Goal: Task Accomplishment & Management: Manage account settings

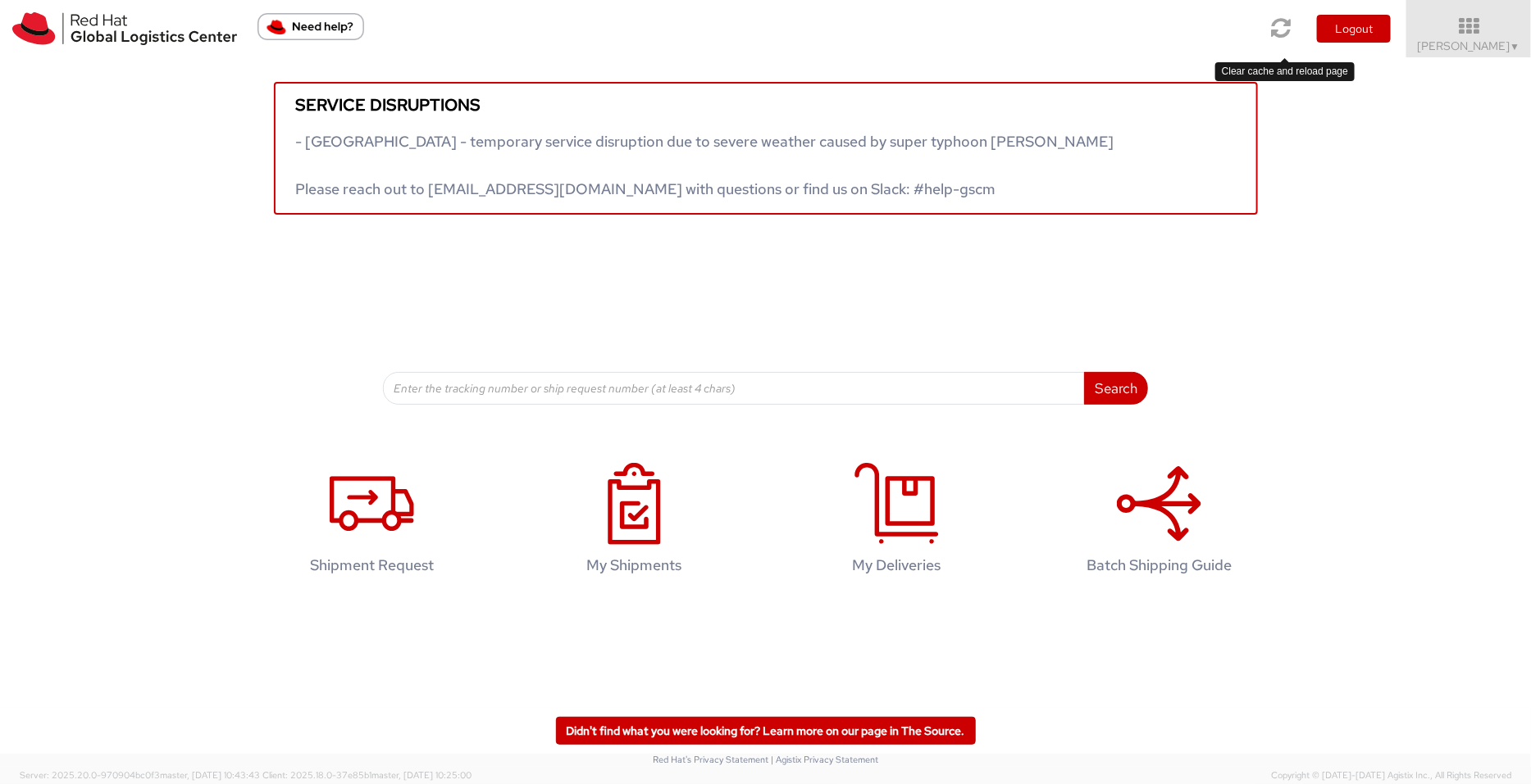
click at [1224, 32] on icon at bounding box center [1281, 27] width 20 height 23
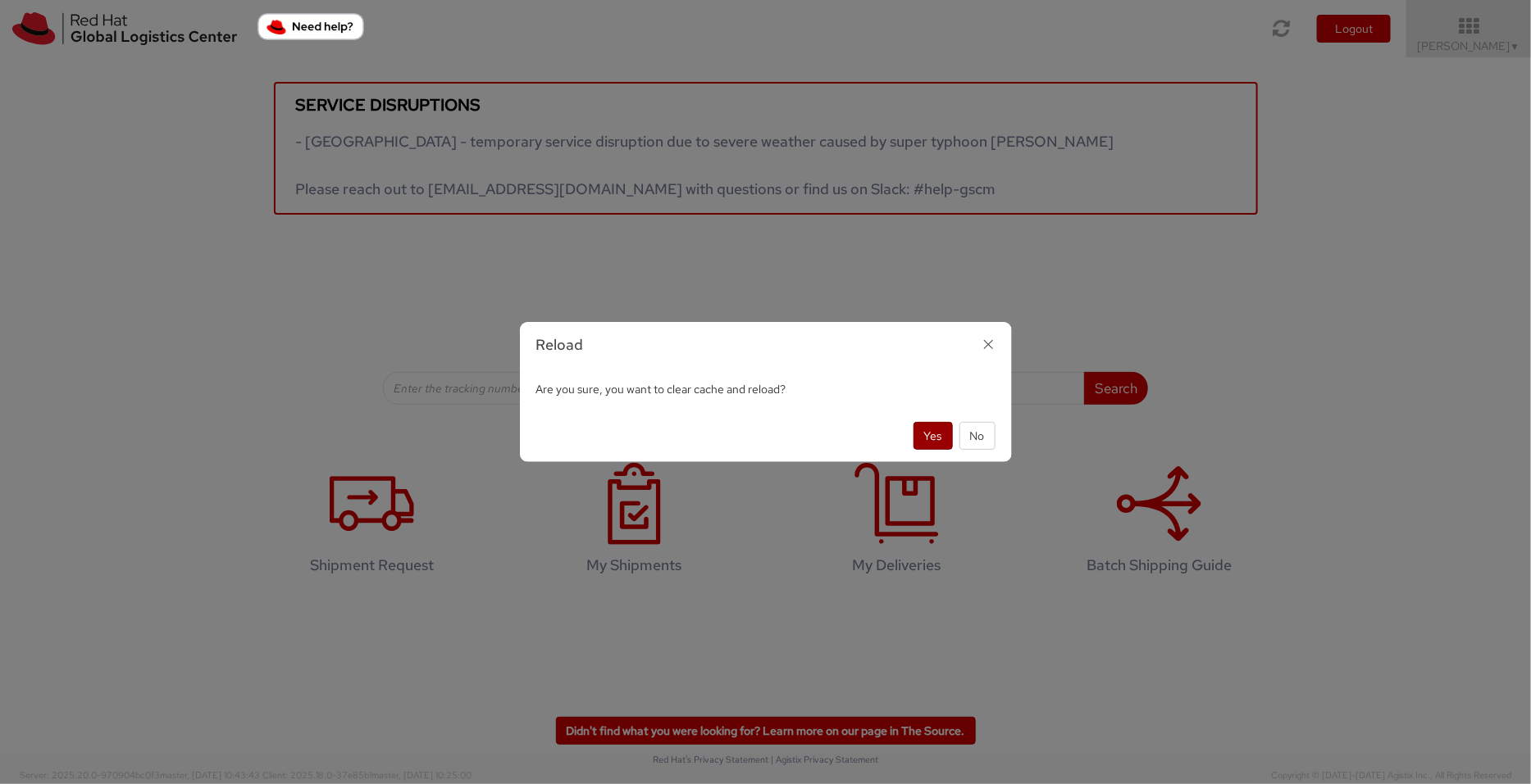
click at [923, 437] on button "Yes" at bounding box center [933, 436] width 39 height 28
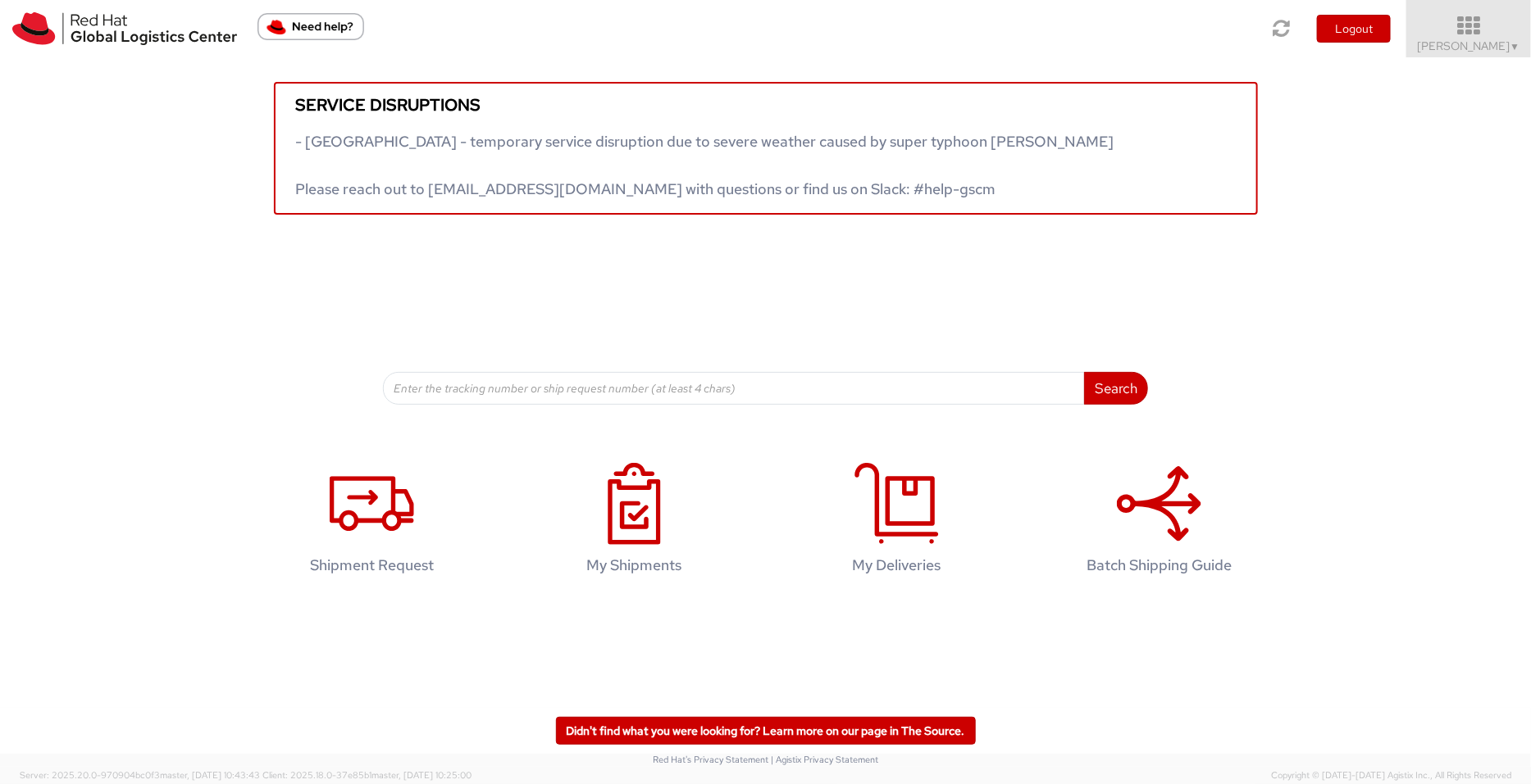
click at [1480, 30] on icon at bounding box center [1469, 26] width 143 height 23
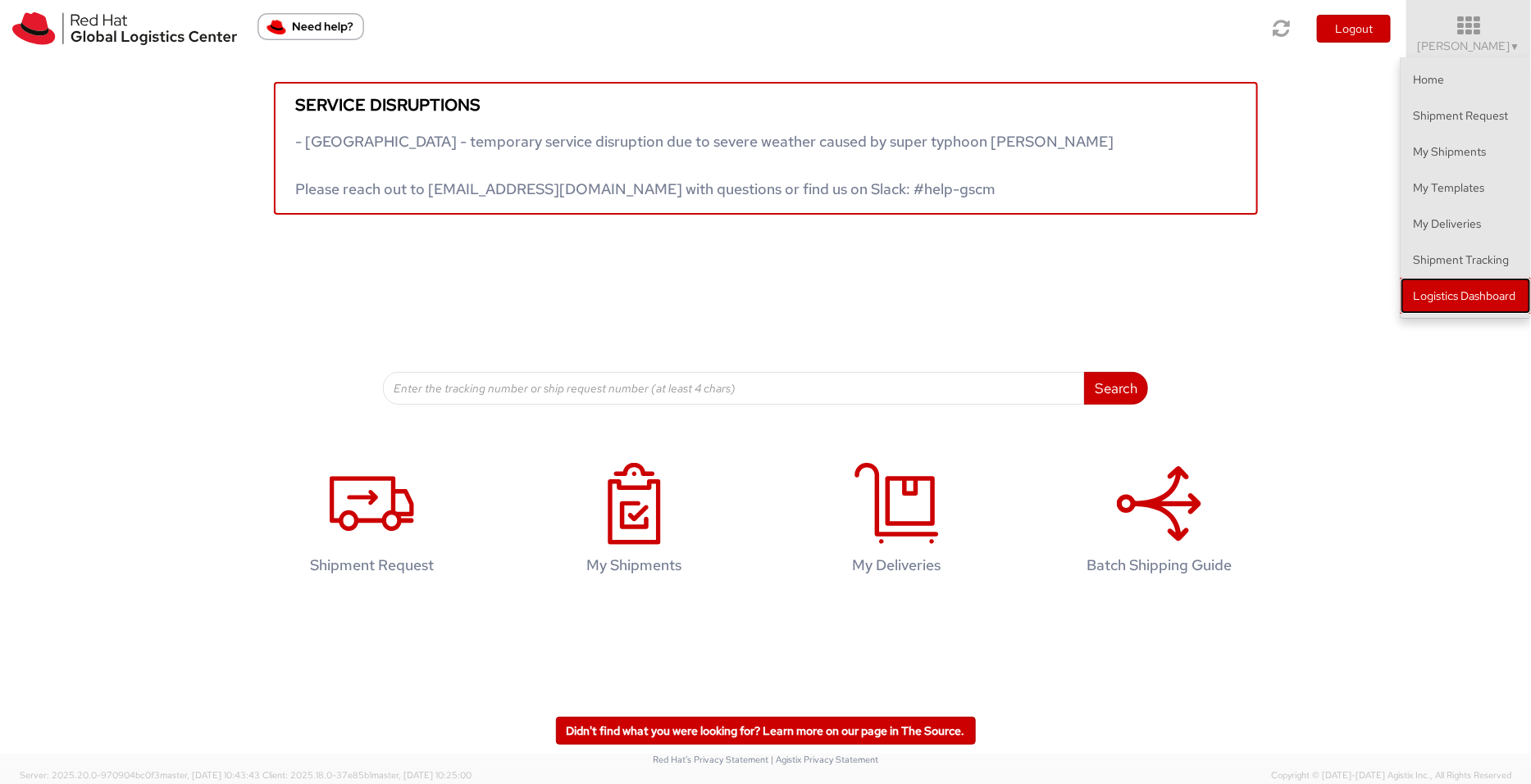
click at [1460, 284] on link "Logistics Dashboard" at bounding box center [1465, 296] width 131 height 36
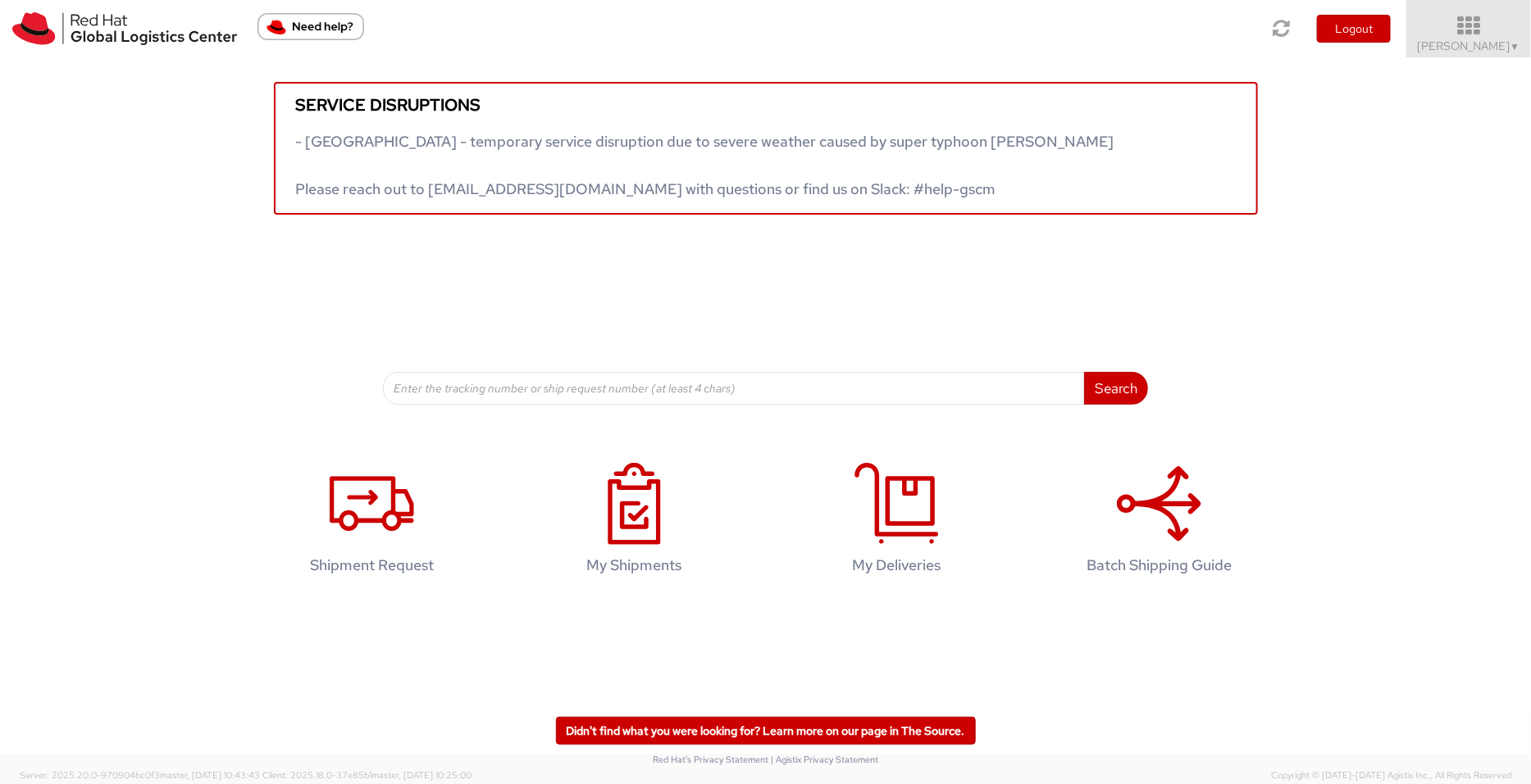
click at [1474, 30] on icon at bounding box center [1469, 26] width 143 height 23
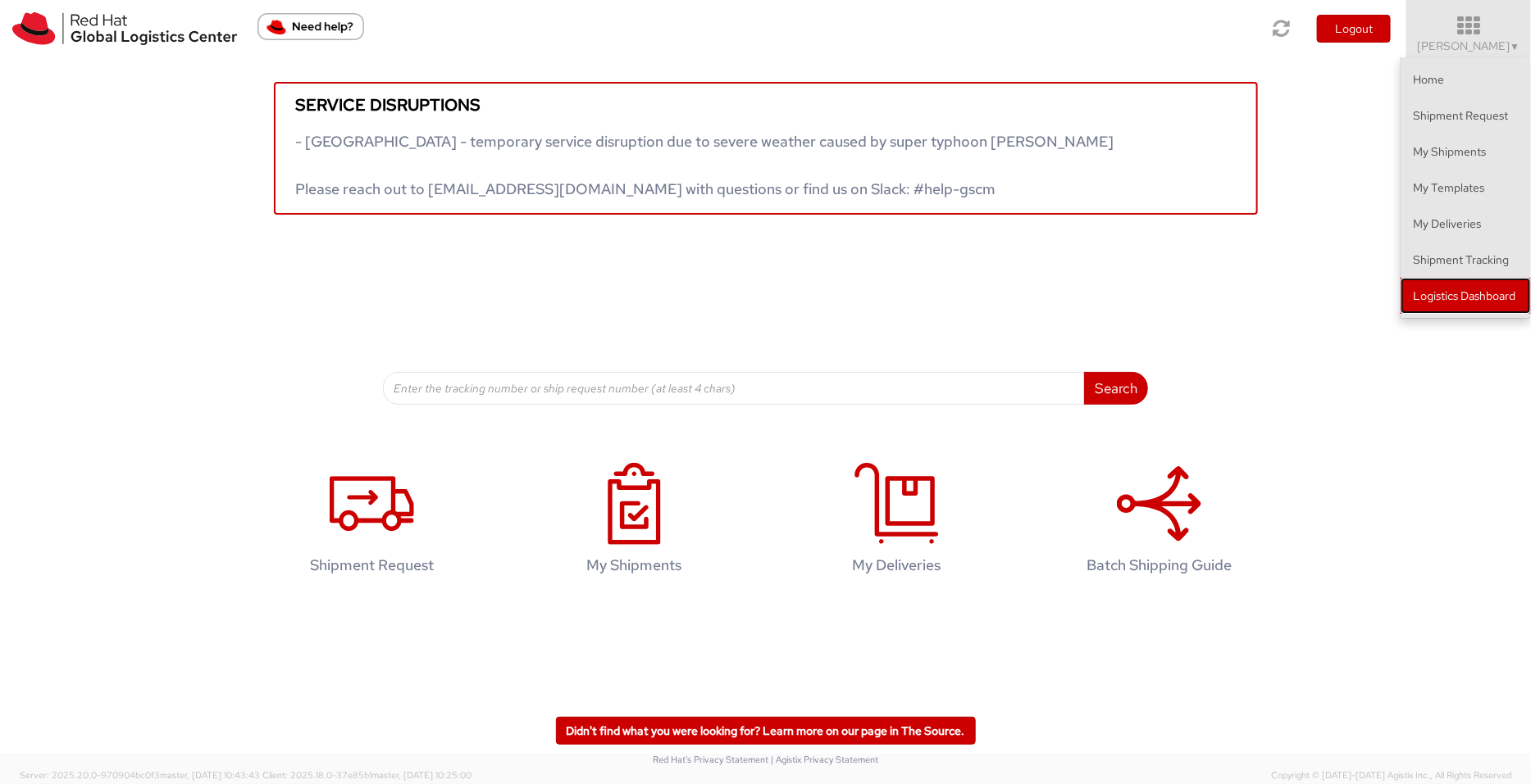
click at [1466, 283] on link "Logistics Dashboard" at bounding box center [1465, 296] width 131 height 36
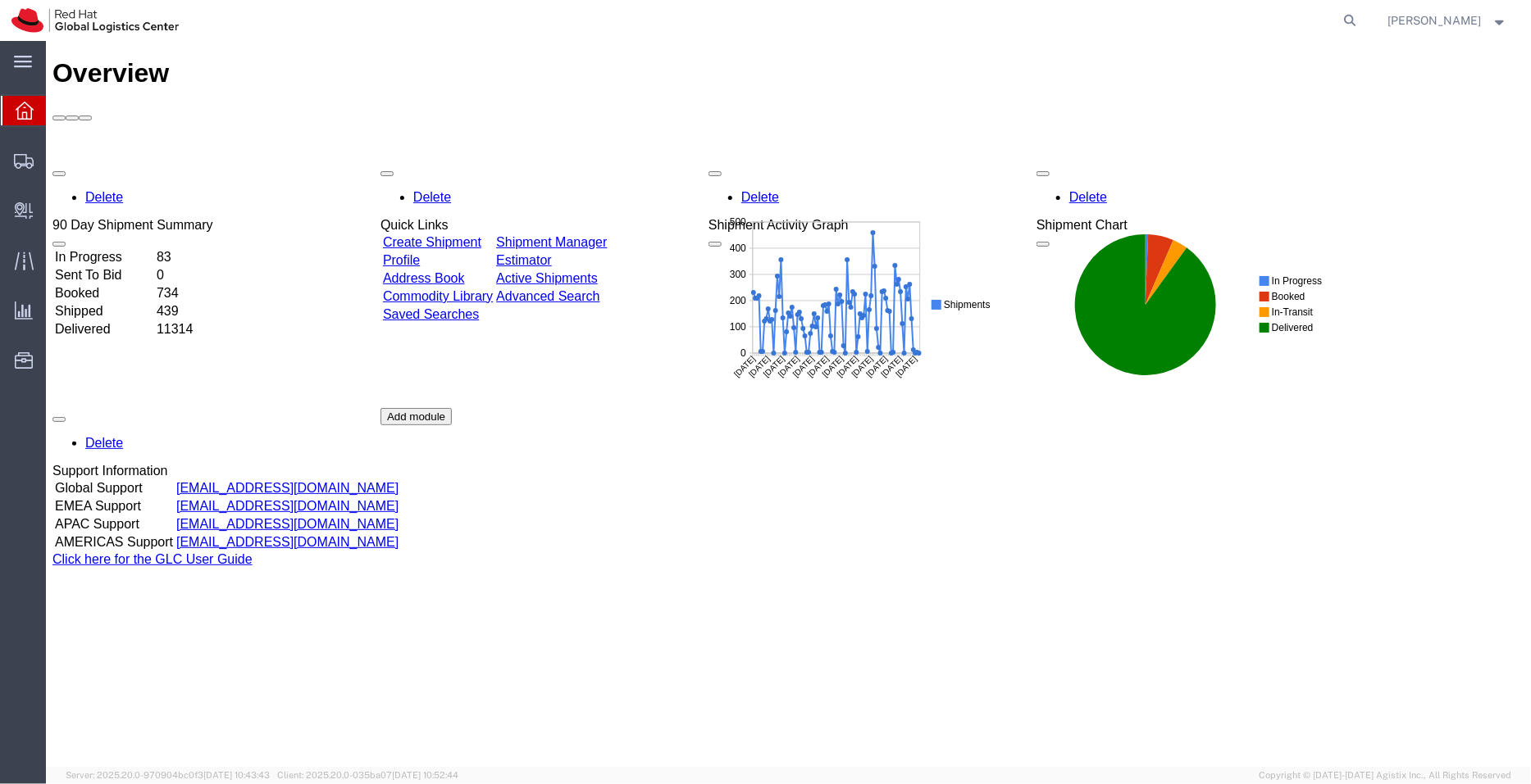
click at [597, 235] on link "Shipment Manager" at bounding box center [550, 241] width 111 height 14
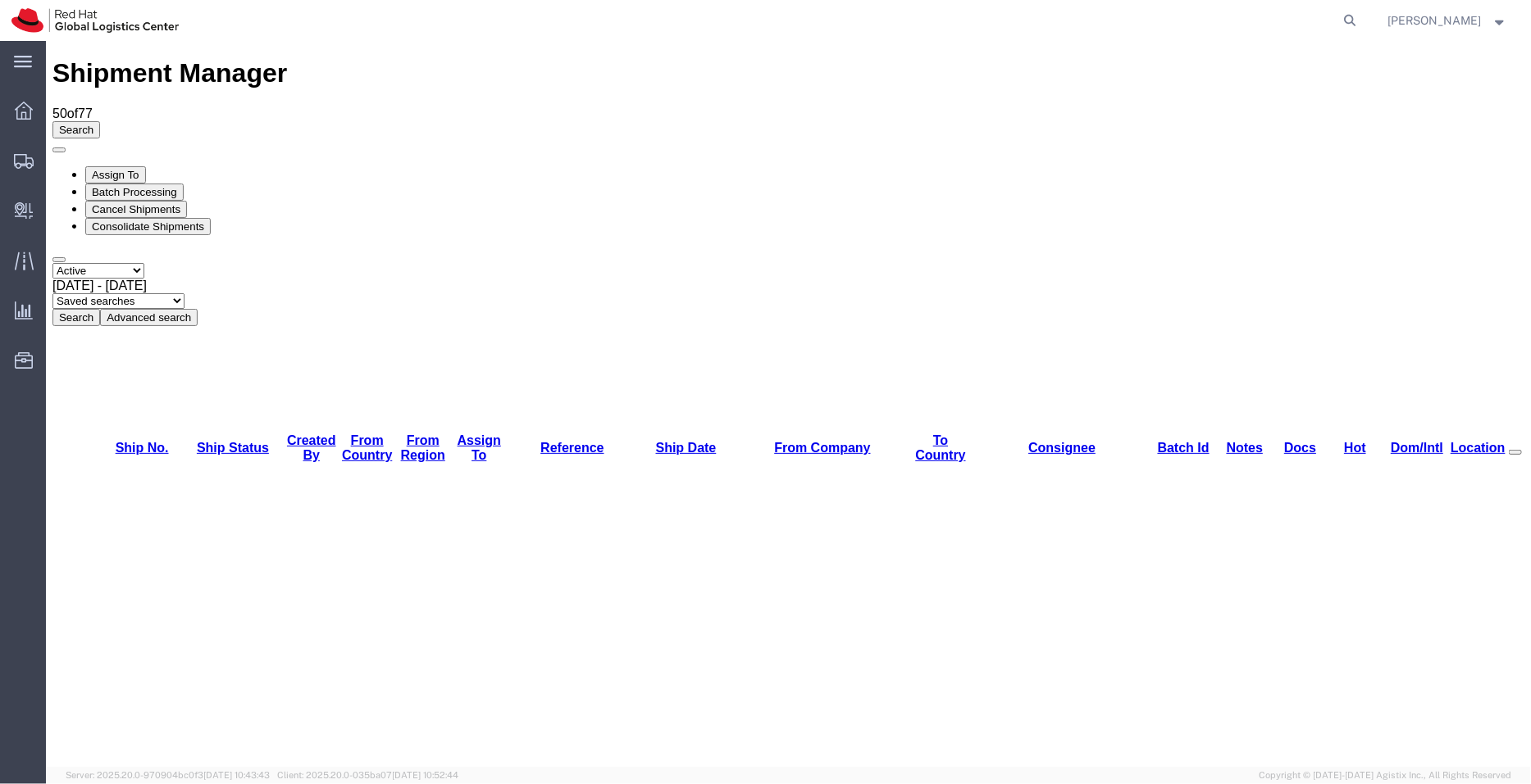
click at [183, 293] on select "Saved searches APAC EMEA India India - Inbounds NA/LATM" at bounding box center [118, 300] width 132 height 15
select select "APAC"
click at [183, 293] on select "Saved searches APAC EMEA India India - Inbounds NA/LATM" at bounding box center [118, 300] width 132 height 15
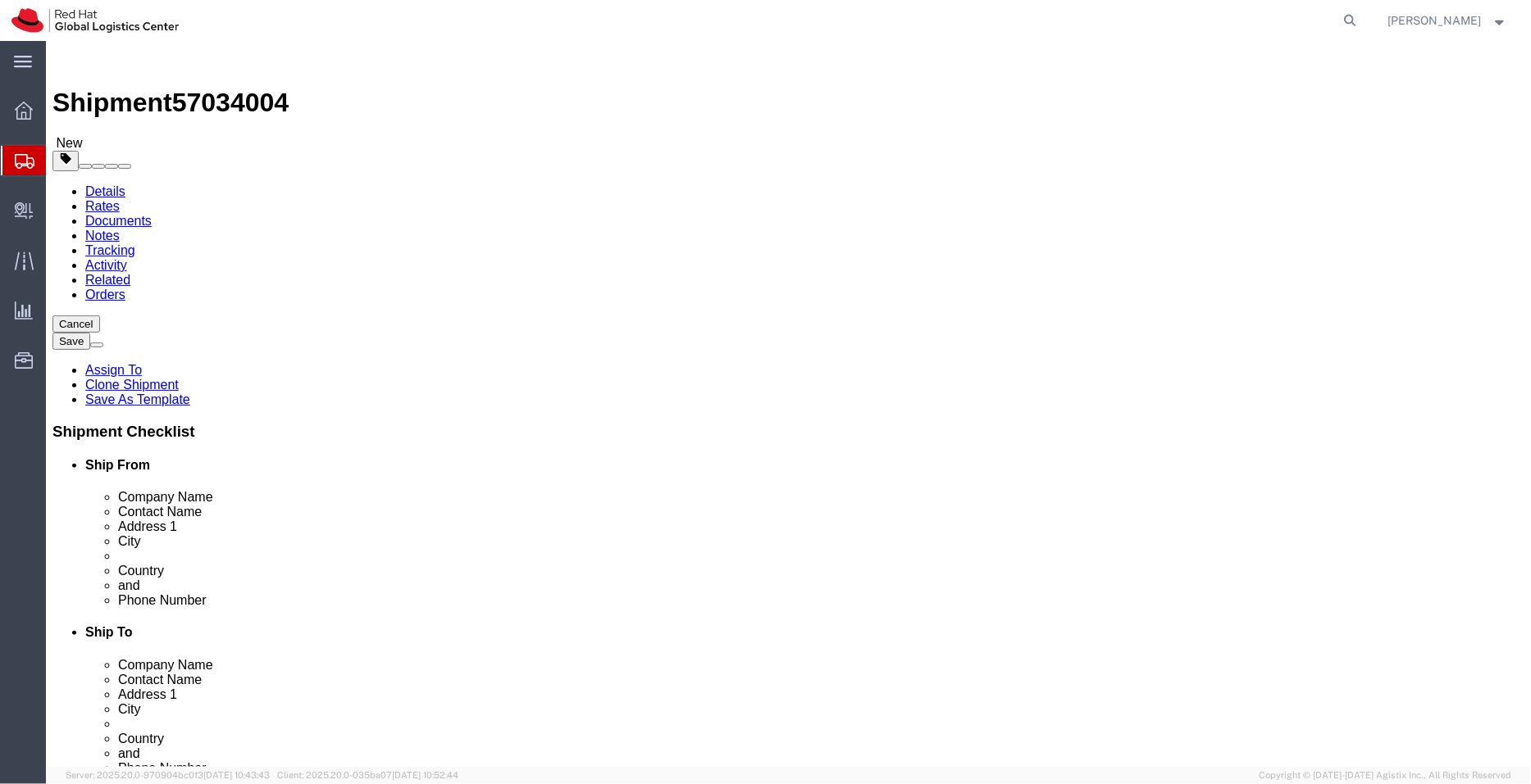
select select
drag, startPoint x: 1033, startPoint y: 342, endPoint x: 958, endPoint y: 337, distance: 75.2
click input "Red Hat IT - Endpoint Systems/Suraj Vaddar"
paste input "nehal Kale"
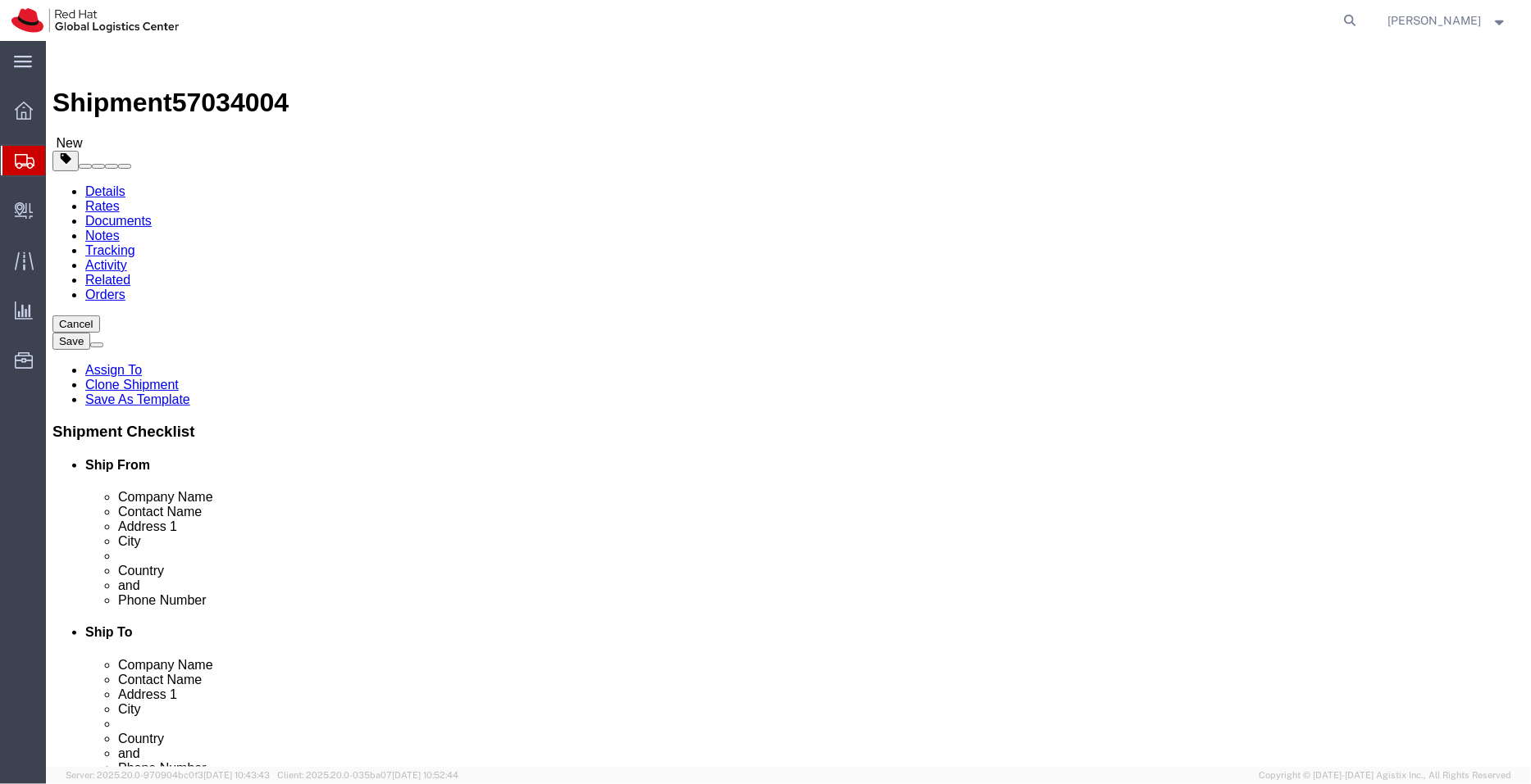
type input "Red Hat IT - Endpoint Systems/Snehal Kale"
click input "aarthur@redhat.com"
paste input "snkale@redhat.com"
drag, startPoint x: 1033, startPoint y: 589, endPoint x: 921, endPoint y: 586, distance: 112.0
click input "snkale@redhat.com aarthur@redhat.com"
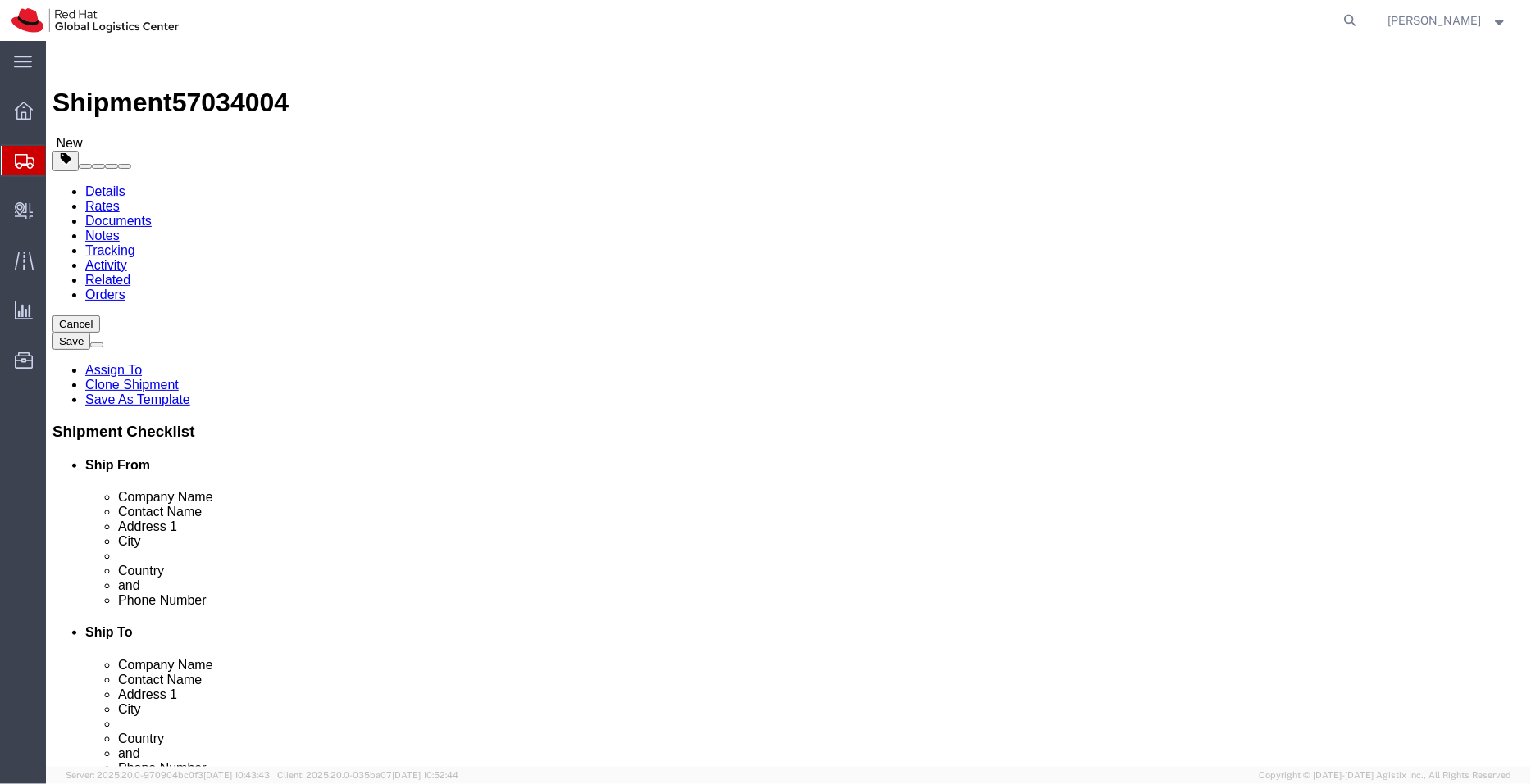
type input "snkale@redhat.com"
click link "Special Services"
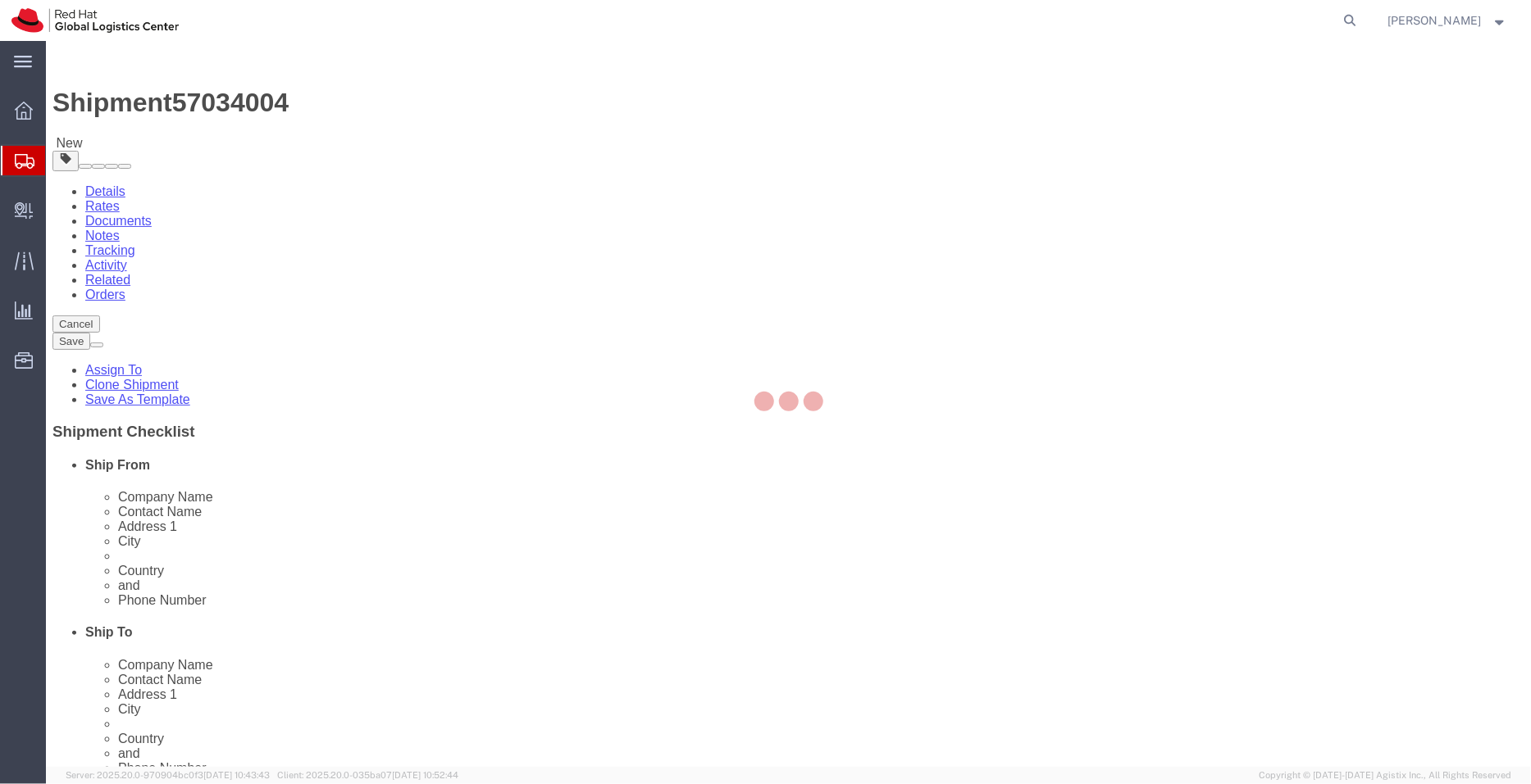
select select "COSTCENTER"
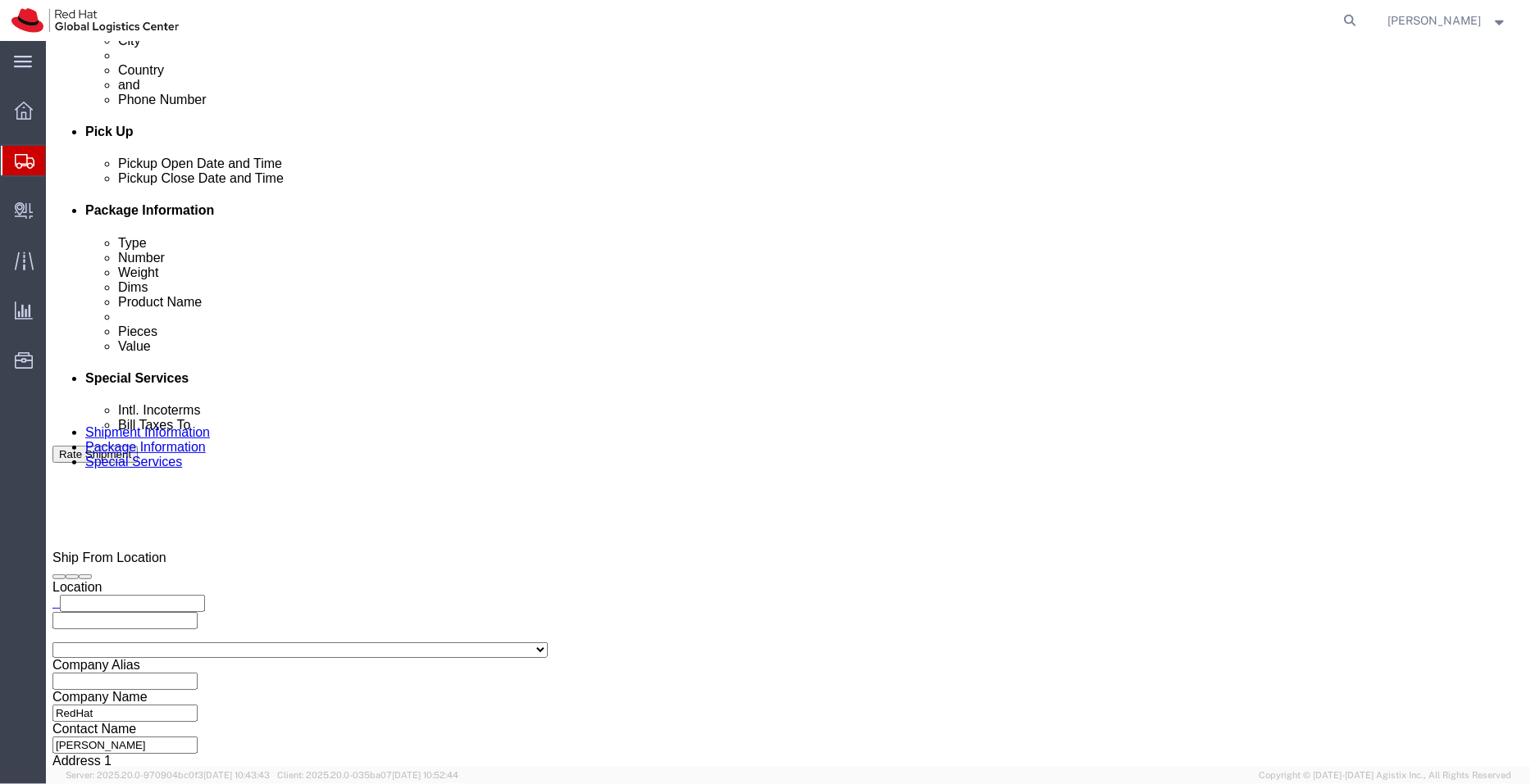
scroll to position [700, 0]
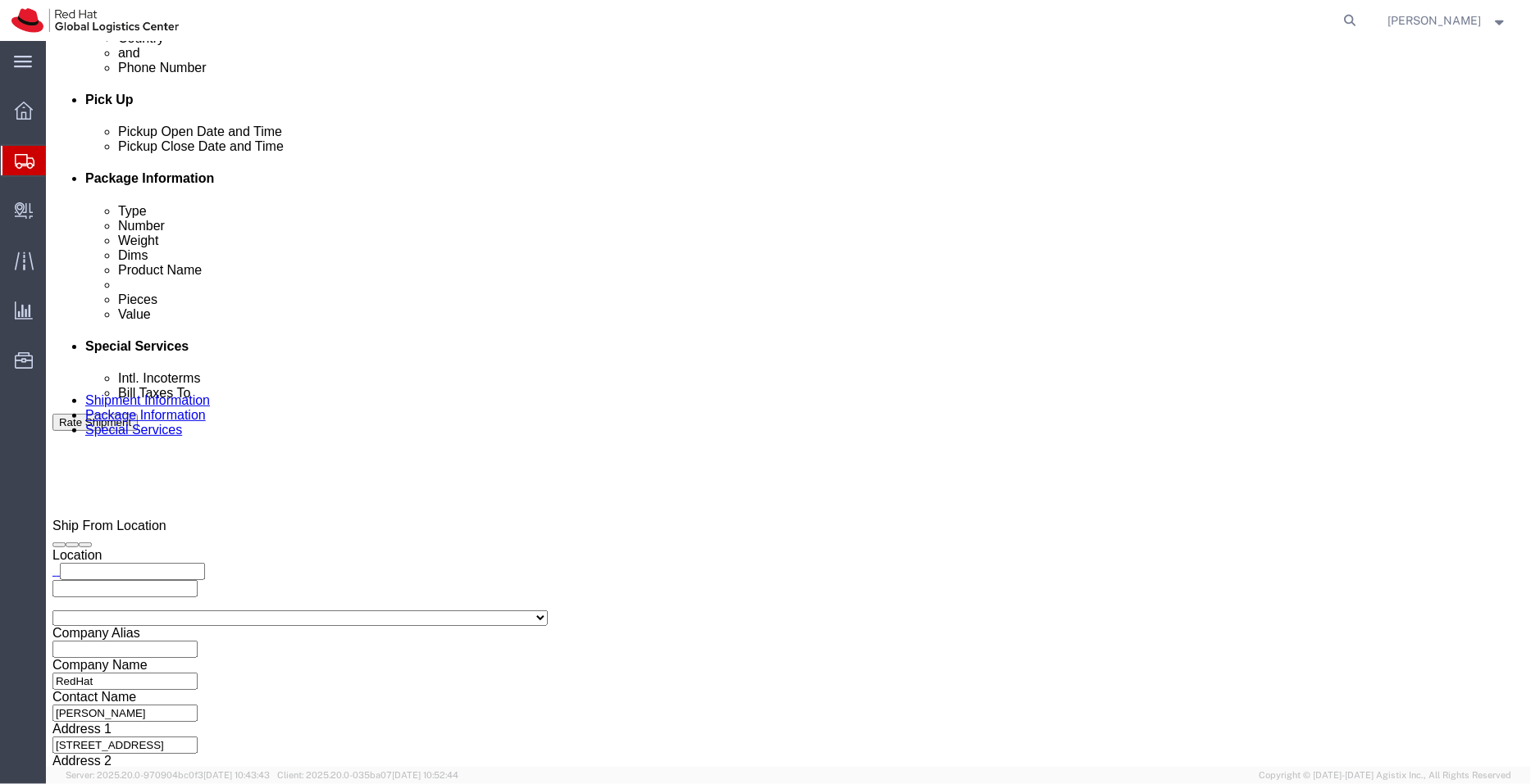
click input "text"
paste input "aarthur@redhat.com"
type input "aarthur@redhat.com"
paste input "laptop-return@redhat.com"
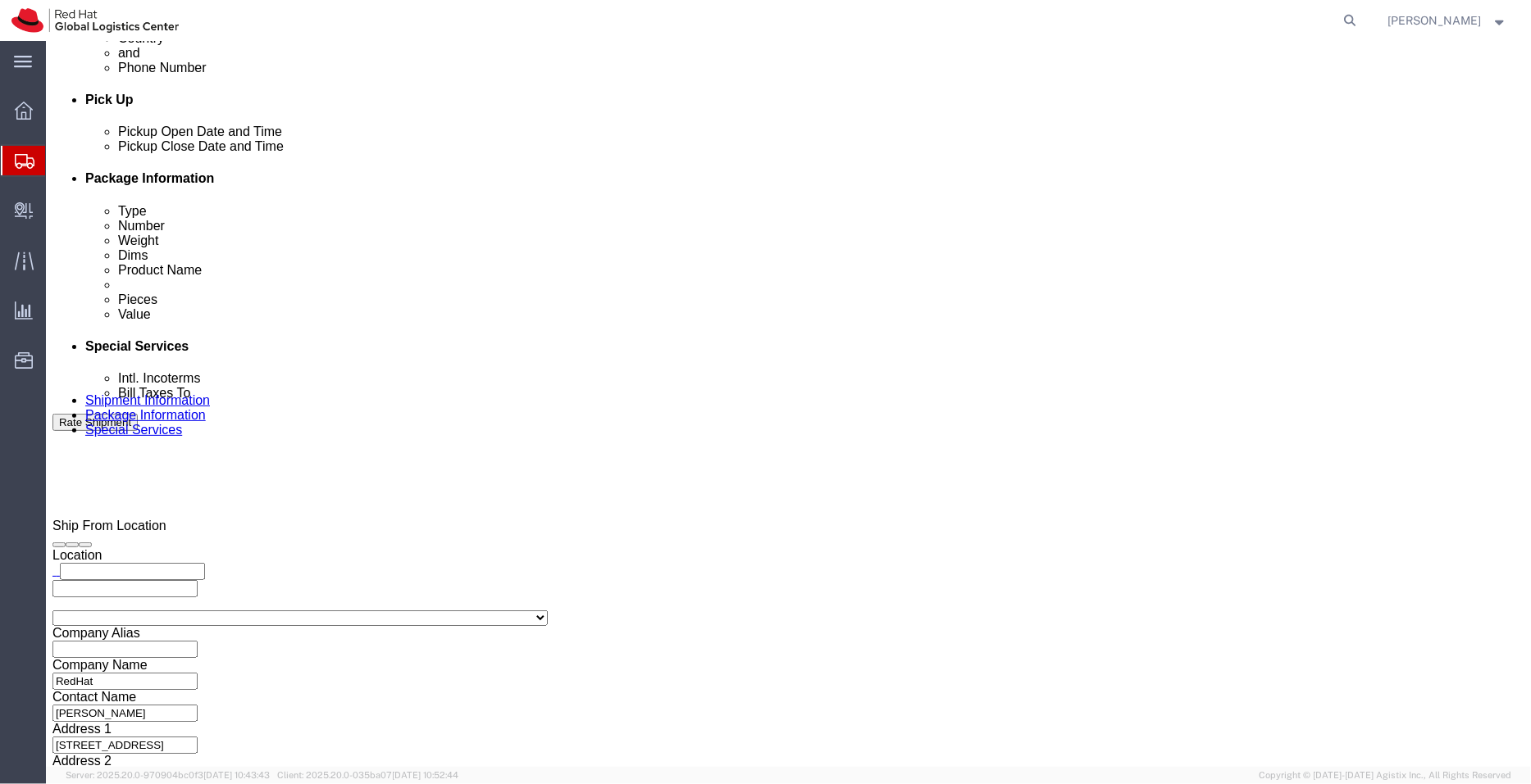
scroll to position [0, 0]
type input "laptop-return@redhat.com"
type input "aarthur@redhat.com,laptop-return@redhat.com"
paste input "apaclogistics@redhat.com"
type input "apaclogistics@redhat.com"
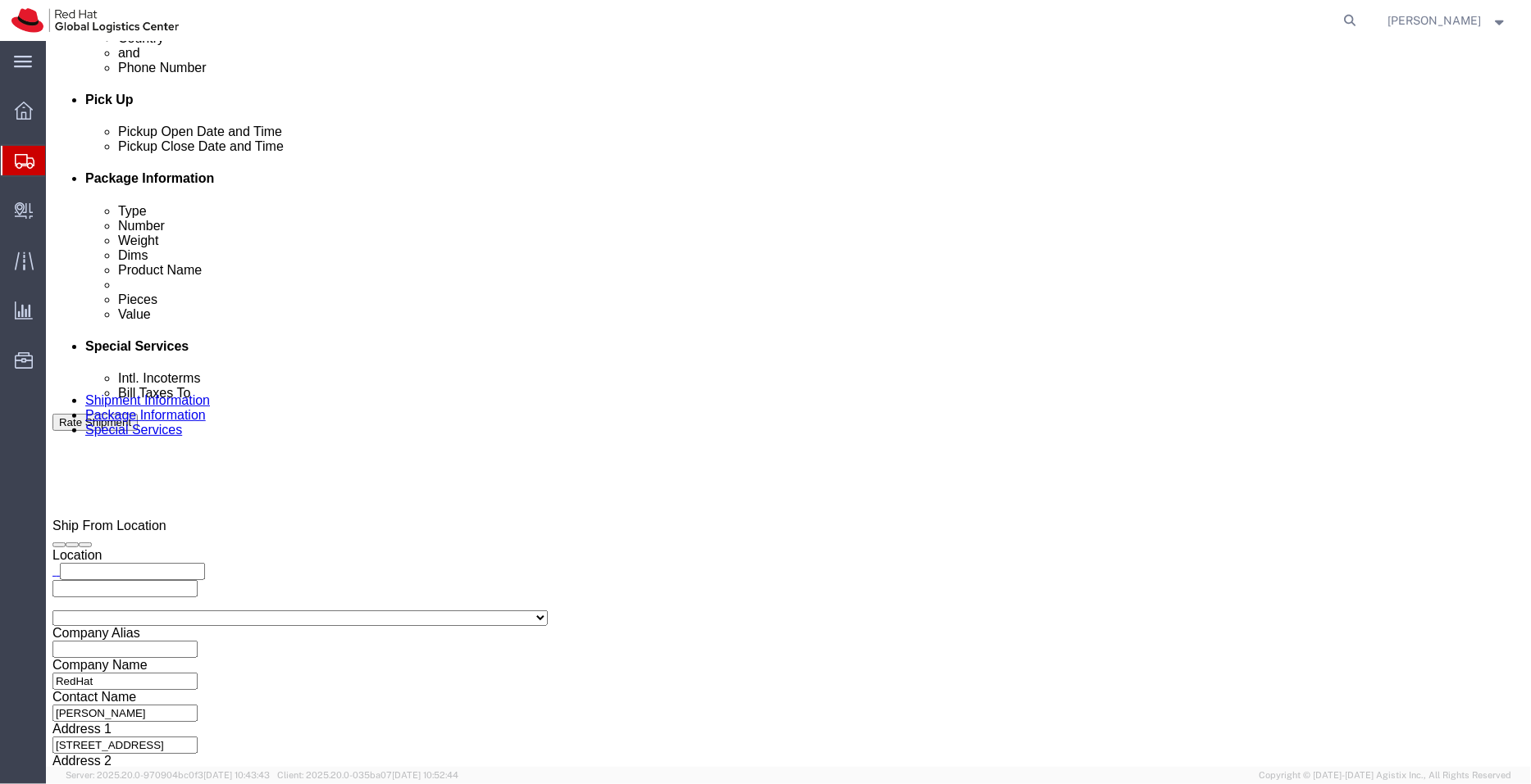
type input "aarthur@redhat.com,laptop-return@redhat.com,apaclogistics@redhat.com"
click link "Shipment Information"
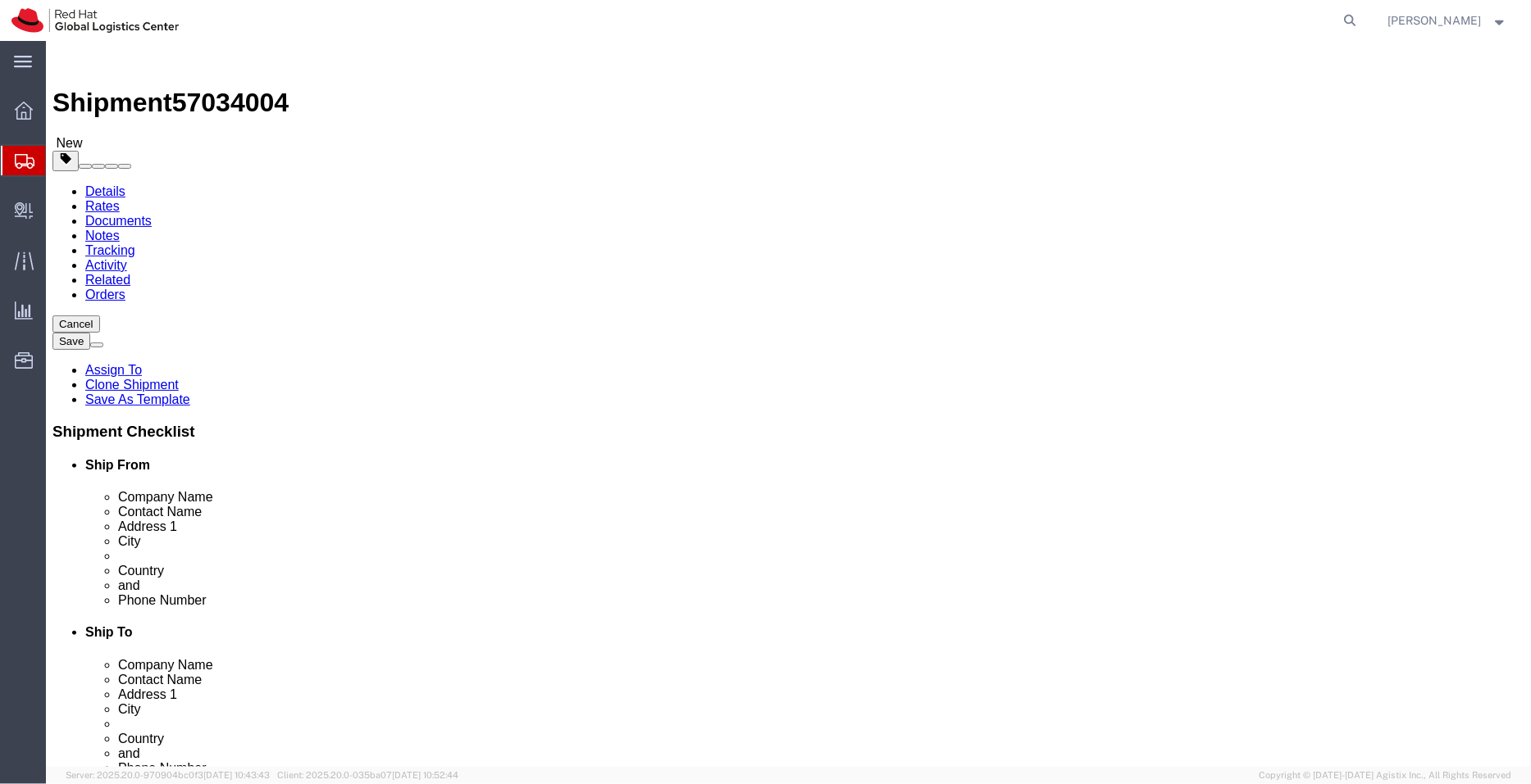
drag, startPoint x: 365, startPoint y: 338, endPoint x: 9, endPoint y: 350, distance: 356.2
click div "Ship From Location Location My Profile Location RH - Amsterdam - MSO RH - Amste…"
drag, startPoint x: 290, startPoint y: 311, endPoint x: 142, endPoint y: 293, distance: 149.1
click div "Location My Profile Location RH - Amsterdam - MSO RH - Amsterdam Data Center RH…"
paste input "akesh Kumar Mallam"
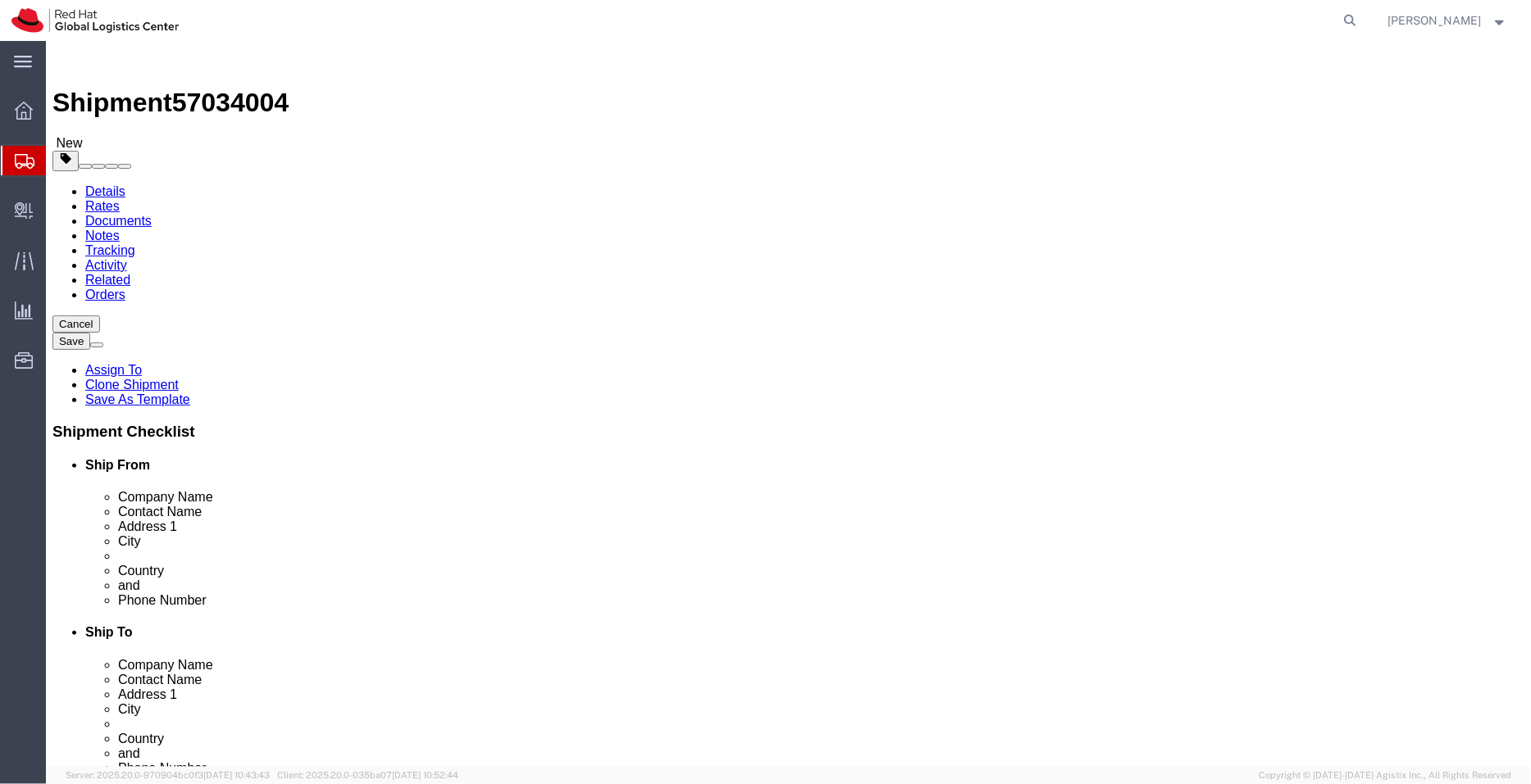
type input "[PERSON_NAME]"
drag, startPoint x: 347, startPoint y: 333, endPoint x: 91, endPoint y: 328, distance: 256.0
click div "Contact Name Rakesh Kumar Mallam"
click link "ADDITIONAL INFORMATION"
select select "HOME"
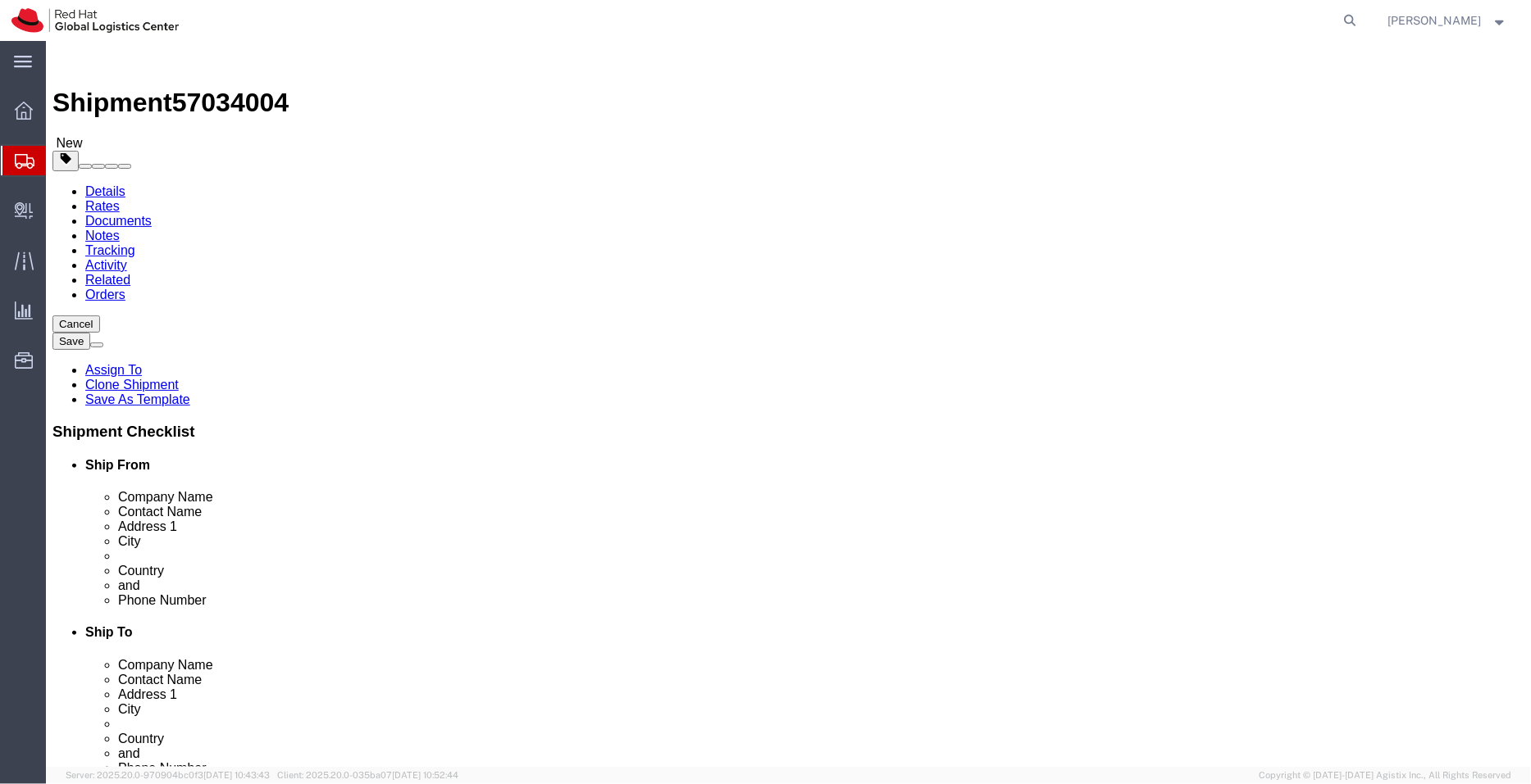
click link "ADDITIONAL INFORMATION"
drag, startPoint x: 1045, startPoint y: 340, endPoint x: 731, endPoint y: 358, distance: 314.5
click div "Location My Profile Location RH - Amsterdam - MSO RH - Amsterdam Data Center RH…"
click input "text"
paste input "Red Hat IT - Endpoint Systems/Snehal Kale"
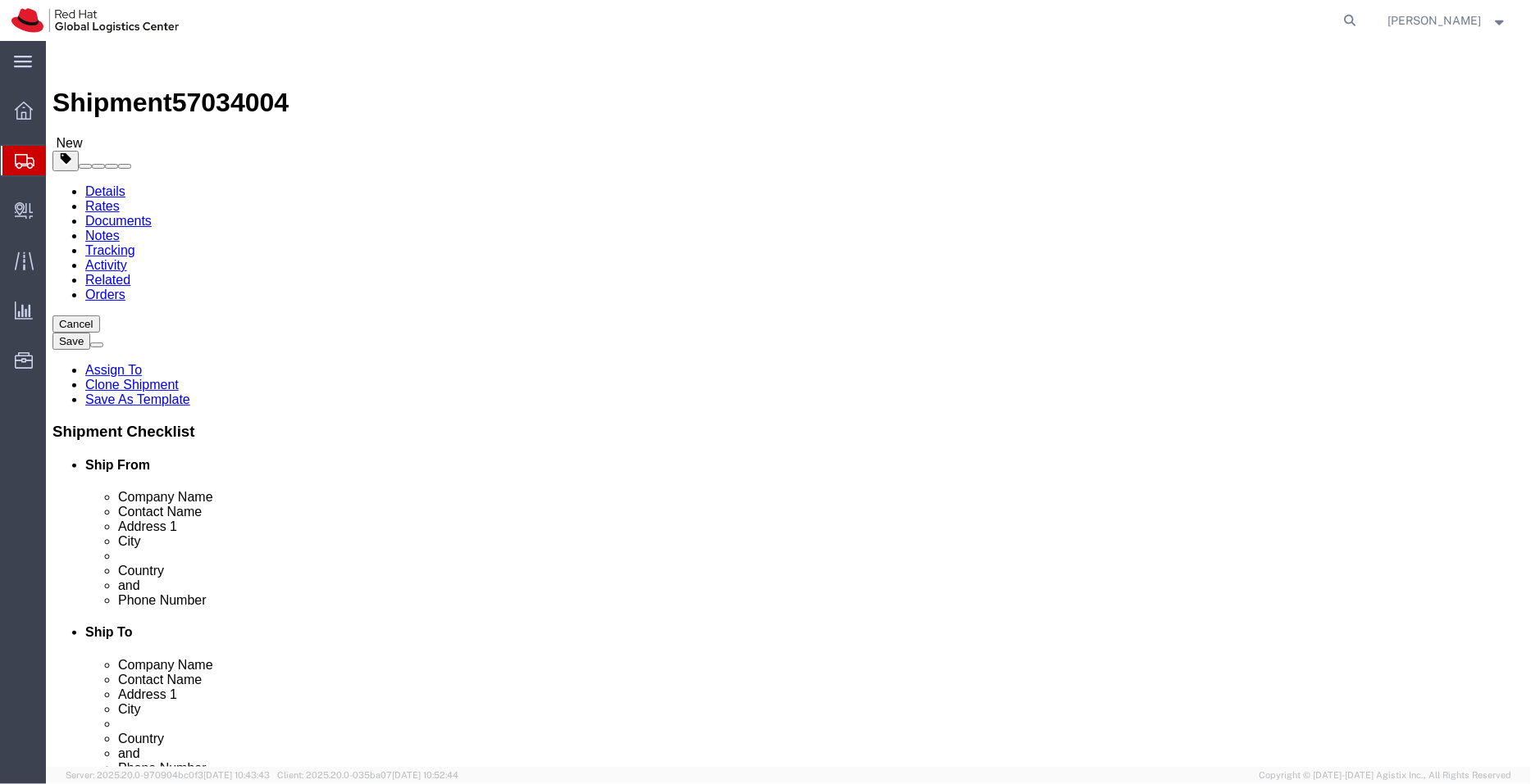
type input "Red Hat IT - Endpoint Systems/Snehal Kale"
drag, startPoint x: 879, startPoint y: 577, endPoint x: 725, endPoint y: 567, distance: 154.3
click div "Location My Profile Location RH - Amsterdam - MSO RH - Amsterdam Data Center RH…"
checkbox input "false"
select select "65231"
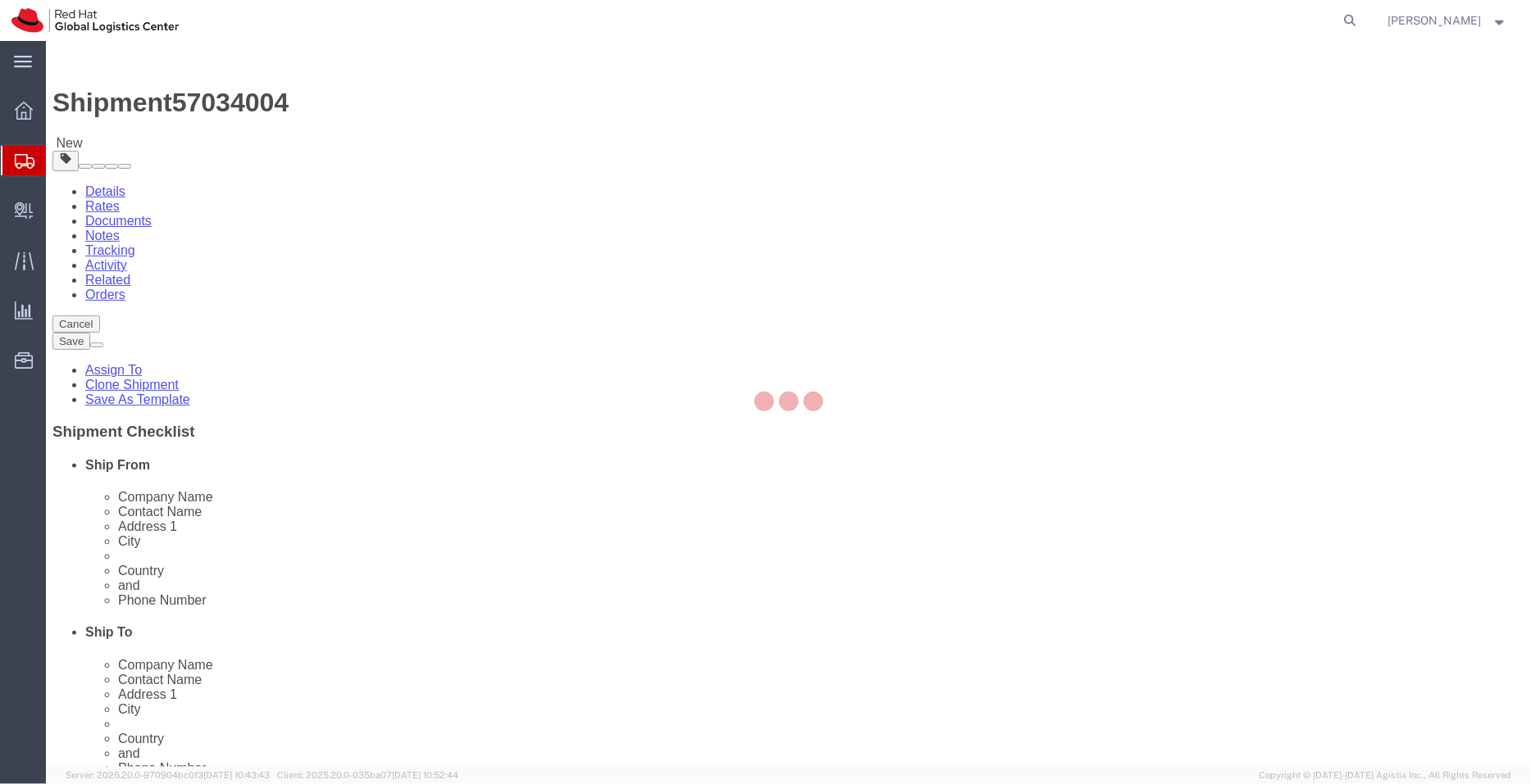
type input "AMSTMSO"
type input "Red Hat"
type input "Fred Roeskestraat 100"
type input "AMSTERDAM"
select select
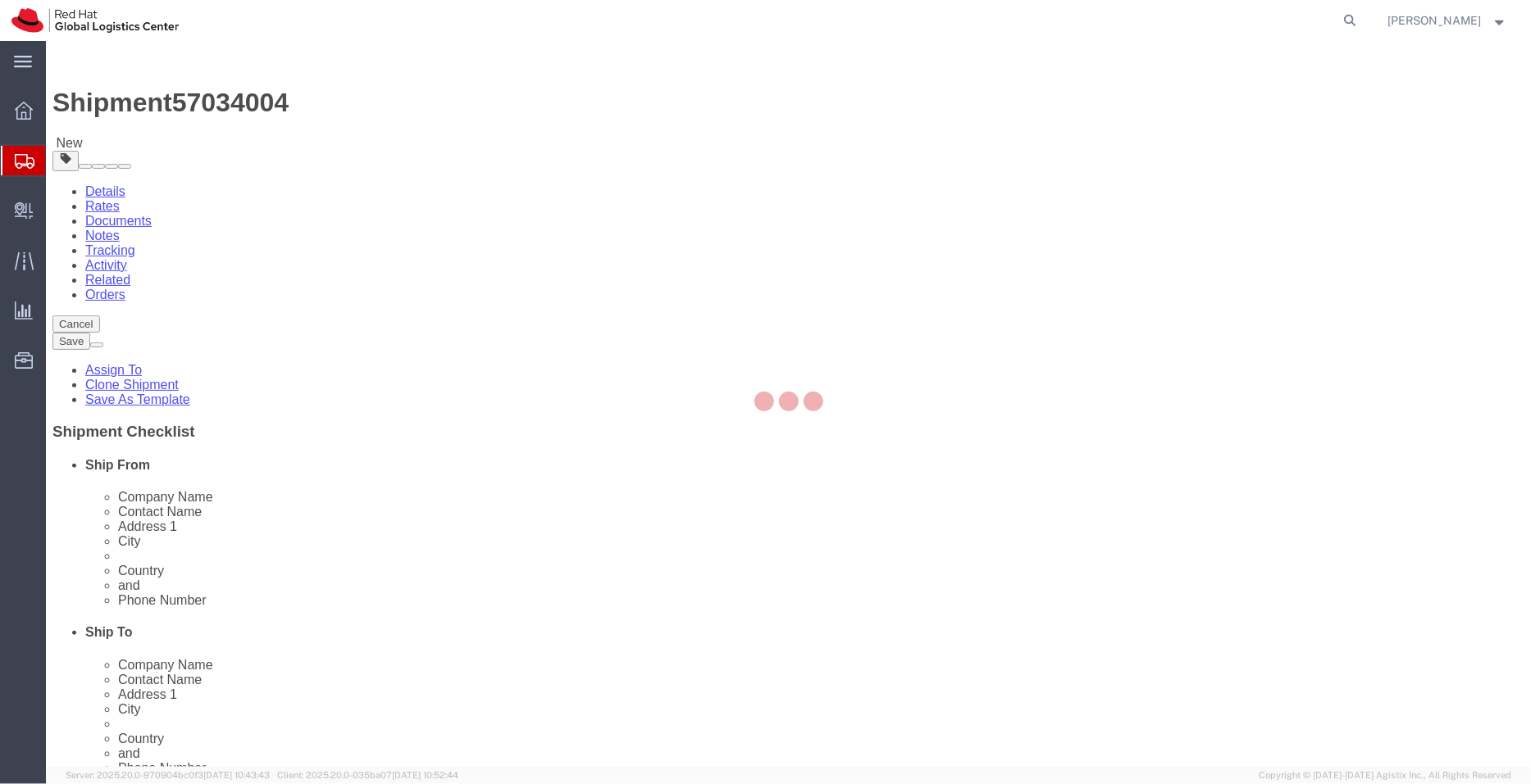
select select "NL"
type input "1076 ED"
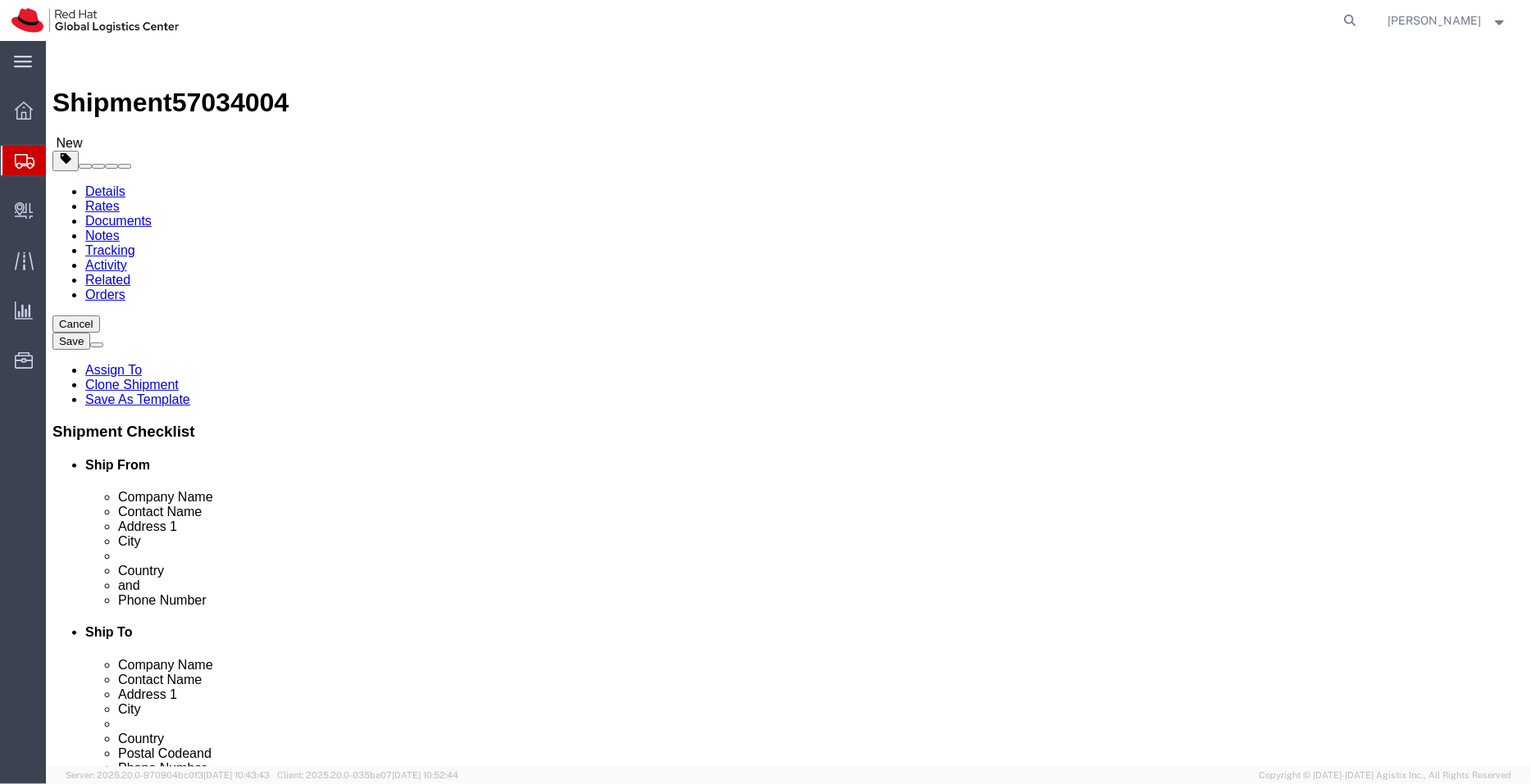
type input "sy"
select select "50511"
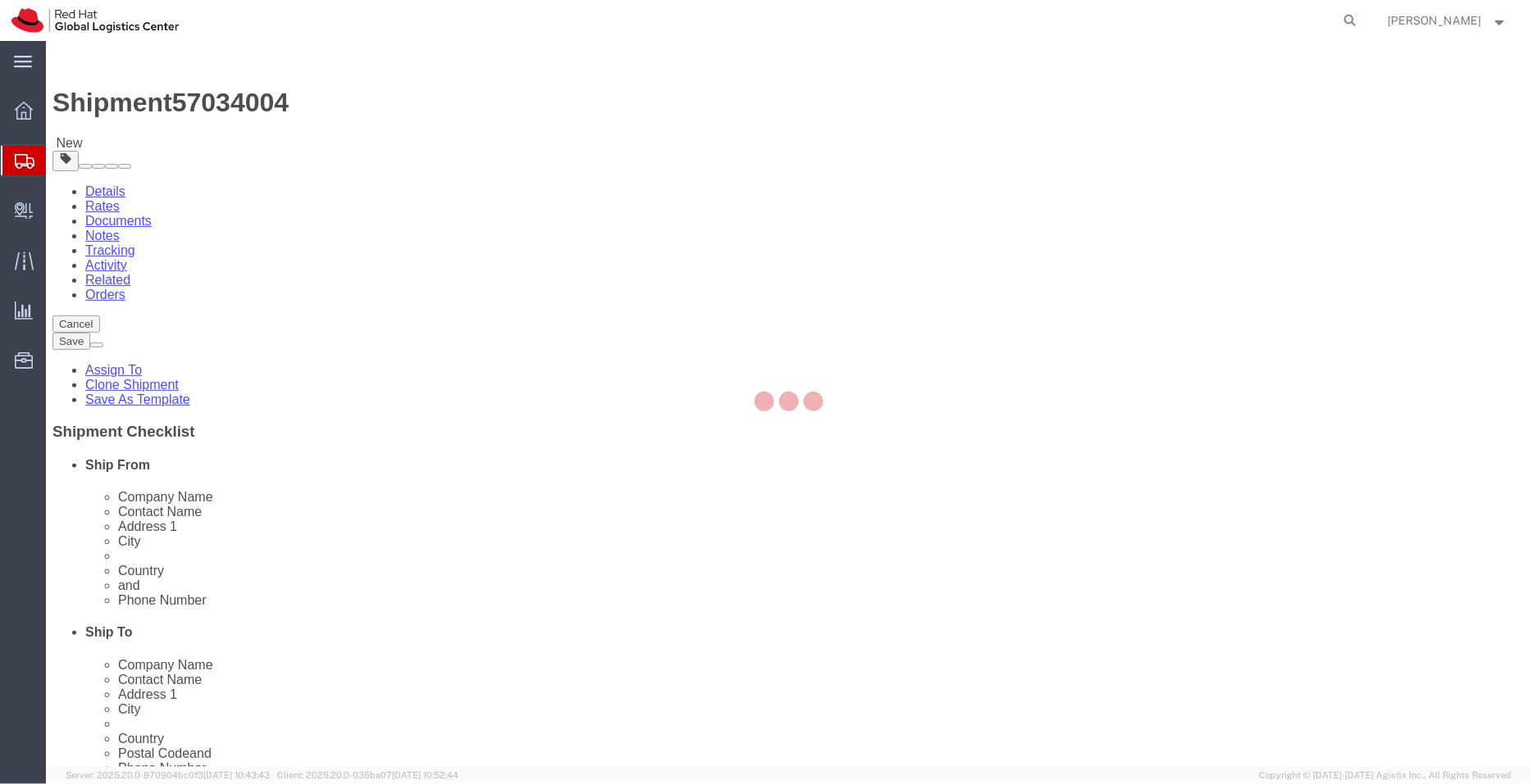
type input "SYDNEYII"
type input "Red Hat Asia-Pacific Pty Ltd"
type input "Level 33, 1 Denison Street"
type input "NORTH SYDNEY"
select select "AU"
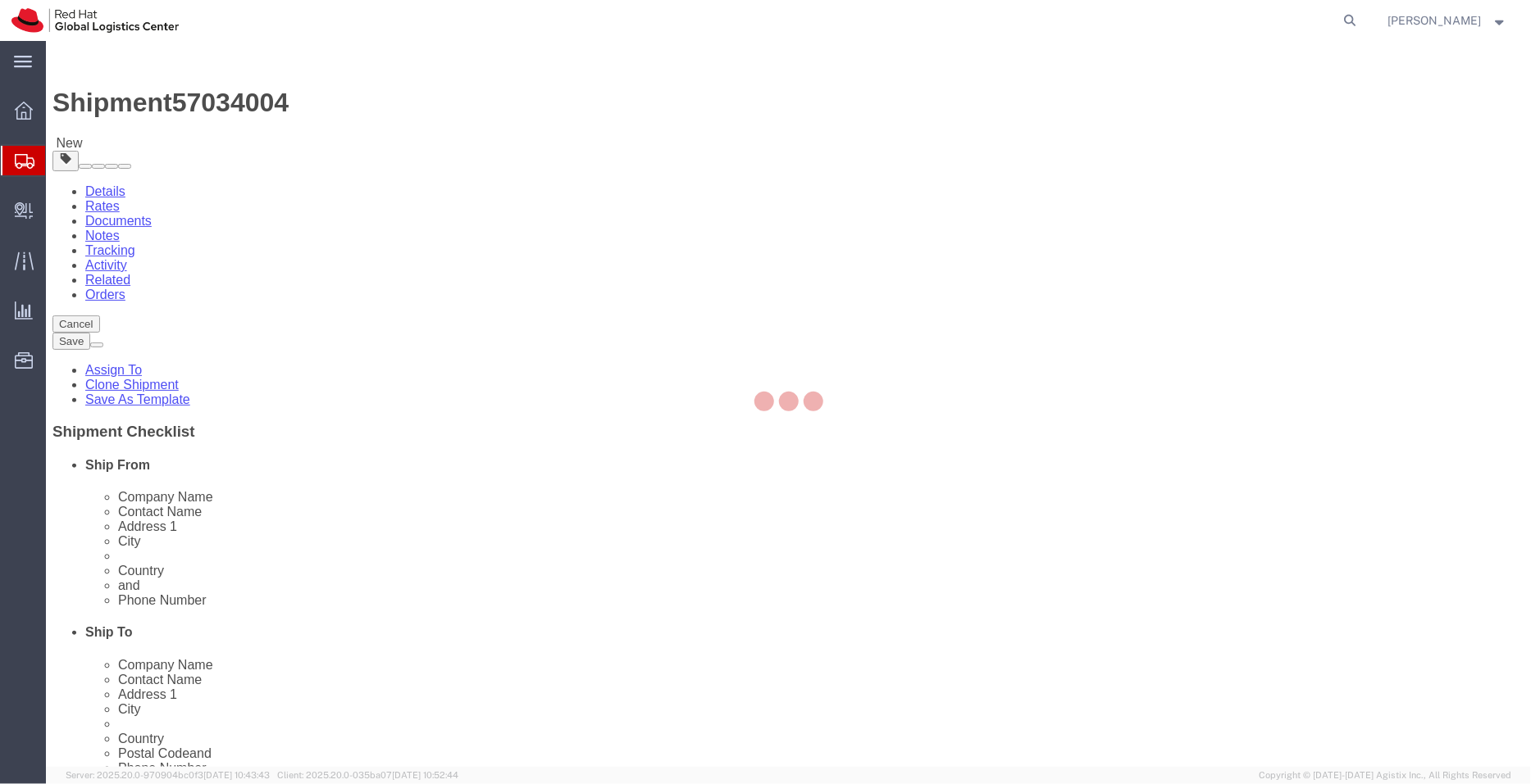
type input "2060"
type input "+61 2 8923 2800"
select select
select select "TIN"
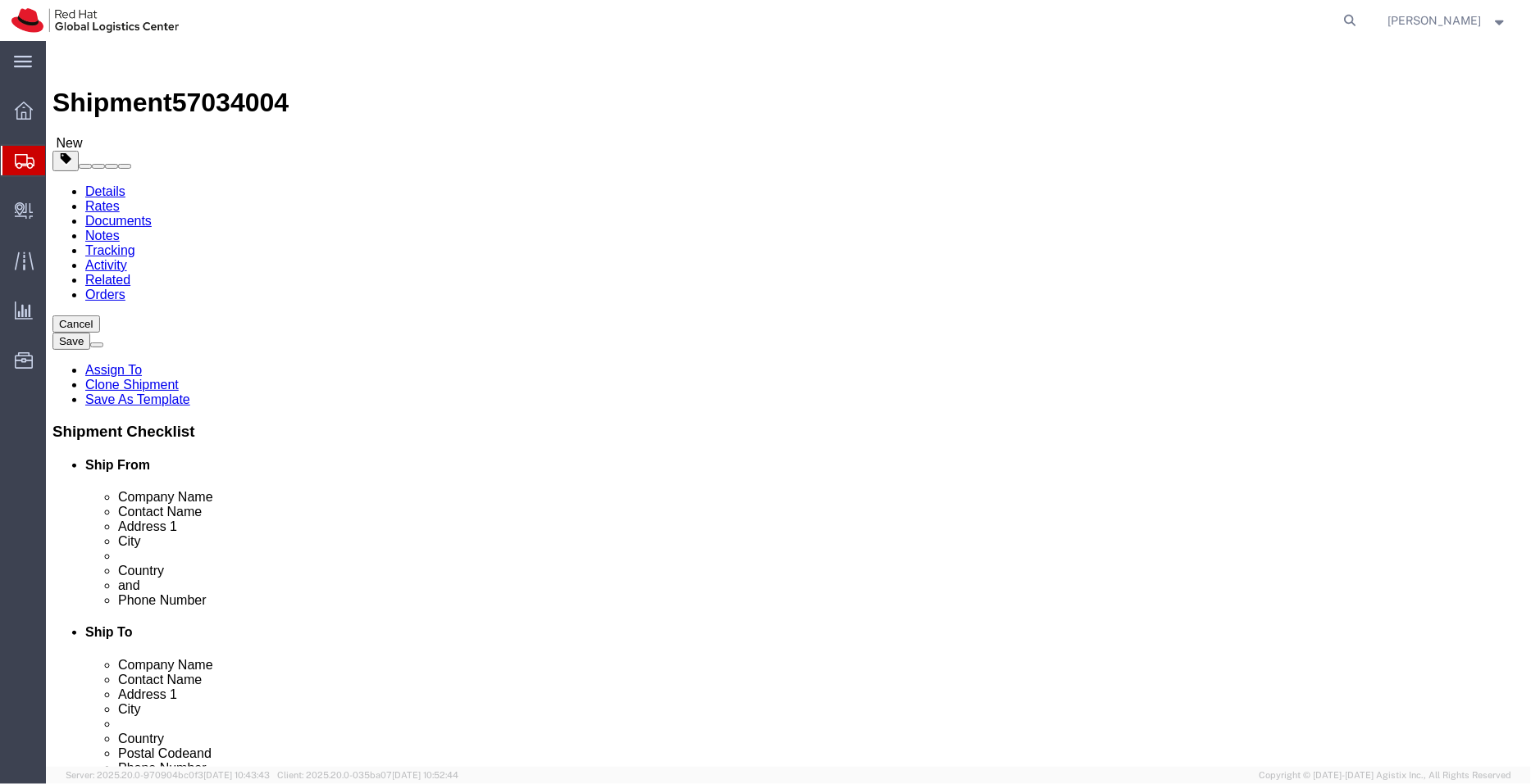
click input "text"
paste input "snkale@redhat.com"
type input "snkale@redhat.com"
checkbox input "true"
drag, startPoint x: 484, startPoint y: 407, endPoint x: 200, endPoint y: 407, distance: 284.0
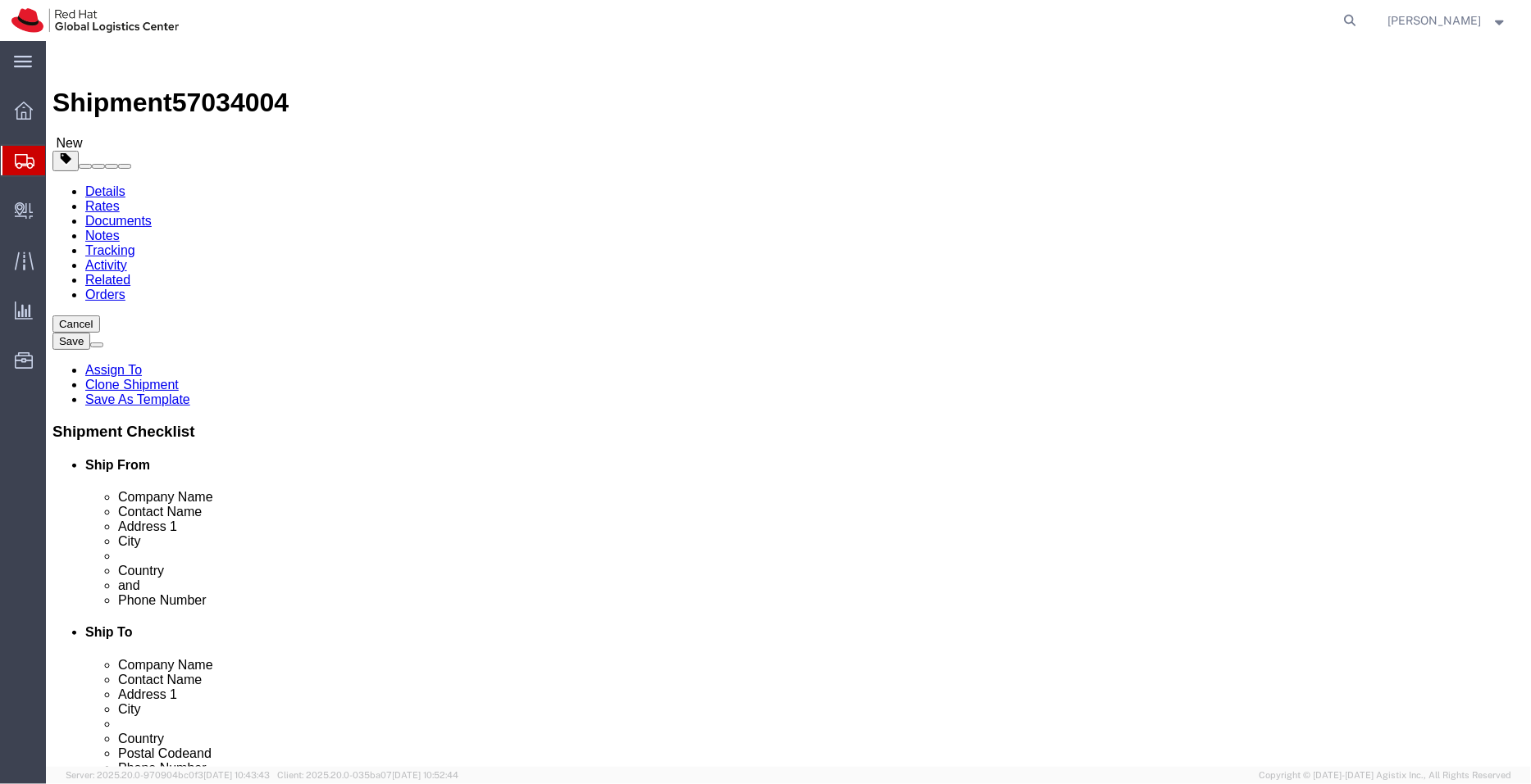
click div "Address 2 Red Hat IT - Endpoint Systems/Snehal Kale"
click input "text"
paste input "Red Hat IT - Endpoint Systems/Snehal Kale"
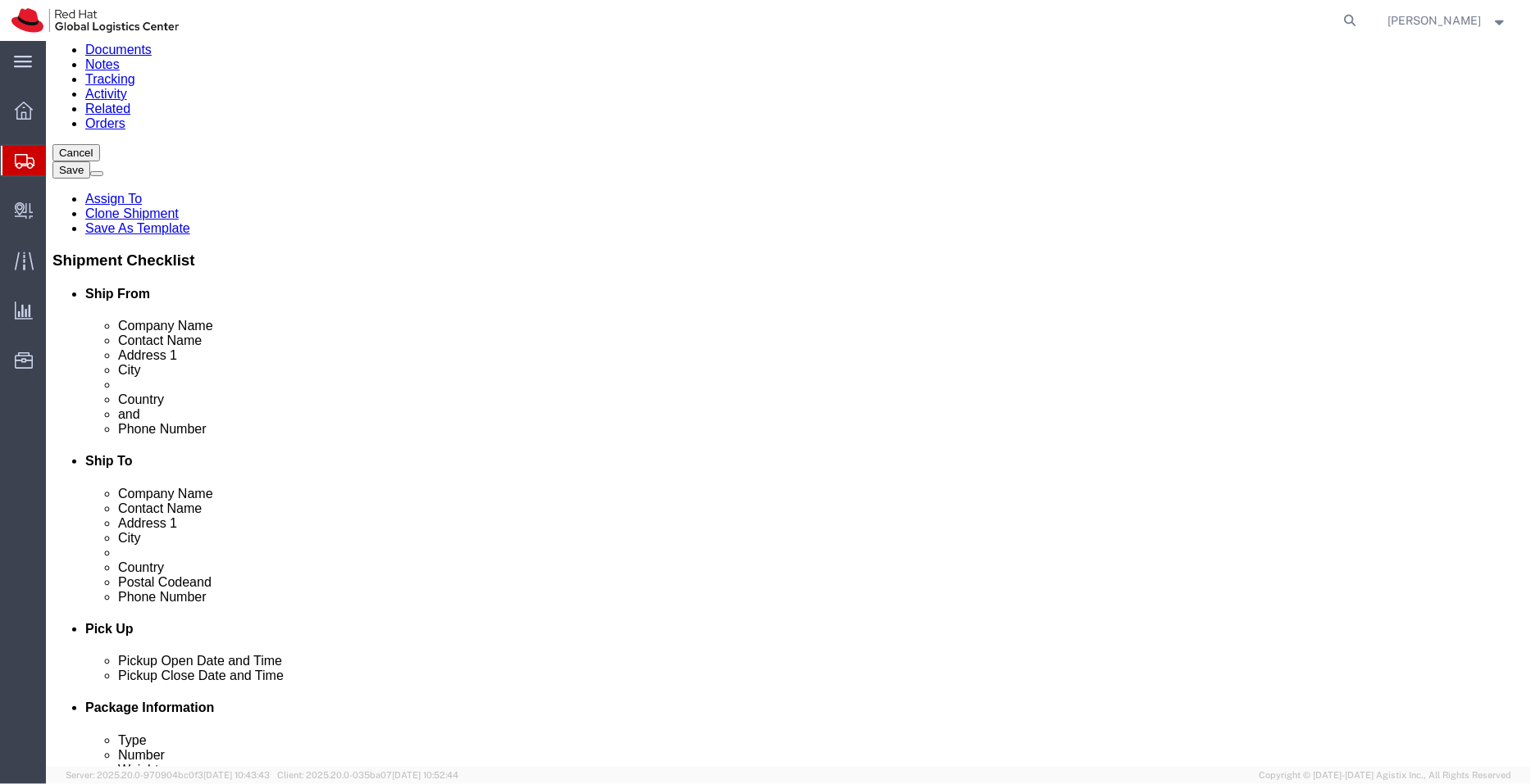
scroll to position [268, 0]
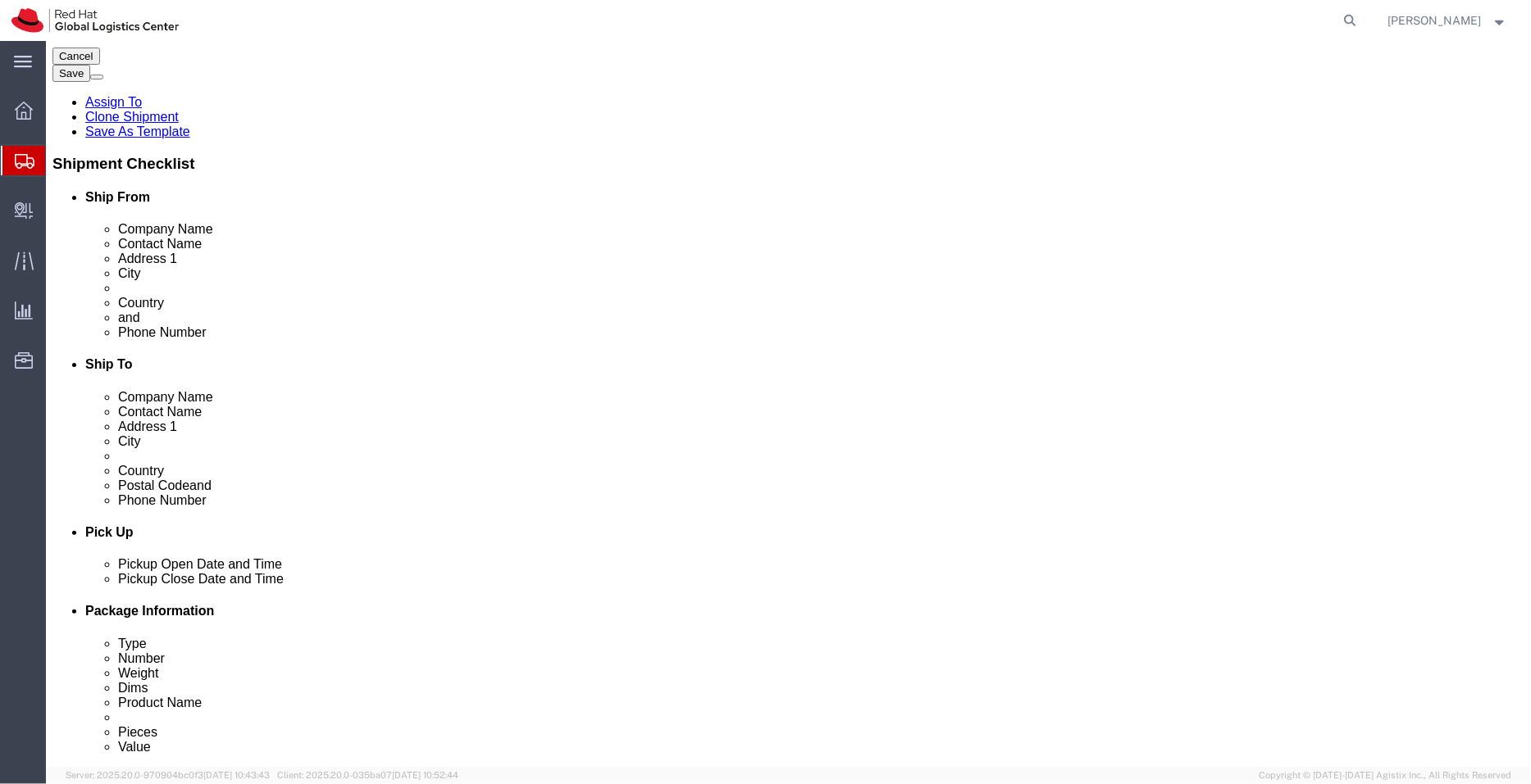
type input "Red Hat IT - Endpoint Systems/Snehal Kale"
select select "BUSI"
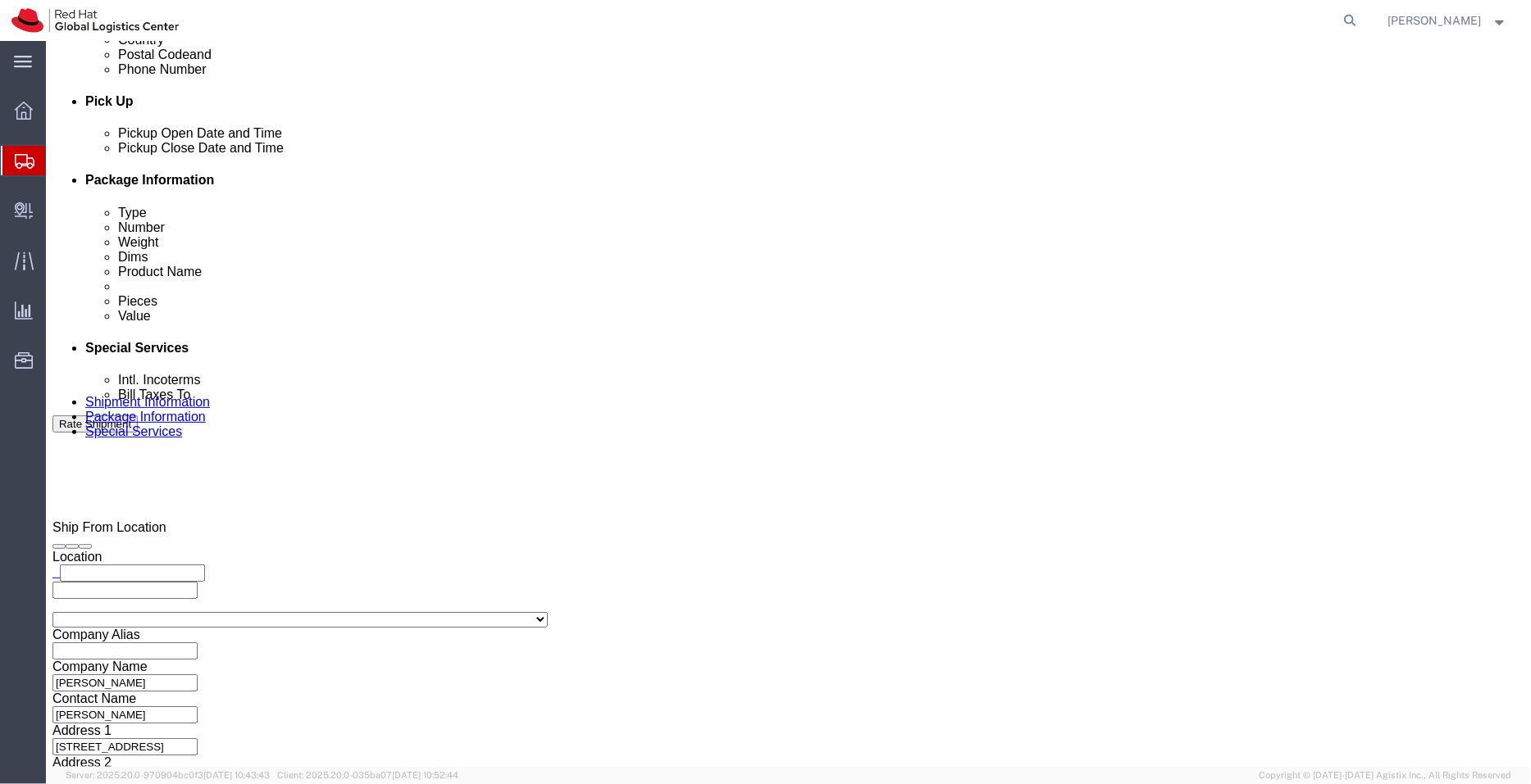
scroll to position [761, 0]
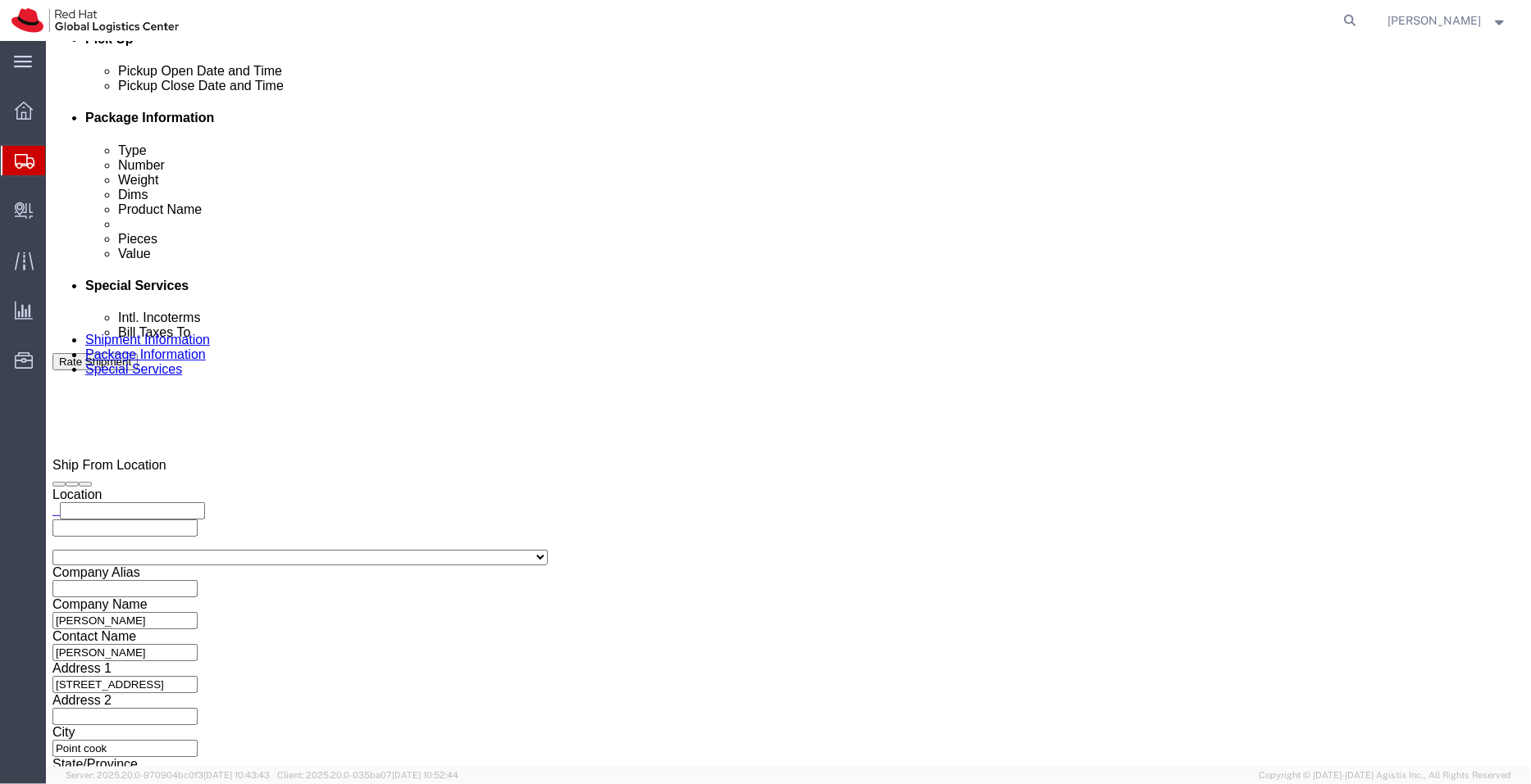
click icon
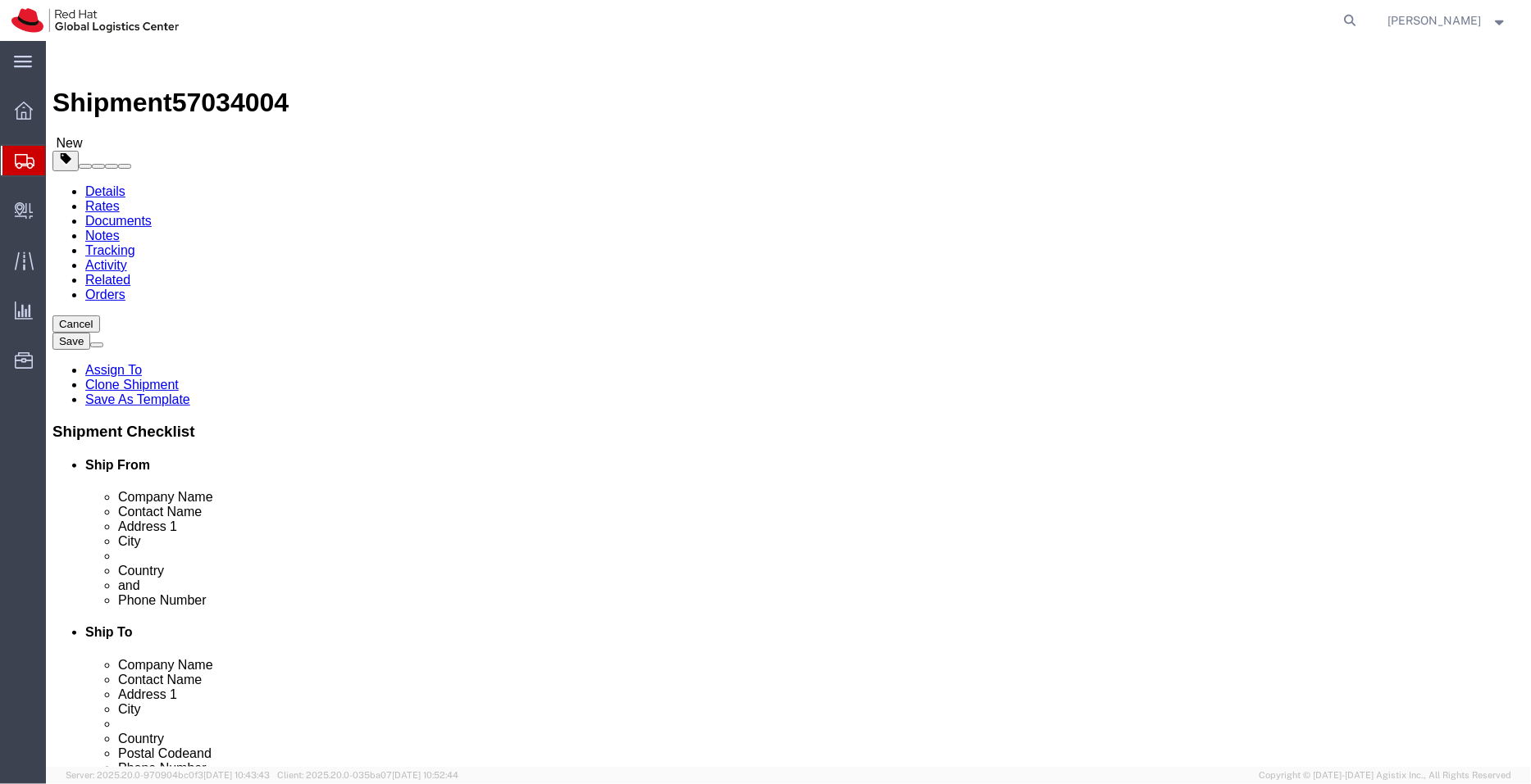
click div "Pieces: 1.00 Each Total value: 2500.00 AUD"
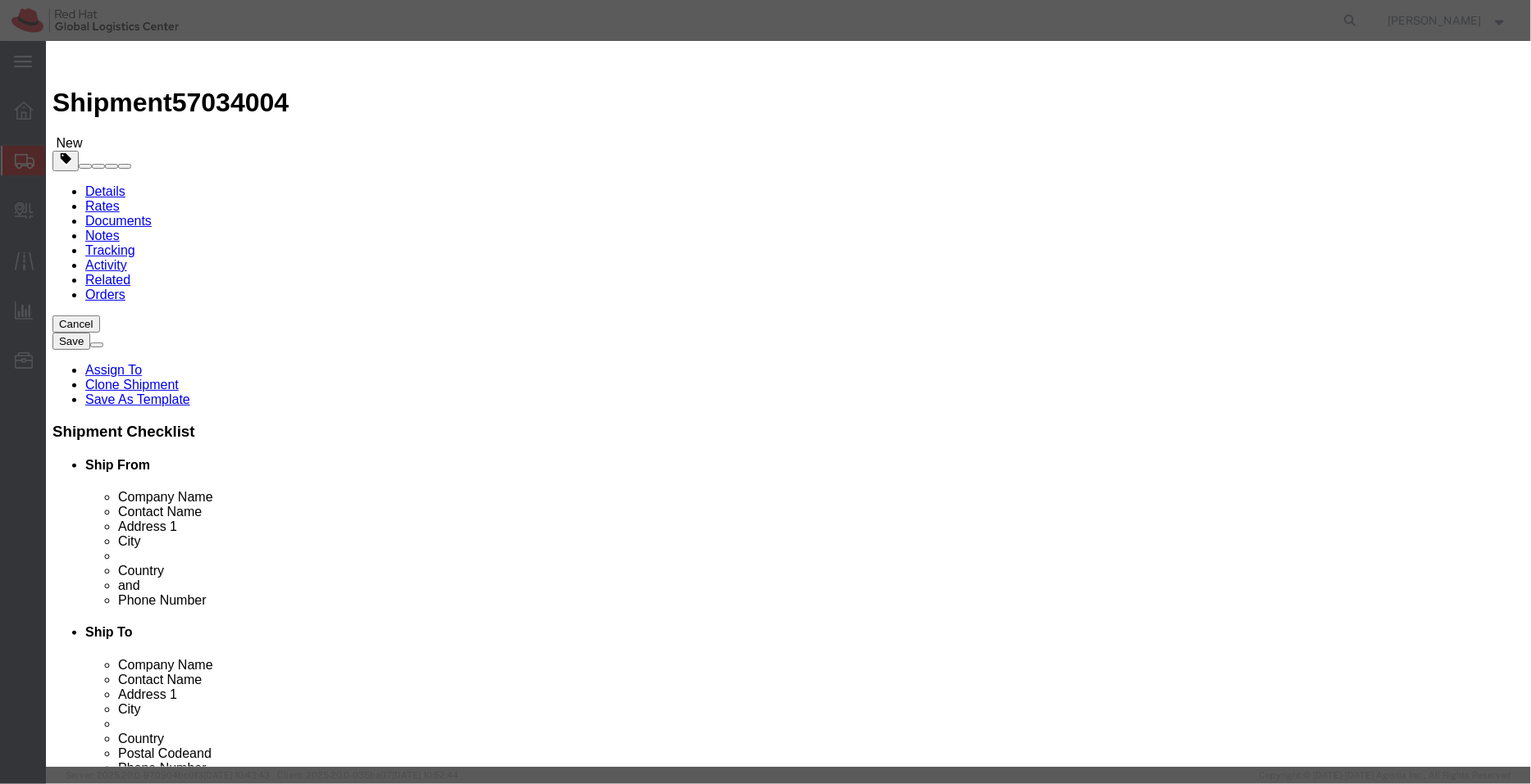
click input "Apple Mac Book Pro"
type input "Laptop - Apple Mac Book Pro"
click div "Commodity library"
click button "Save & Close"
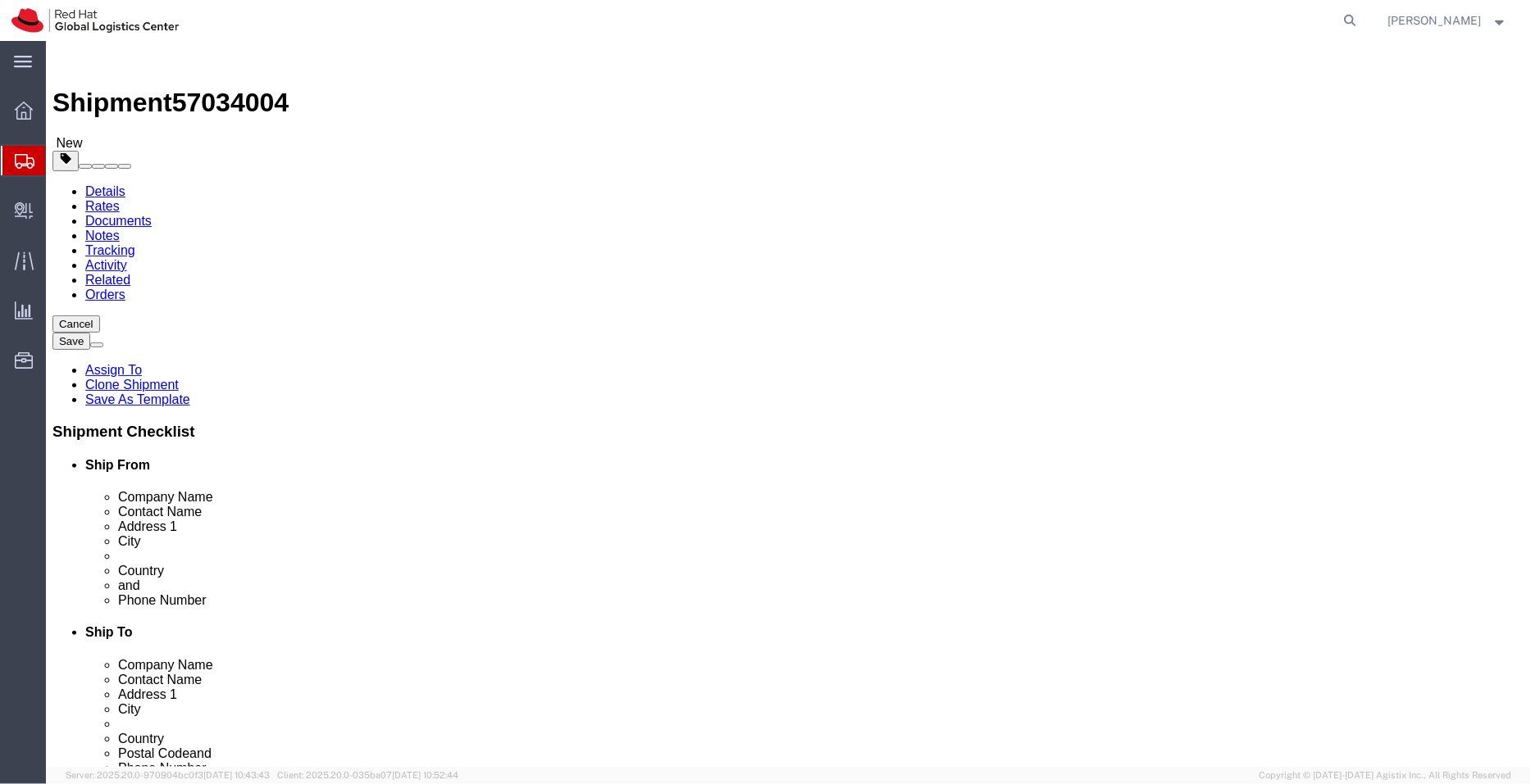
click icon
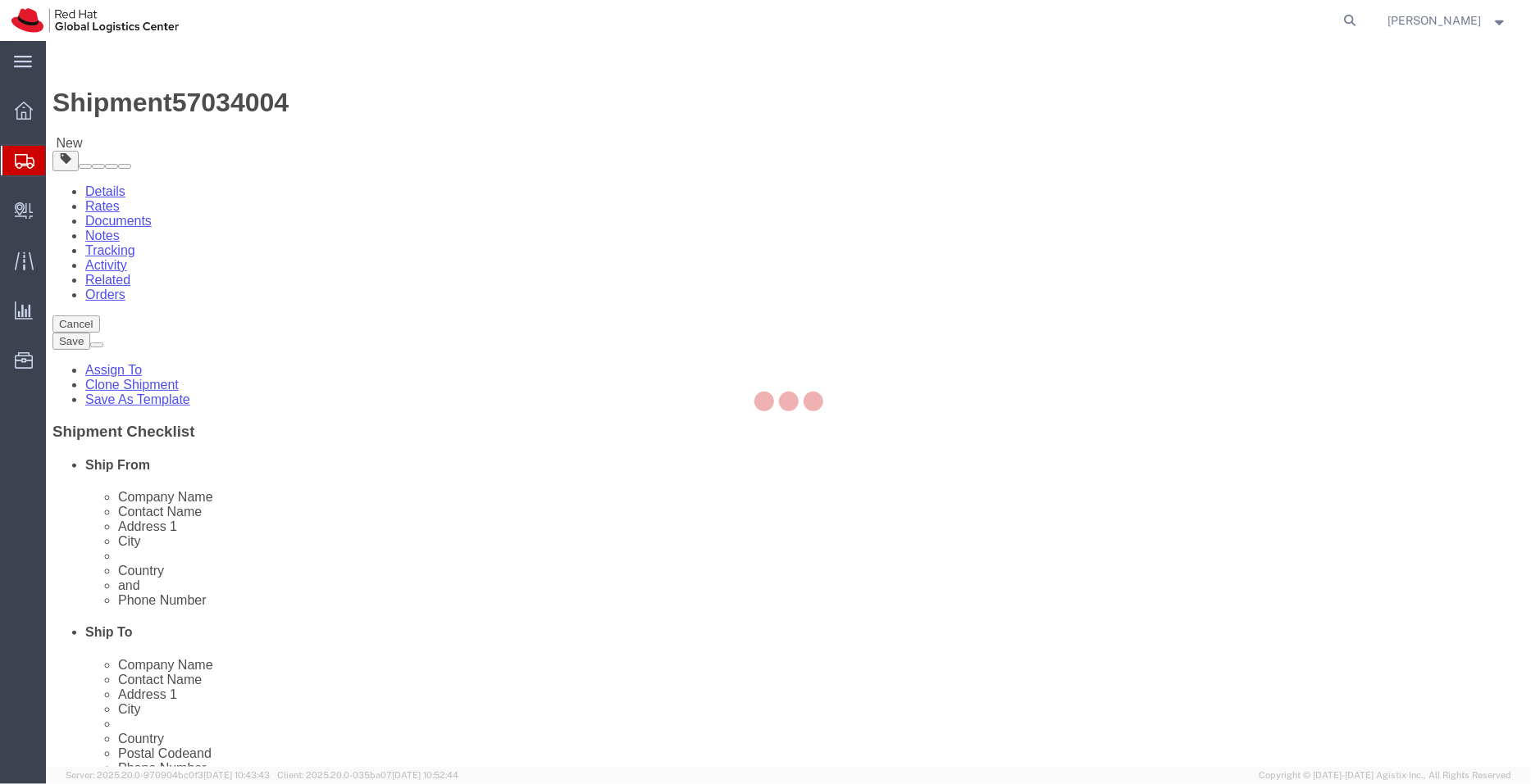
select select "COSTCENTER"
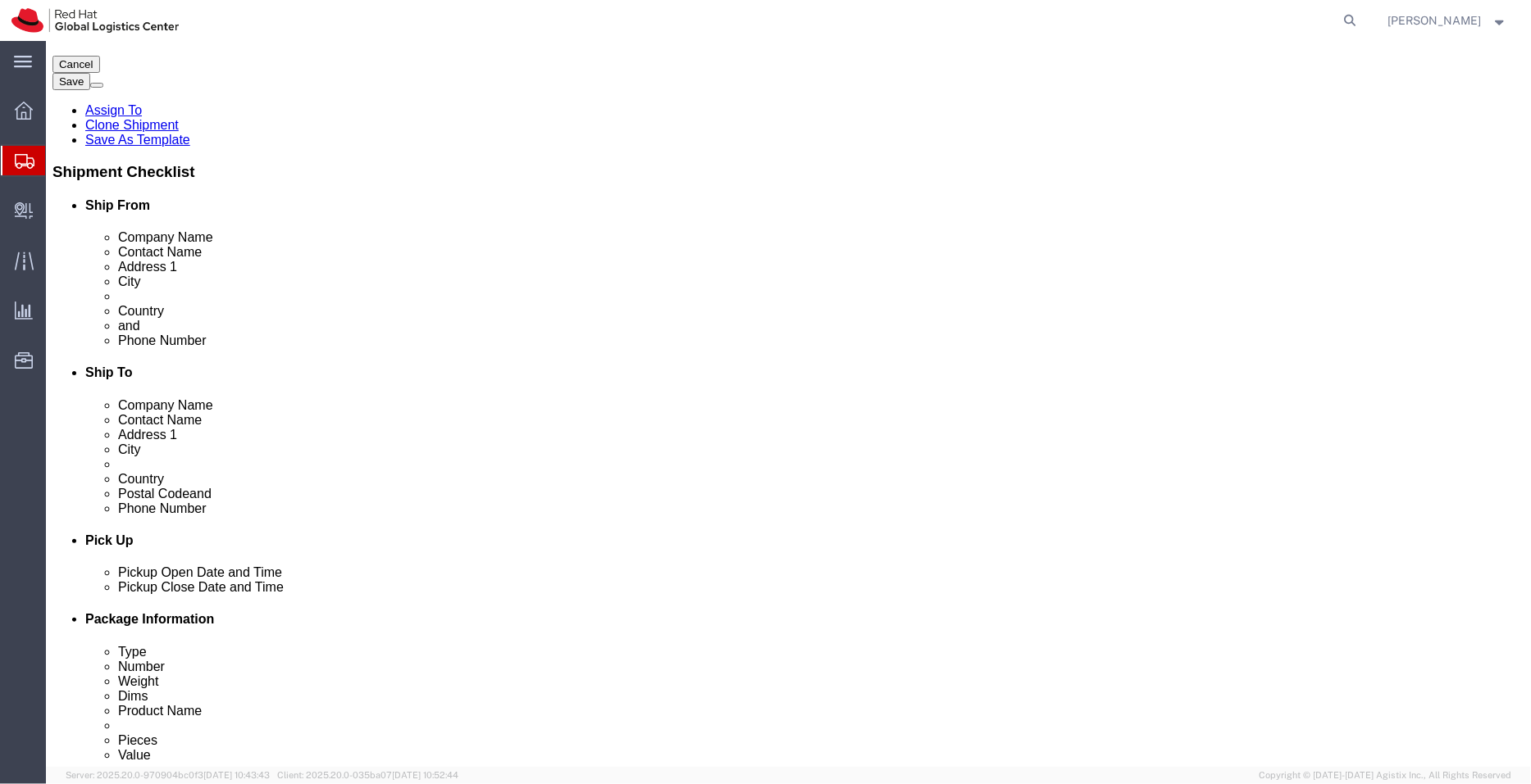
scroll to position [258, 0]
type input "850"
drag, startPoint x: 223, startPoint y: 14, endPoint x: 40, endPoint y: 24, distance: 183.3
click div "Shipment 57034004 New"
copy h1 "Shipment 57034004"
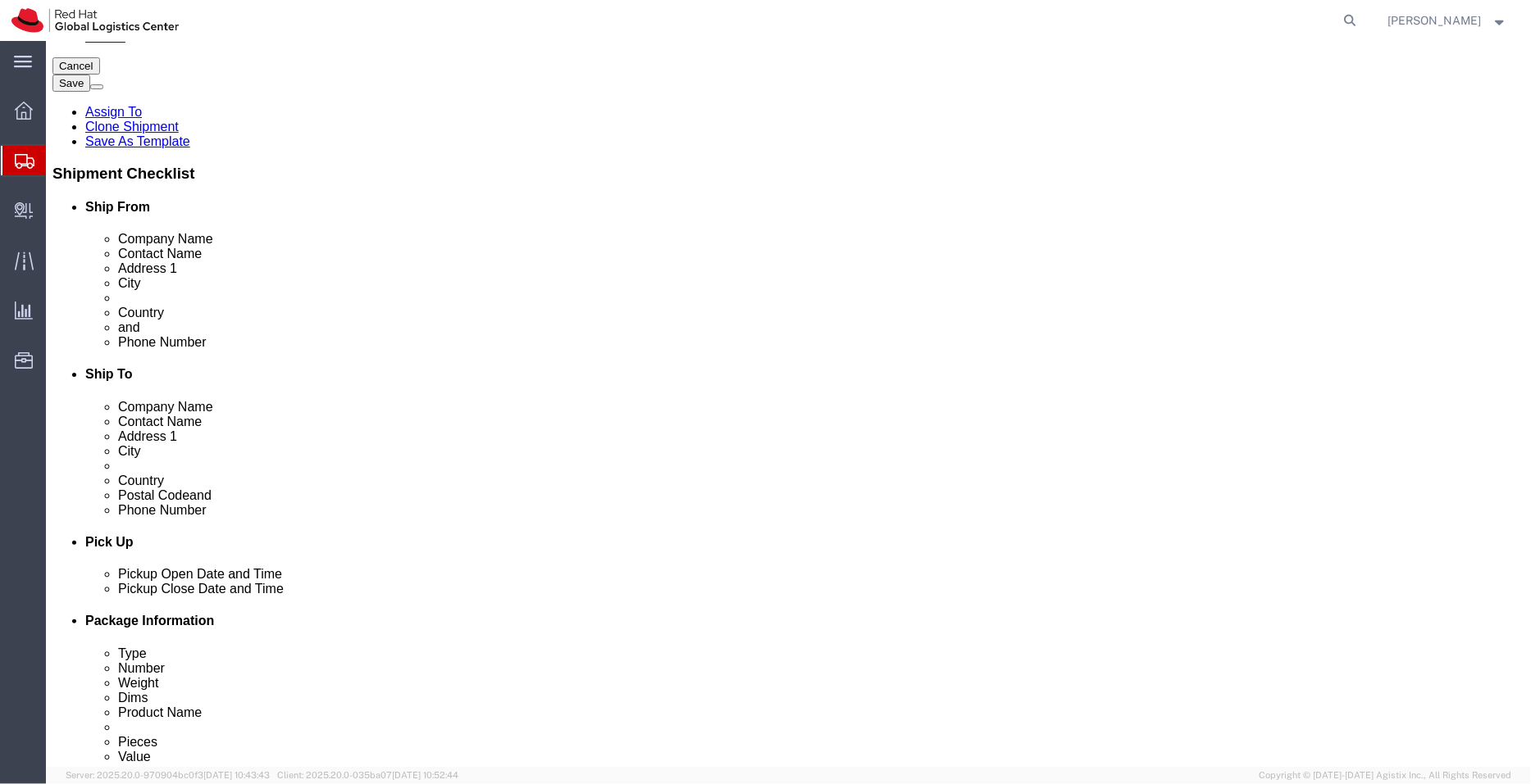
click link "Shipment Information"
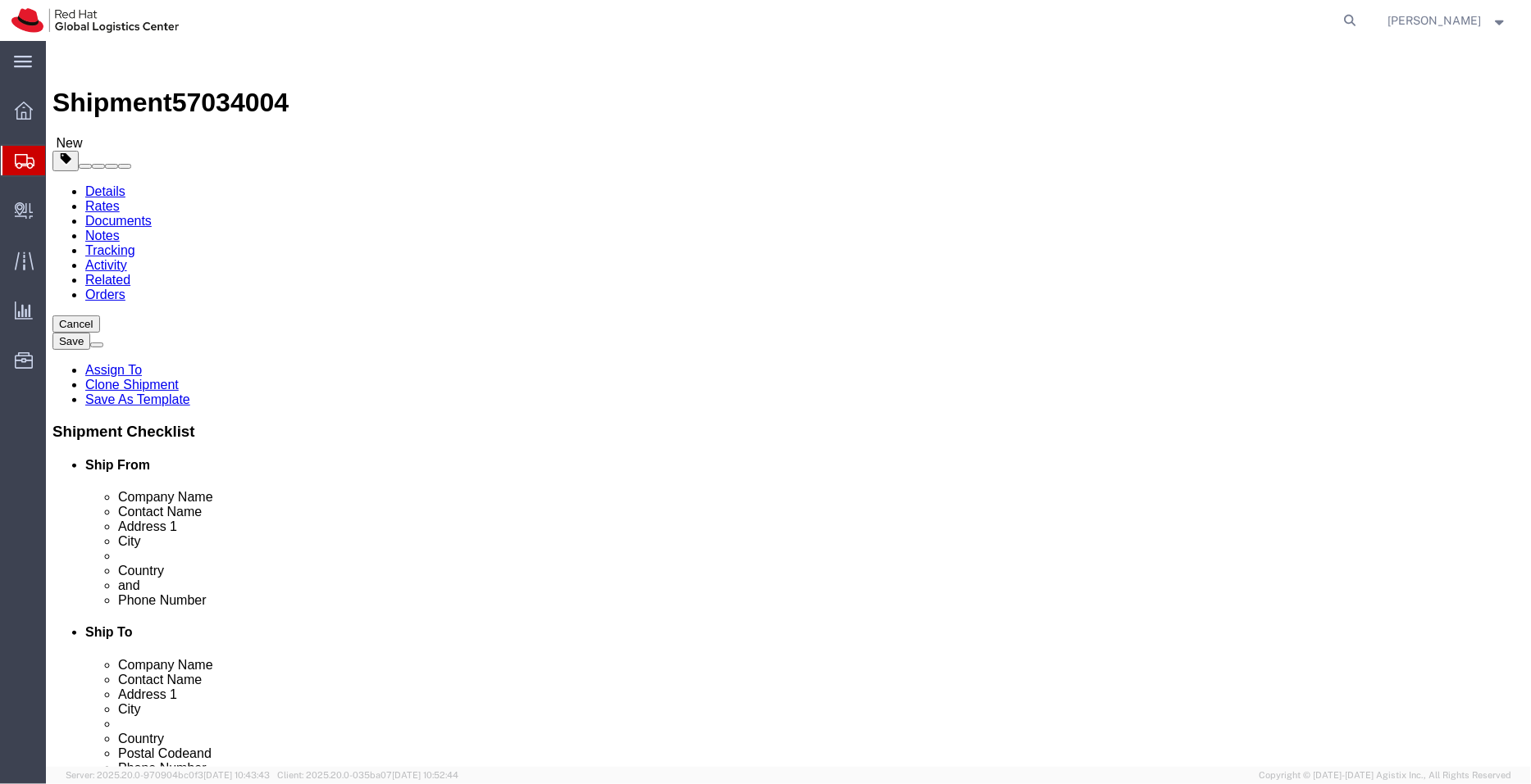
drag, startPoint x: 368, startPoint y: 342, endPoint x: 73, endPoint y: 345, distance: 295.0
click div "Contact Name Rakesh Kumar Mallam"
click icon
click link "Documents"
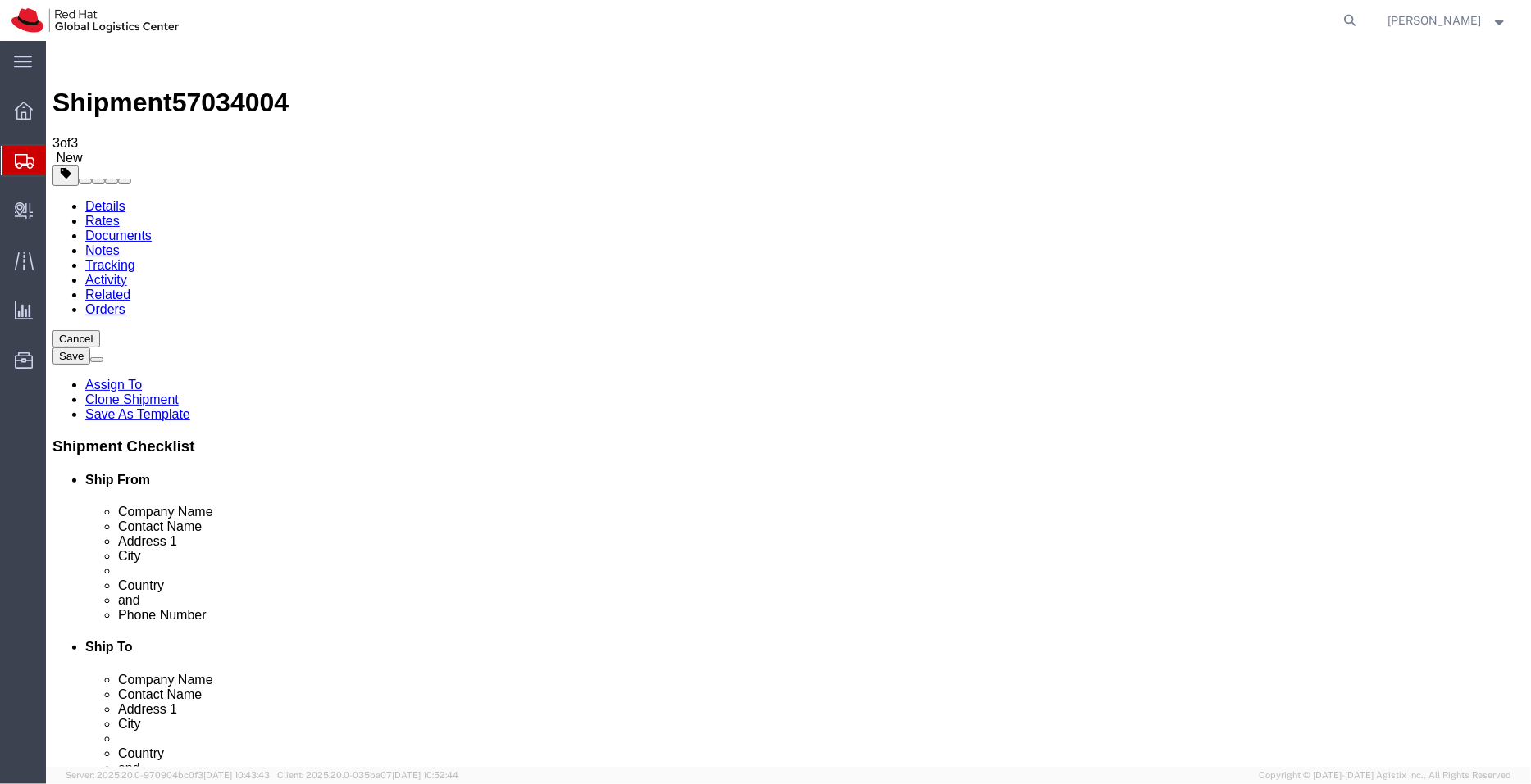
click at [94, 198] on link "Details" at bounding box center [104, 205] width 40 height 14
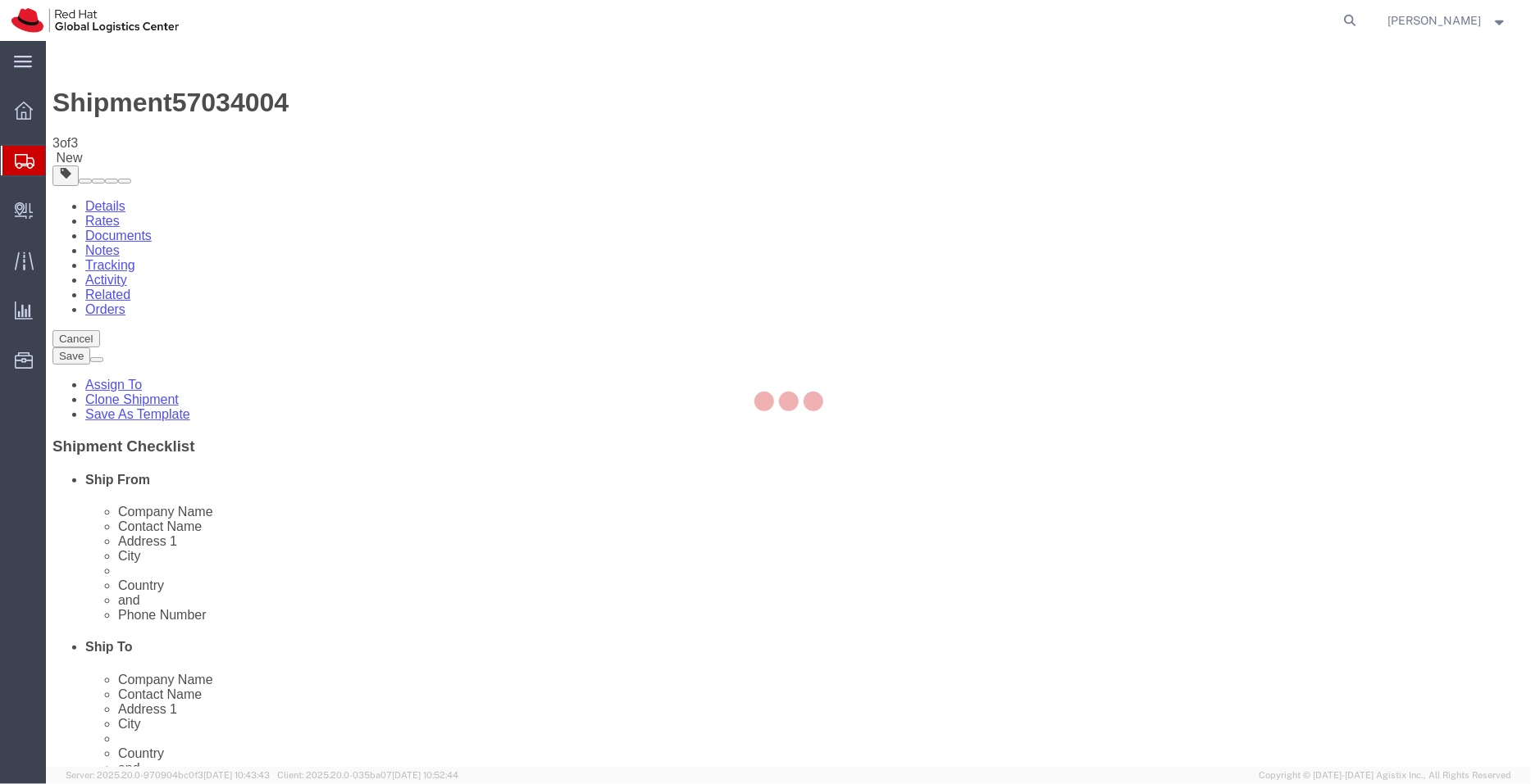
select select "50511"
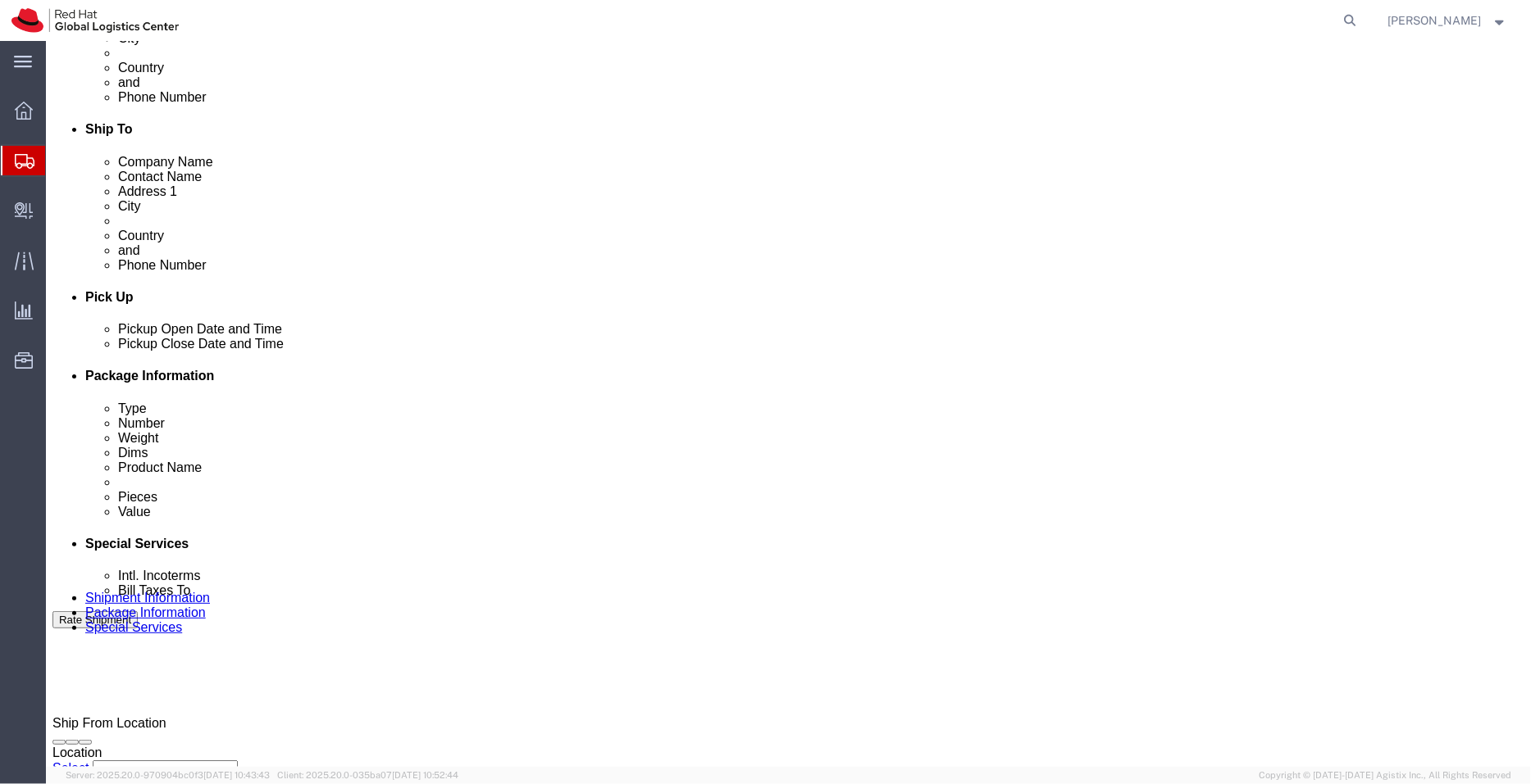
scroll to position [521, 0]
click icon
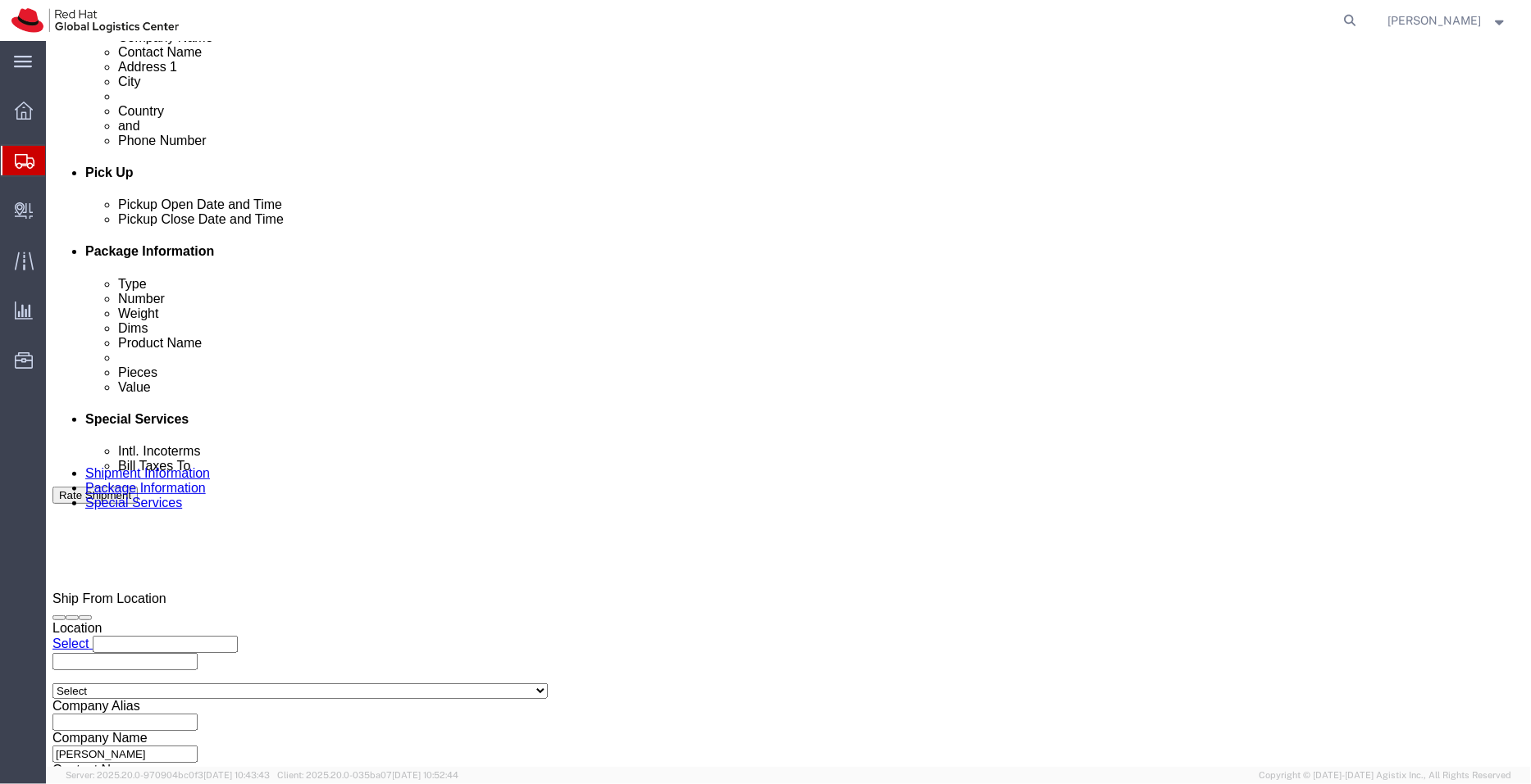
scroll to position [640, 0]
click link "Assign To"
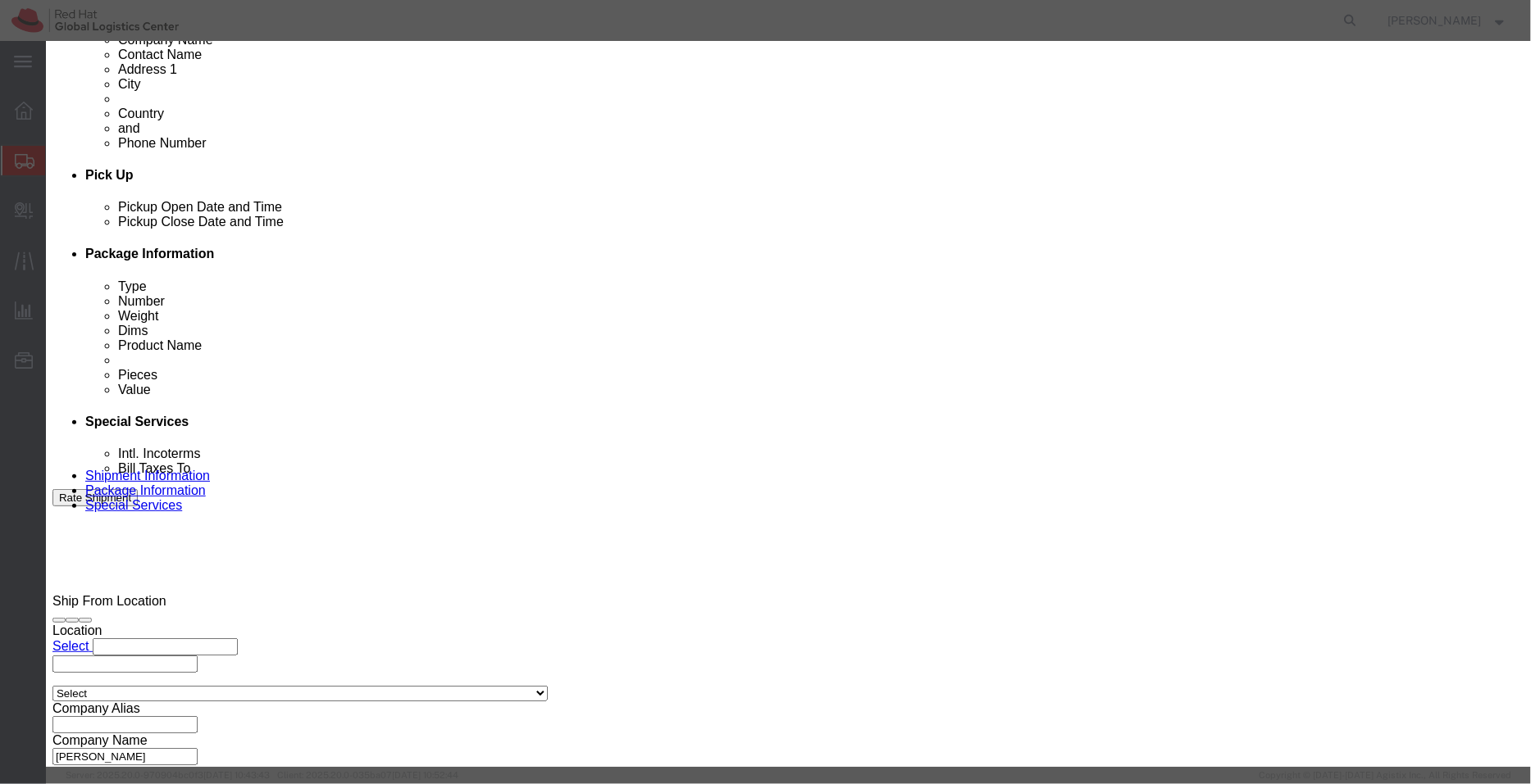
select select "104821"
select select
drag, startPoint x: 750, startPoint y: 164, endPoint x: 704, endPoint y: 123, distance: 61.6
type input "ps"
select select "17188"
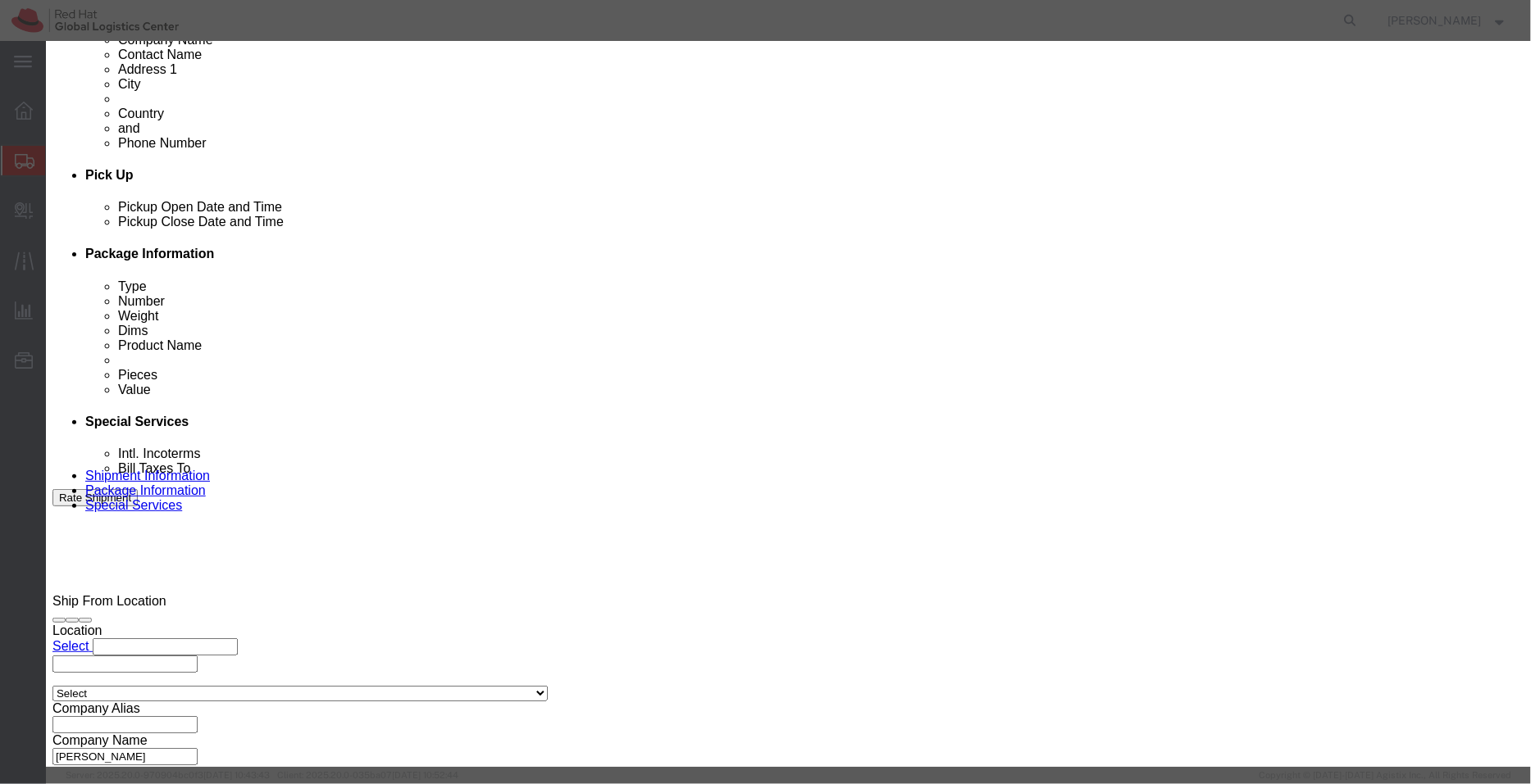
click textarea "Message"
type textarea "Process once shipper is ready with packaging"
click button "Assign"
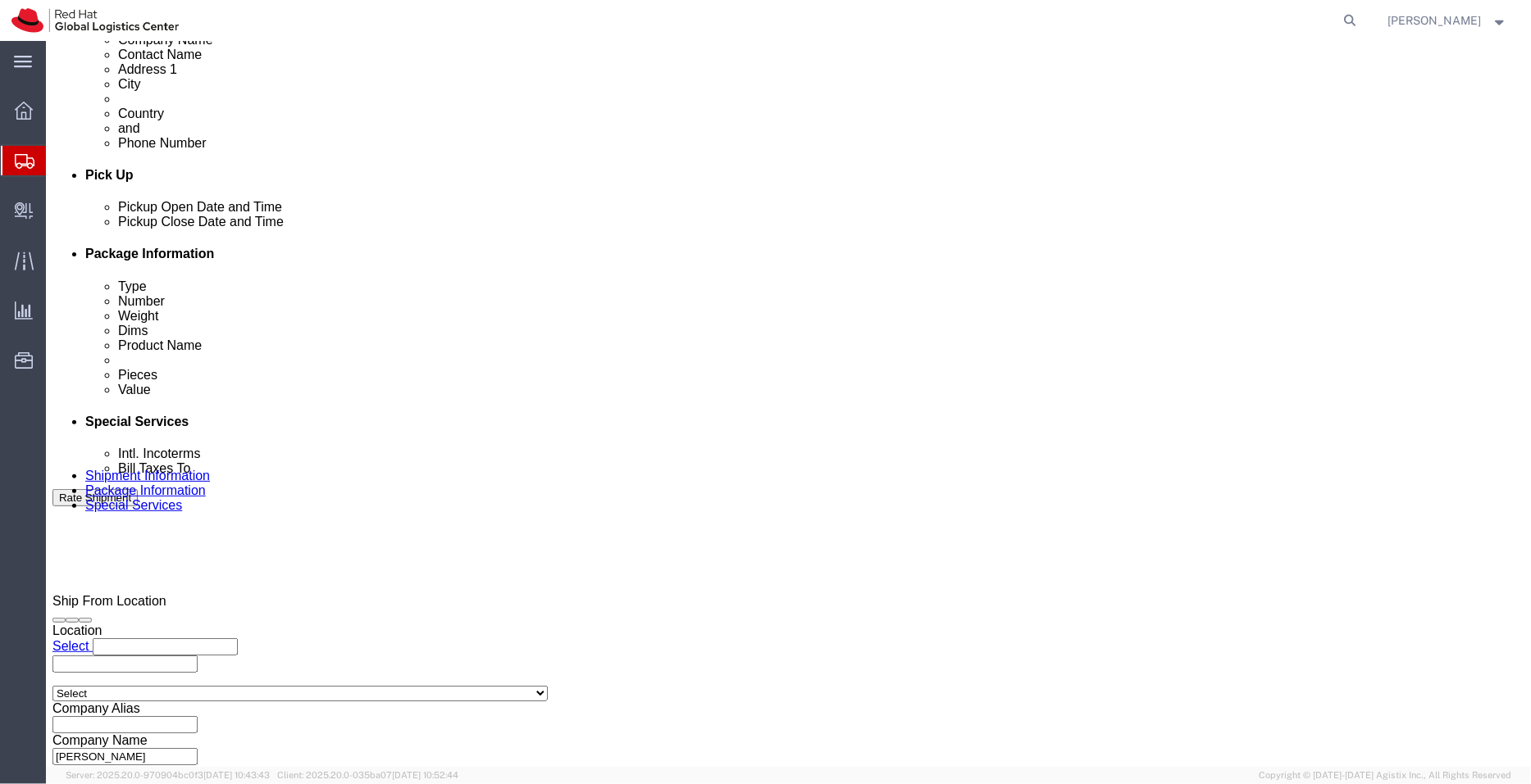
click at [0, 0] on span "Shipment Manager" at bounding box center [0, 0] width 0 height 0
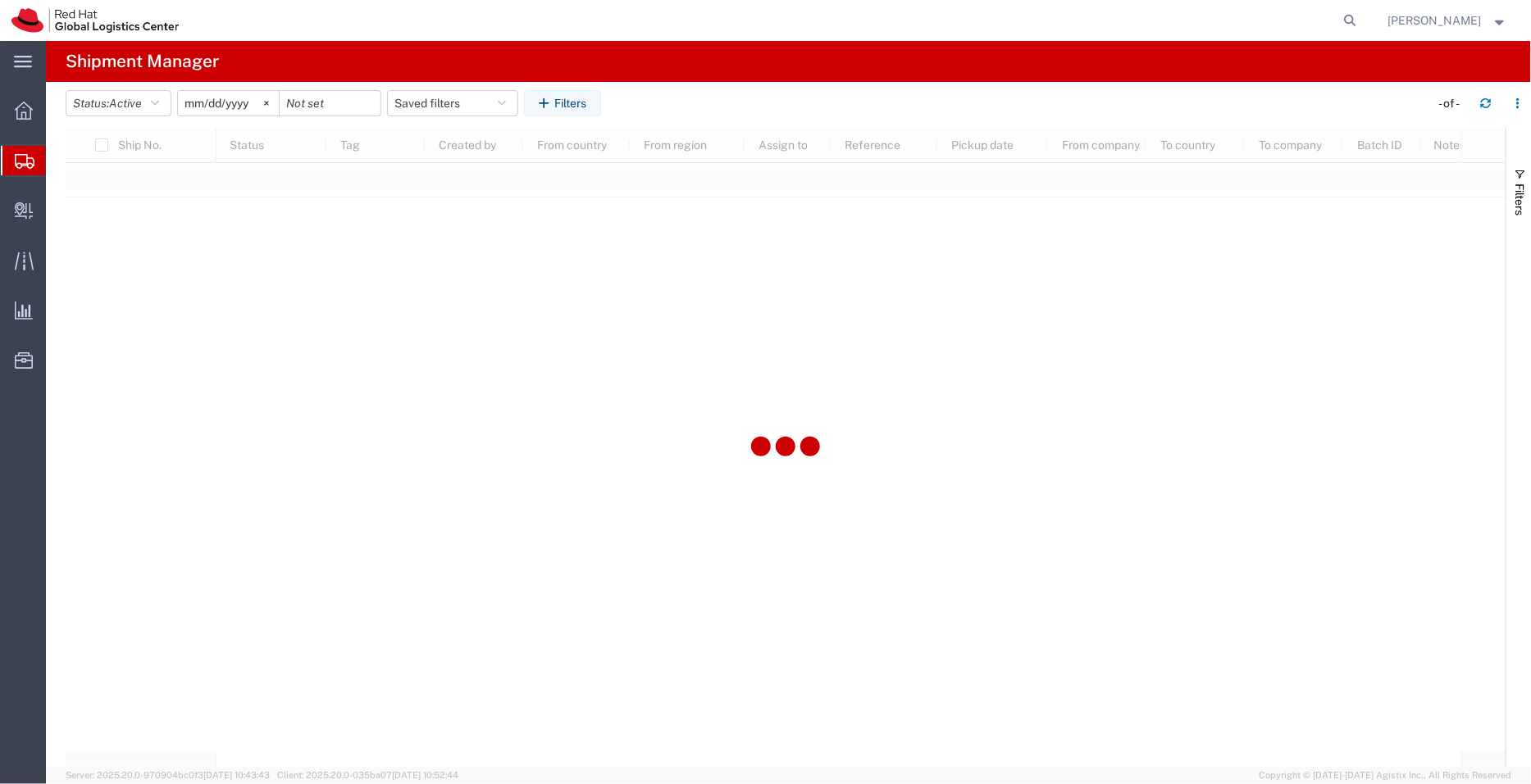
type input "[DATE]"
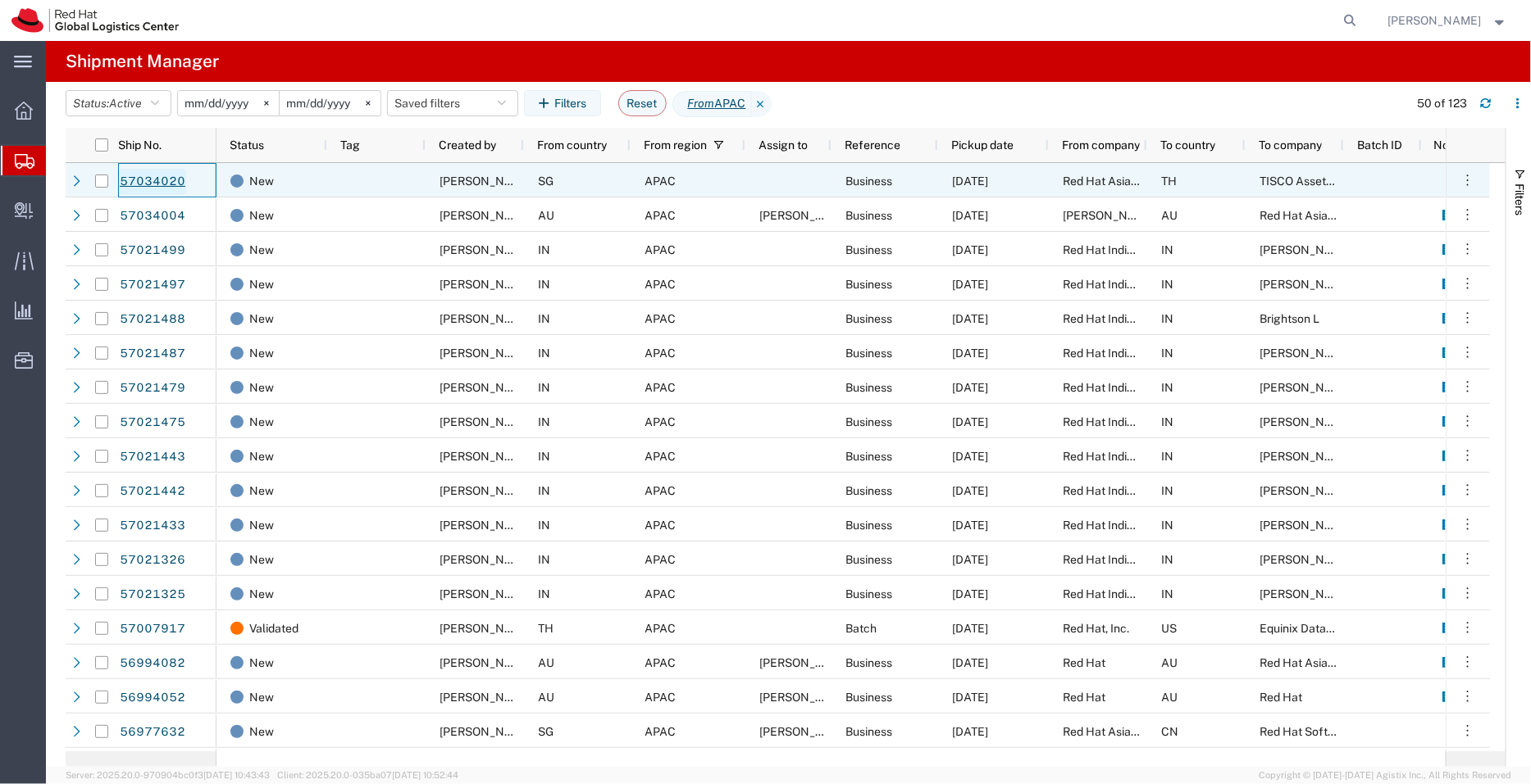
click at [129, 177] on link "57034020" at bounding box center [152, 182] width 67 height 26
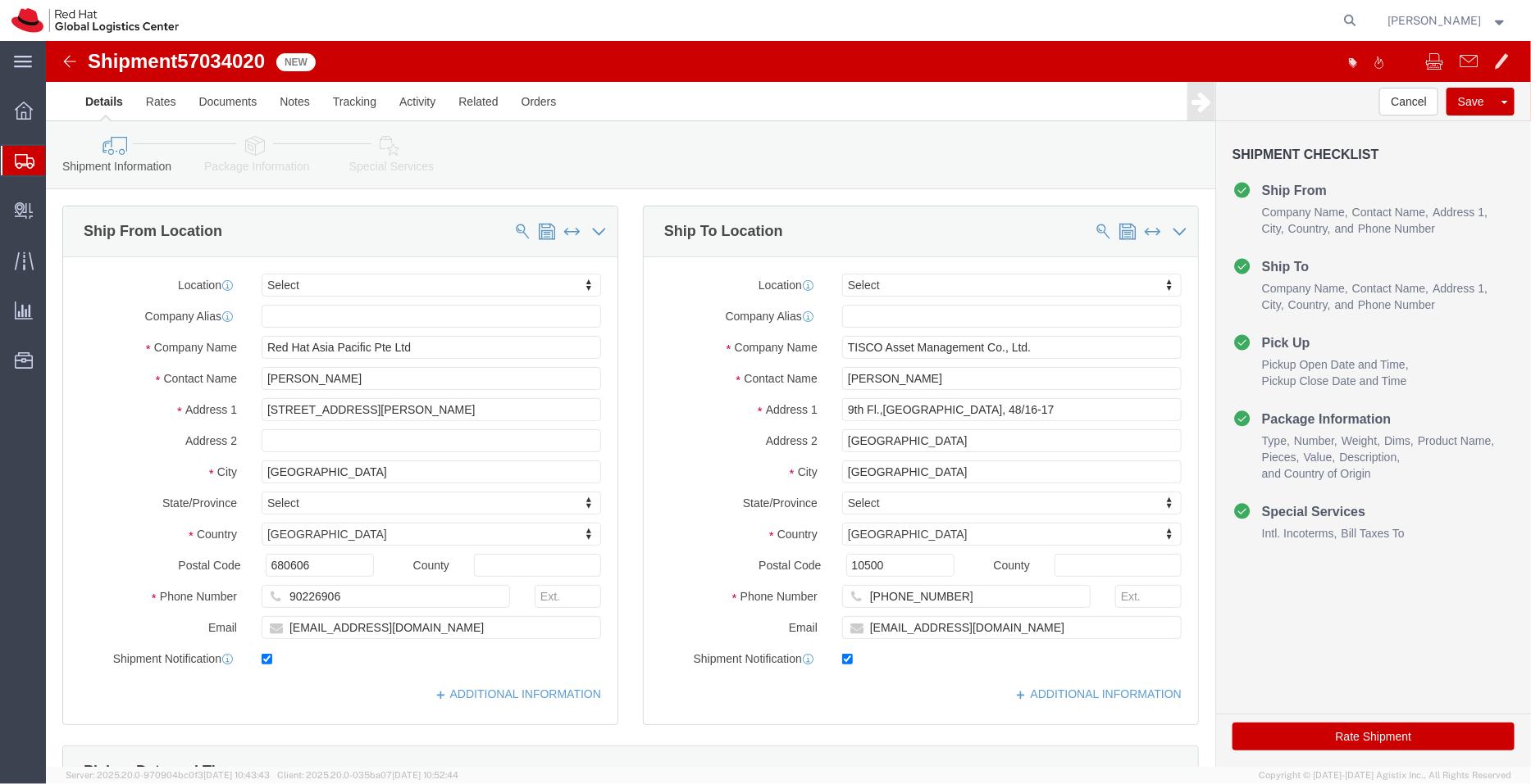
select select
drag, startPoint x: 413, startPoint y: 365, endPoint x: 362, endPoint y: 368, distance: 51.1
click input "606 Choa Chu Kang St 62, #08-139"
type input "606 Choa Chu Kang St 62,"
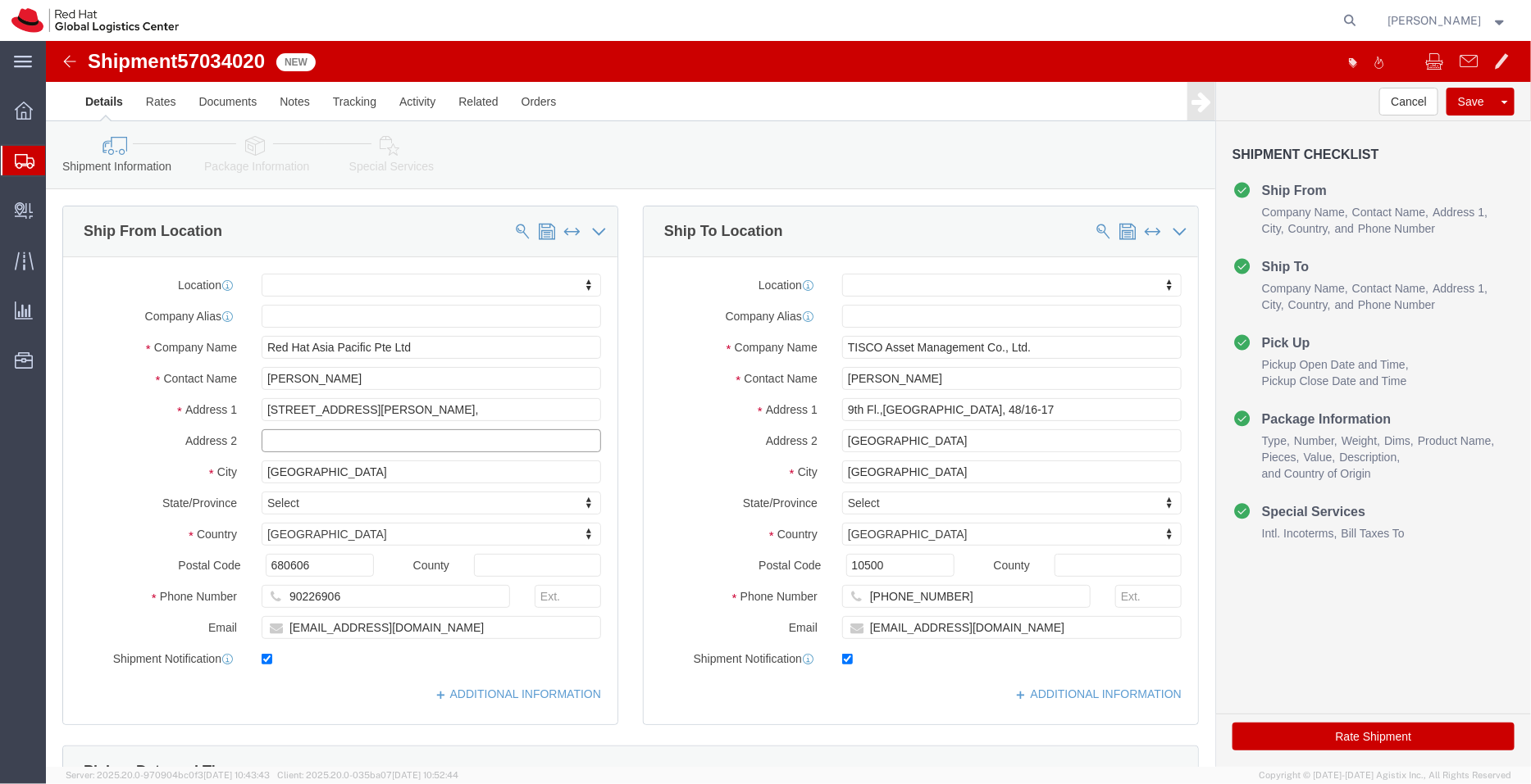
click input "text"
paste input "#08-139"
type input "#08-139"
drag, startPoint x: 313, startPoint y: 340, endPoint x: 196, endPoint y: 341, distance: 117.0
click div "Contact Name Linda Tan"
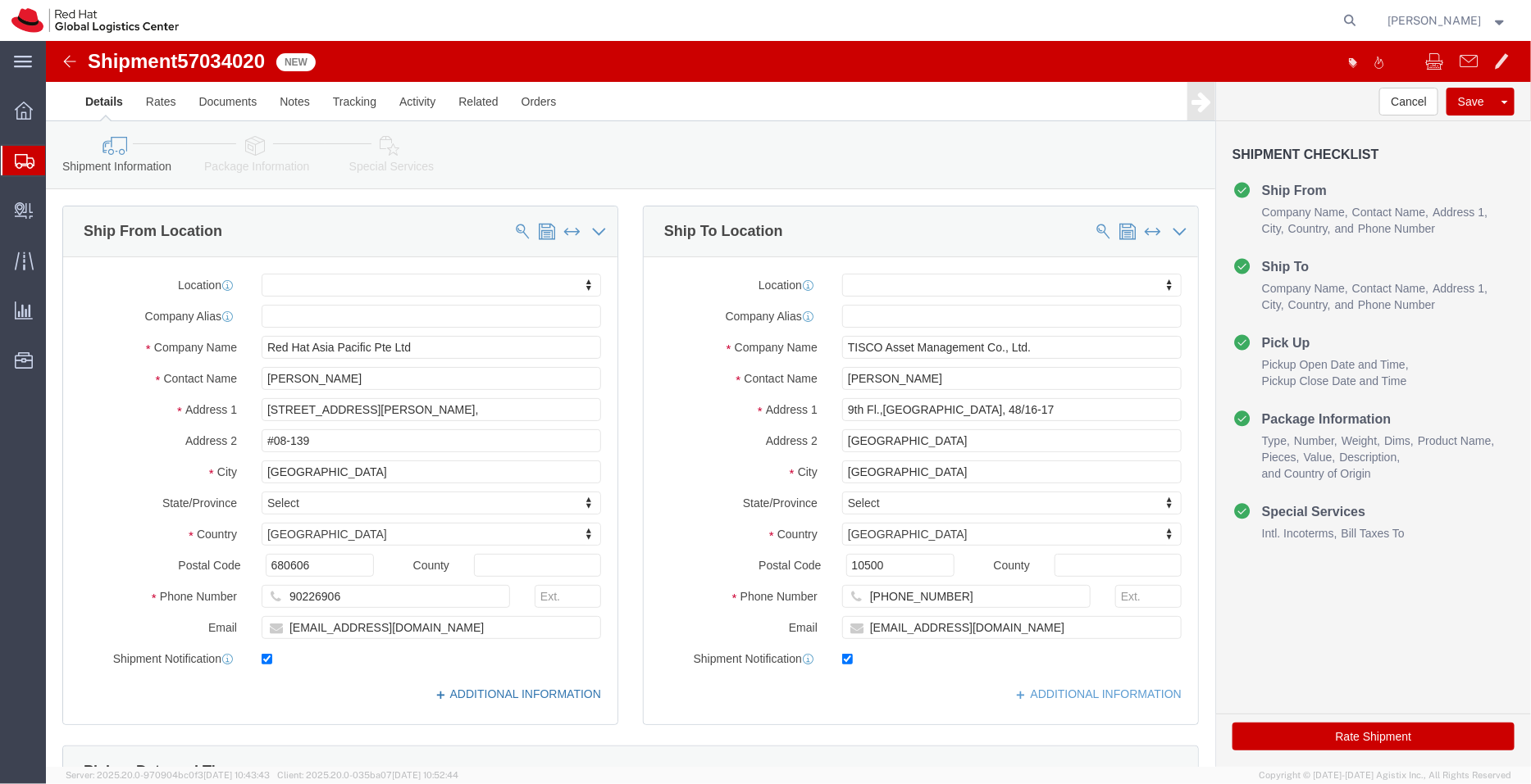
click link "ADDITIONAL INFORMATION"
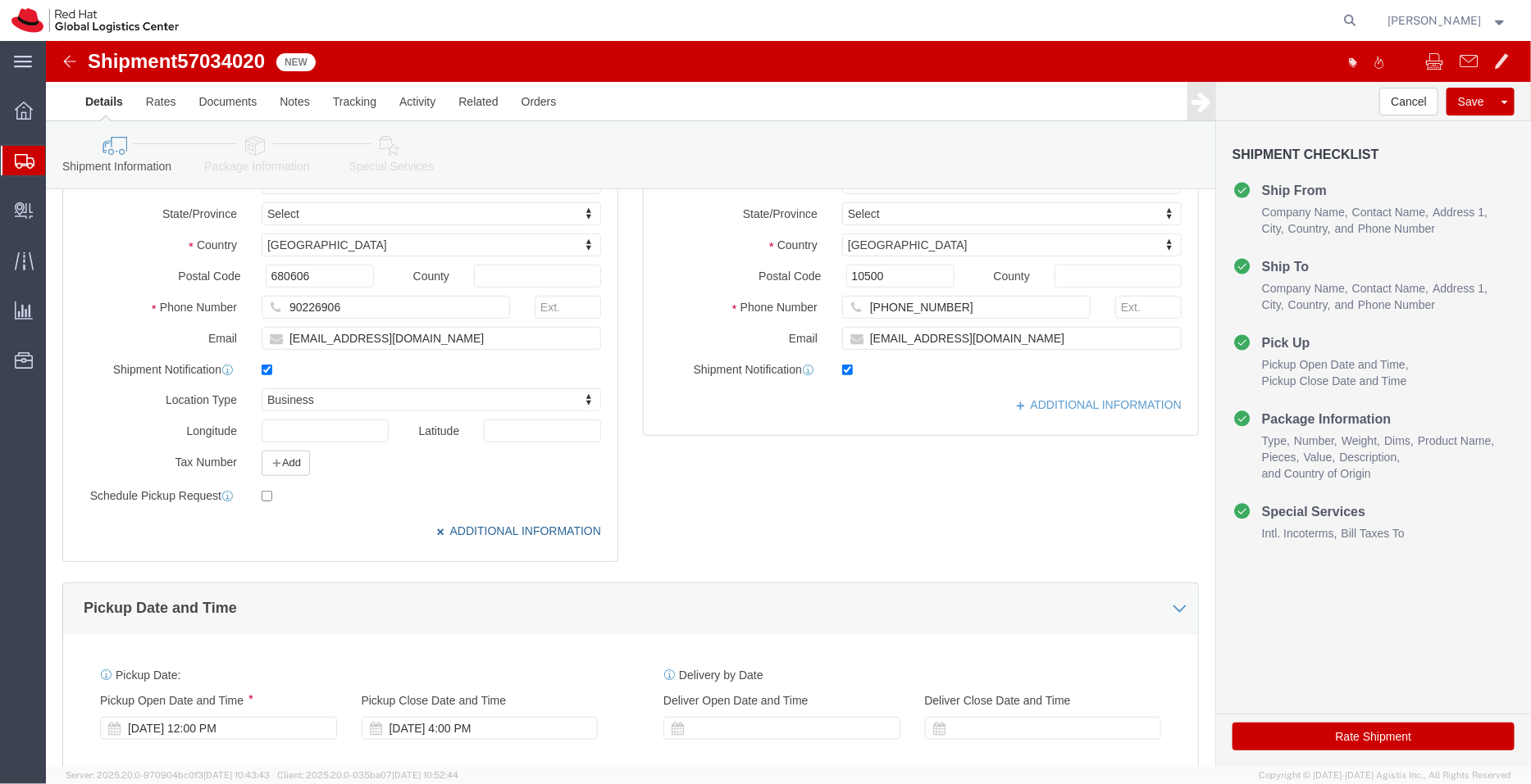
scroll to position [291, 0]
click button "Add"
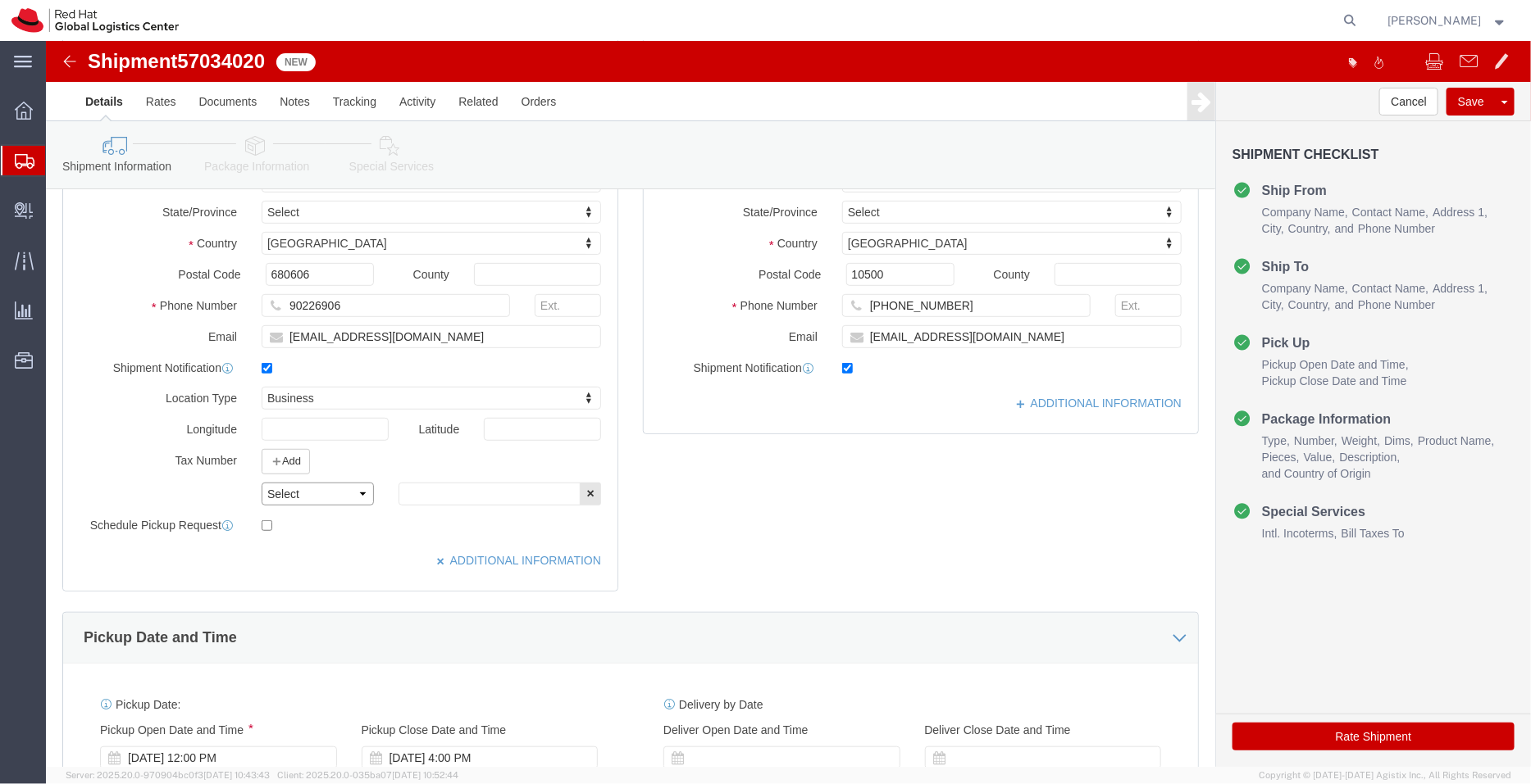
click select "Select EIN EORI TIN VAT Other"
select select "TIN"
click select "Select EIN EORI TIN VAT Other"
click input "text"
paste input "200004388R"
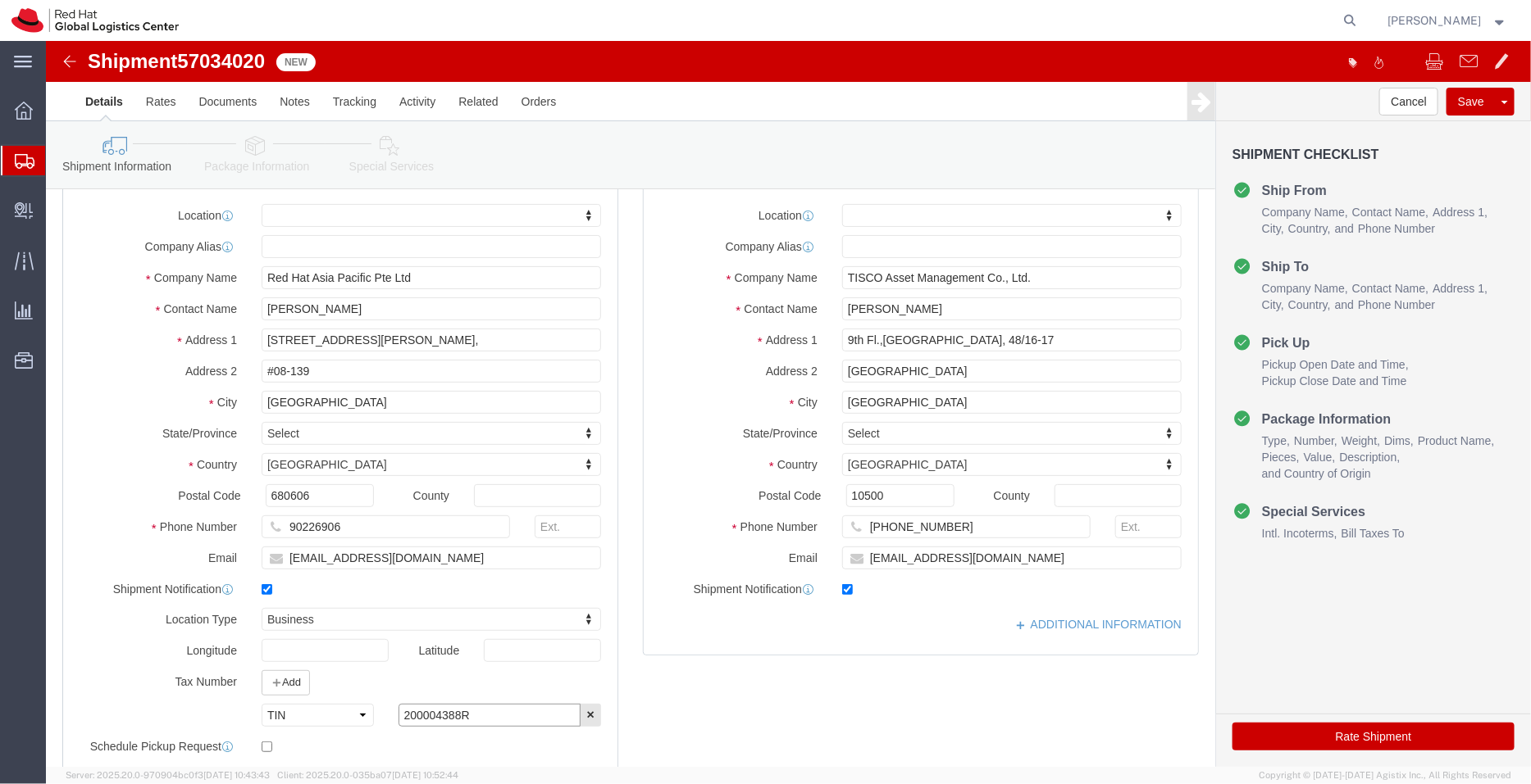
scroll to position [0, 0]
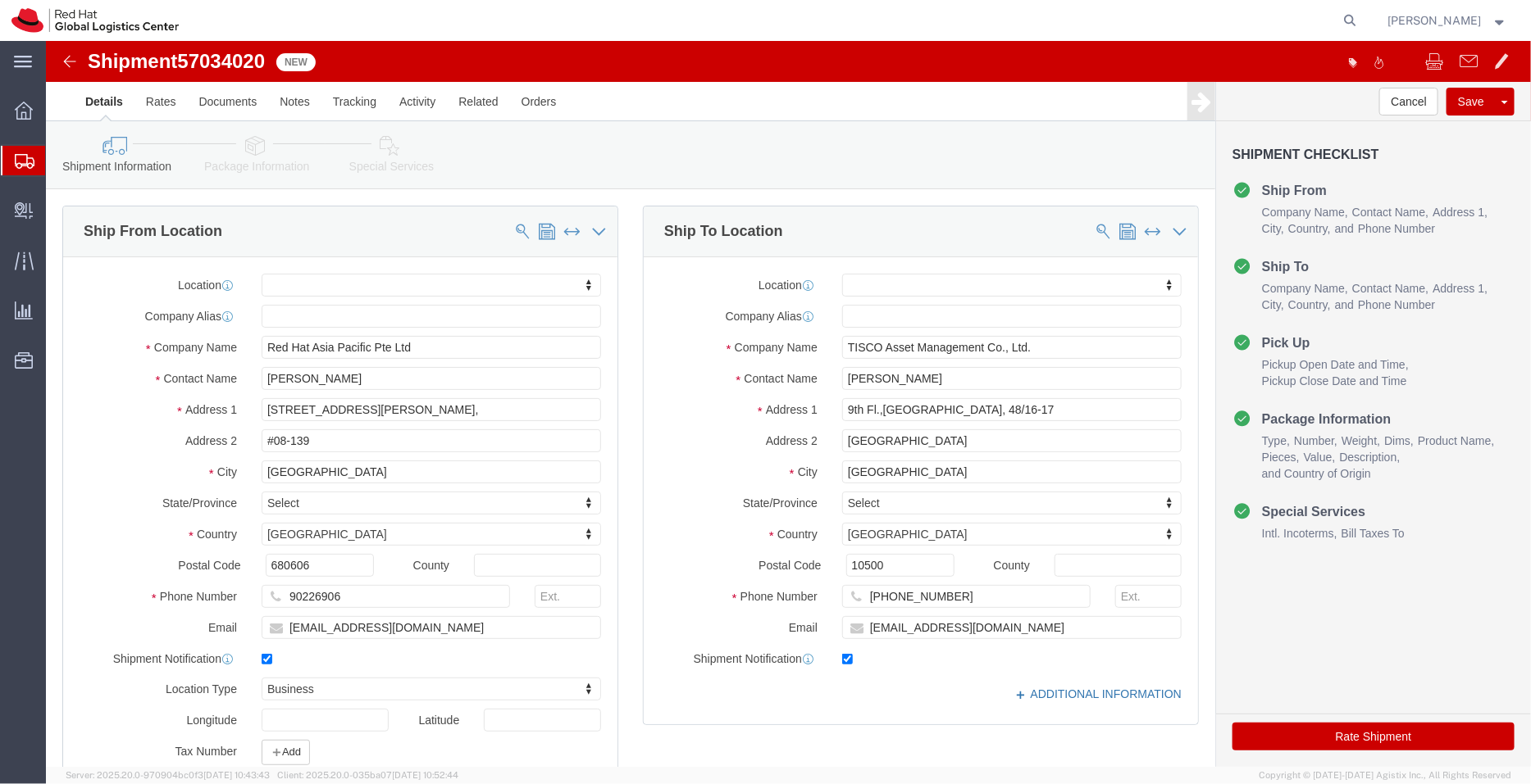
type input "200004388R"
click link "ADDITIONAL INFORMATION"
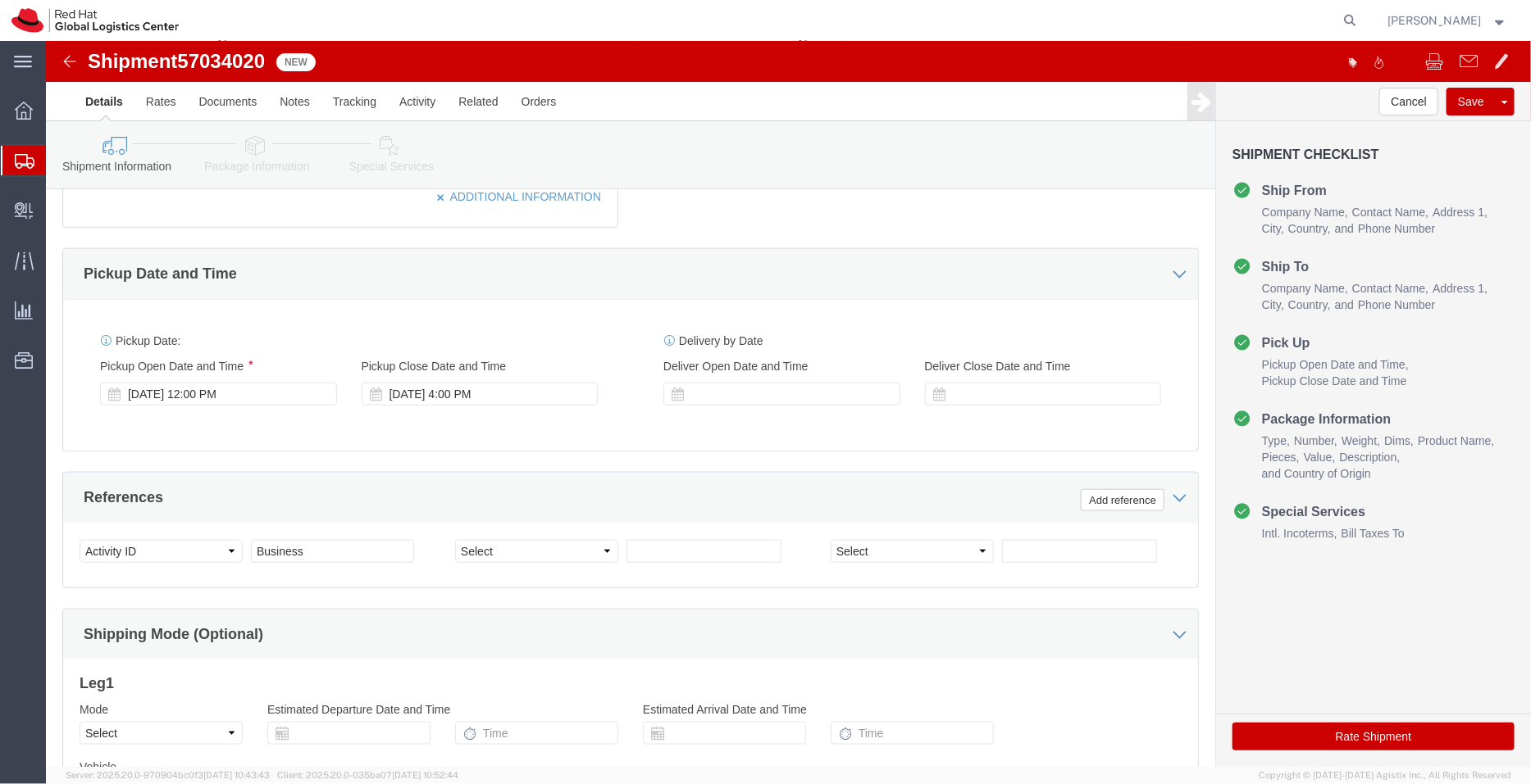
scroll to position [717, 0]
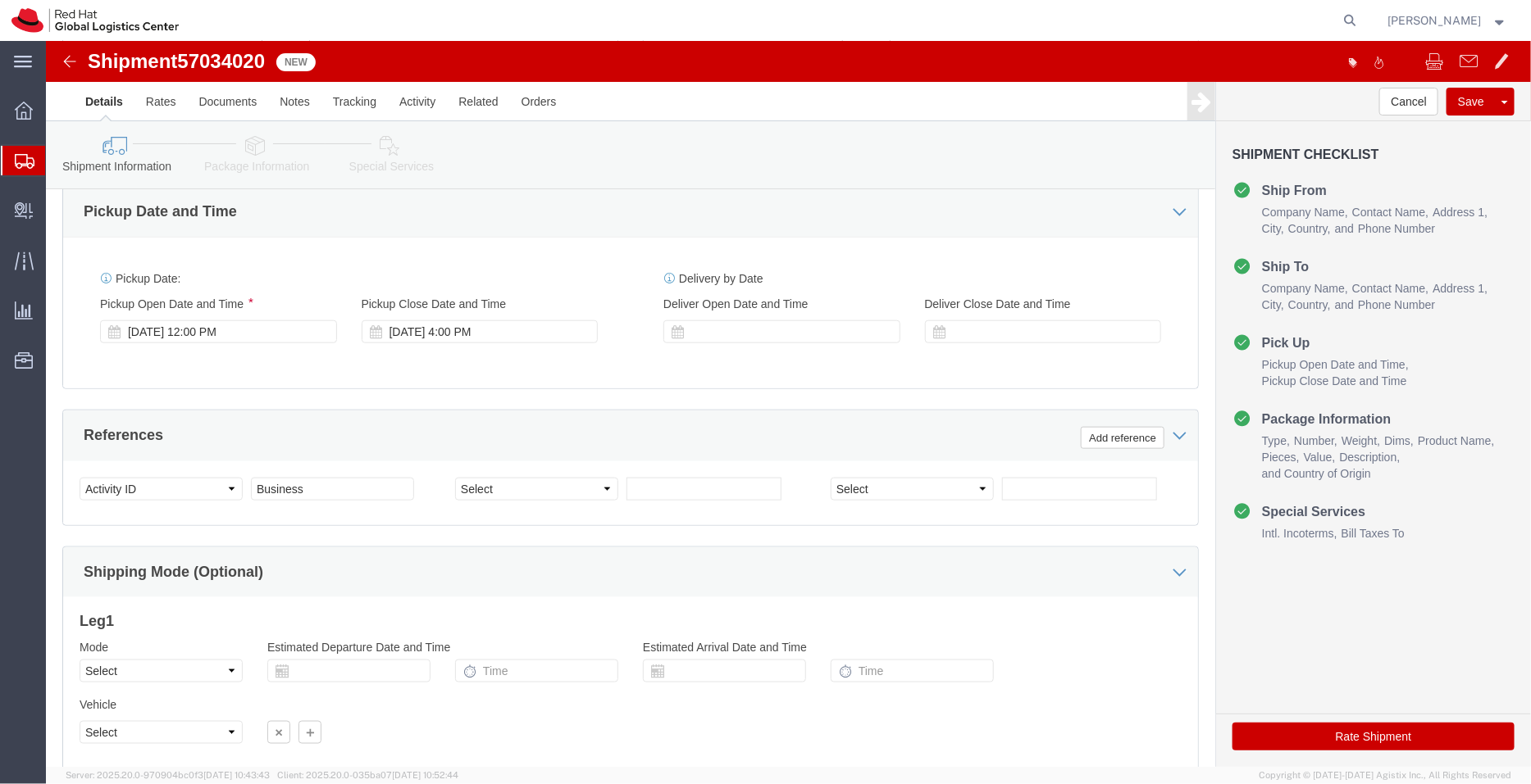
click link "Package Information"
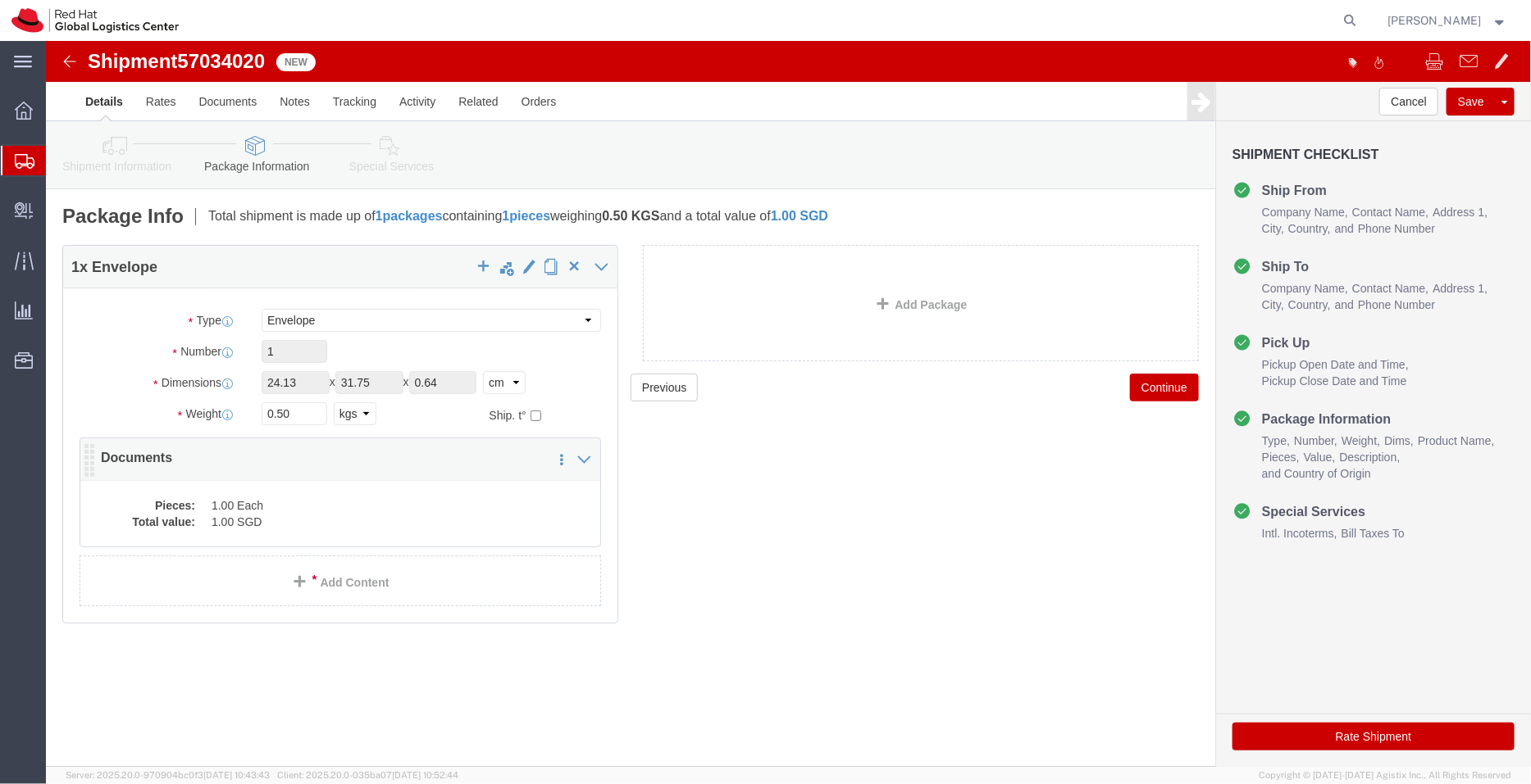
click dd "1.00 Each"
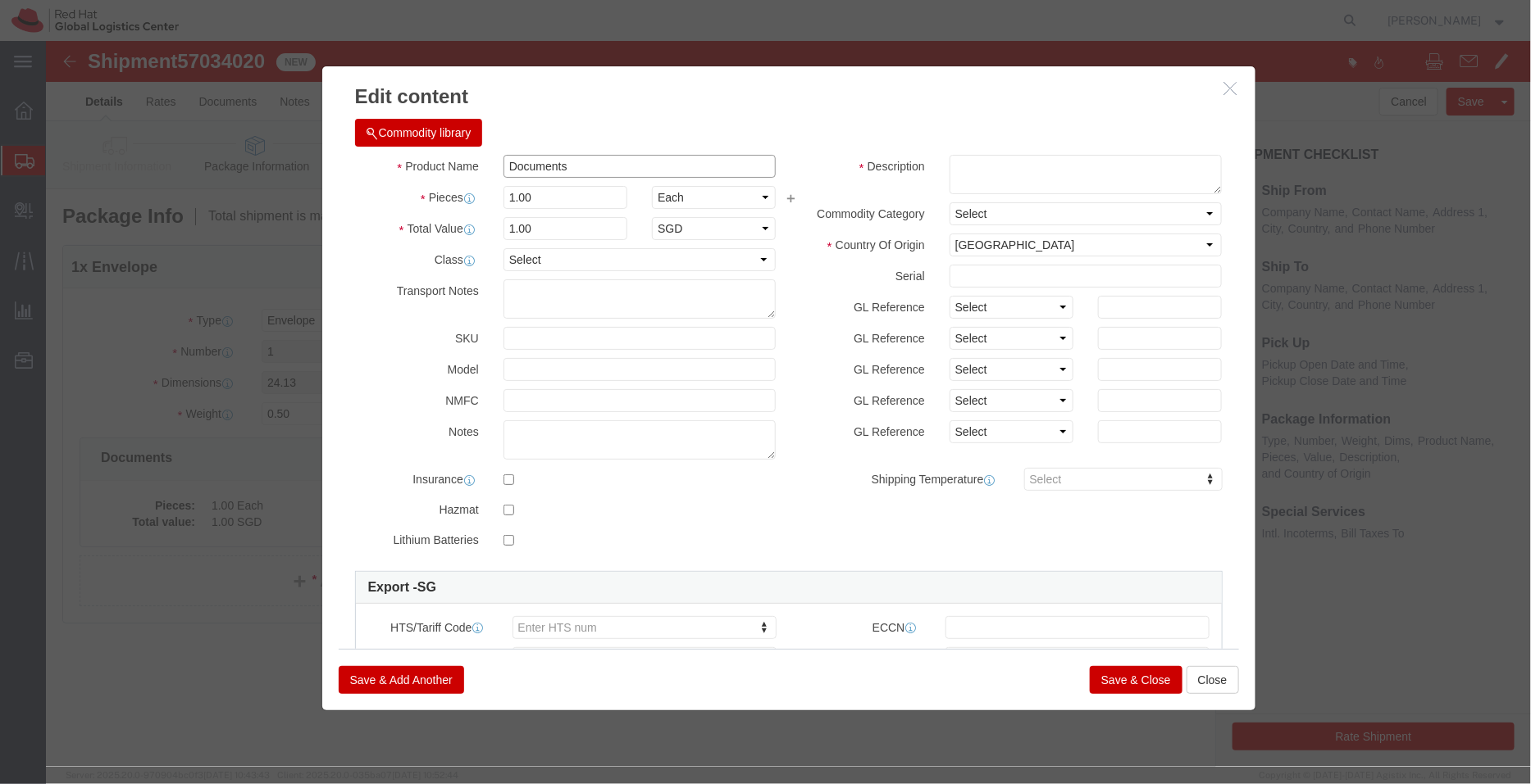
drag, startPoint x: 603, startPoint y: 169, endPoint x: 237, endPoint y: 131, distance: 368.0
click div "Edit content Commodity library Product Name Documents Pieces 1.00 Select Bag Ba…"
click textarea
paste textarea "Documents"
type textarea "Documents"
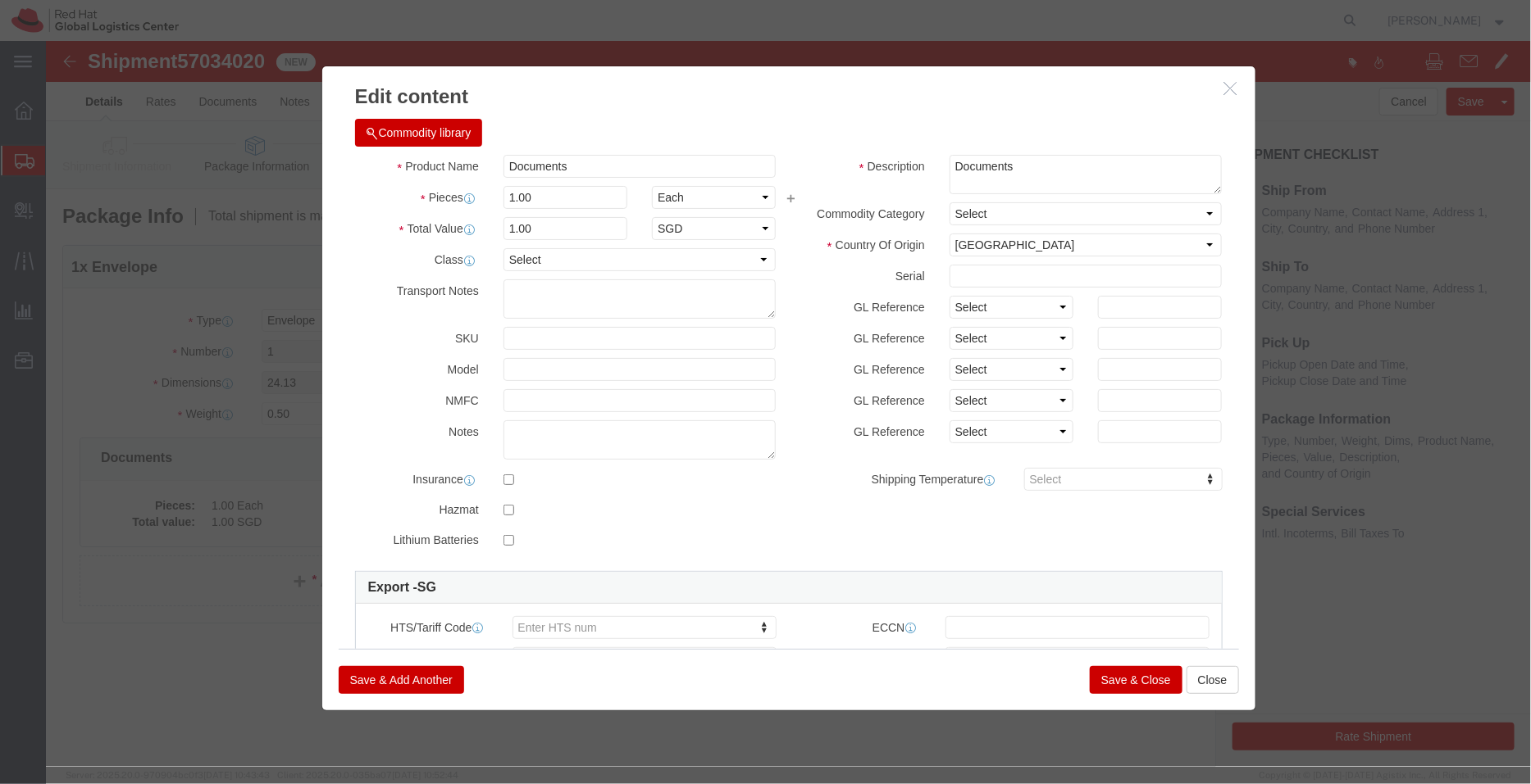
click button "Save & Close"
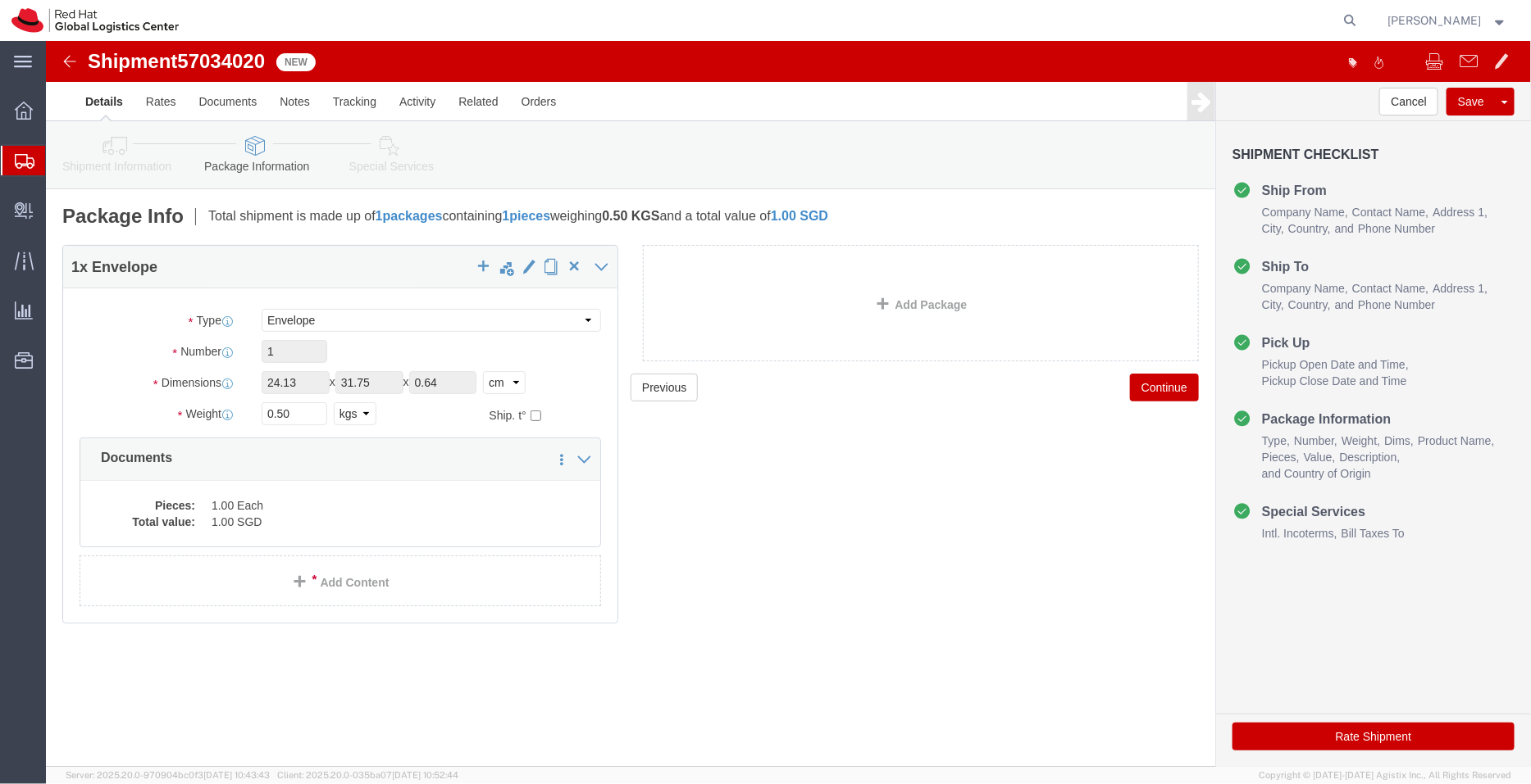
click icon
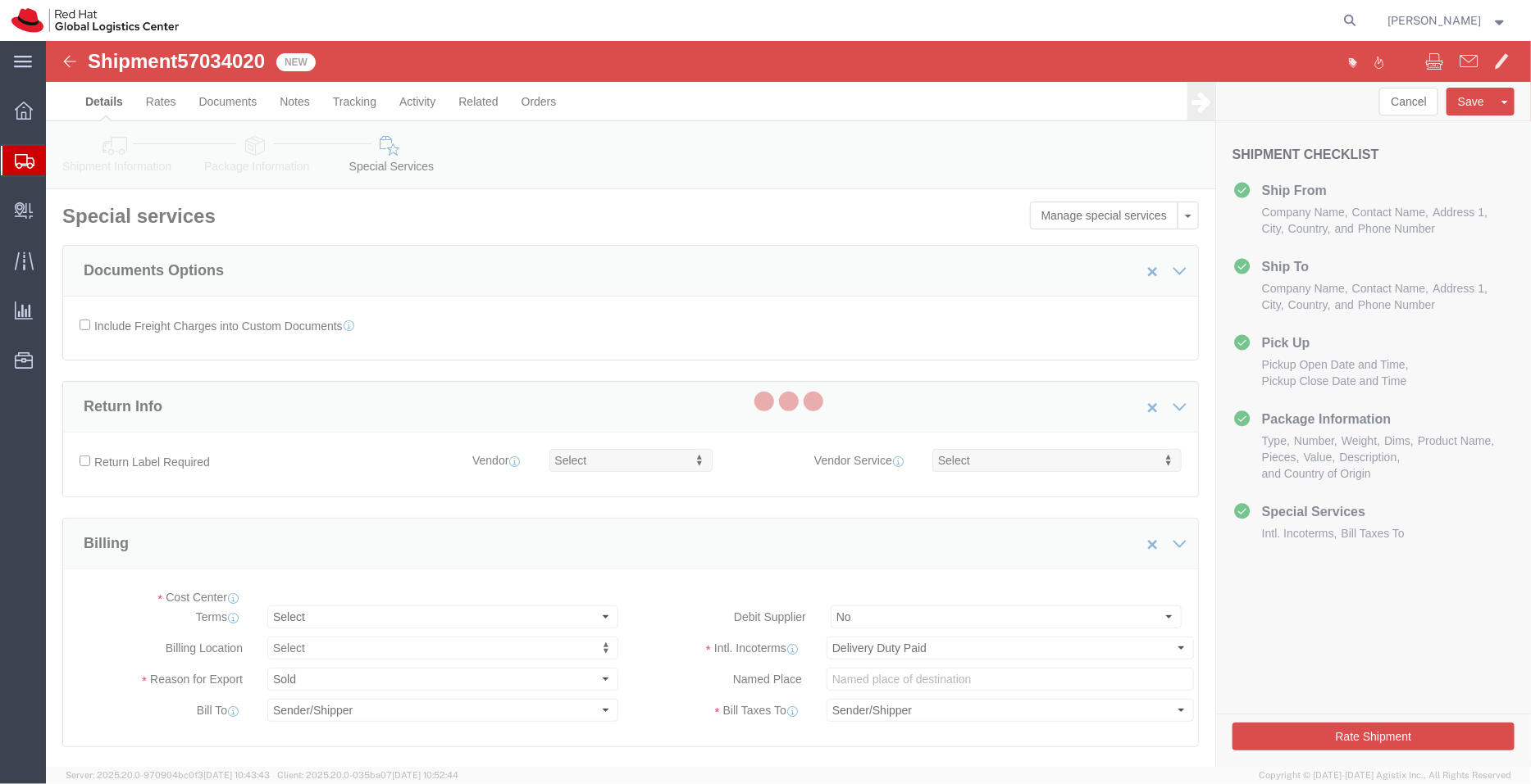
select select "COSTCENTER"
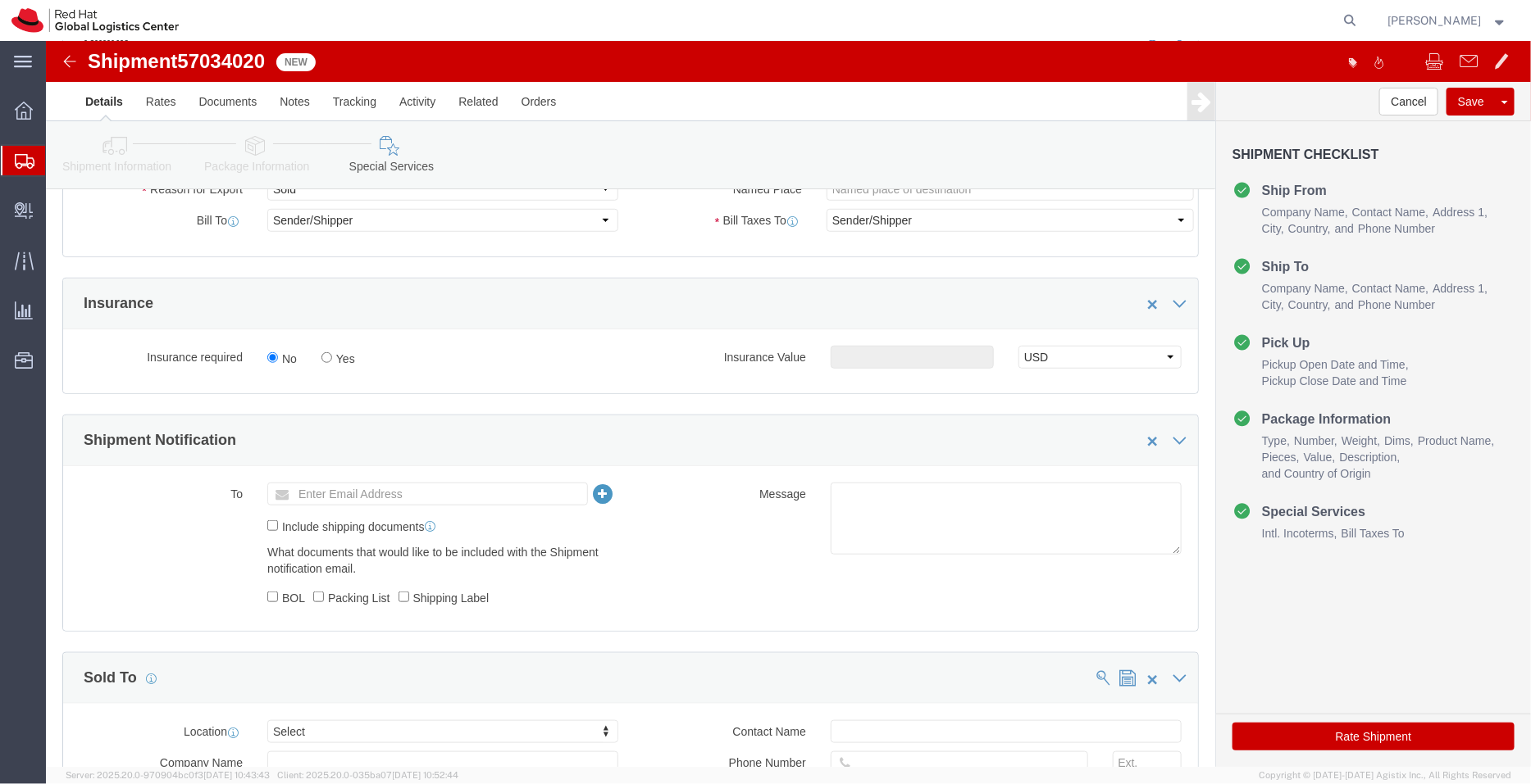
scroll to position [507, 0]
click icon
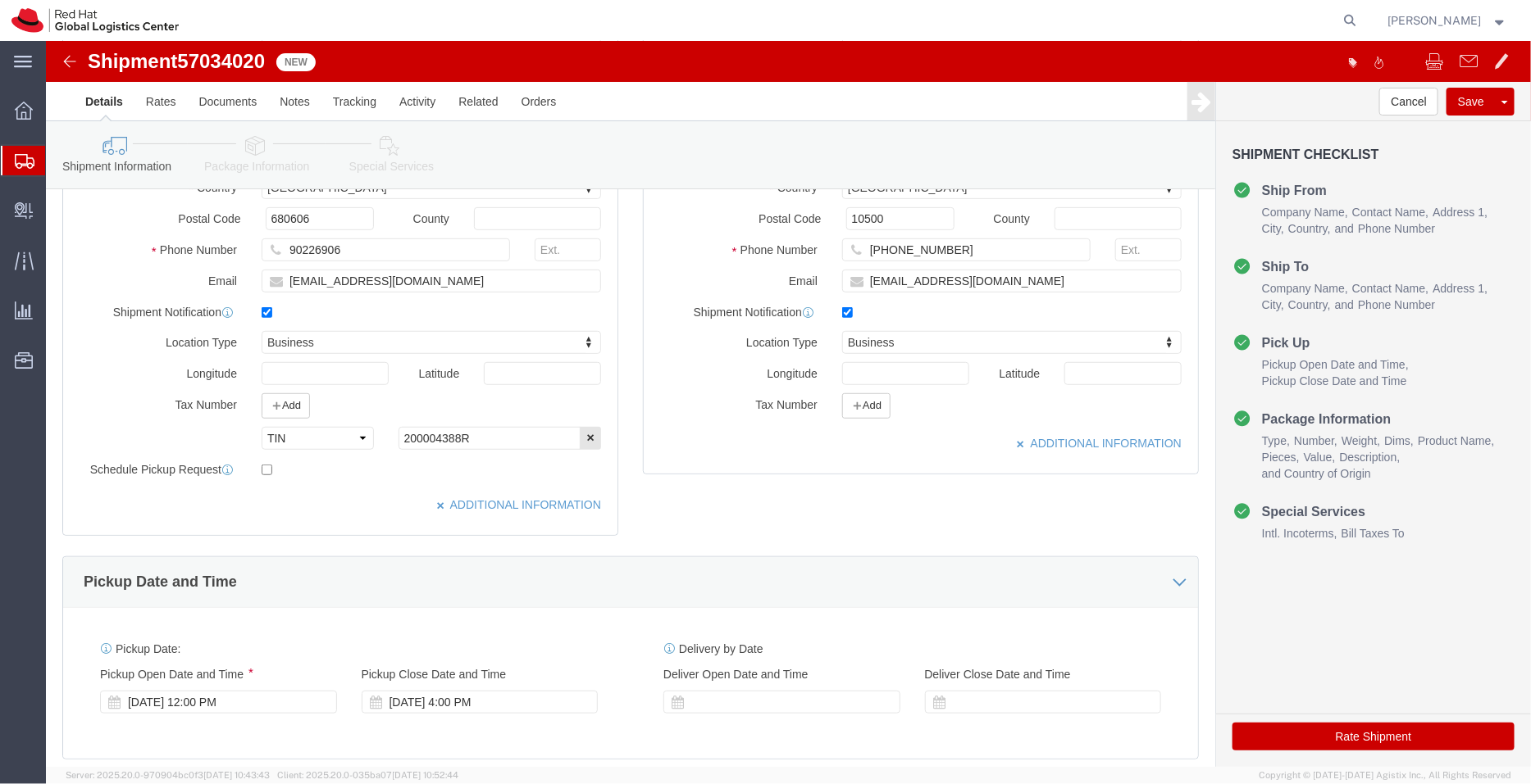
scroll to position [344, 0]
click input "punraweet@tisco.co.th"
paste input "apaclogistics@redhat.com"
type input "punraweet@tisco.co.th,apaclogistics@redhat.com"
click link "Special Services"
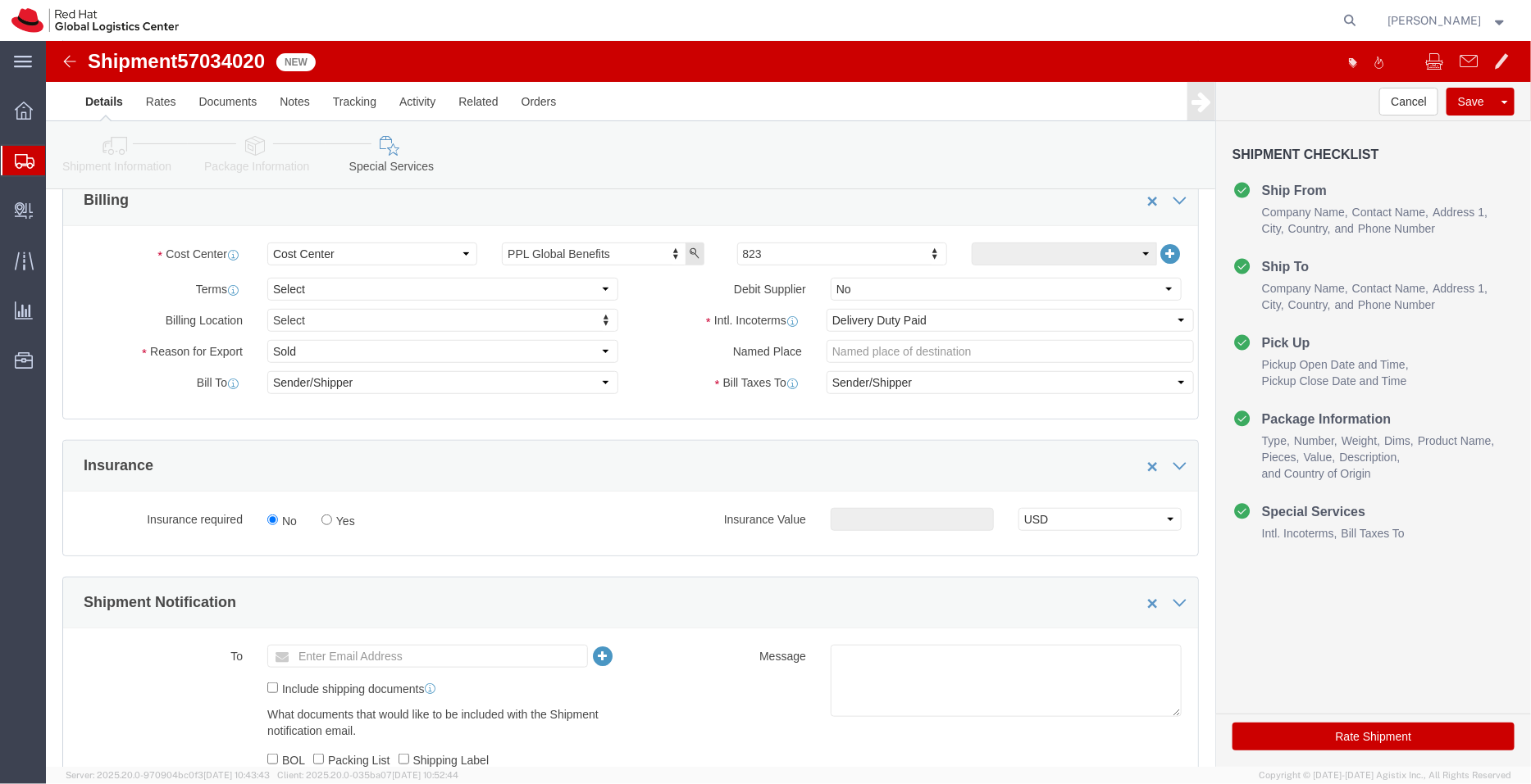
click link "Package Information"
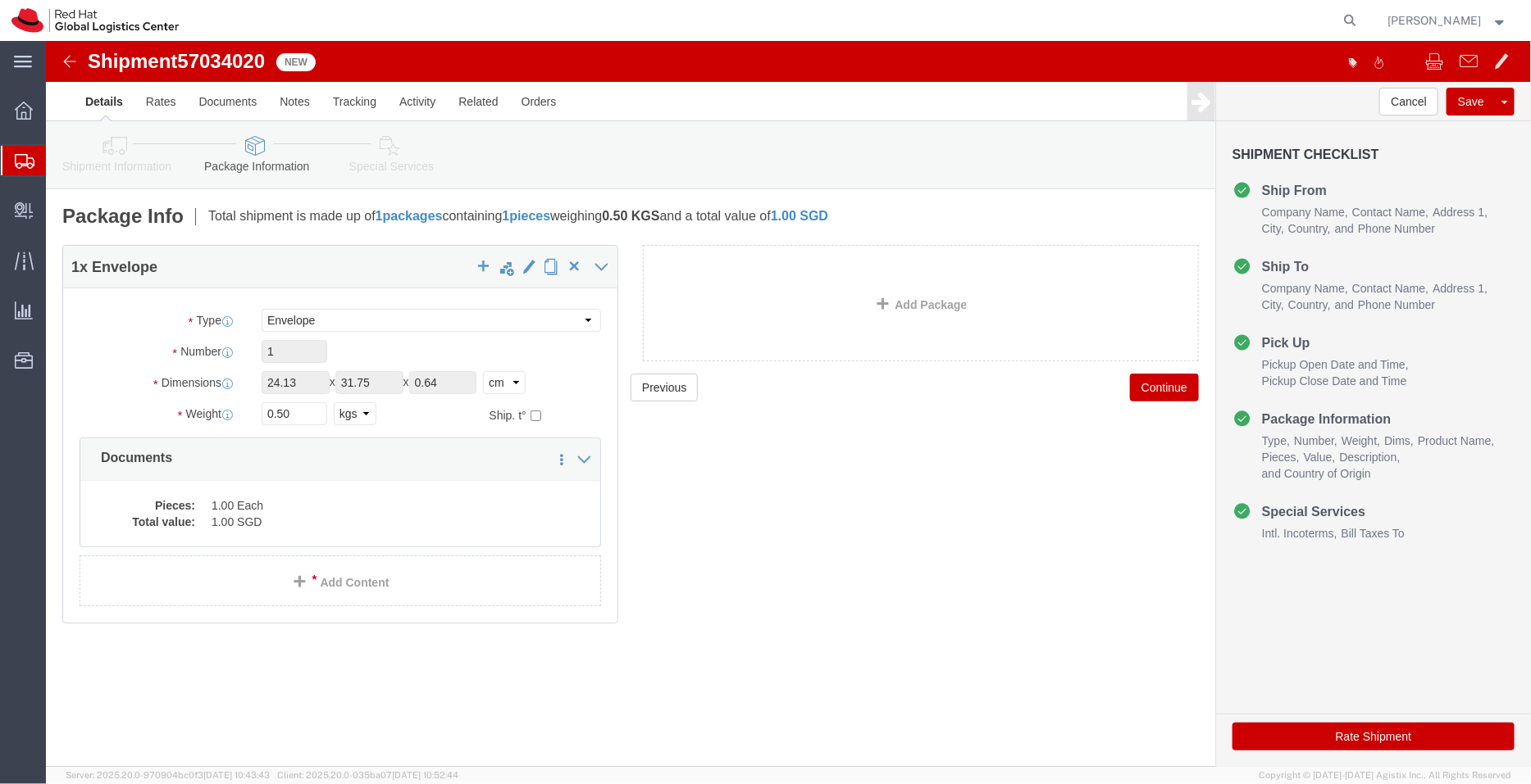
click icon
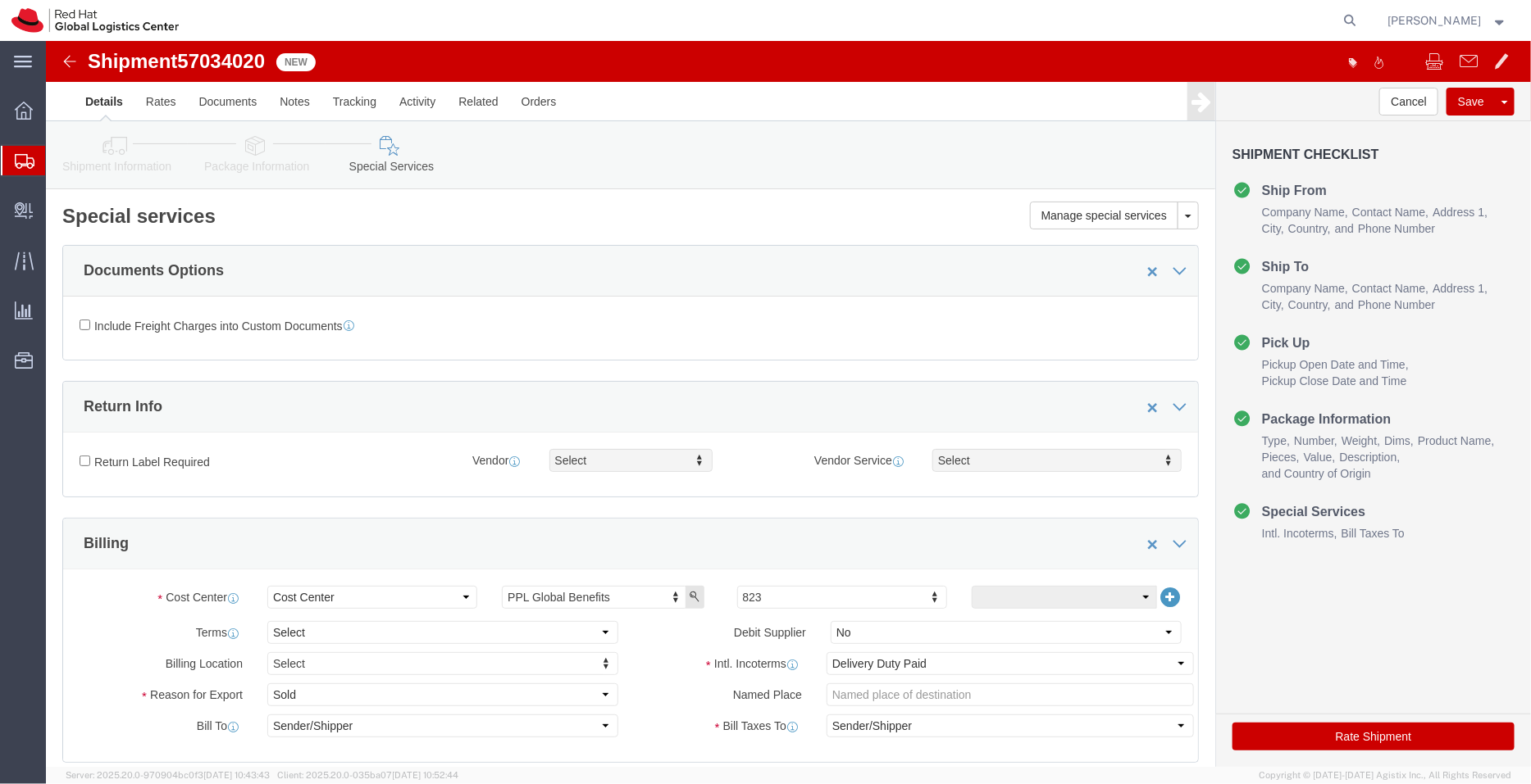
click button "Rate Shipment"
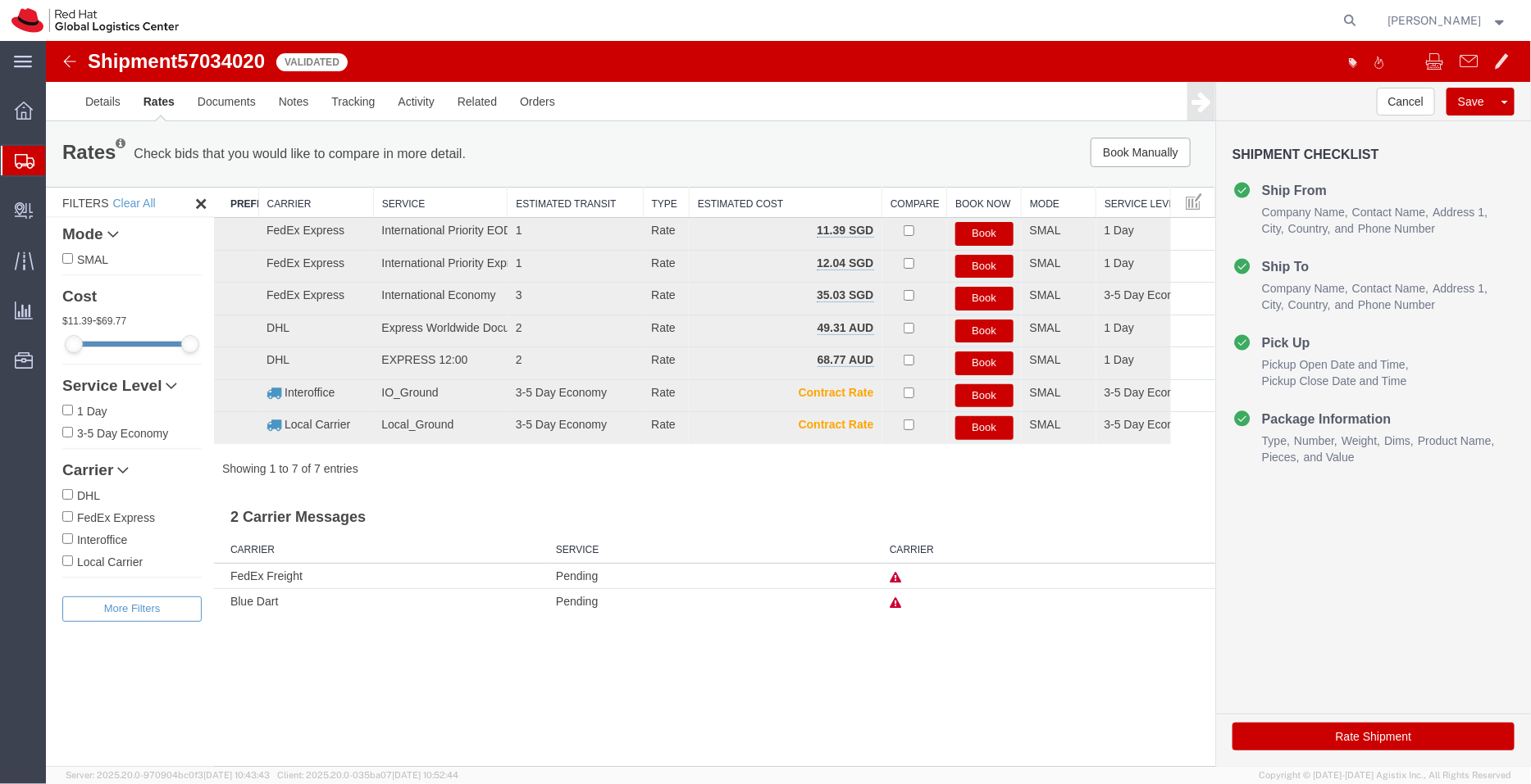
click at [1353, 739] on button "Rate Shipment" at bounding box center [1372, 735] width 282 height 28
click at [967, 232] on button "Book" at bounding box center [983, 233] width 58 height 24
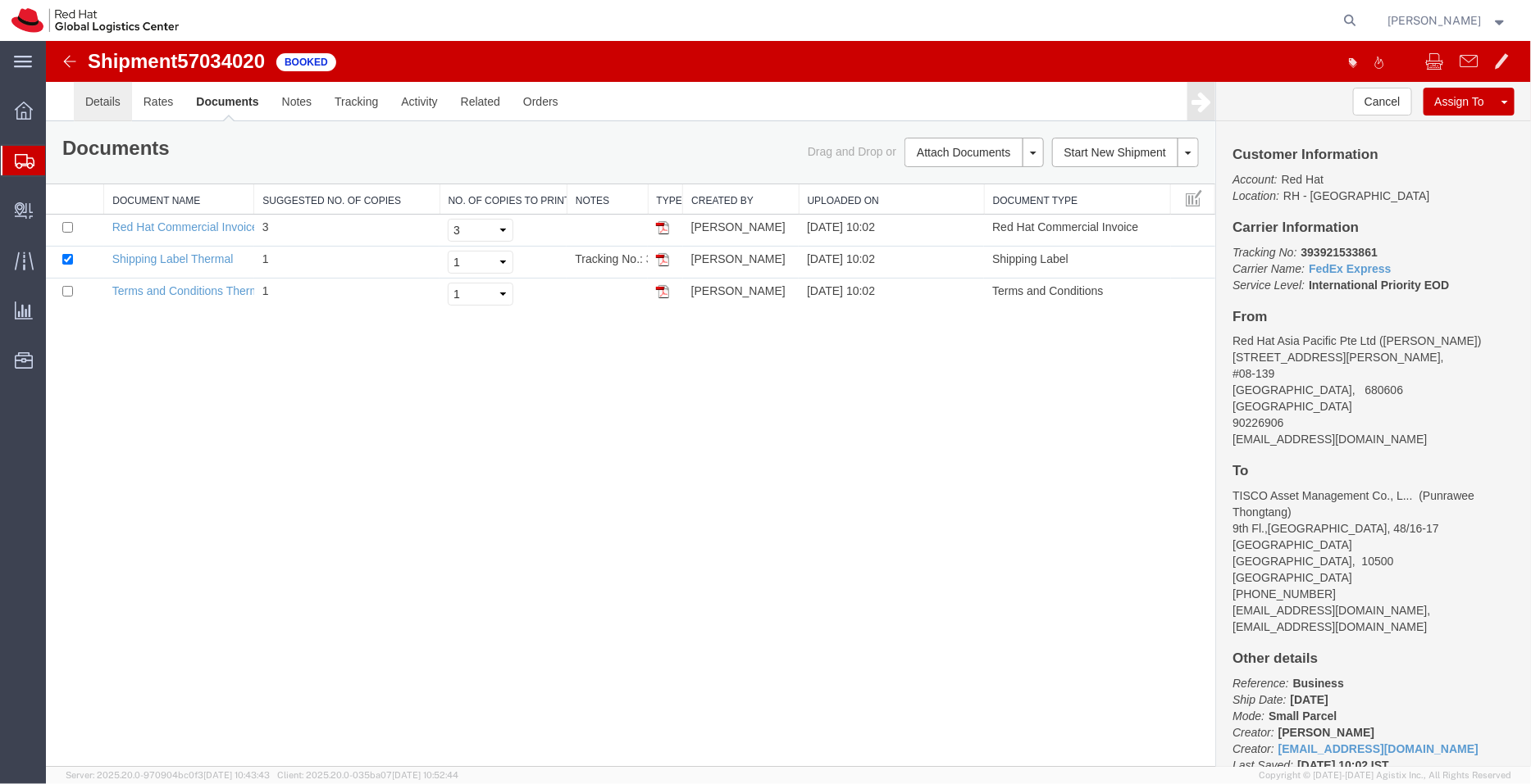
click at [103, 107] on link "Details" at bounding box center [102, 101] width 58 height 39
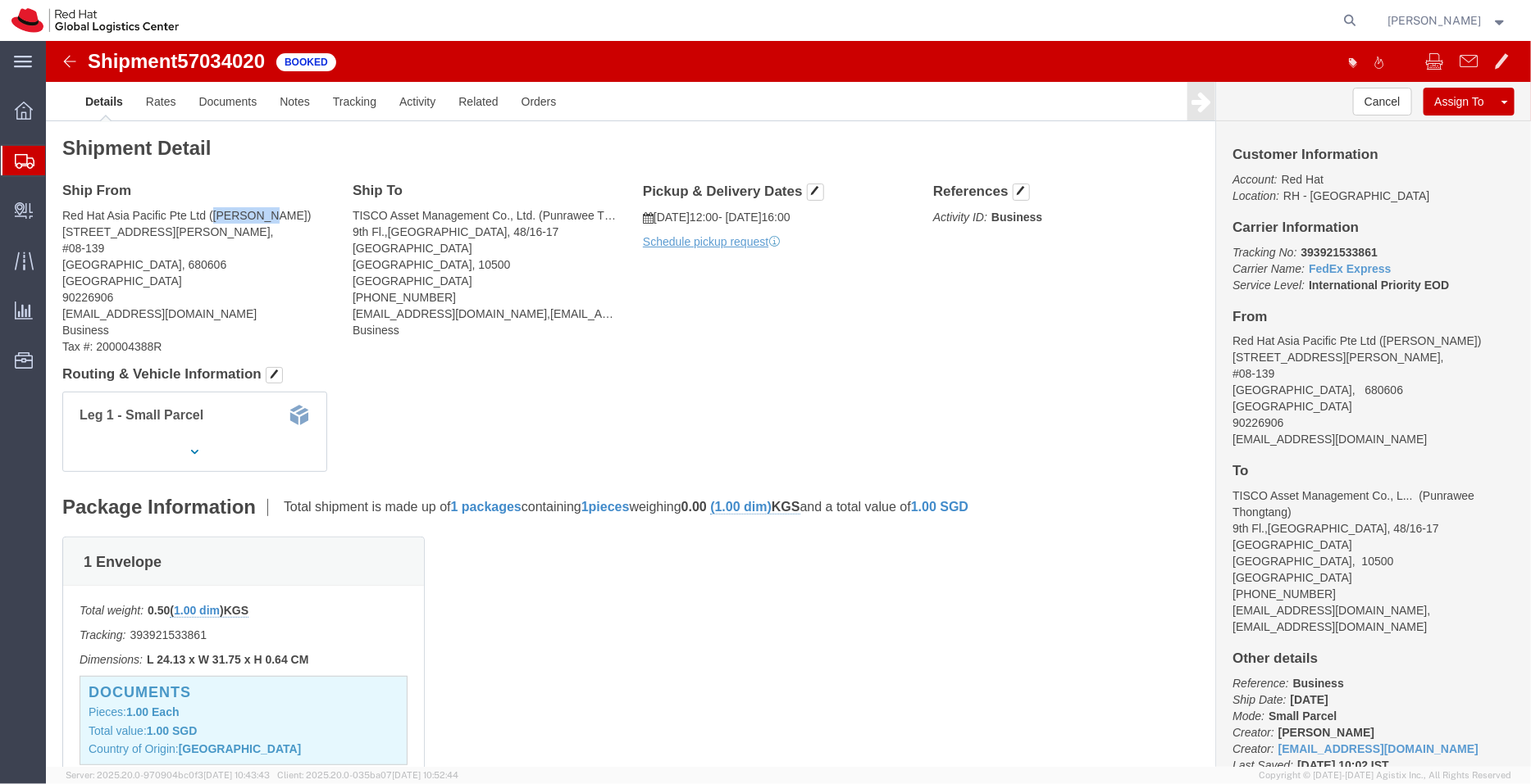
drag, startPoint x: 217, startPoint y: 170, endPoint x: 167, endPoint y: 171, distance: 50.0
click address "Red Hat Asia Pacific Pte Ltd (Linda Tan) 606 Choa Chu Kang St 62, #08-139 SINGA…"
copy address "Linda Tan"
drag, startPoint x: 1374, startPoint y: 244, endPoint x: 1173, endPoint y: 207, distance: 204.4
click div "Customer Information Account: Red Hat Location: RH - Singapore Carrier Informat…"
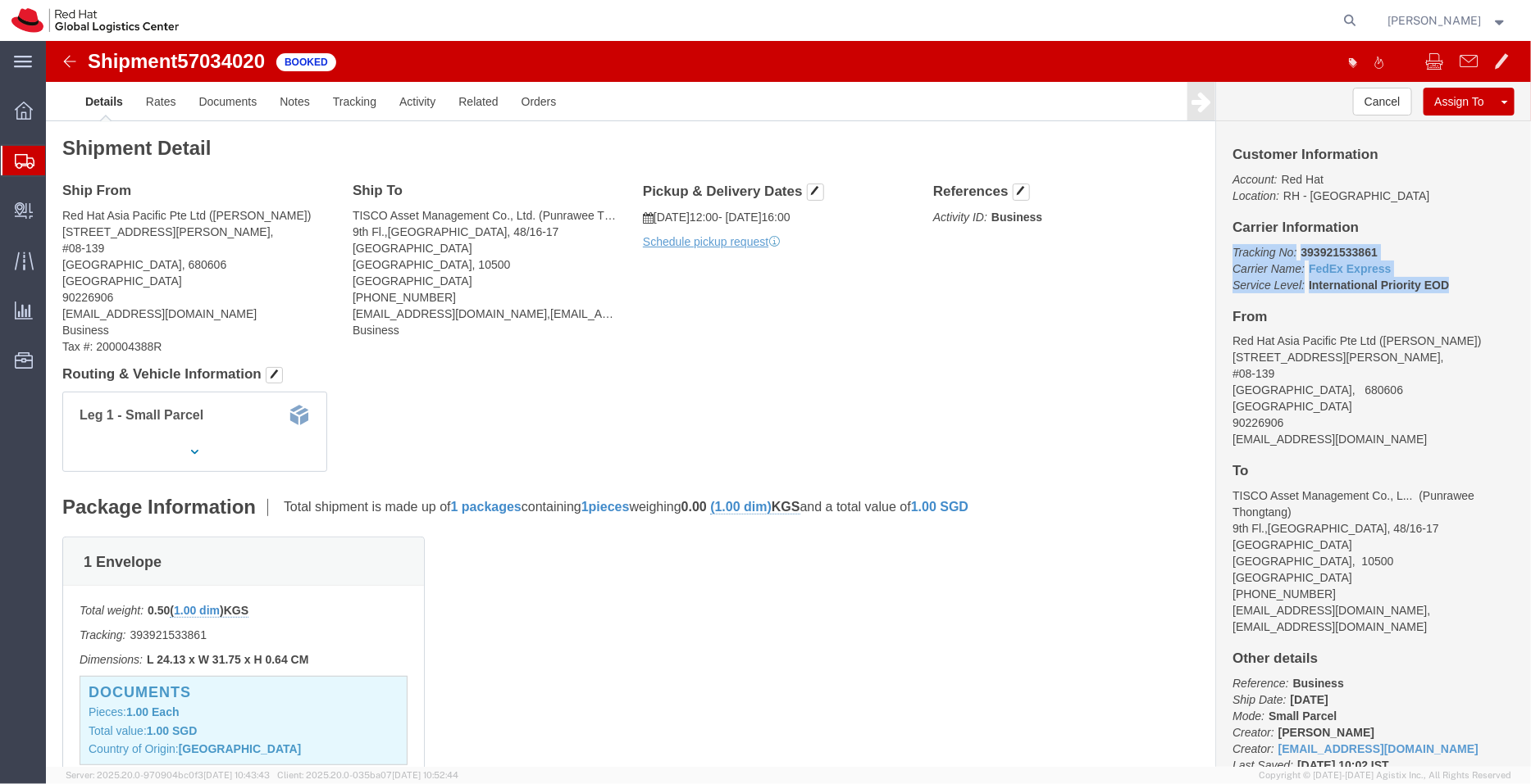
copy p "Tracking No: 393921533861 Carrier Name: FedEx Express FedEx Express Service Lev…"
click link "Documents"
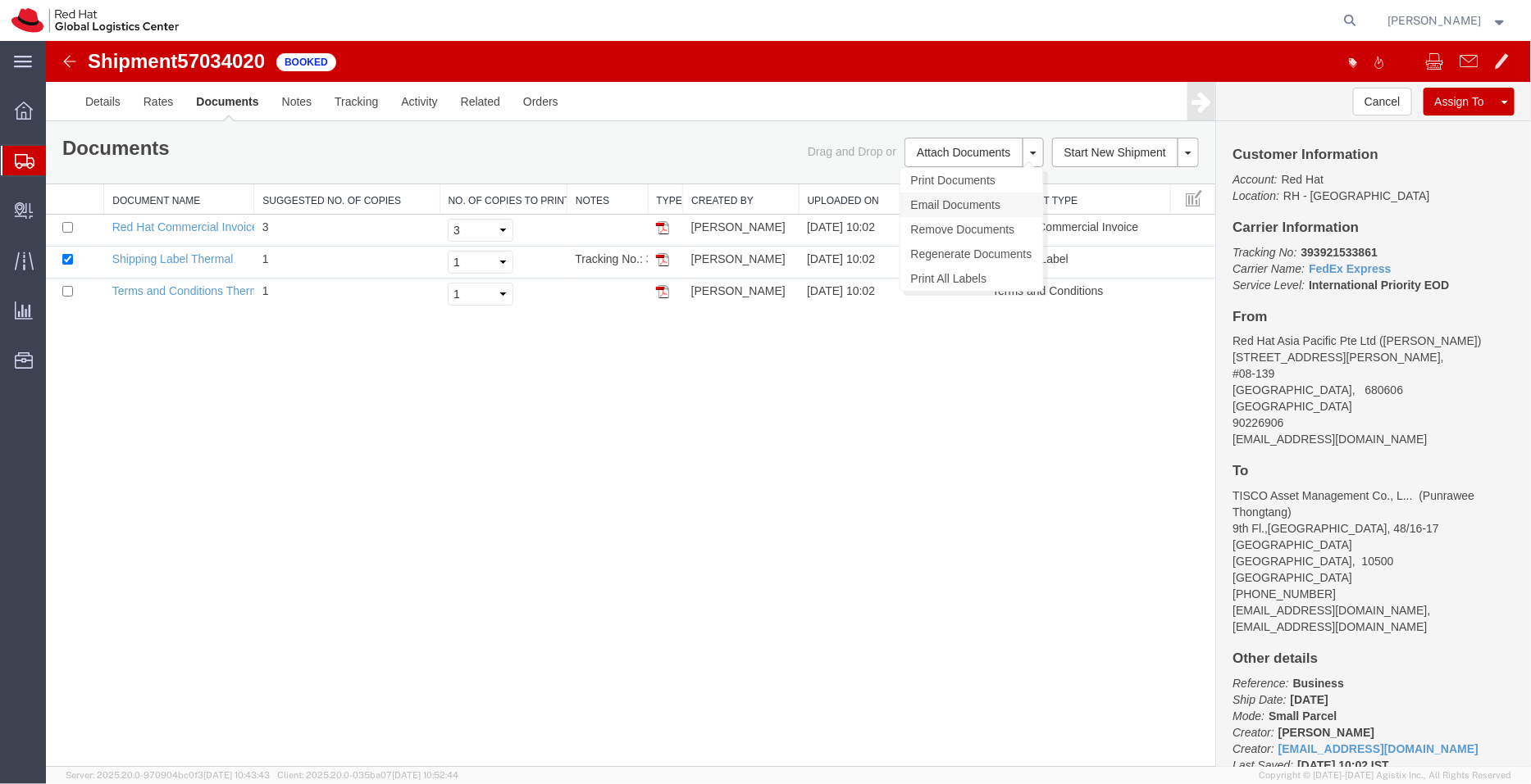
click at [938, 197] on link "Email Documents" at bounding box center [970, 204] width 143 height 25
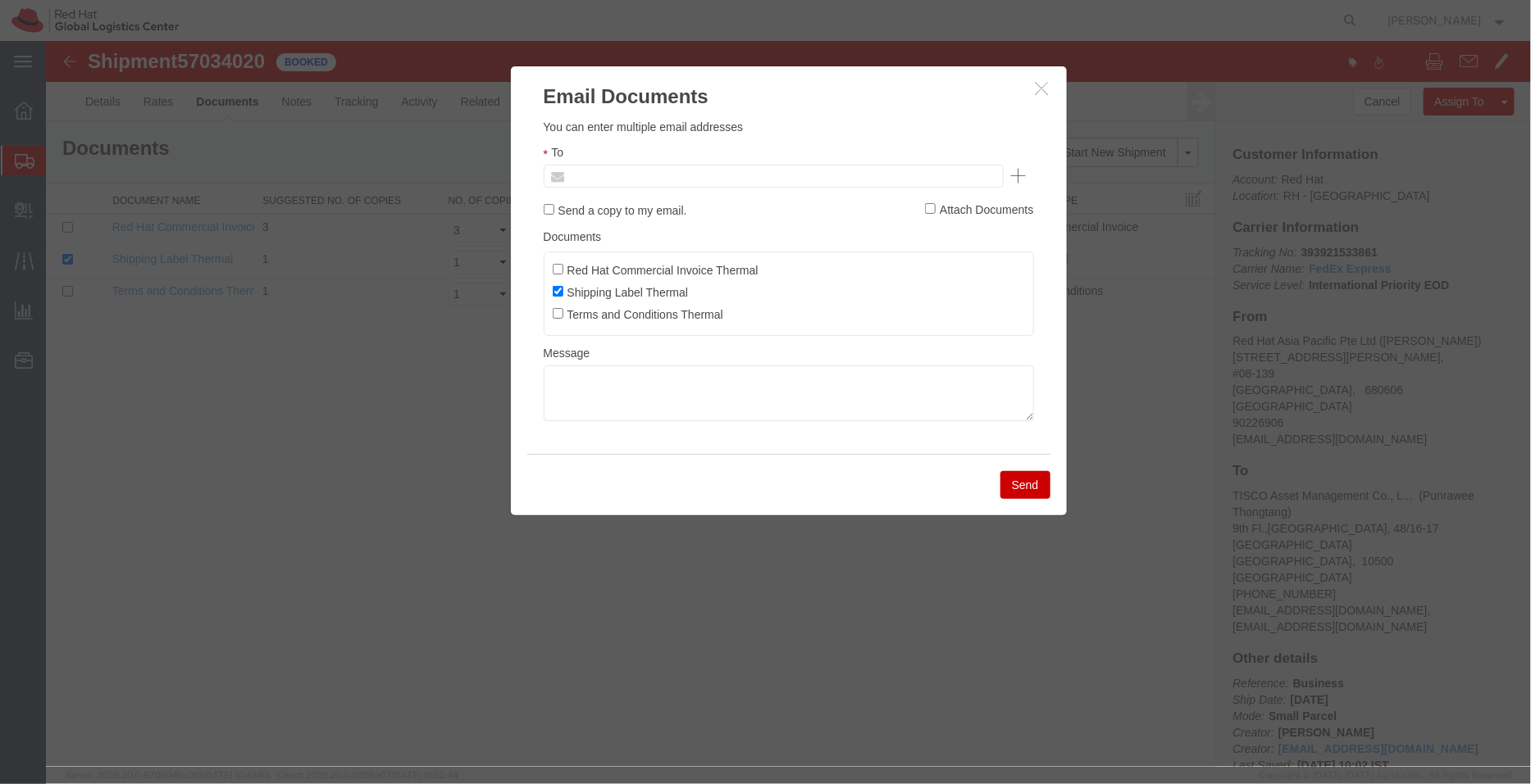
click at [640, 177] on input "text" at bounding box center [661, 175] width 192 height 21
paste input "salchua@redhat.com"
type input "salchua@redhat.com"
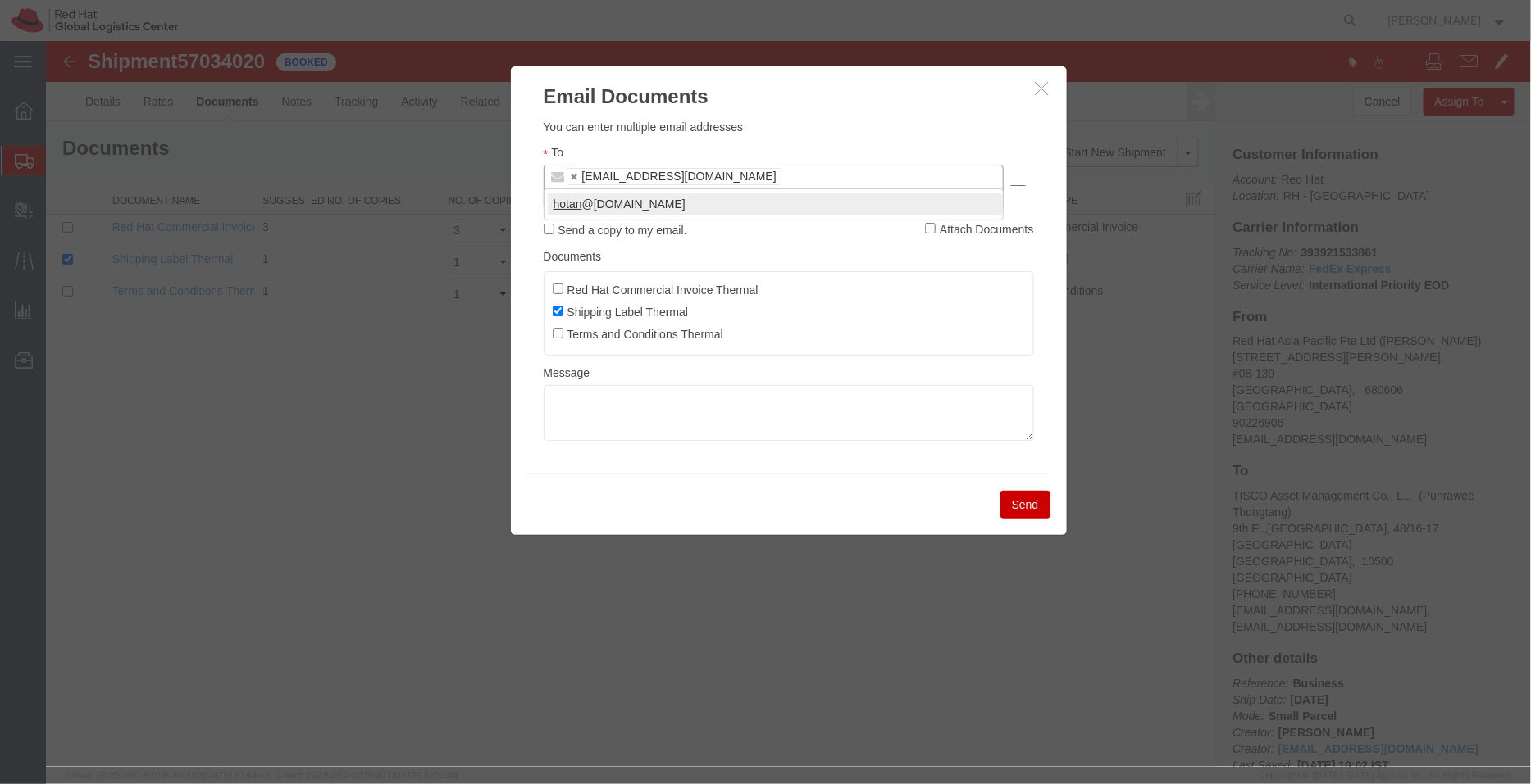
type input "hotan"
click at [1024, 491] on button "Send" at bounding box center [1024, 503] width 50 height 28
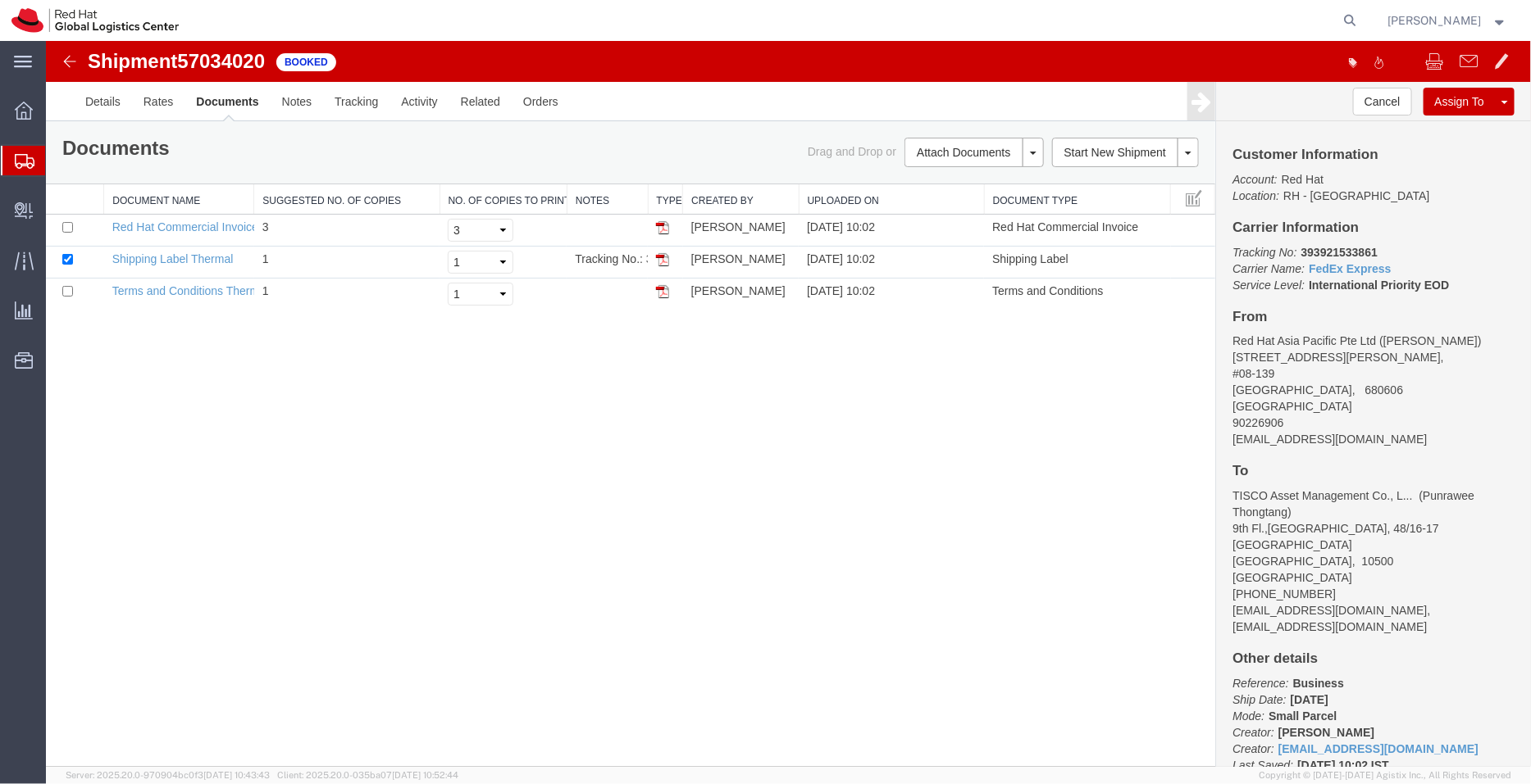
click at [0, 0] on span "Shipment Manager" at bounding box center [0, 0] width 0 height 0
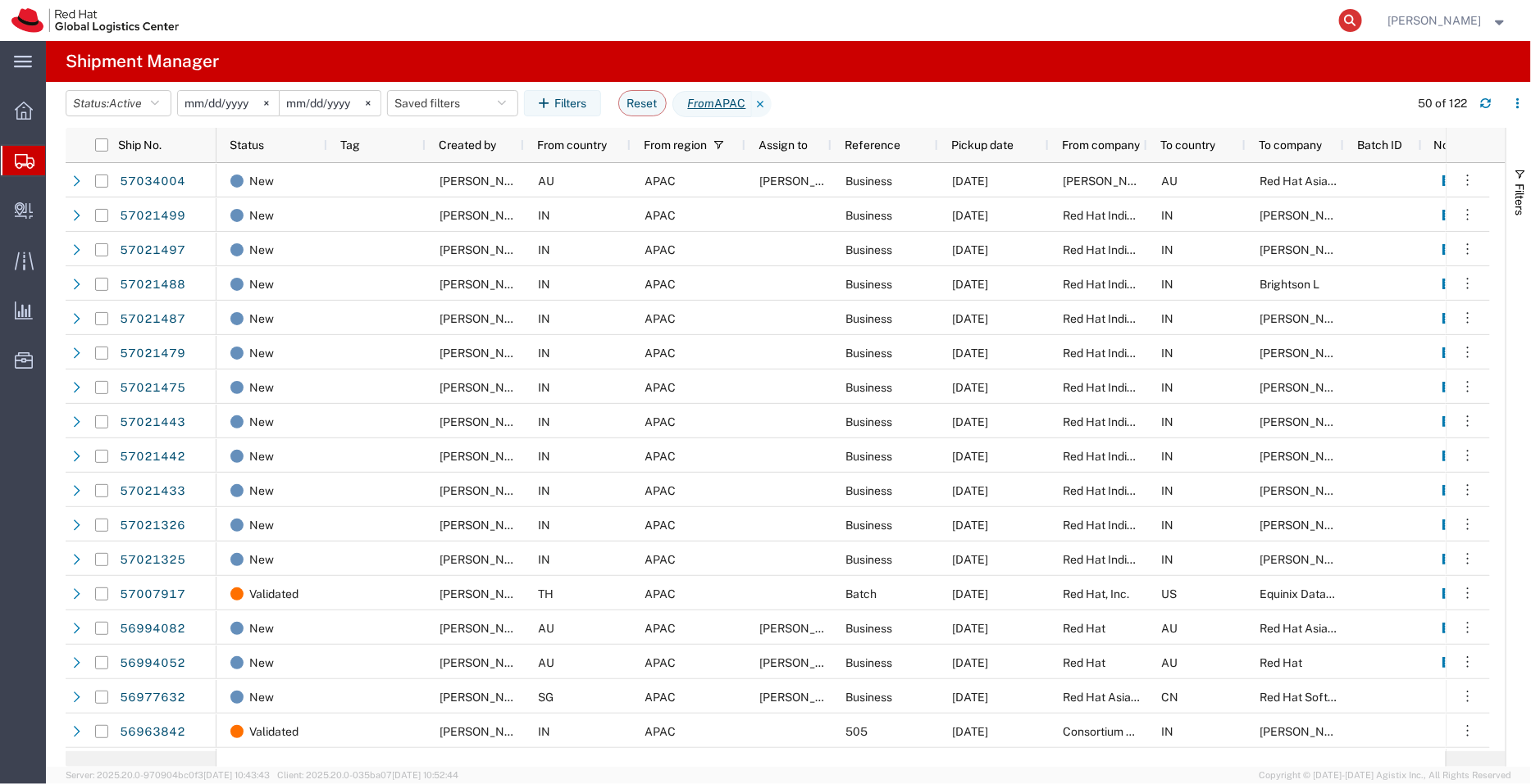
click at [1353, 16] on icon at bounding box center [1350, 20] width 23 height 23
paste input "464718292341"
type input "464718292341"
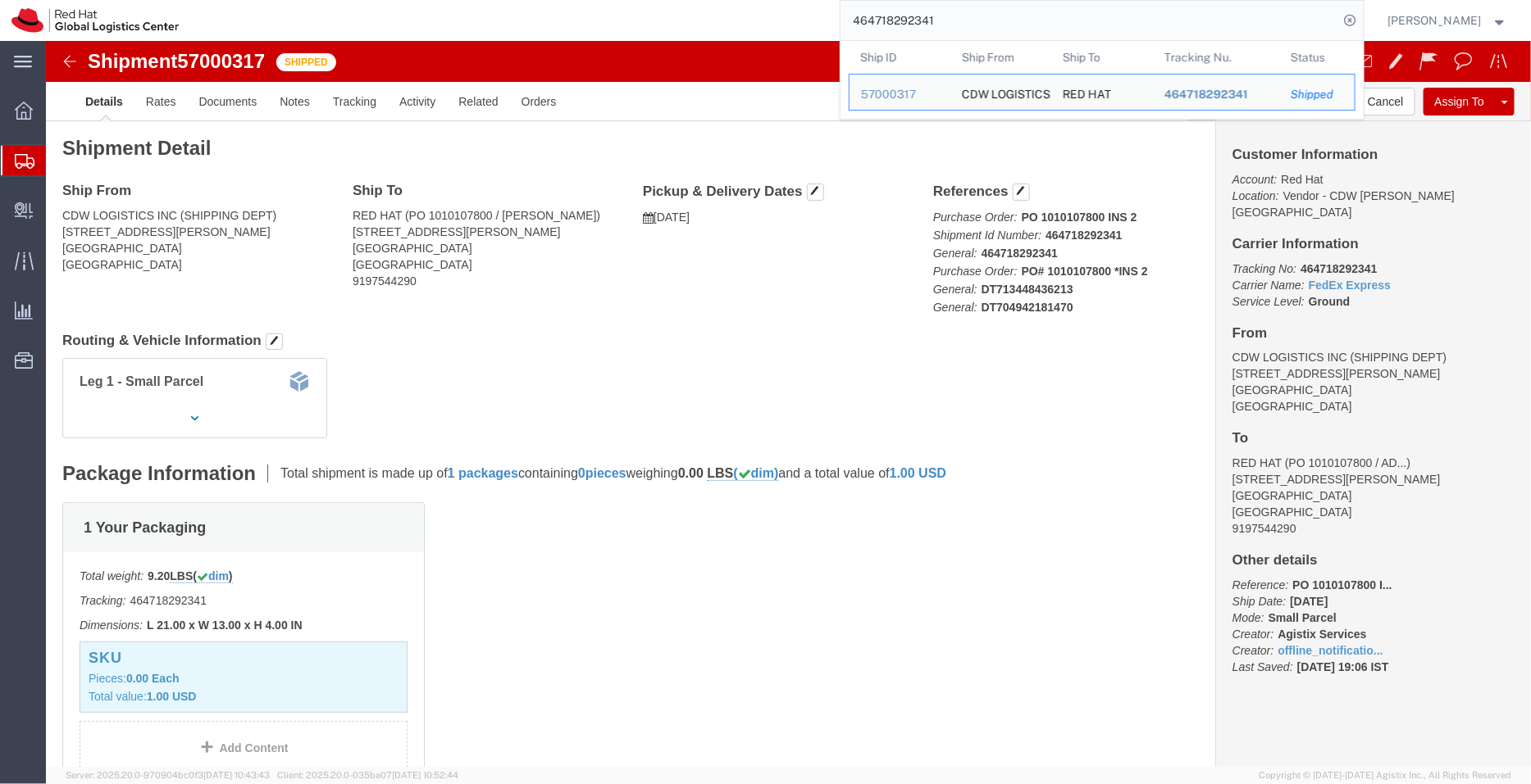
click at [0, 0] on span "Shipment Manager" at bounding box center [0, 0] width 0 height 0
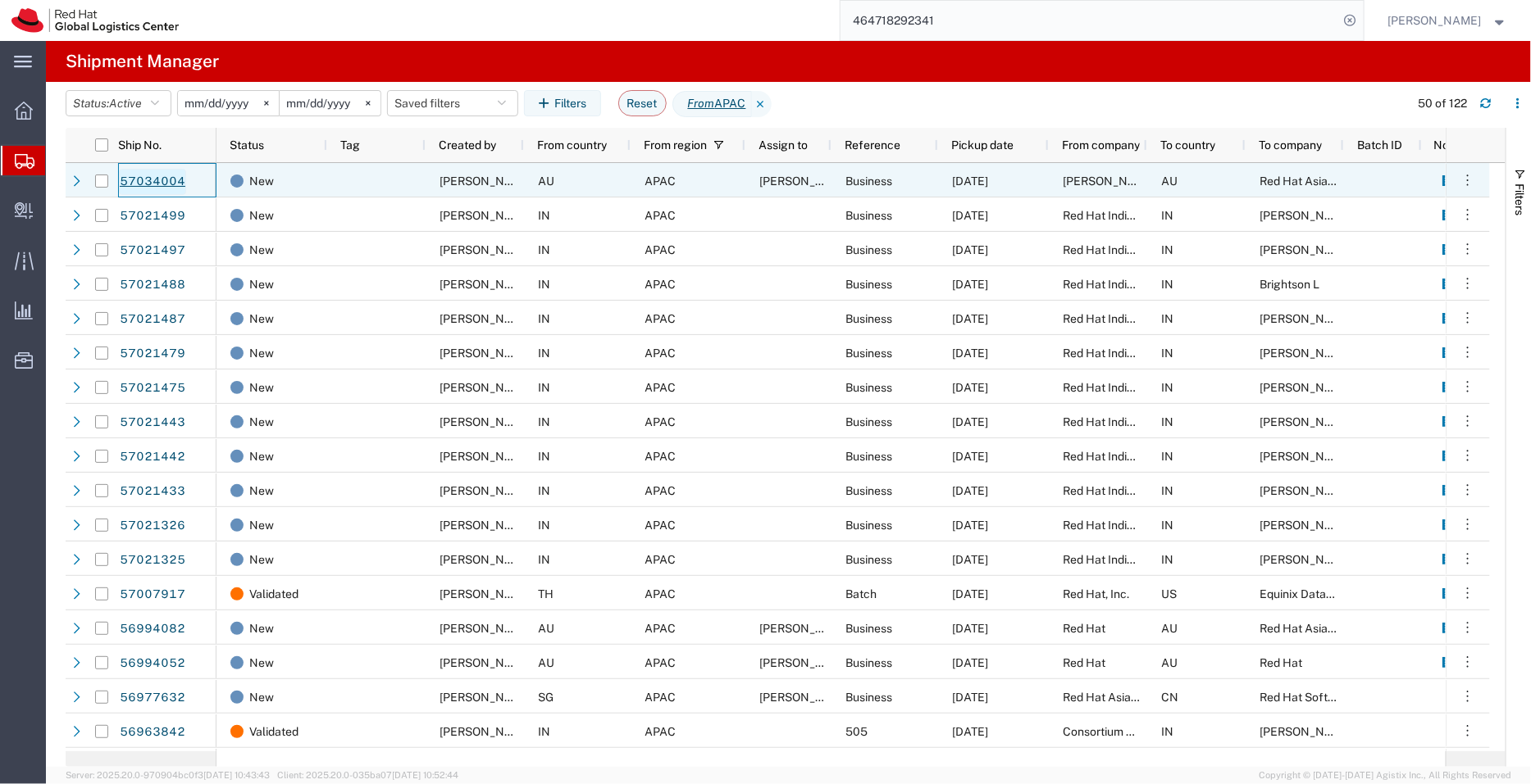
click at [141, 180] on link "57034004" at bounding box center [152, 182] width 67 height 26
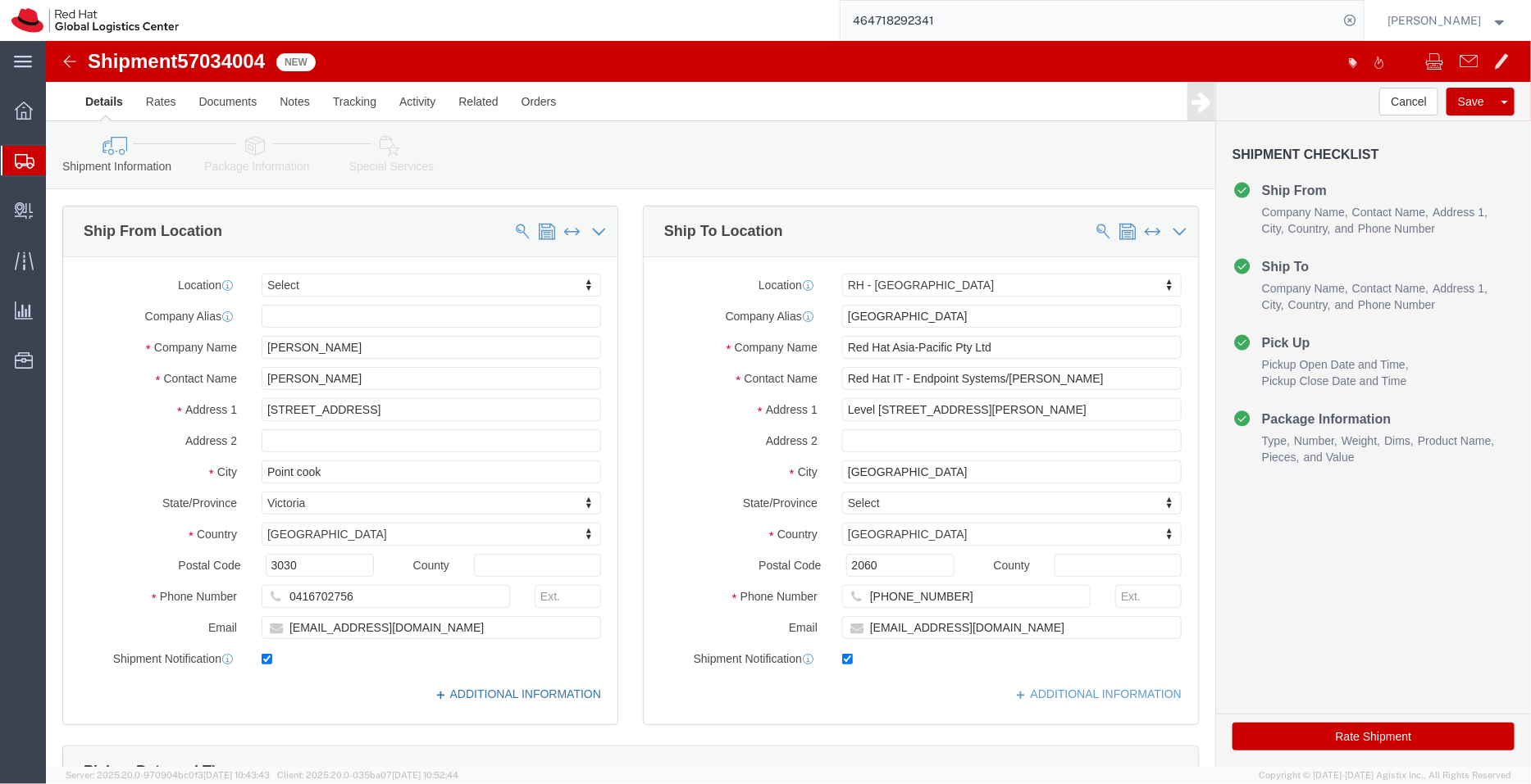
select select
select select "50511"
click link "ADDITIONAL INFORMATION"
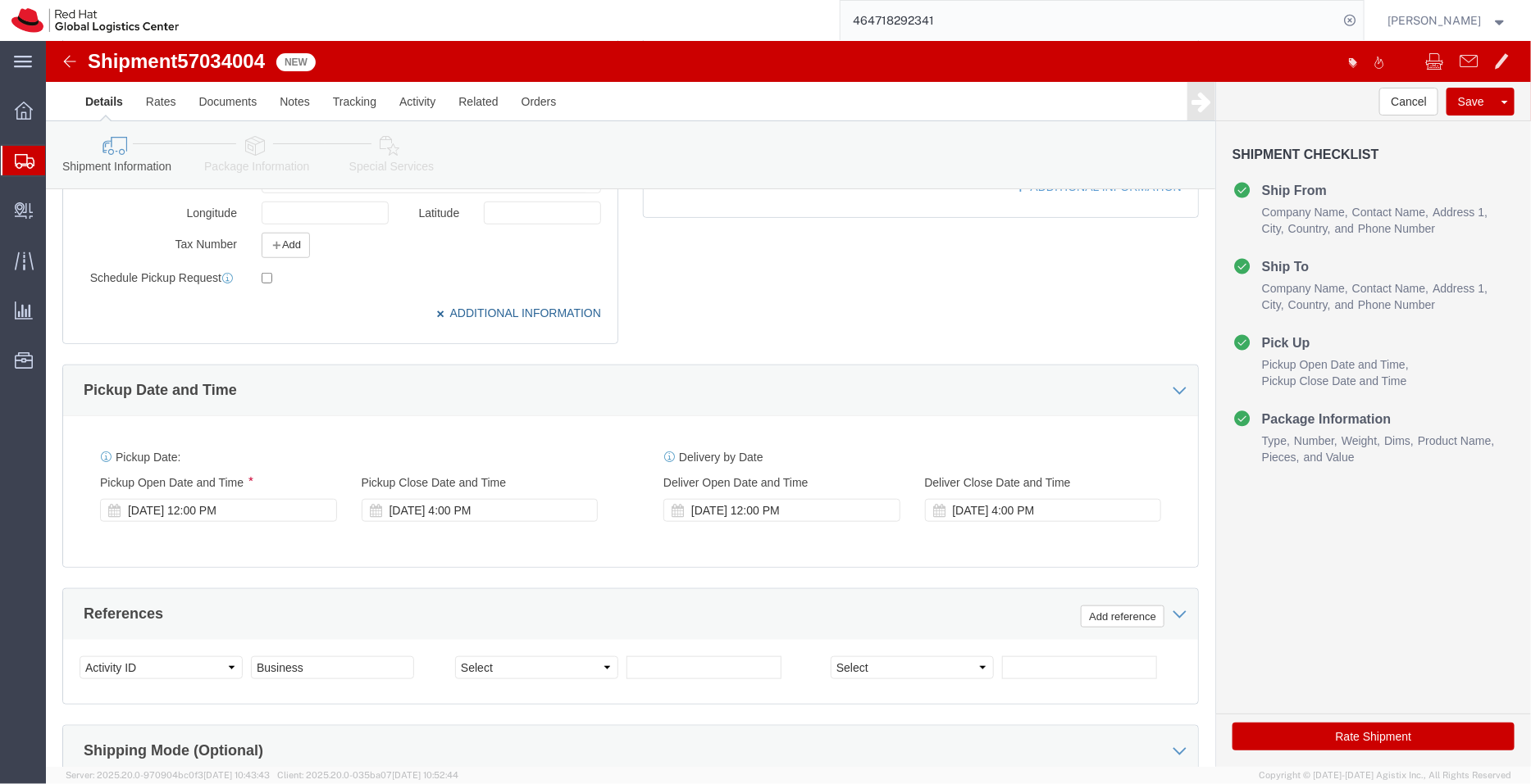
scroll to position [550, 0]
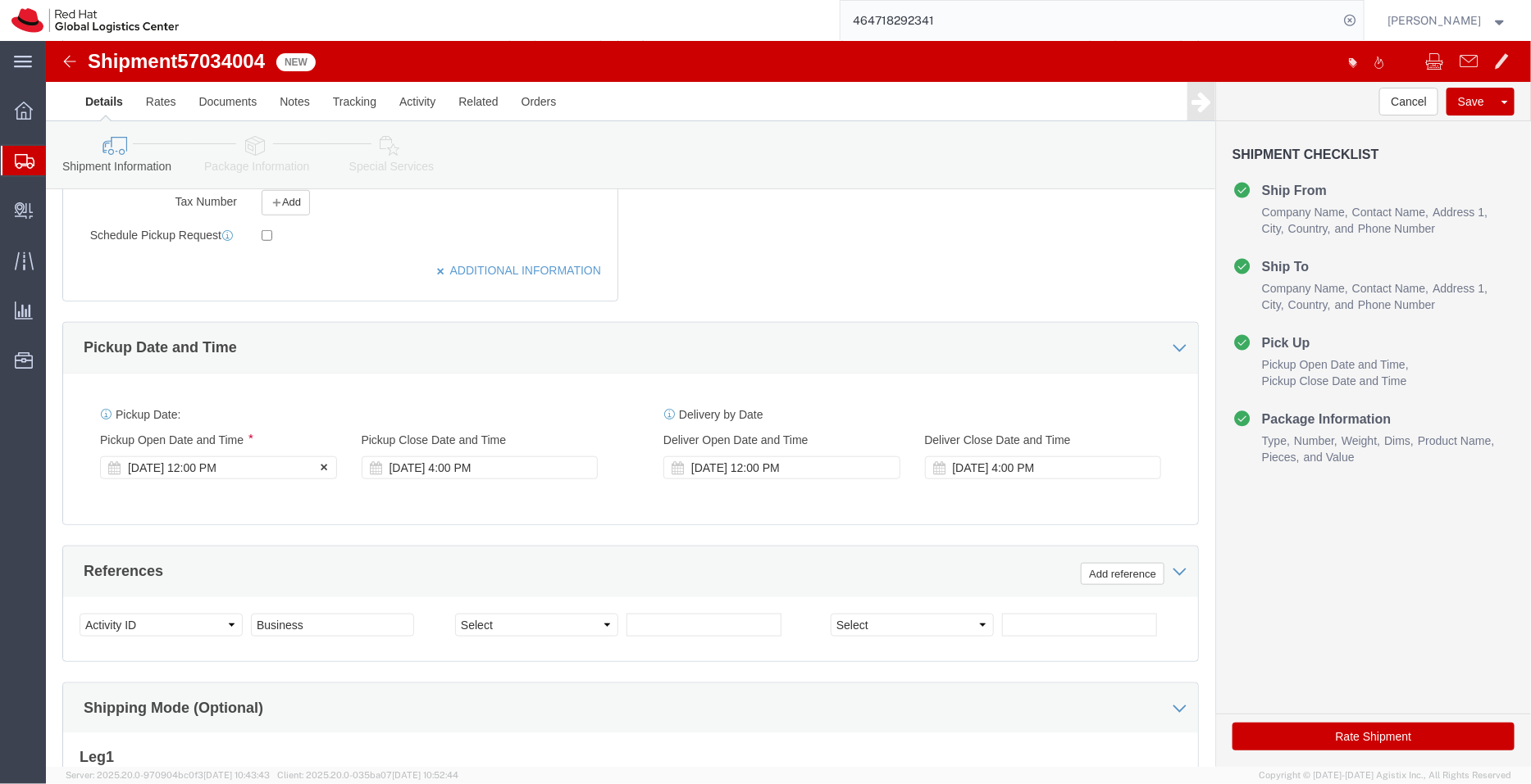
click div "Oct 06 2025 12:00 PM"
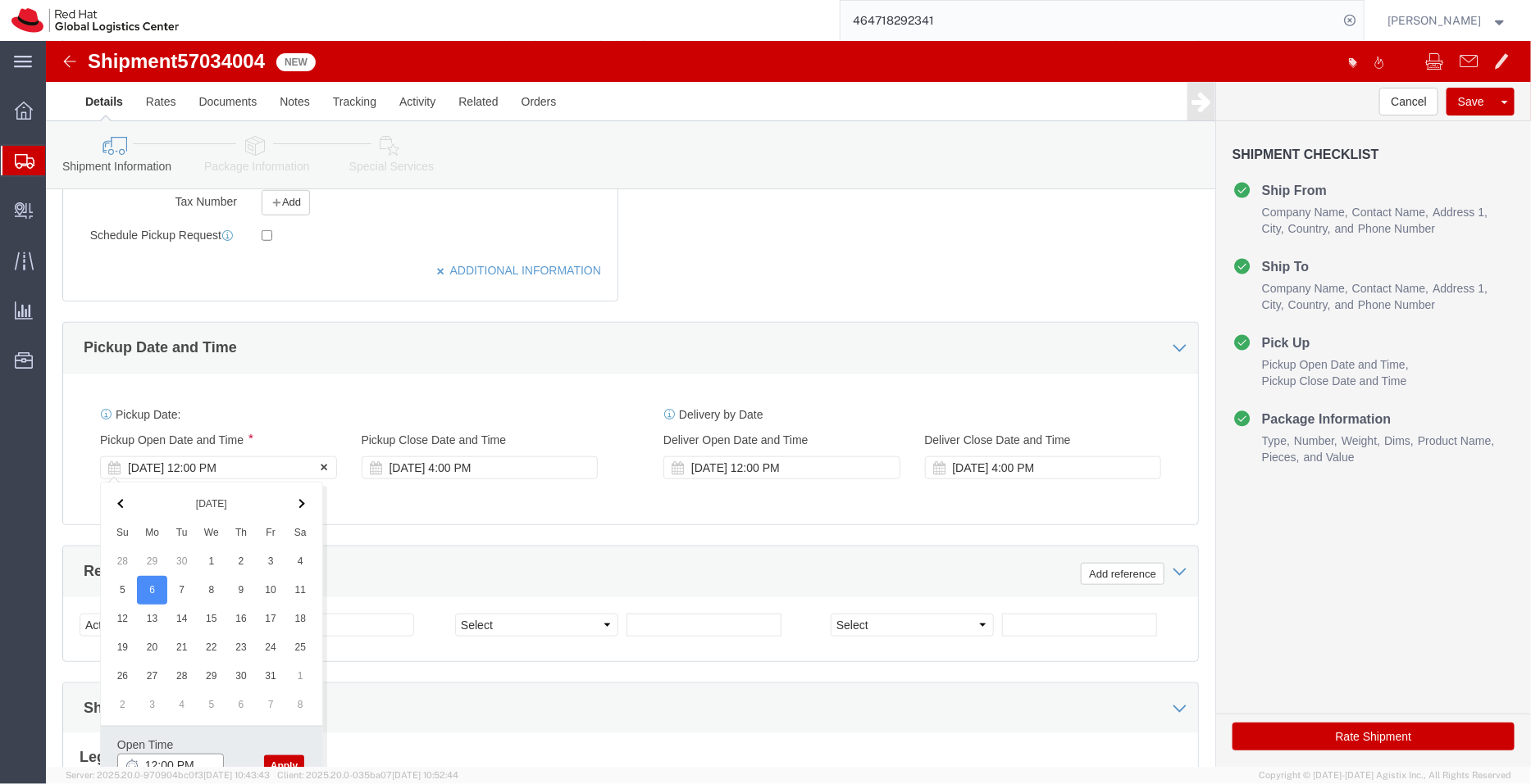
scroll to position [558, 0]
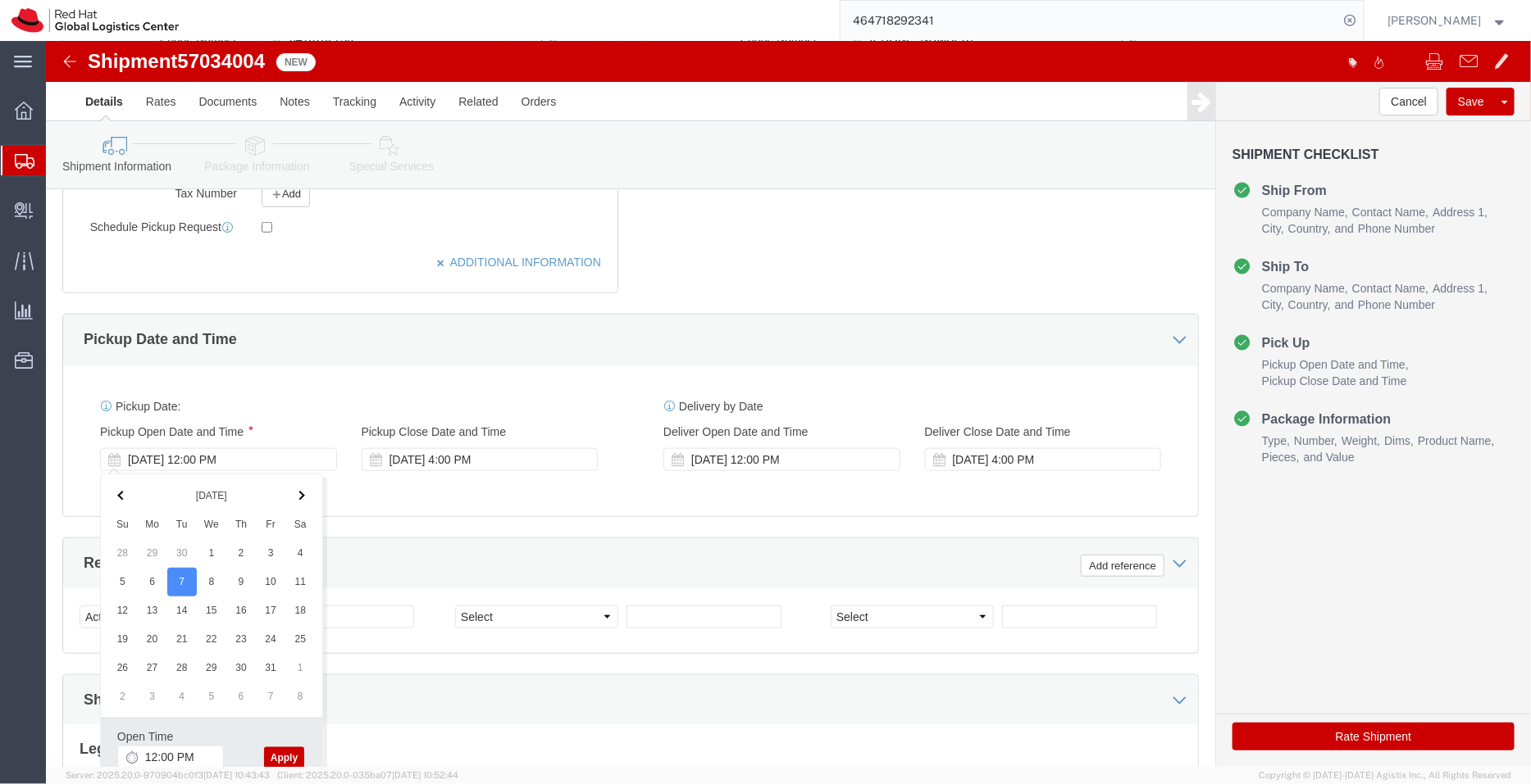
click button "Apply"
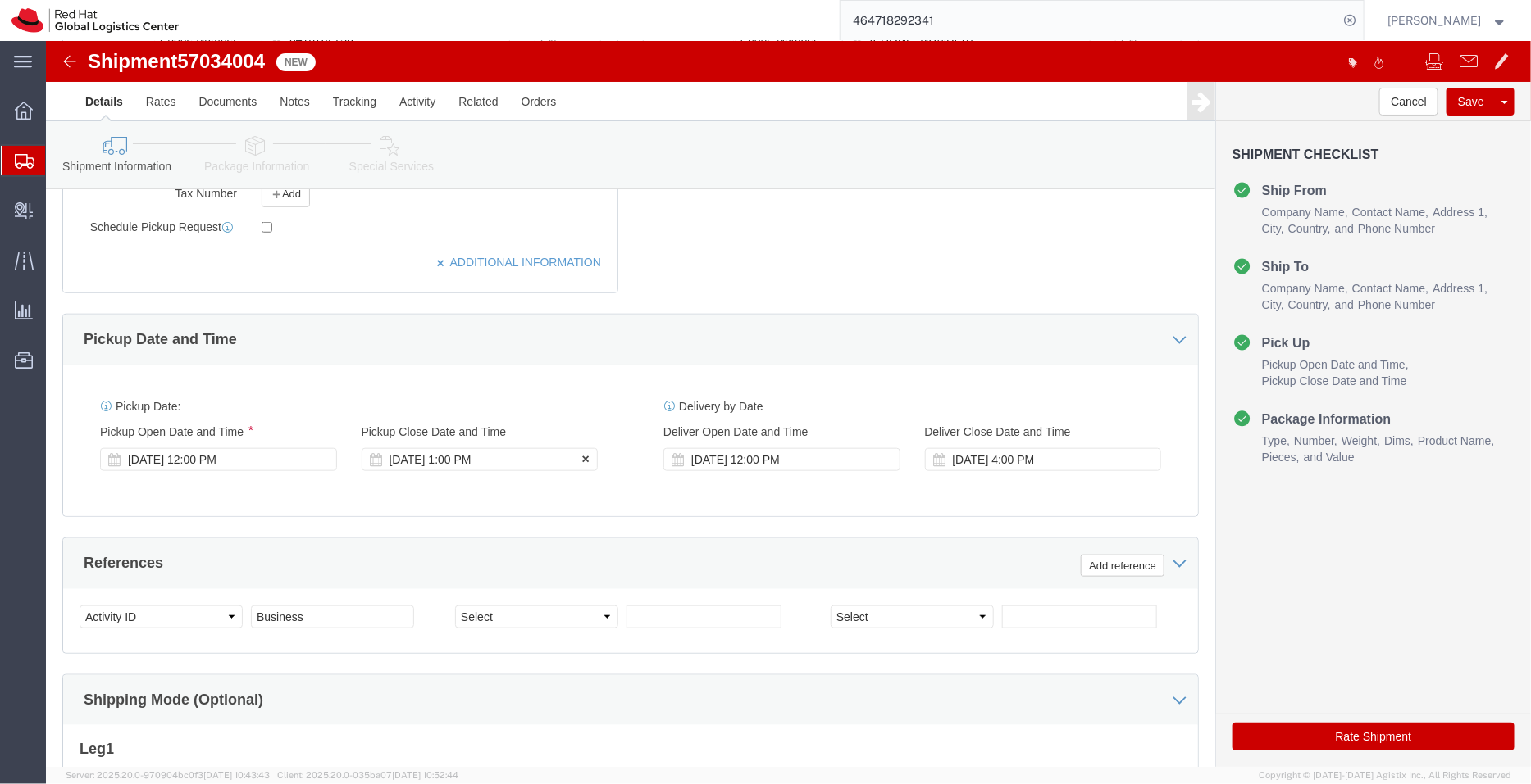
click div "Oct 07 2025 1:00 PM"
type input "4:00 PM"
click button "Apply"
click icon
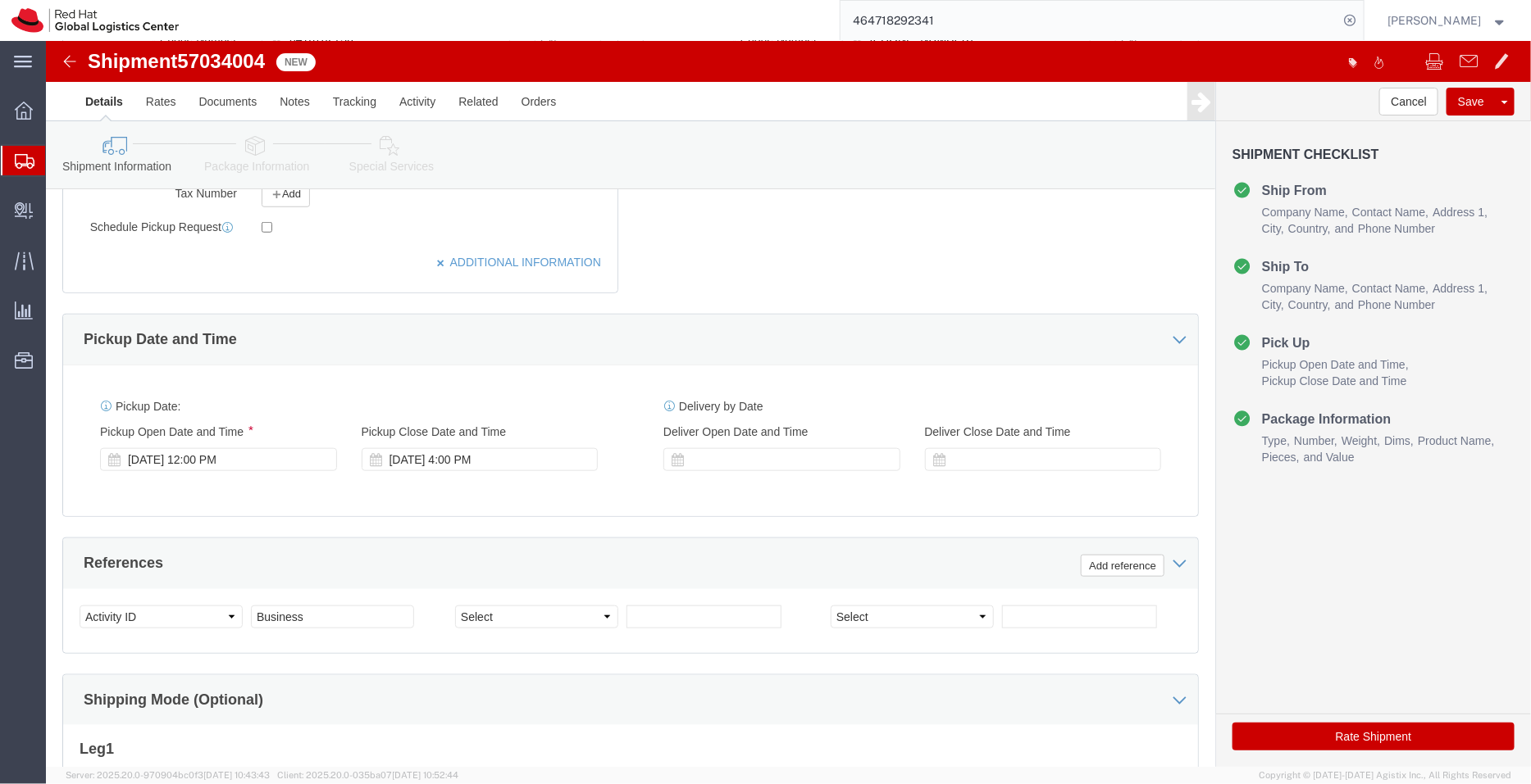
click icon
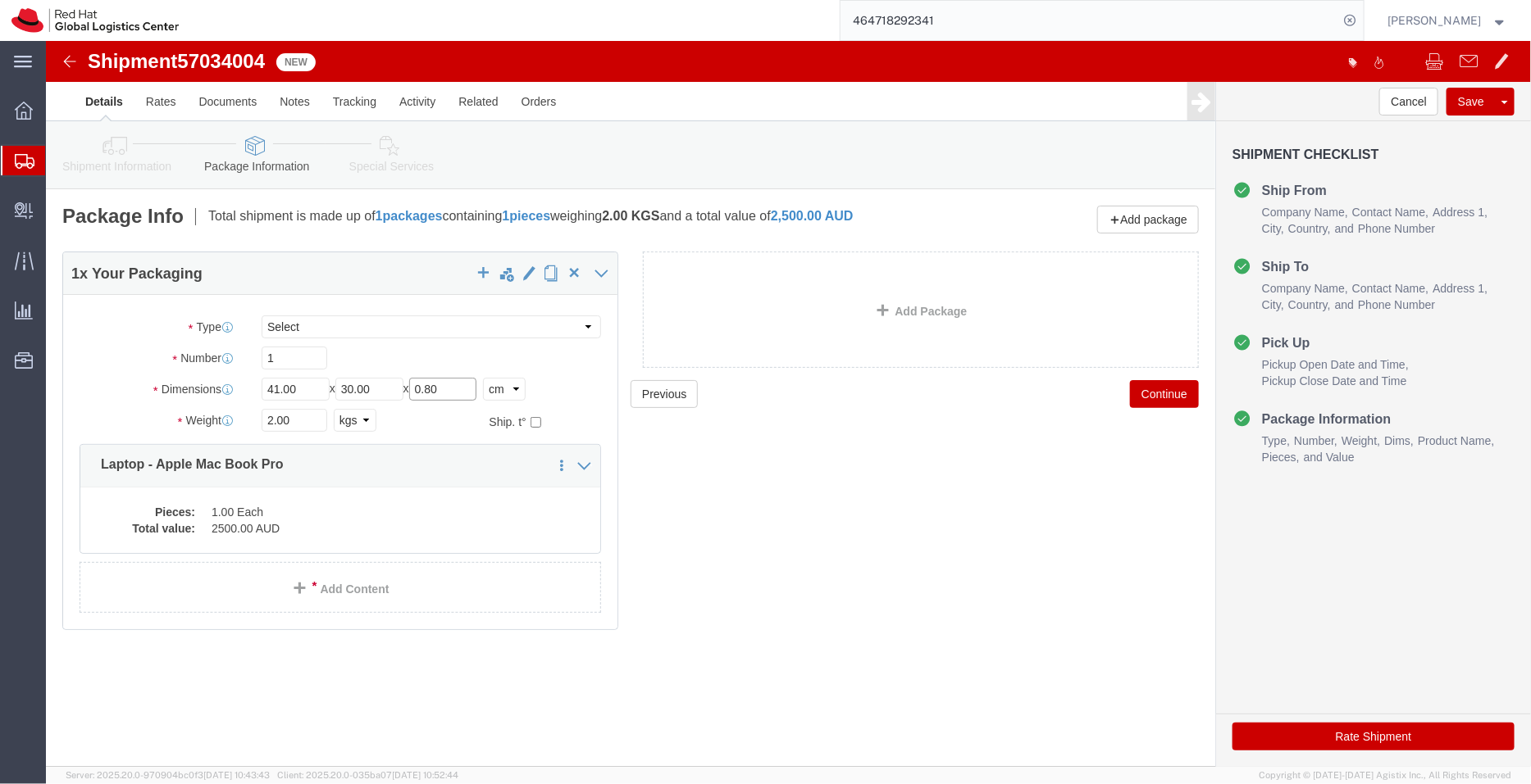
drag, startPoint x: 428, startPoint y: 346, endPoint x: 331, endPoint y: 342, distance: 97.1
click div "Length 41.00 x Width 30.00 x Height 0.80 Select cm ft in"
type input "4"
click div "Previous Continue"
click div "Pieces: 1.00 Each Total value: 2500.00 AUD"
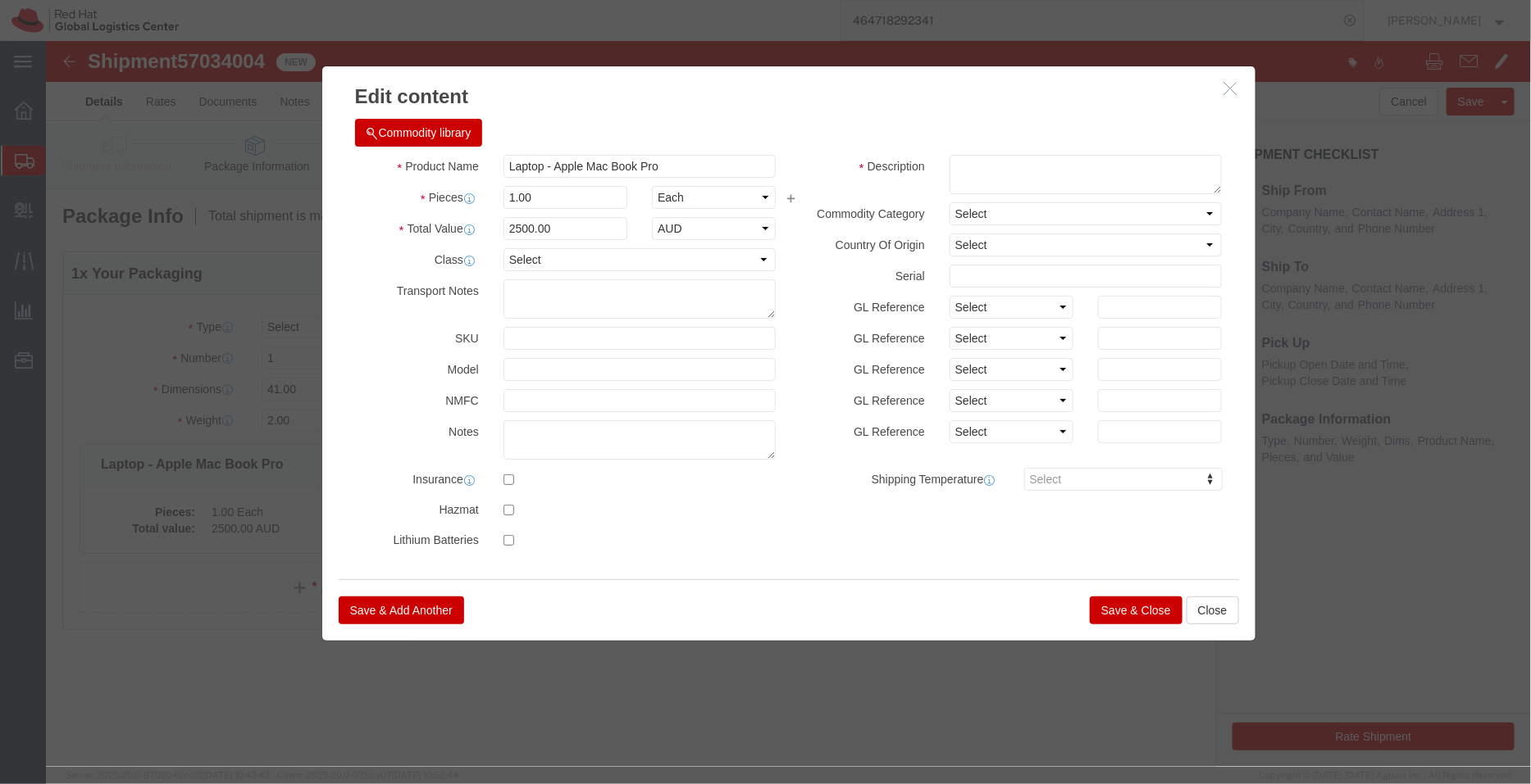
click button "Save & Close"
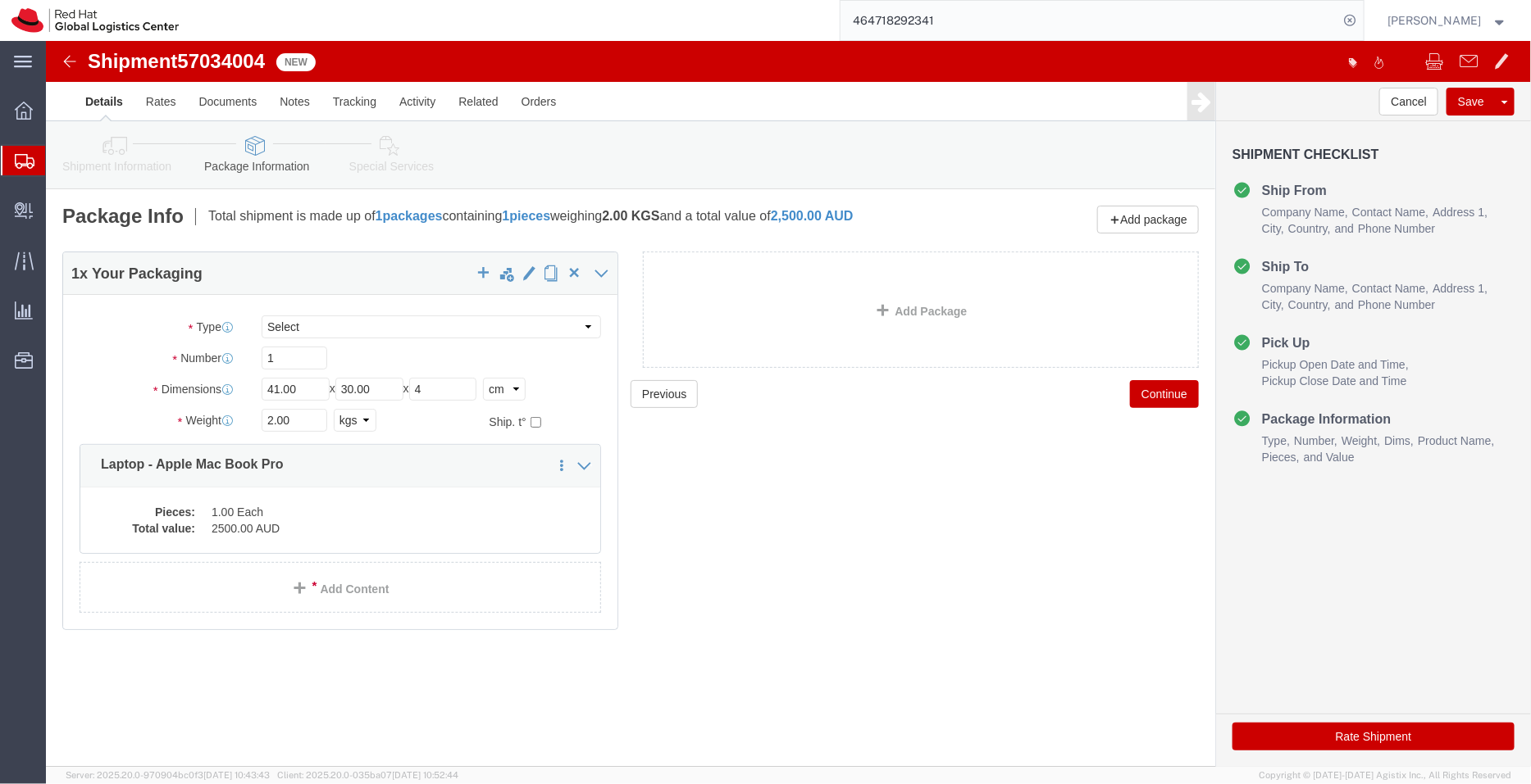
click icon
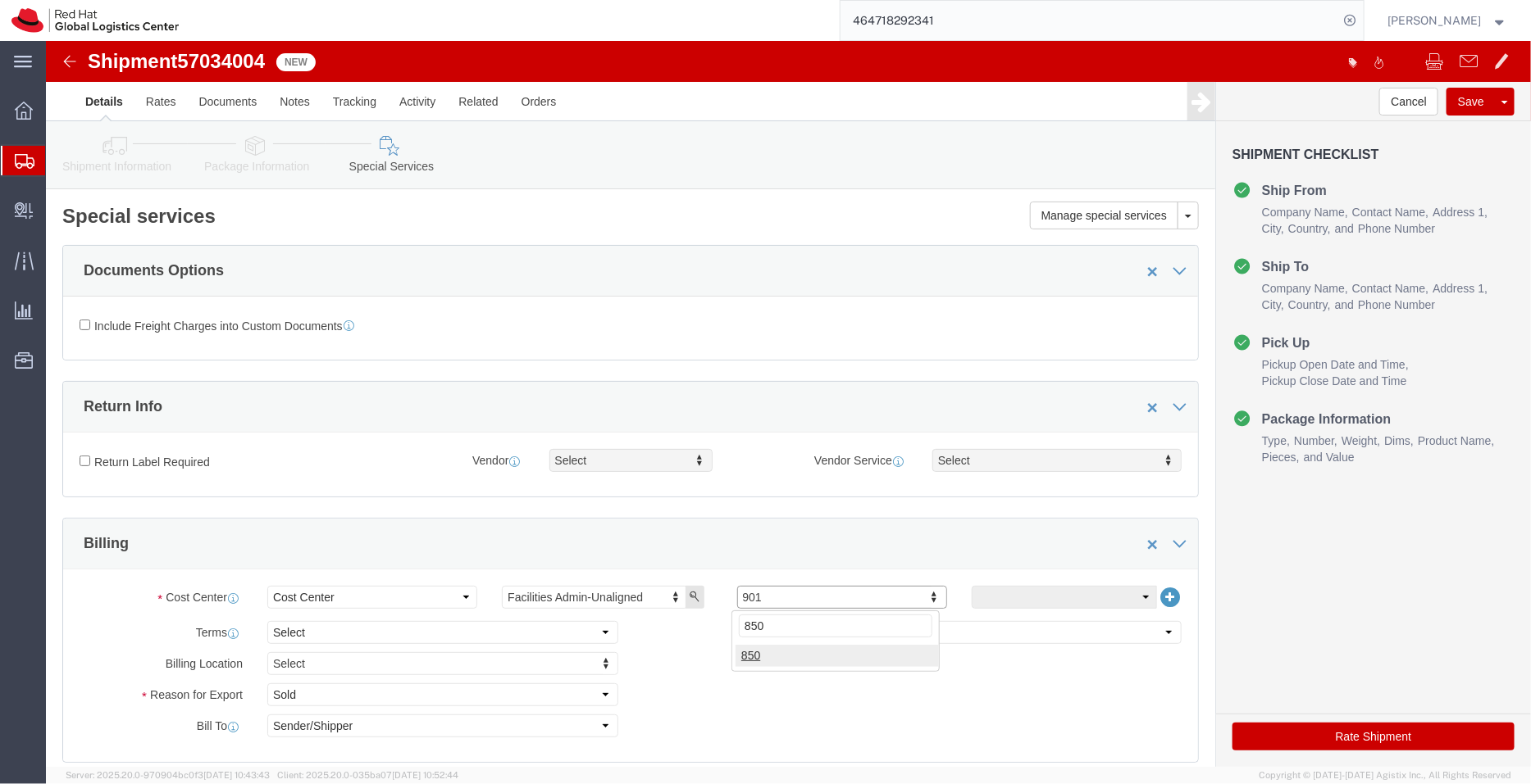
type input "850"
click link "Shipment Information"
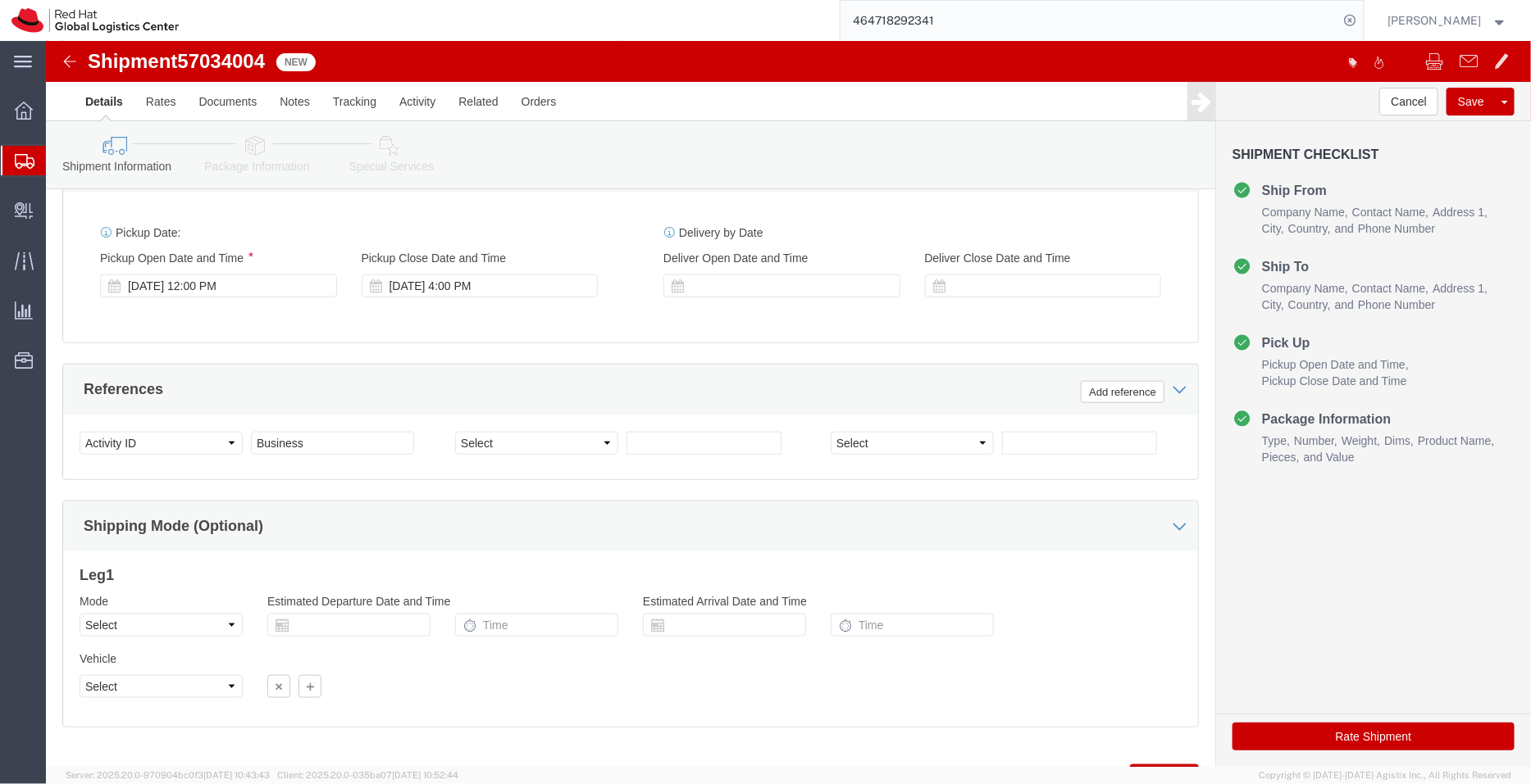
scroll to position [705, 0]
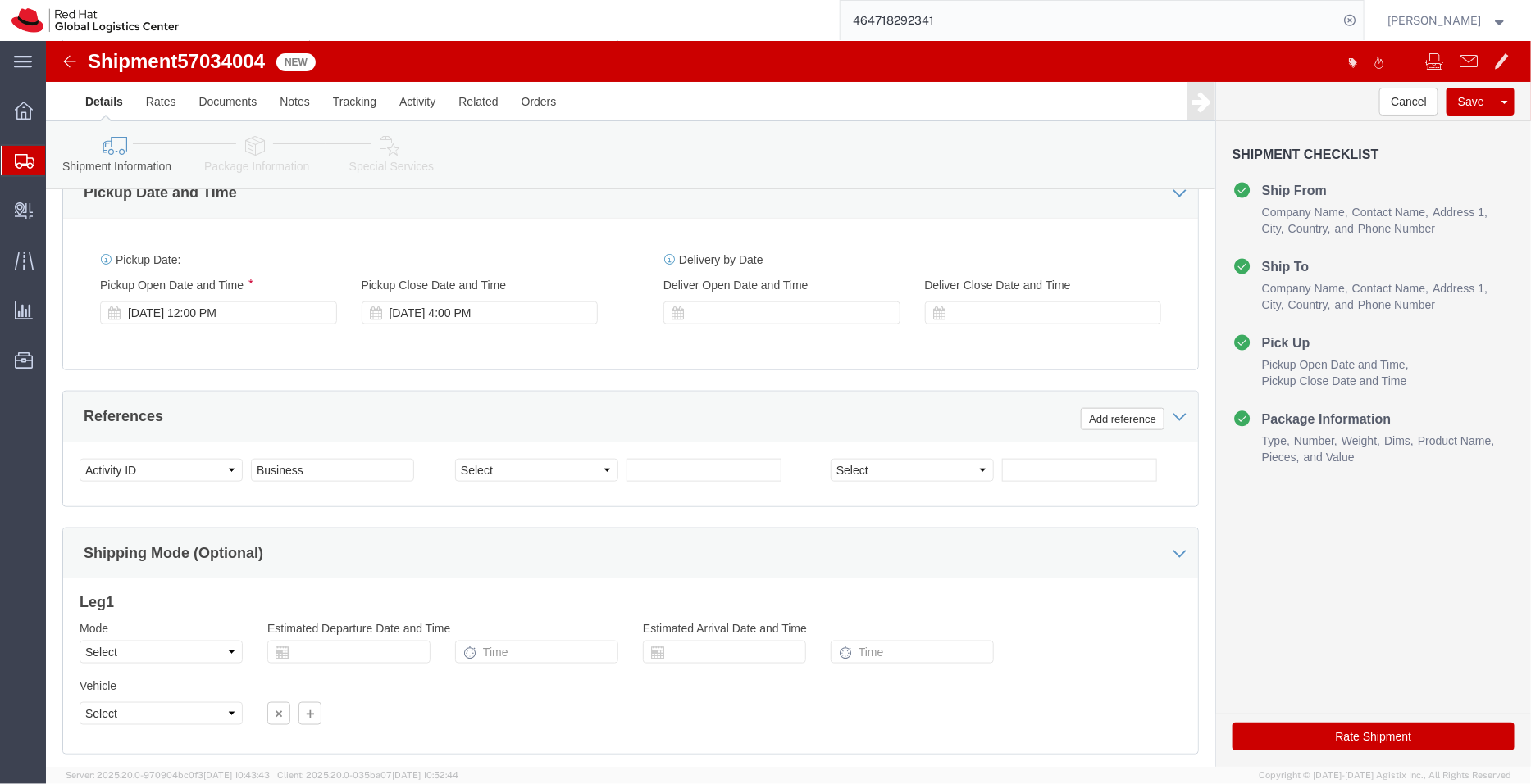
click icon
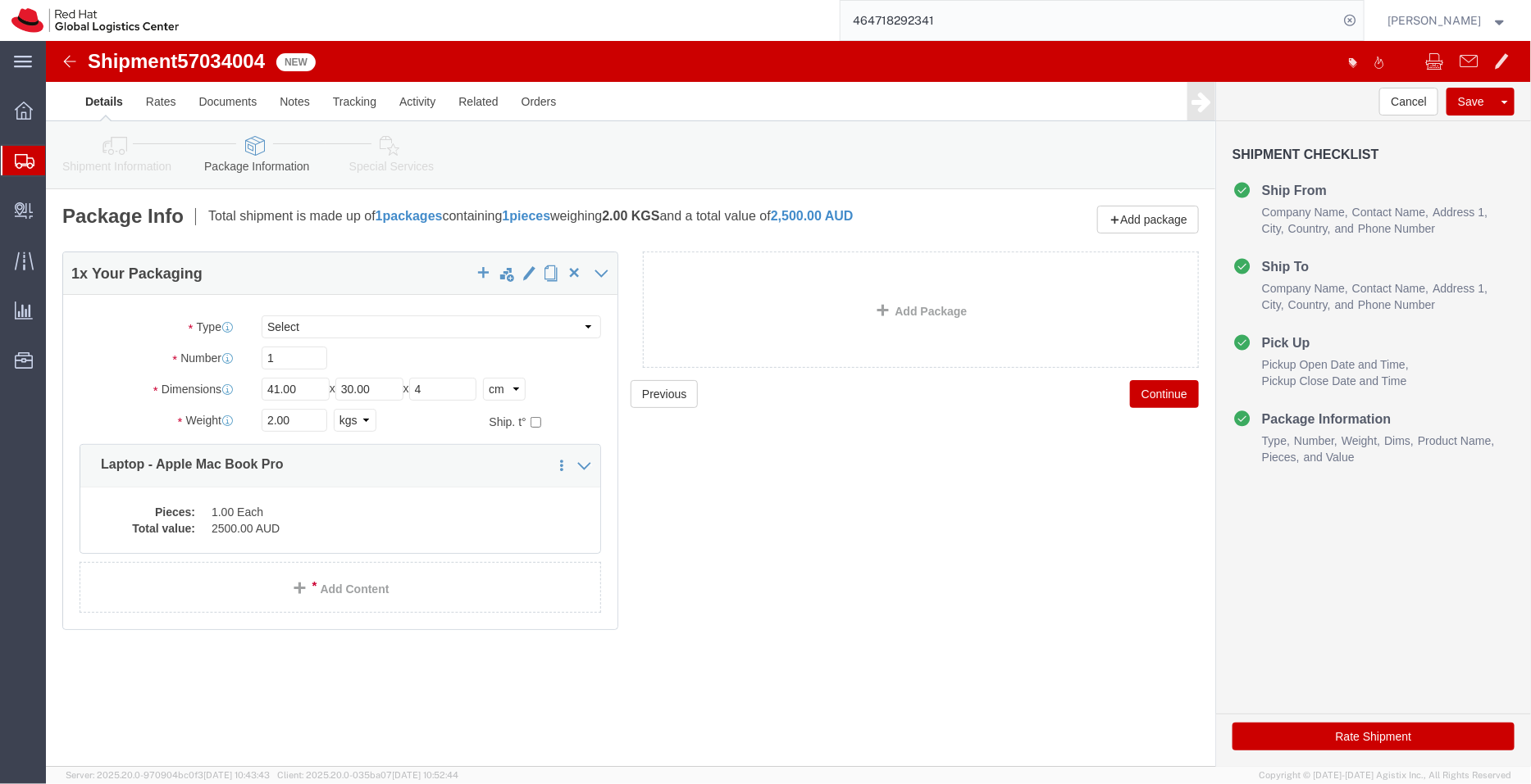
click icon
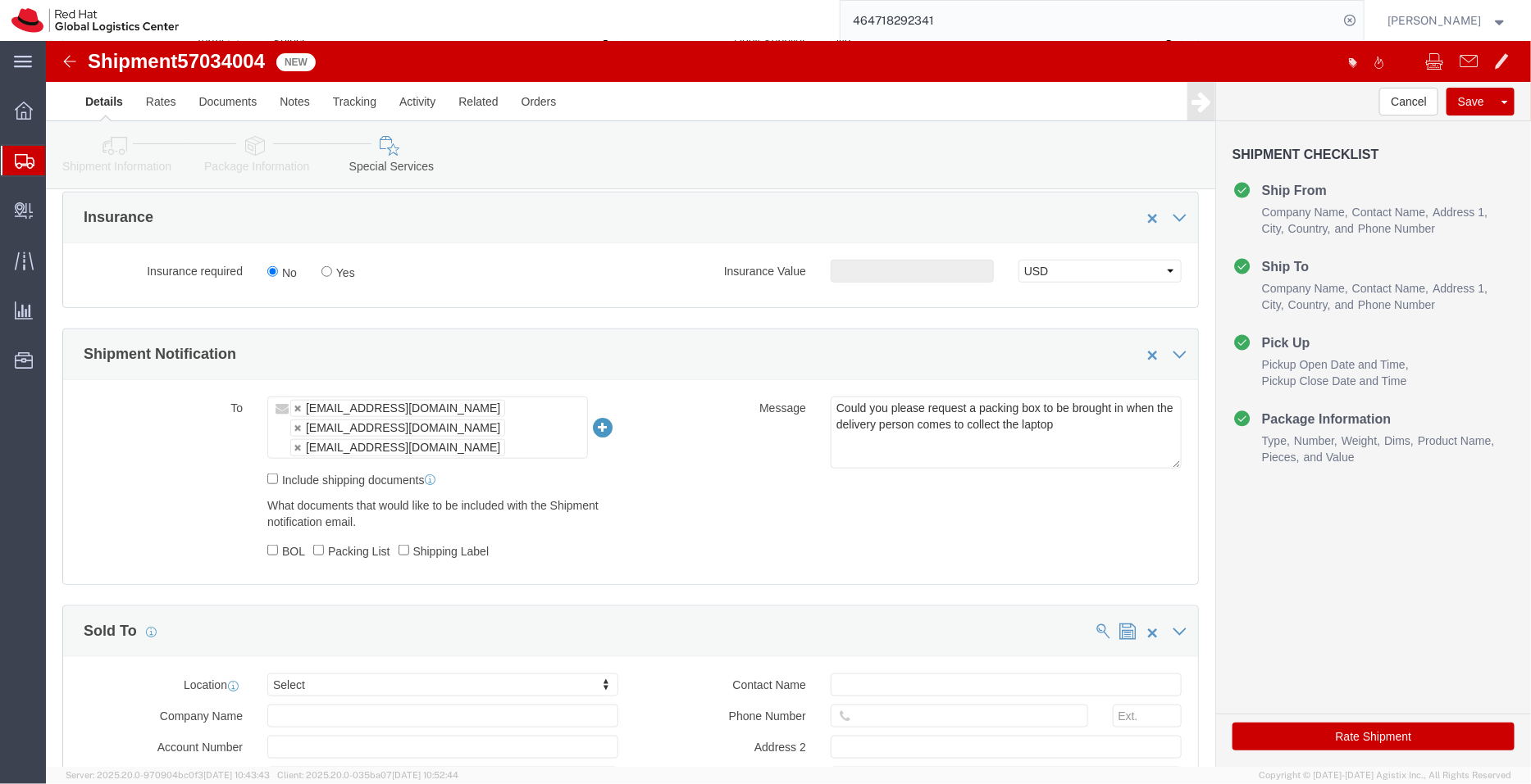
scroll to position [595, 0]
drag, startPoint x: 1033, startPoint y: 380, endPoint x: 595, endPoint y: 288, distance: 447.6
click div "Shipment Notification To apaclogistics@redhat.com aarthur@redhat.com laptop-ret…"
type textarea "Laptop being returned"
click button "Rate Shipment"
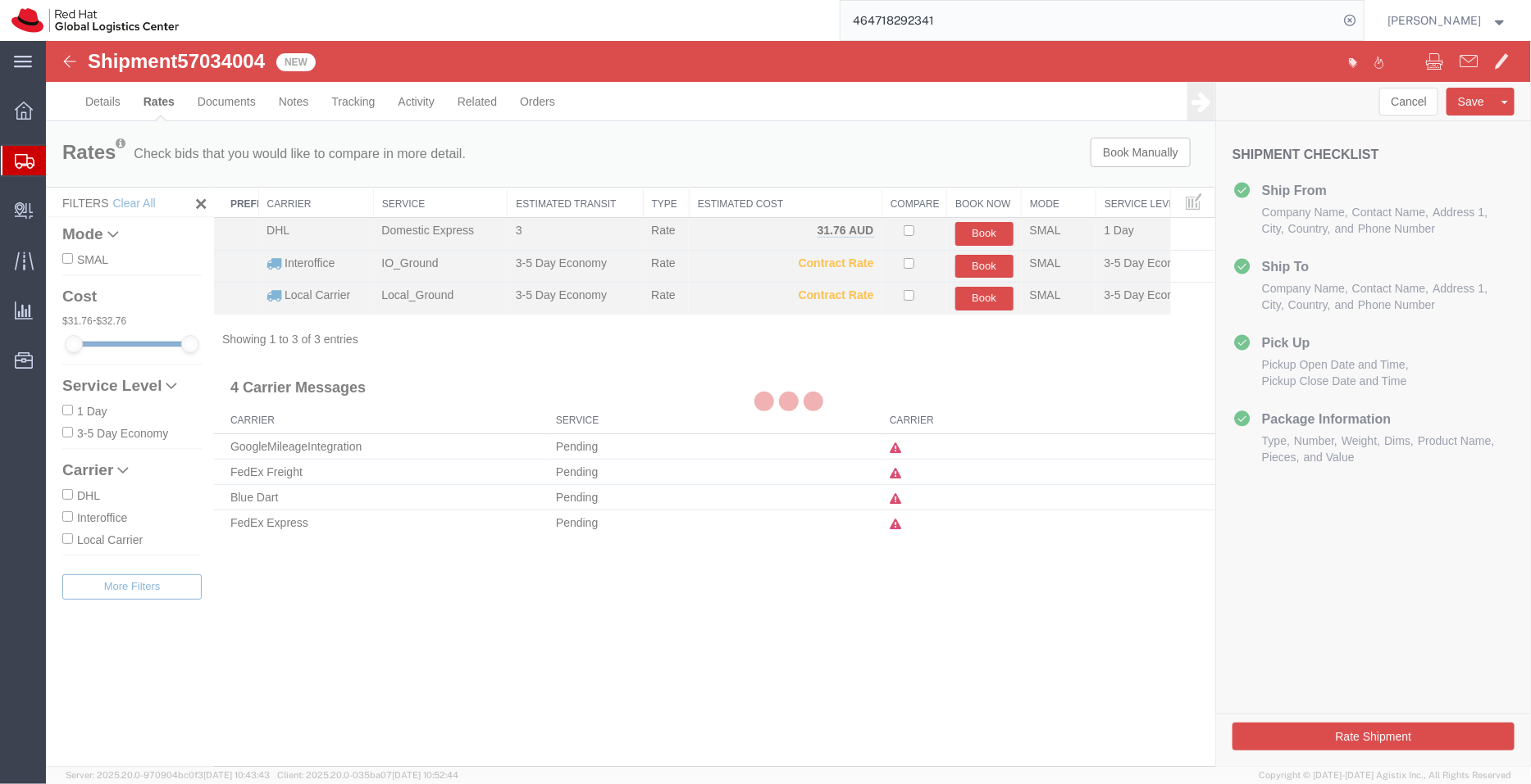
scroll to position [0, 0]
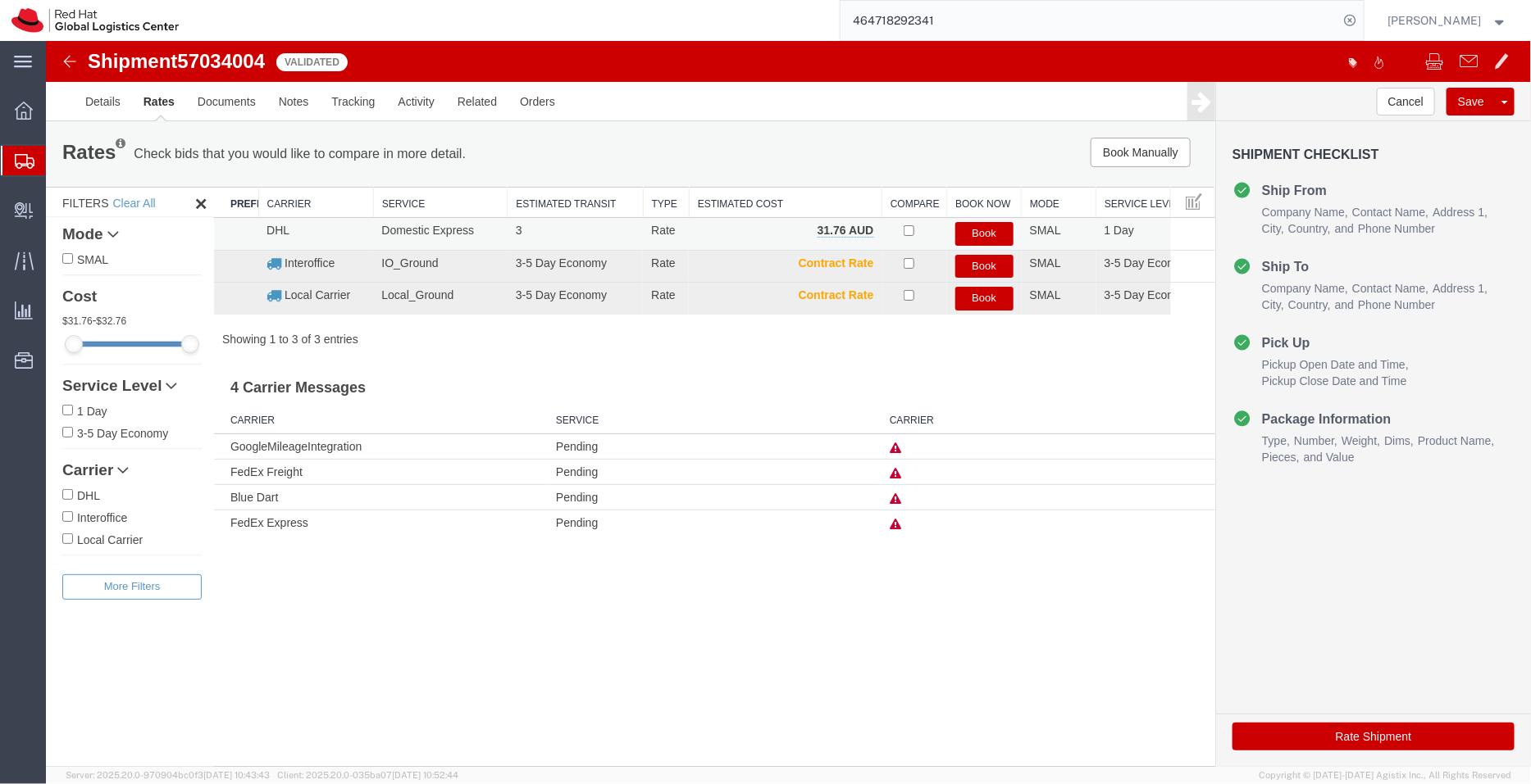
click at [970, 226] on button "Book" at bounding box center [983, 233] width 58 height 24
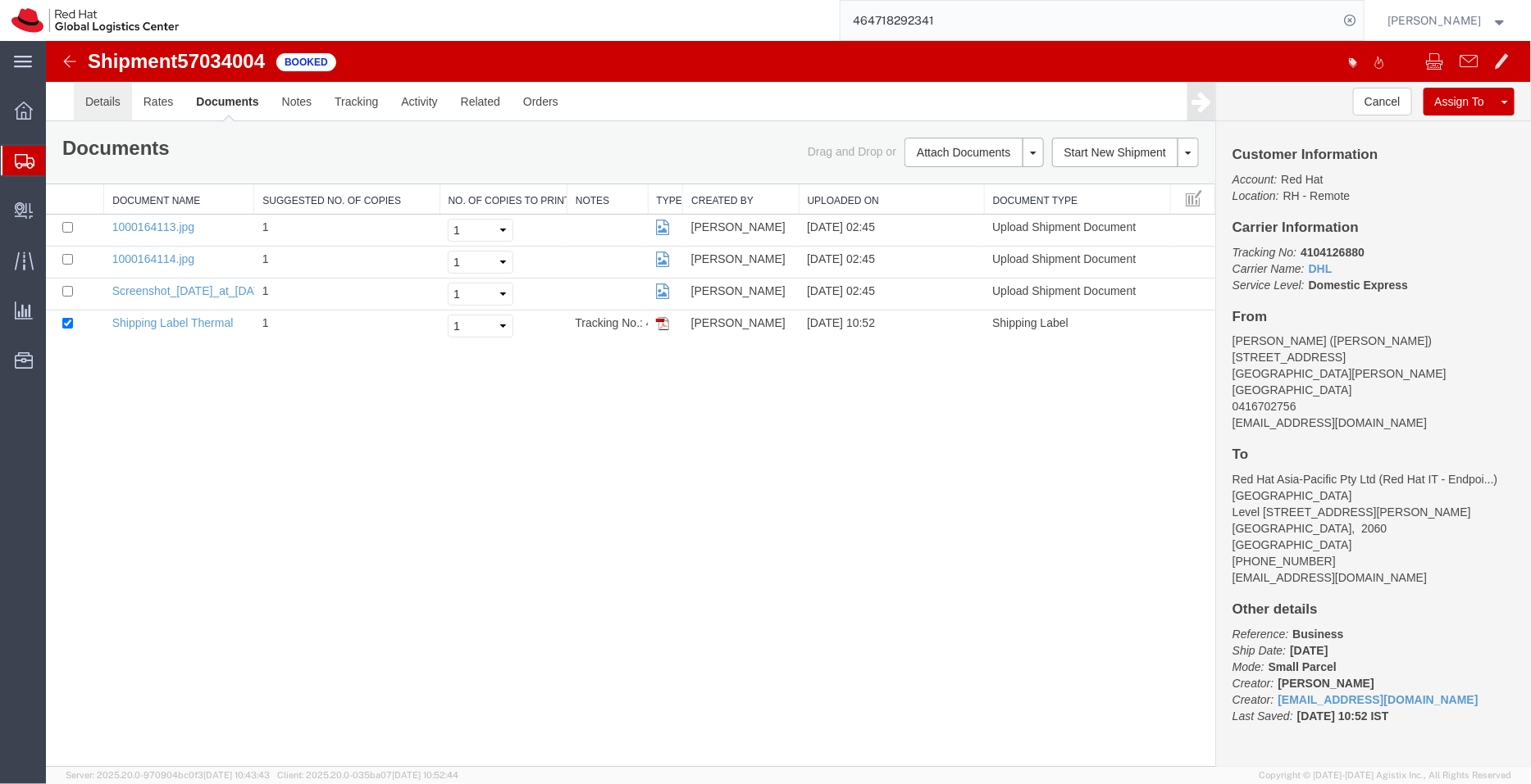
click at [113, 90] on link "Details" at bounding box center [102, 101] width 58 height 39
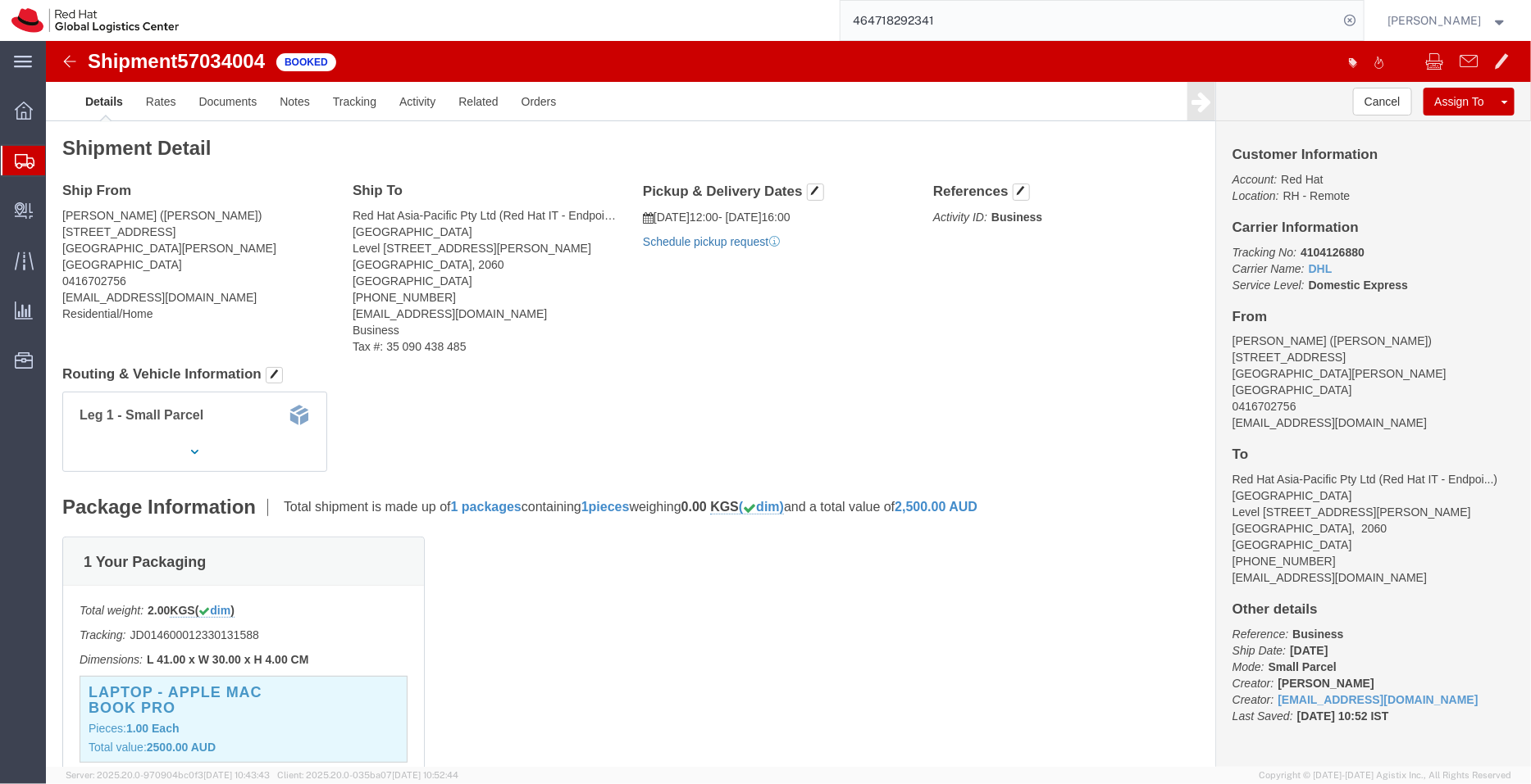
click link "Schedule pickup request"
drag, startPoint x: 175, startPoint y: 173, endPoint x: 137, endPoint y: 173, distance: 38.0
click address "Rakesh Kumar Mallam (Rakesh Kumar Mallam) 8 Halifax court Point cook, VIC 3030 …"
drag, startPoint x: 178, startPoint y: 174, endPoint x: 142, endPoint y: 174, distance: 36.0
click address "Rakesh Kumar Mallam (Rakesh Kumar Mallam) 8 Halifax court Point cook, VIC 3030 …"
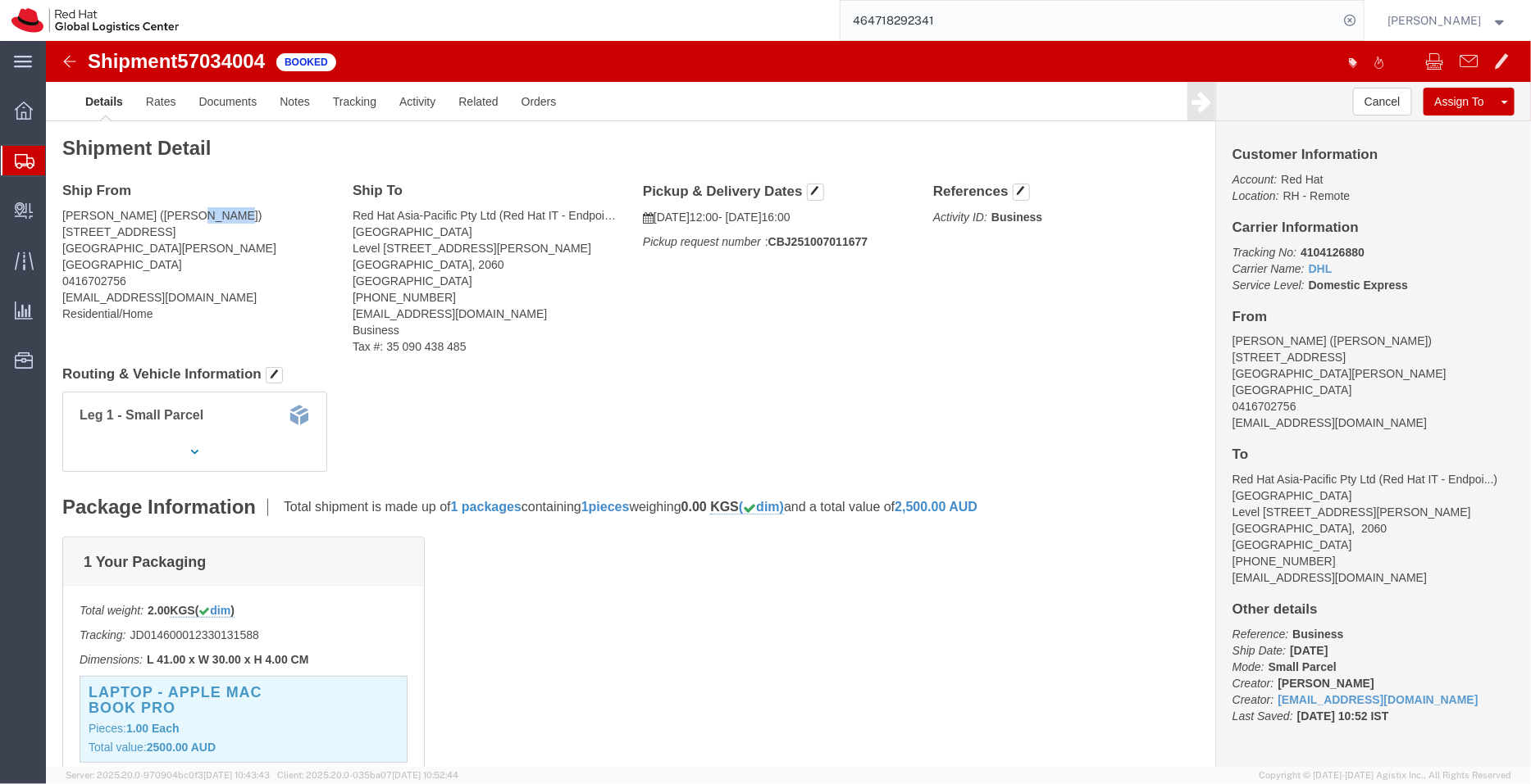
copy address "Rakesh"
click b "CBJ251007011677"
drag, startPoint x: 801, startPoint y: 176, endPoint x: 605, endPoint y: 171, distance: 196.1
click p "10/07/2025 12:00 - 10/07/2025 16:00"
copy p "10/07/2025 12:00 - 10/07/2025 16:00"
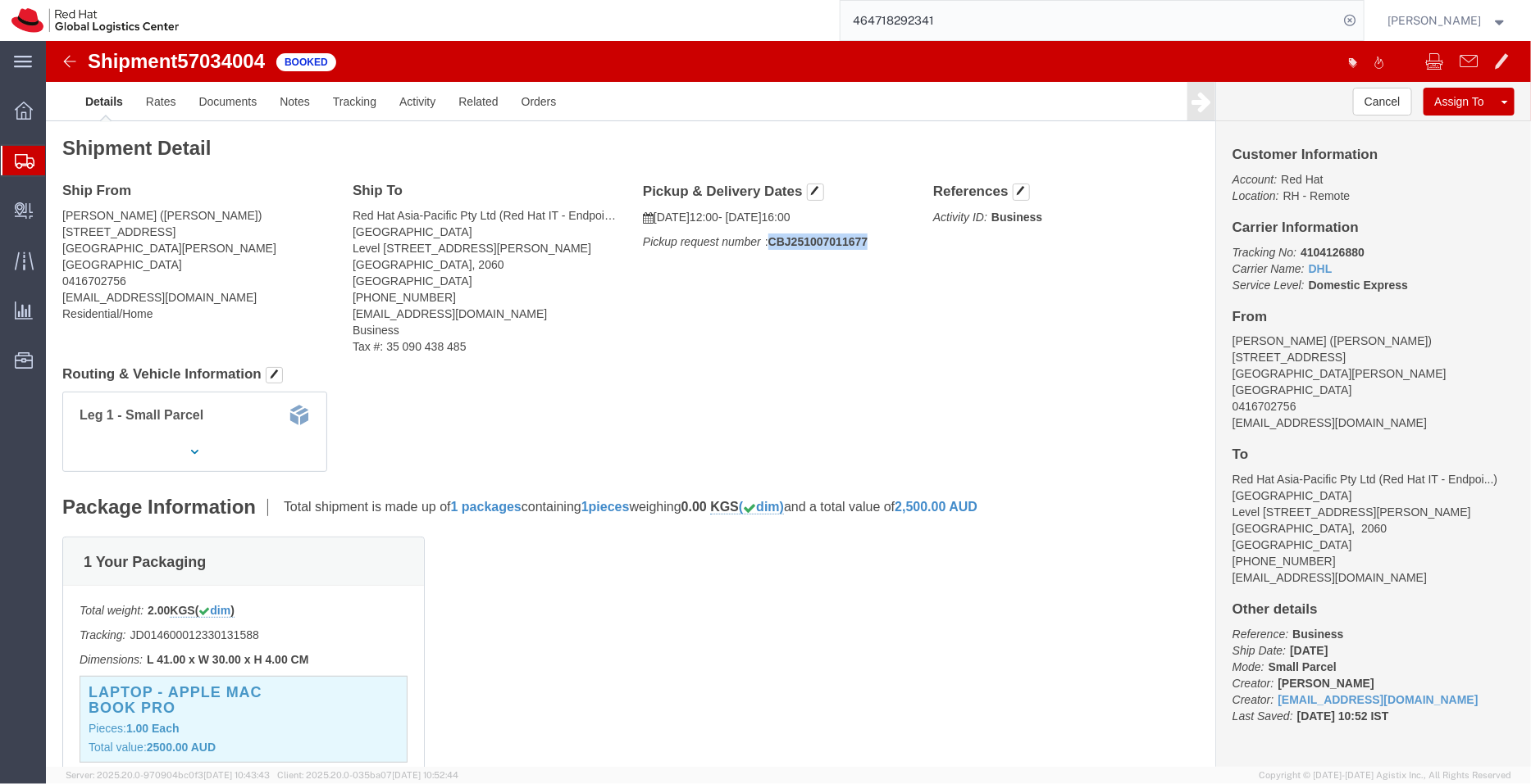
drag, startPoint x: 823, startPoint y: 198, endPoint x: 721, endPoint y: 199, distance: 102.0
click p "Pickup request number : CBJ251007011677"
copy b "CBJ251007011677"
click link "Documents"
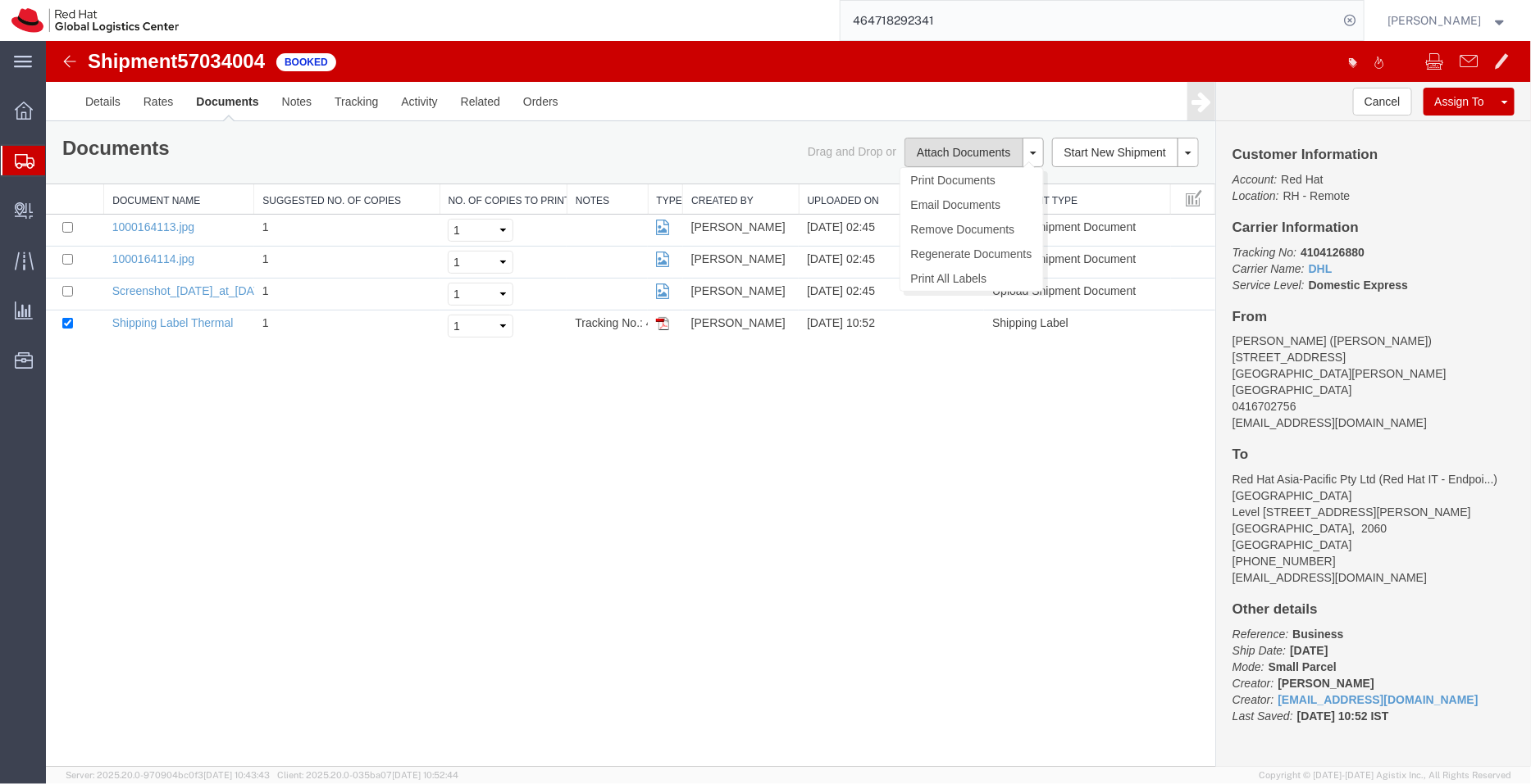
click at [946, 155] on button "Attach Documents" at bounding box center [963, 151] width 118 height 30
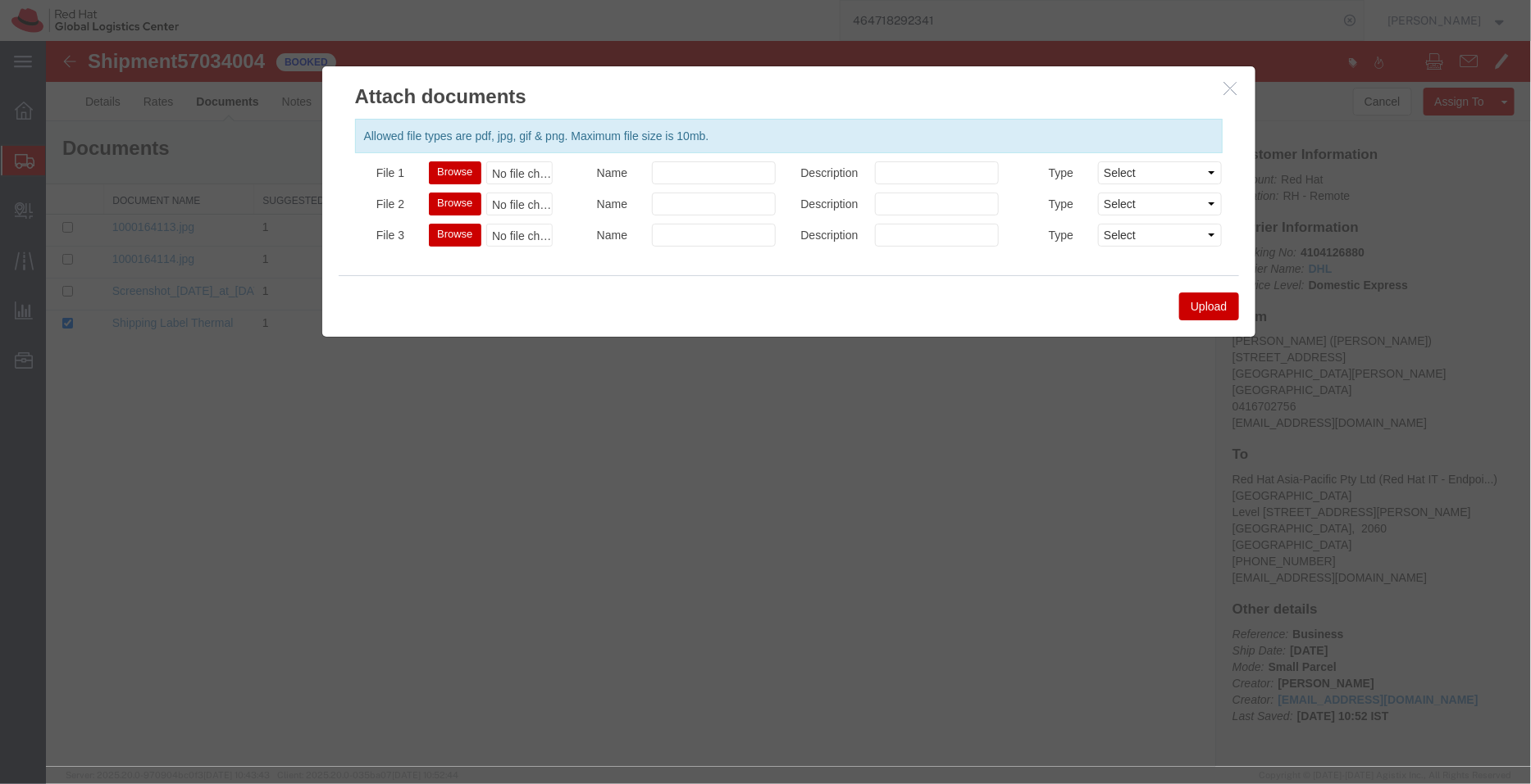
click at [455, 166] on button "Browse" at bounding box center [453, 171] width 52 height 23
type input "C:\fakepath\MSDS APPLE MACBOOK PRO 16.pdf"
click at [1196, 302] on button "Upload" at bounding box center [1208, 305] width 59 height 28
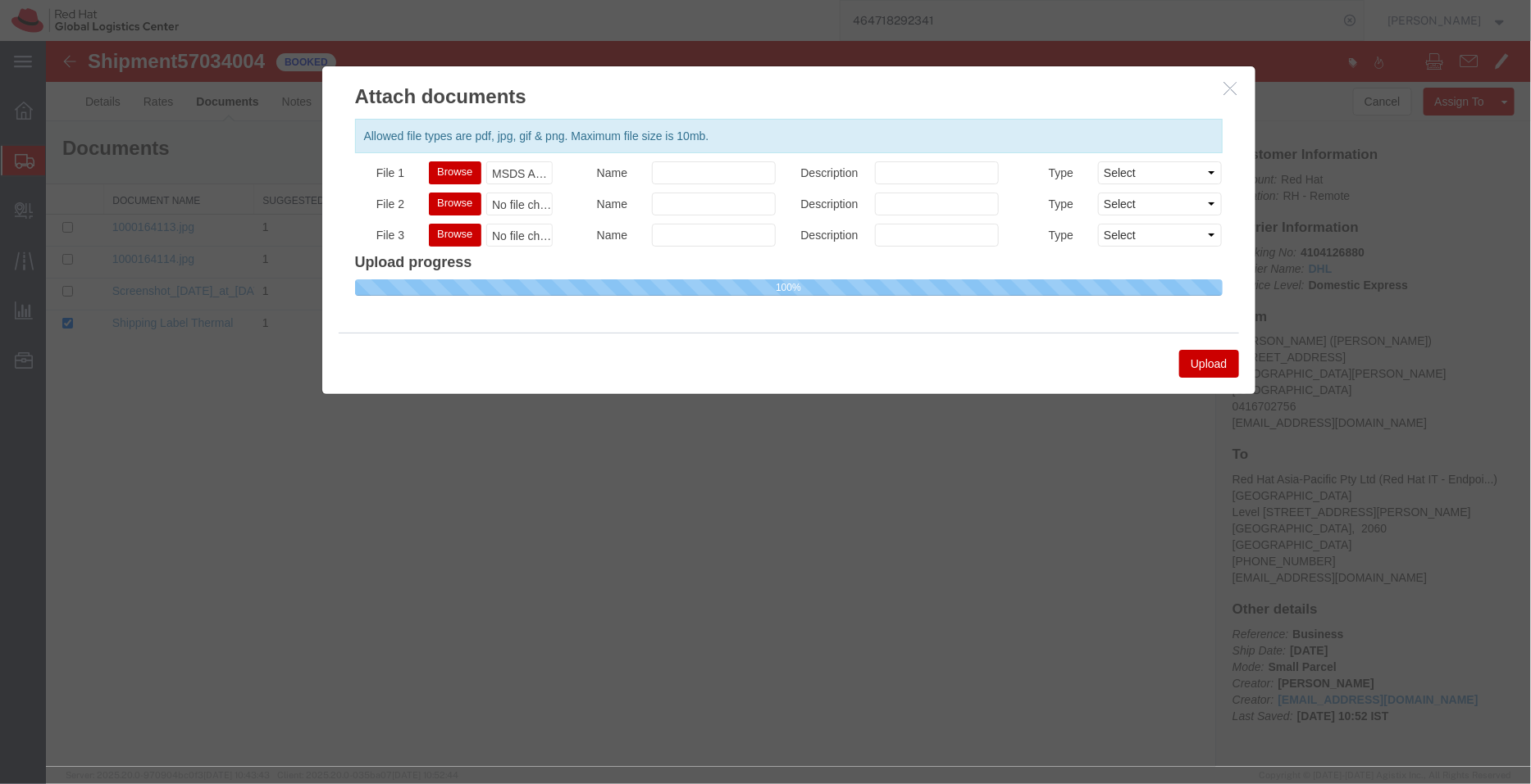
select select
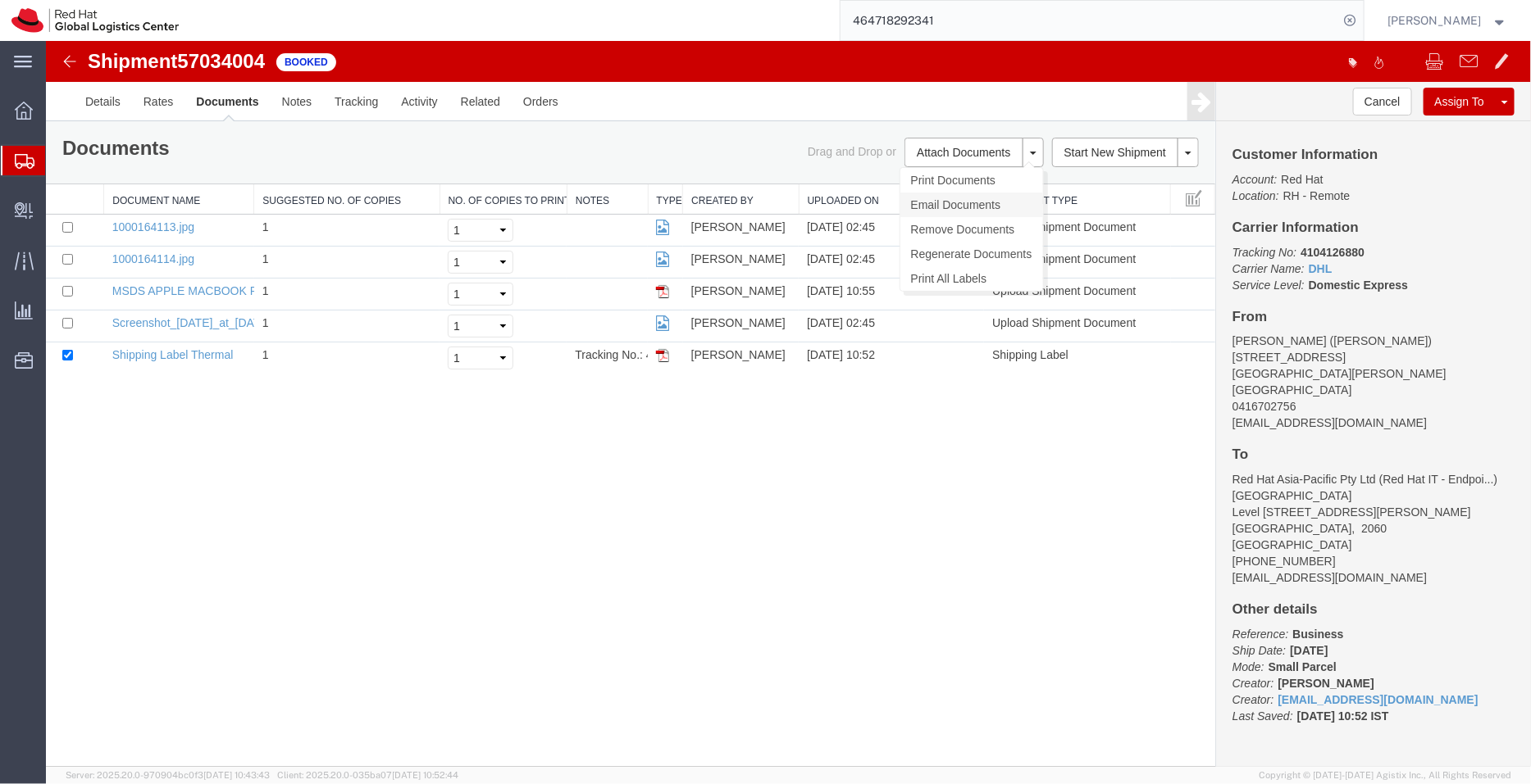
click at [949, 202] on link "Email Documents" at bounding box center [970, 204] width 143 height 25
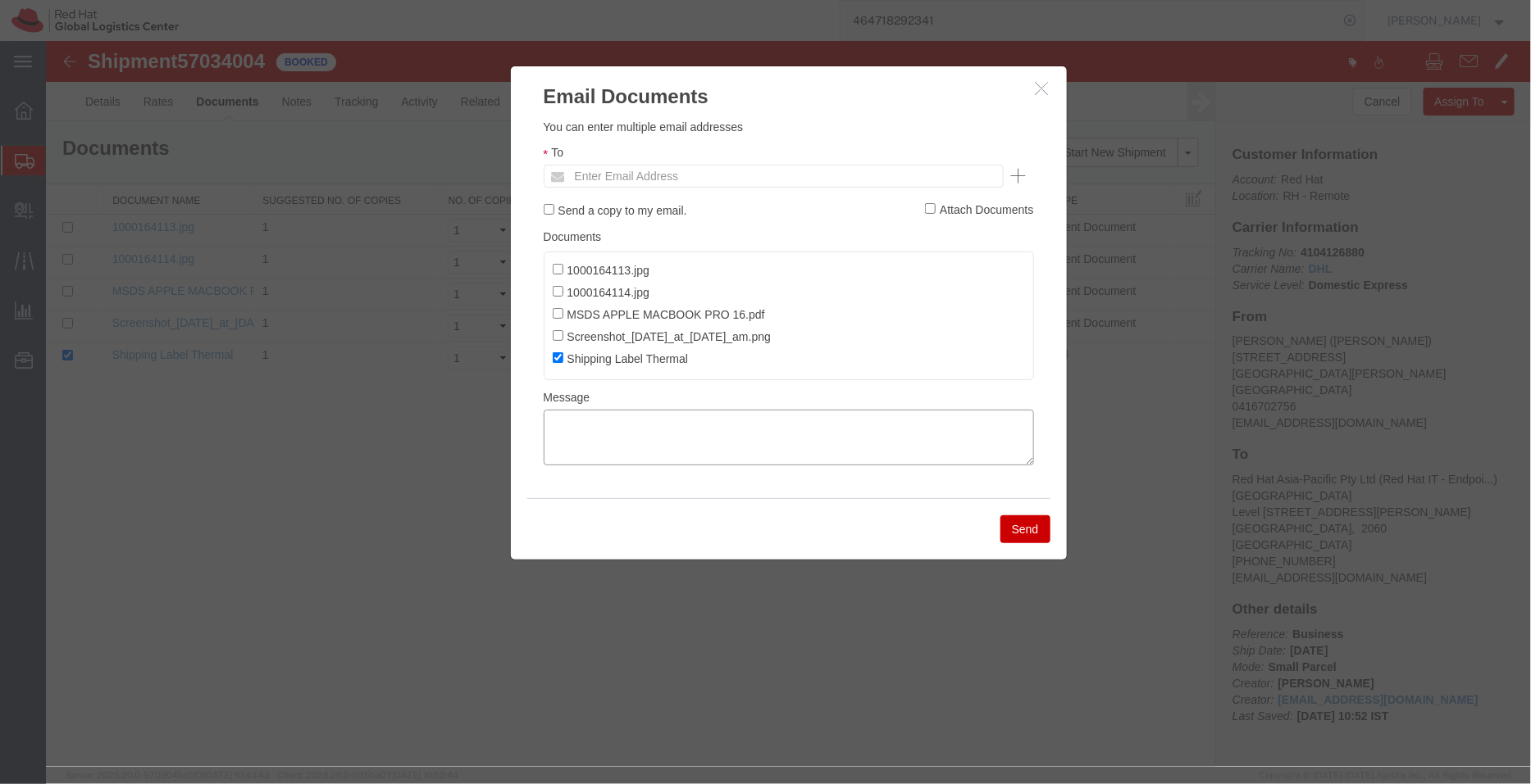
click at [713, 427] on textarea at bounding box center [788, 436] width 490 height 55
paste textarea ""Hi Rakesh, please find attached shipping label and the MSDS for the shipment t…"
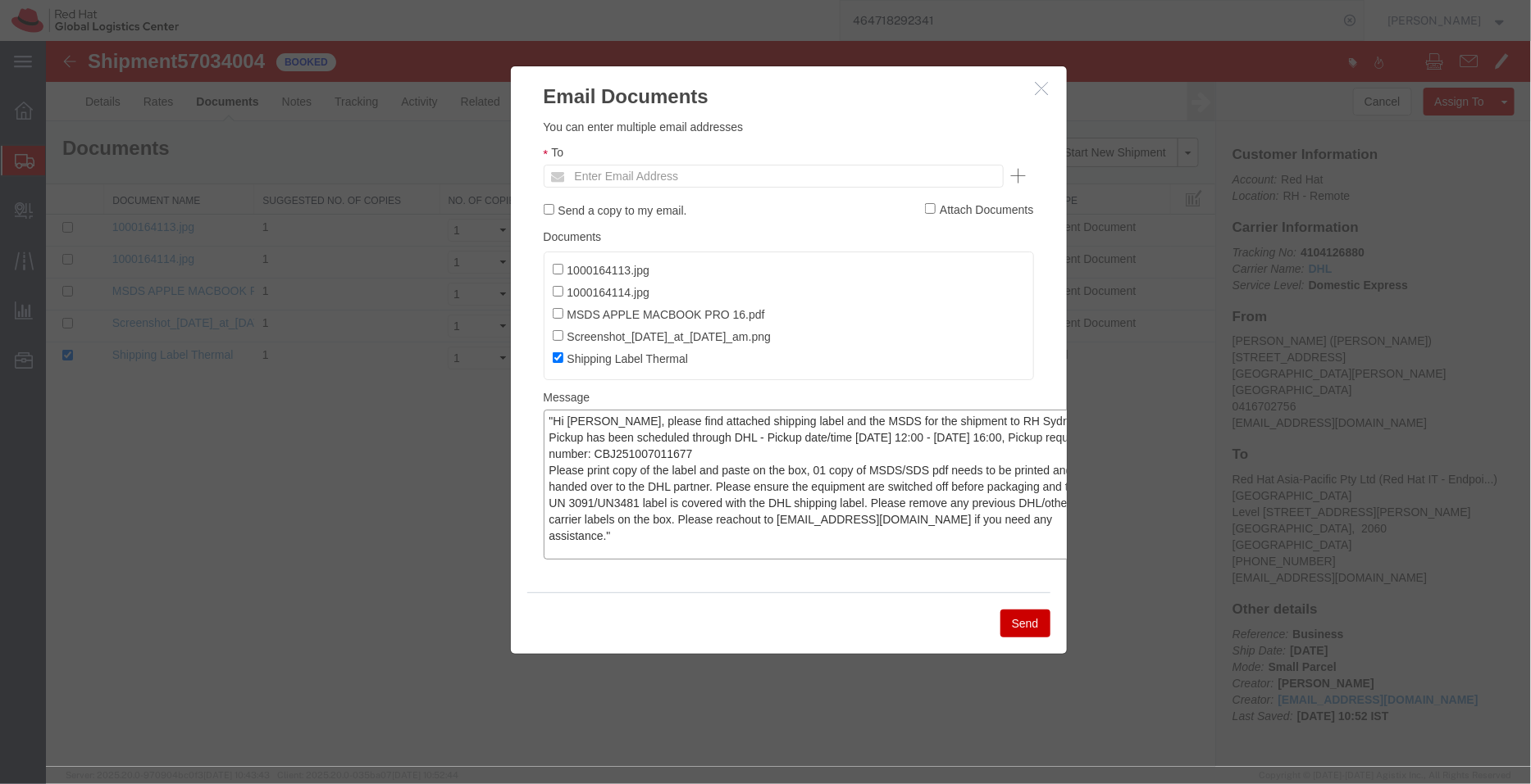
drag, startPoint x: 1061, startPoint y: 508, endPoint x: 1097, endPoint y: 554, distance: 58.4
click at [1097, 554] on div "Email Documents Please fix the following errors You can enter multiple email ad…" at bounding box center [788, 403] width 1485 height 726
type textarea ""Hi Rakesh, please find attached shipping label and the MSDS for the shipment t…"
click at [631, 173] on input "text" at bounding box center [661, 175] width 192 height 21
type input "rmallam"
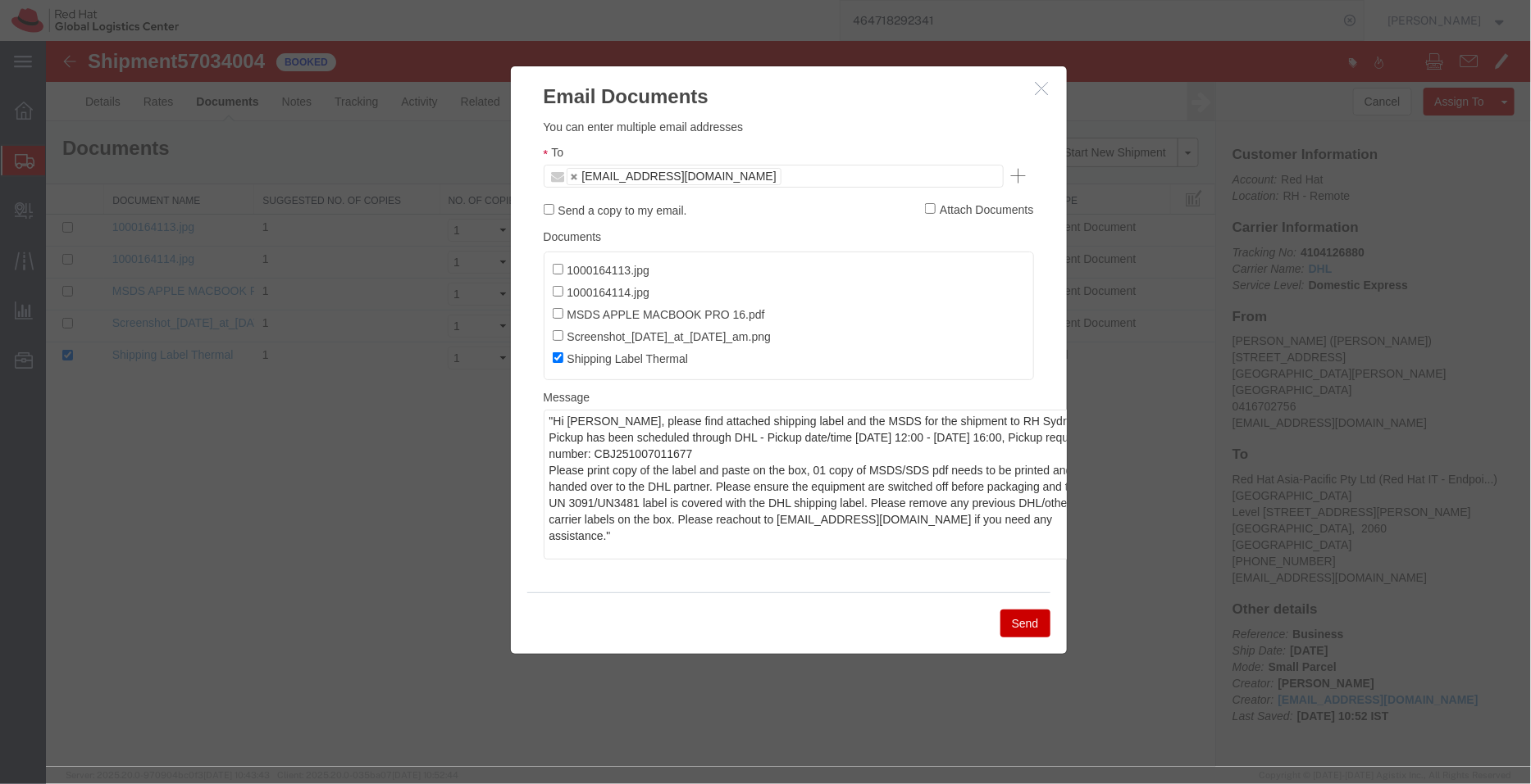
click at [1017, 635] on button "Send" at bounding box center [1024, 623] width 50 height 28
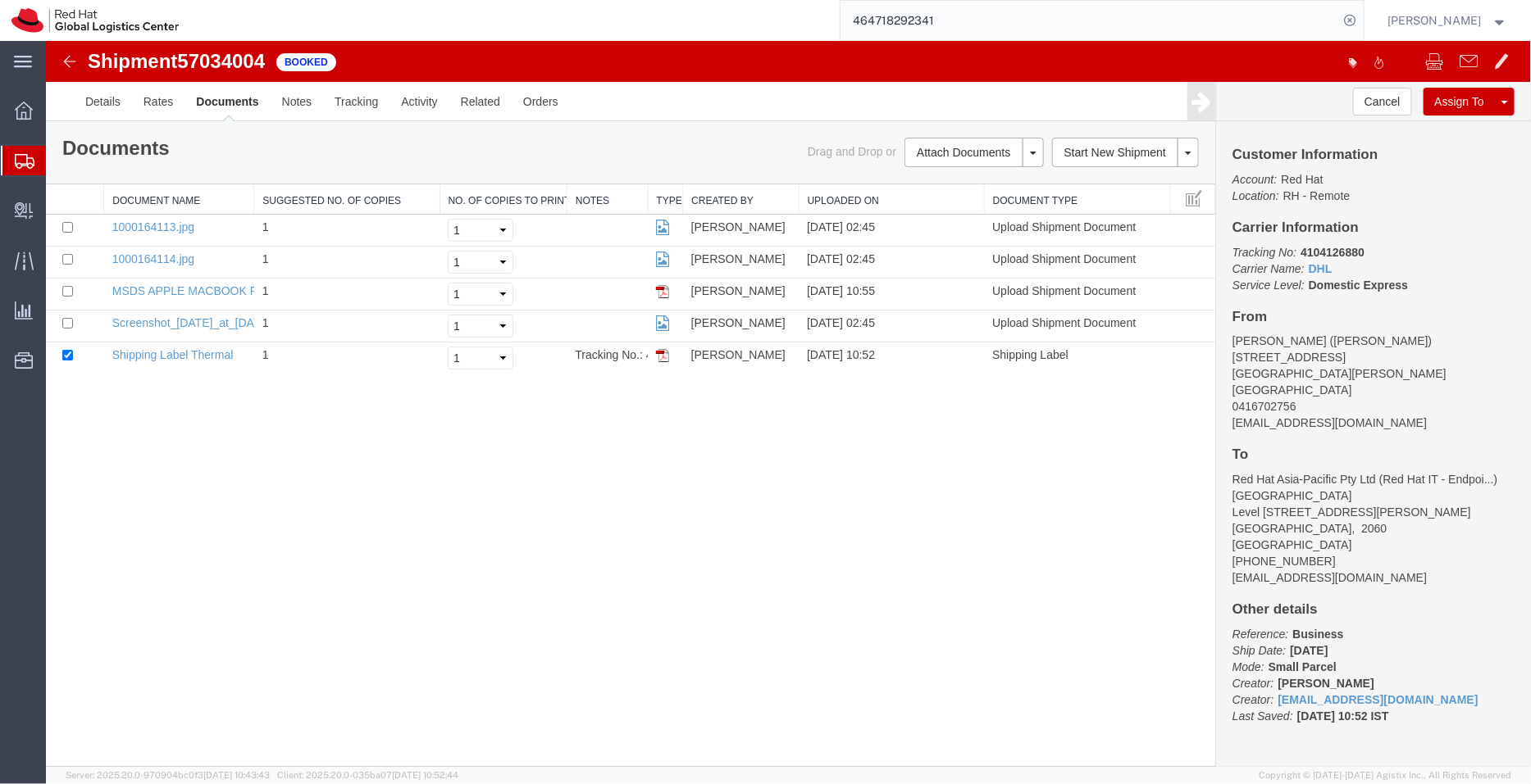
click at [0, 0] on span "Shipment Manager" at bounding box center [0, 0] width 0 height 0
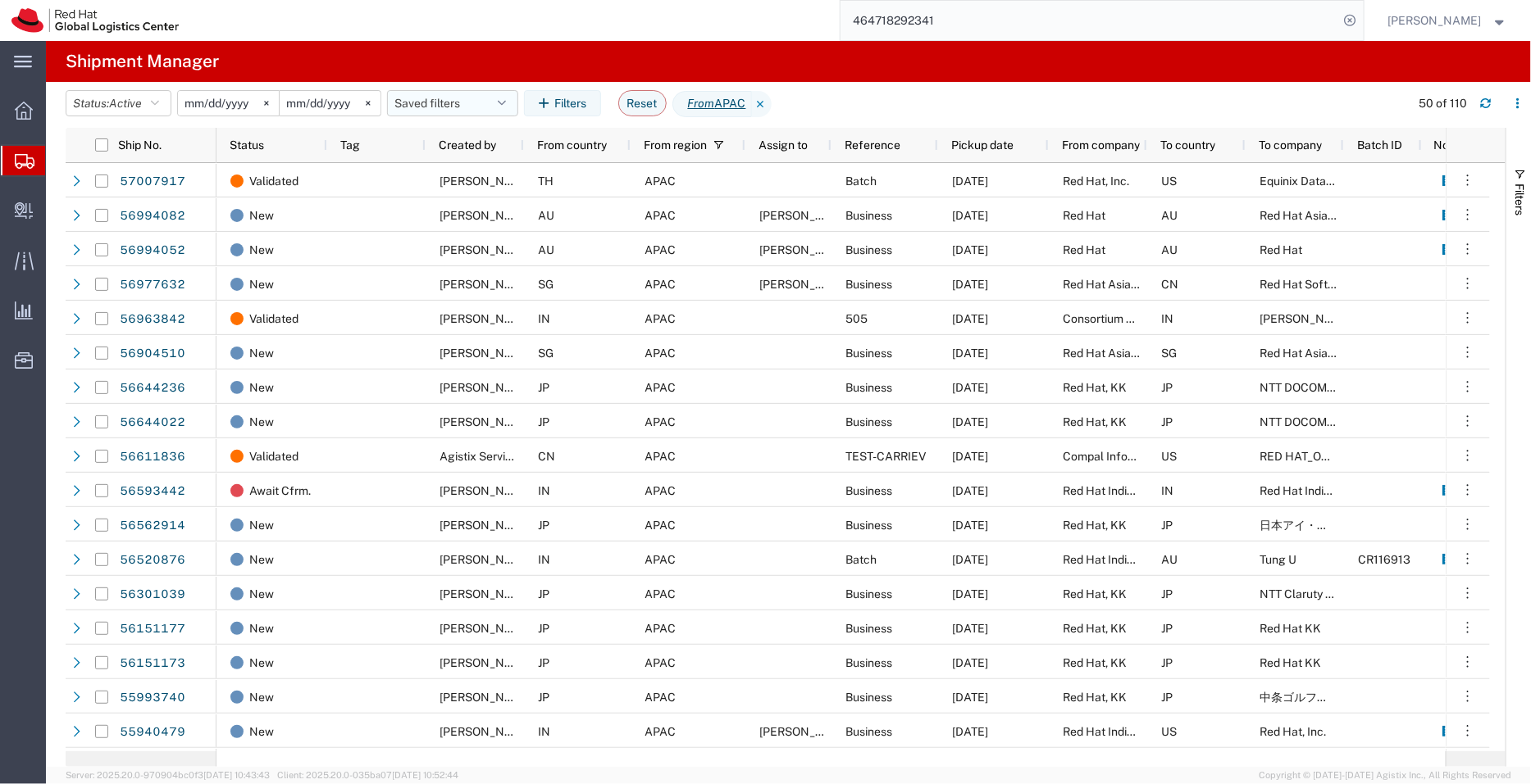
click at [418, 109] on button "Saved filters" at bounding box center [452, 103] width 131 height 26
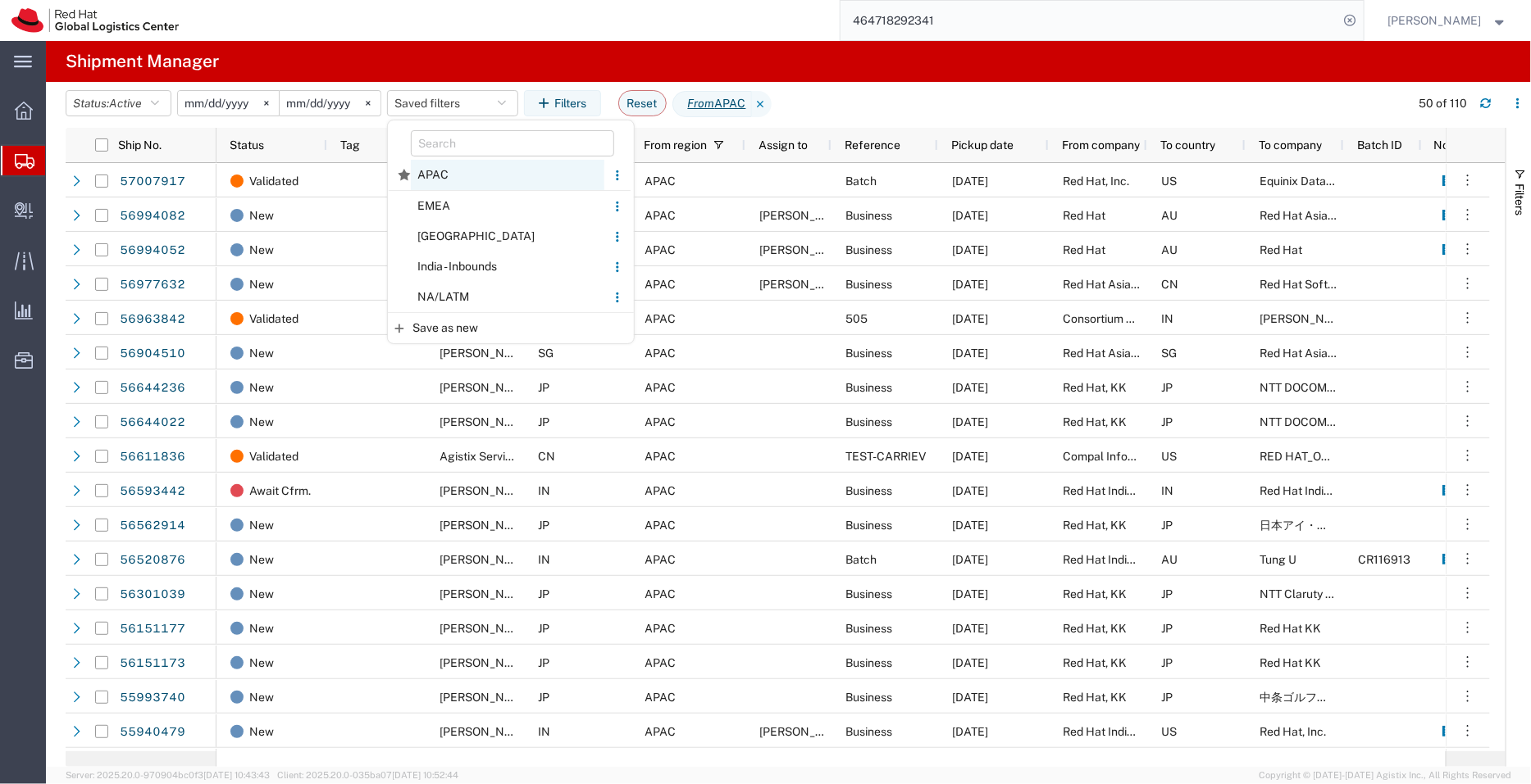
click at [450, 178] on span "APAC" at bounding box center [507, 175] width 194 height 31
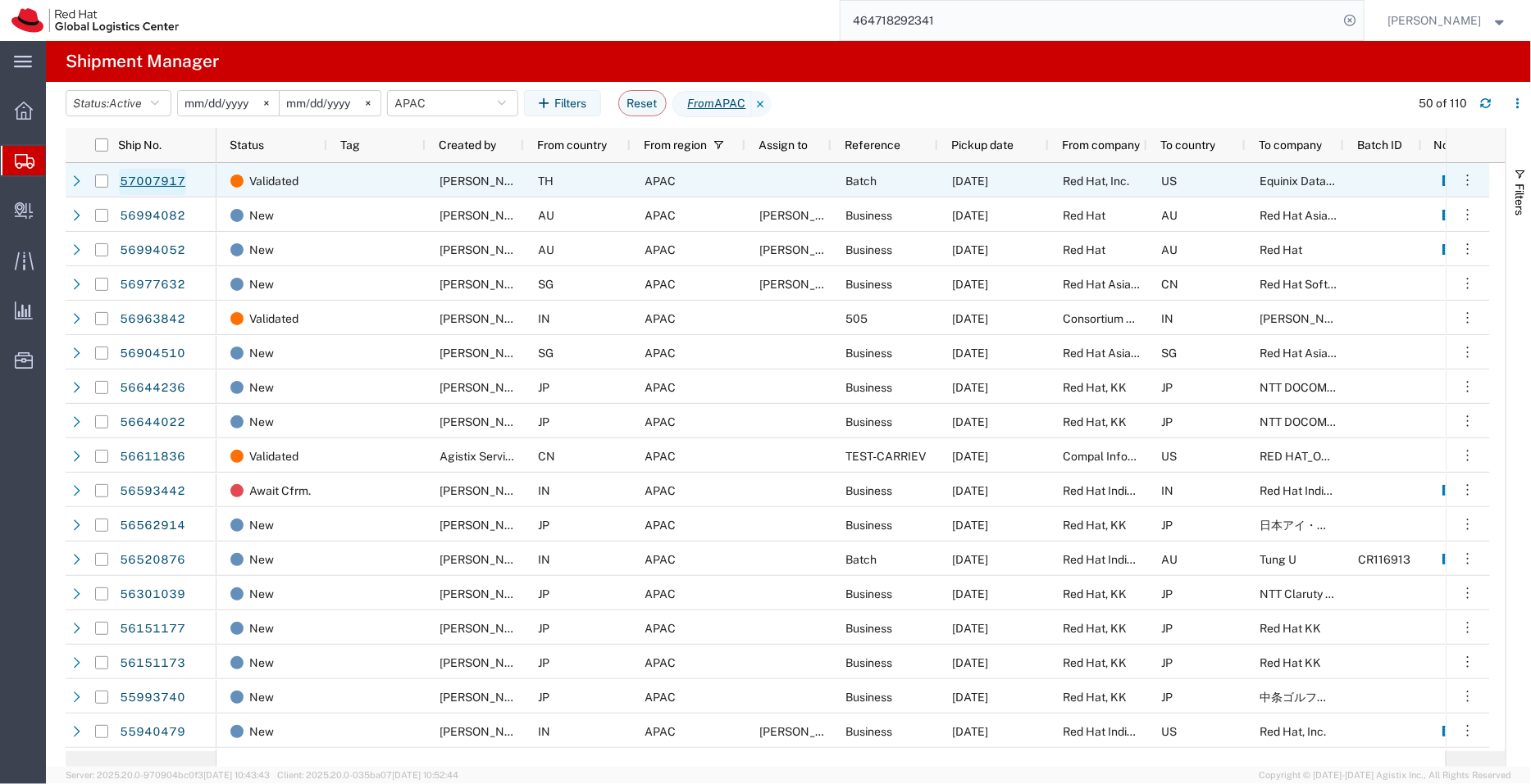
click at [165, 176] on link "57007917" at bounding box center [152, 182] width 67 height 26
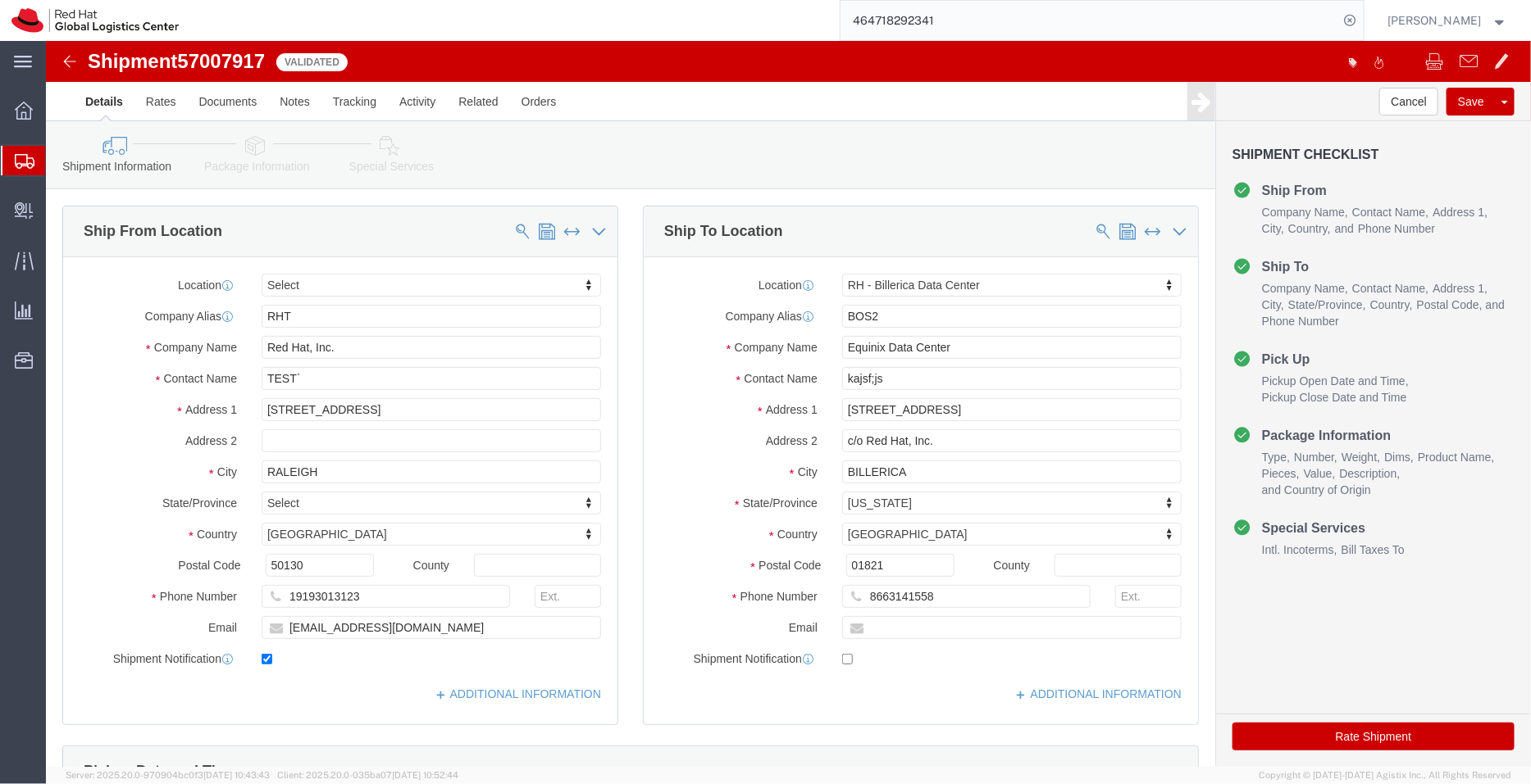
select select
select select "47771"
click icon
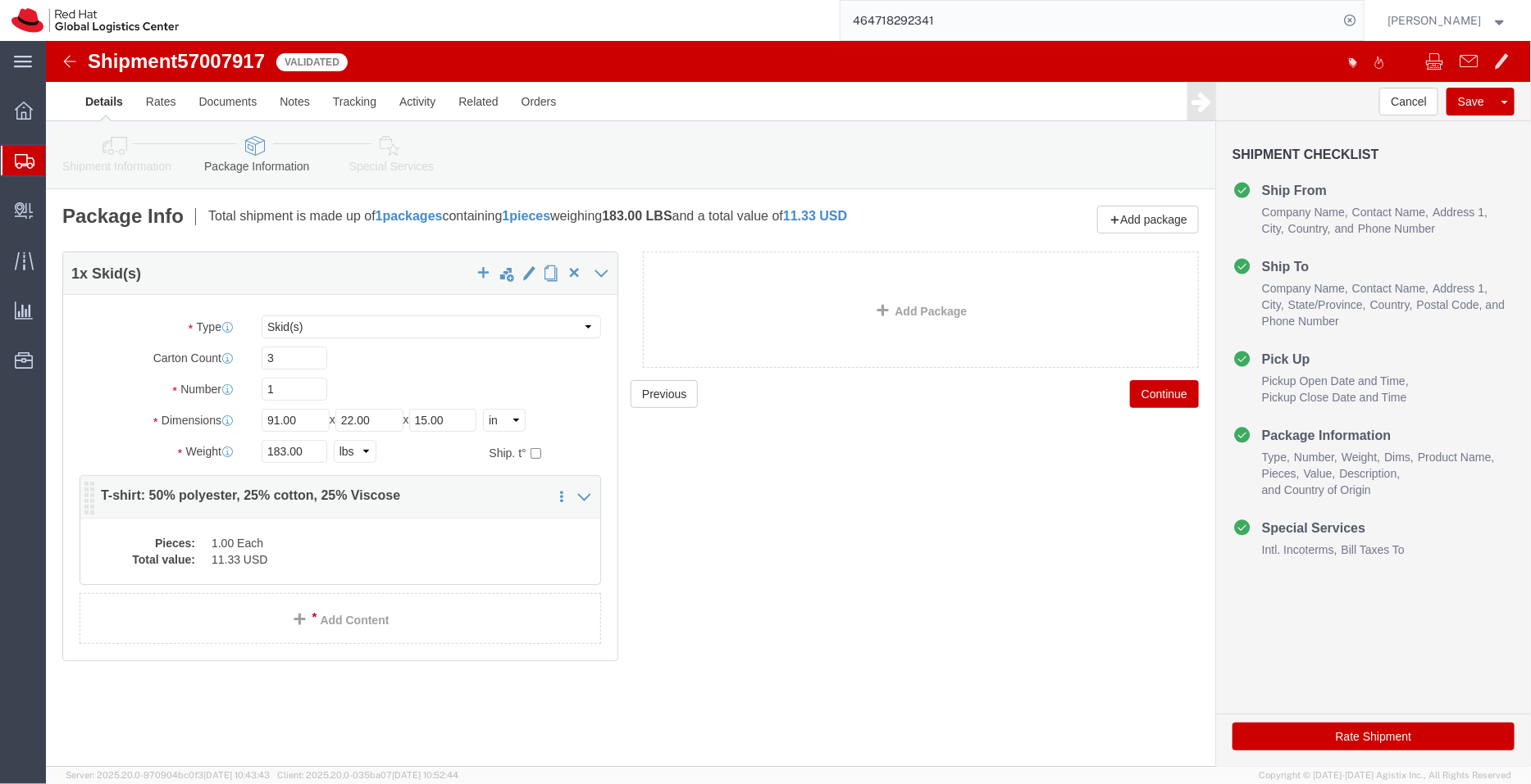
click dd "11.33 USD"
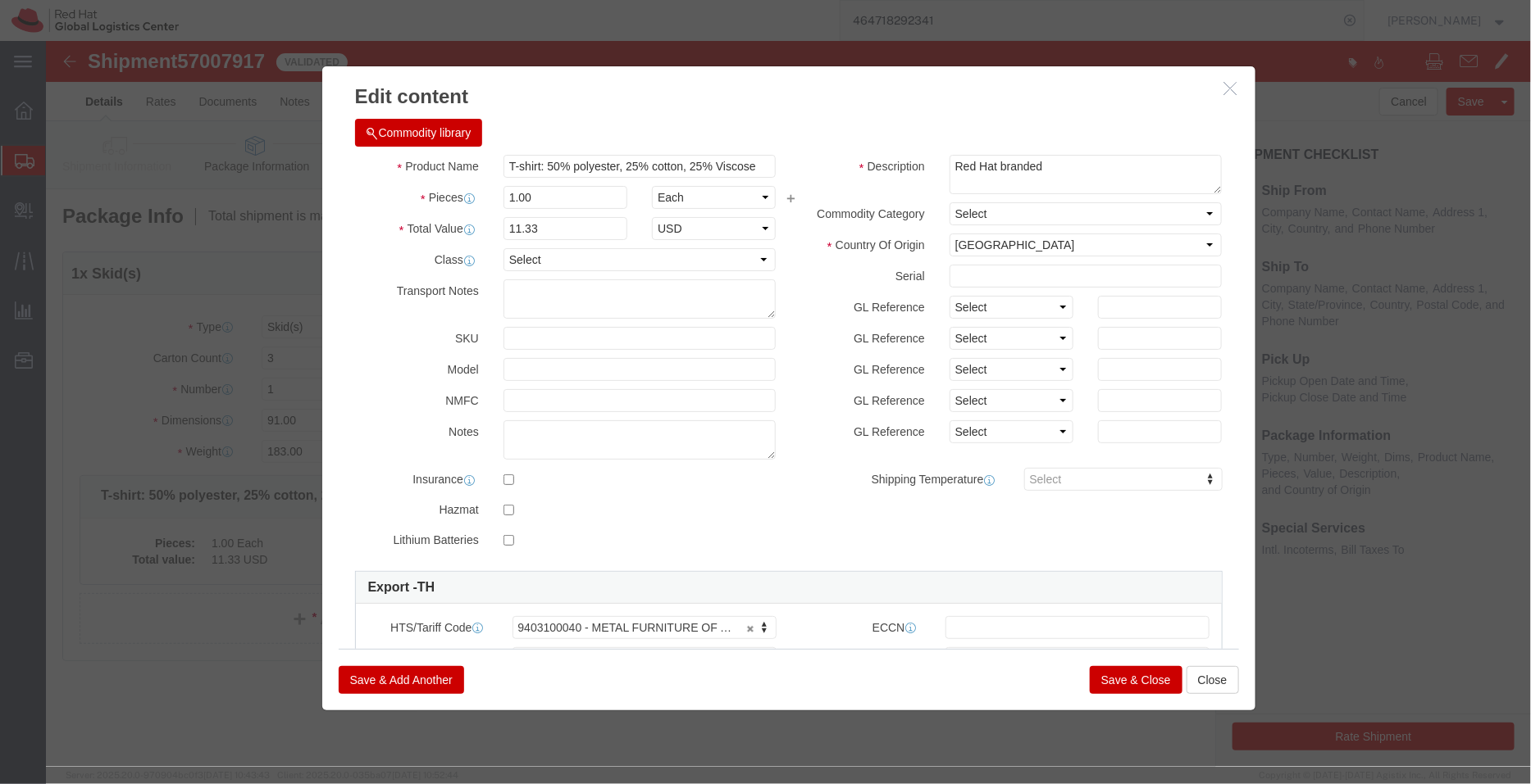
click icon "button"
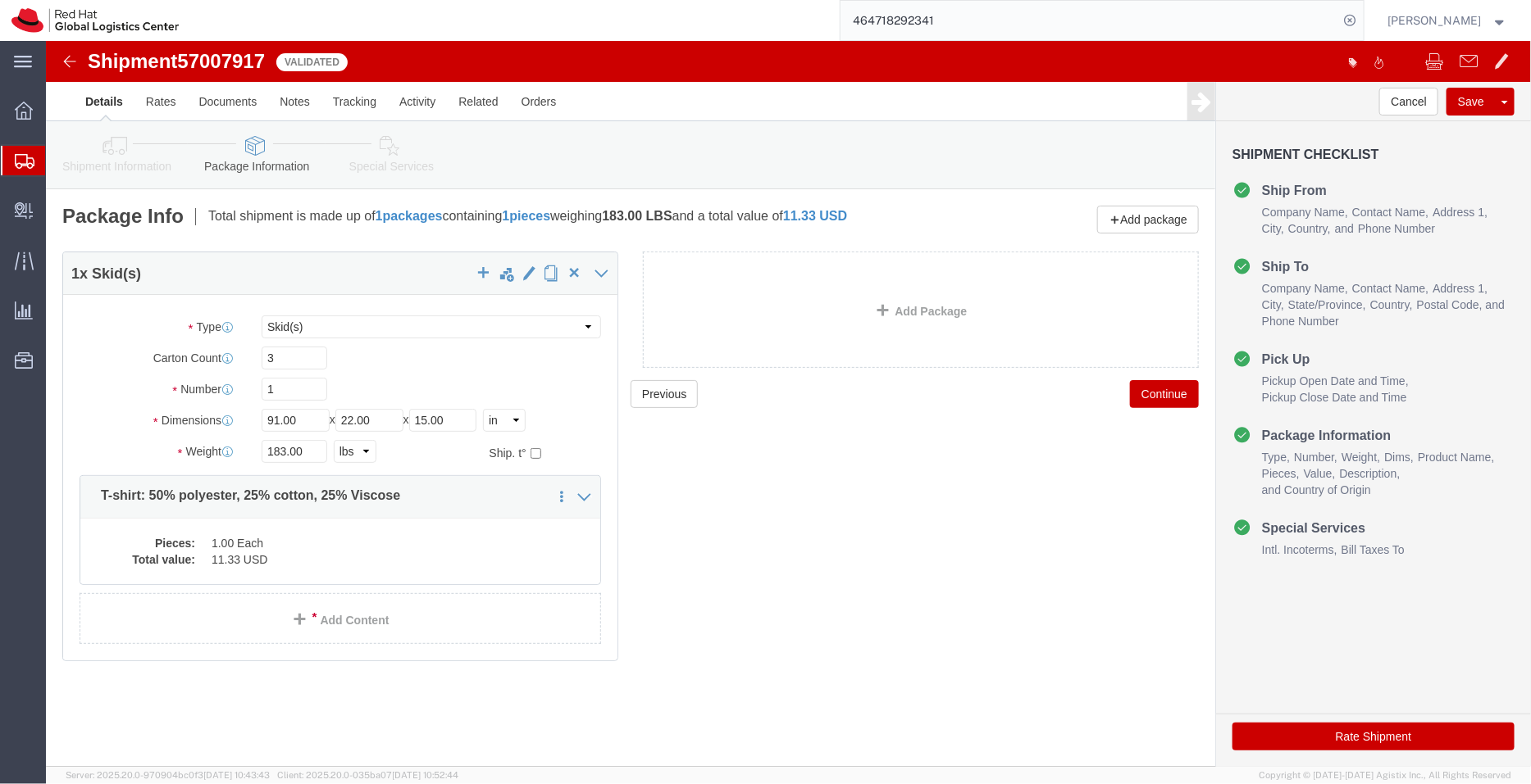
click icon
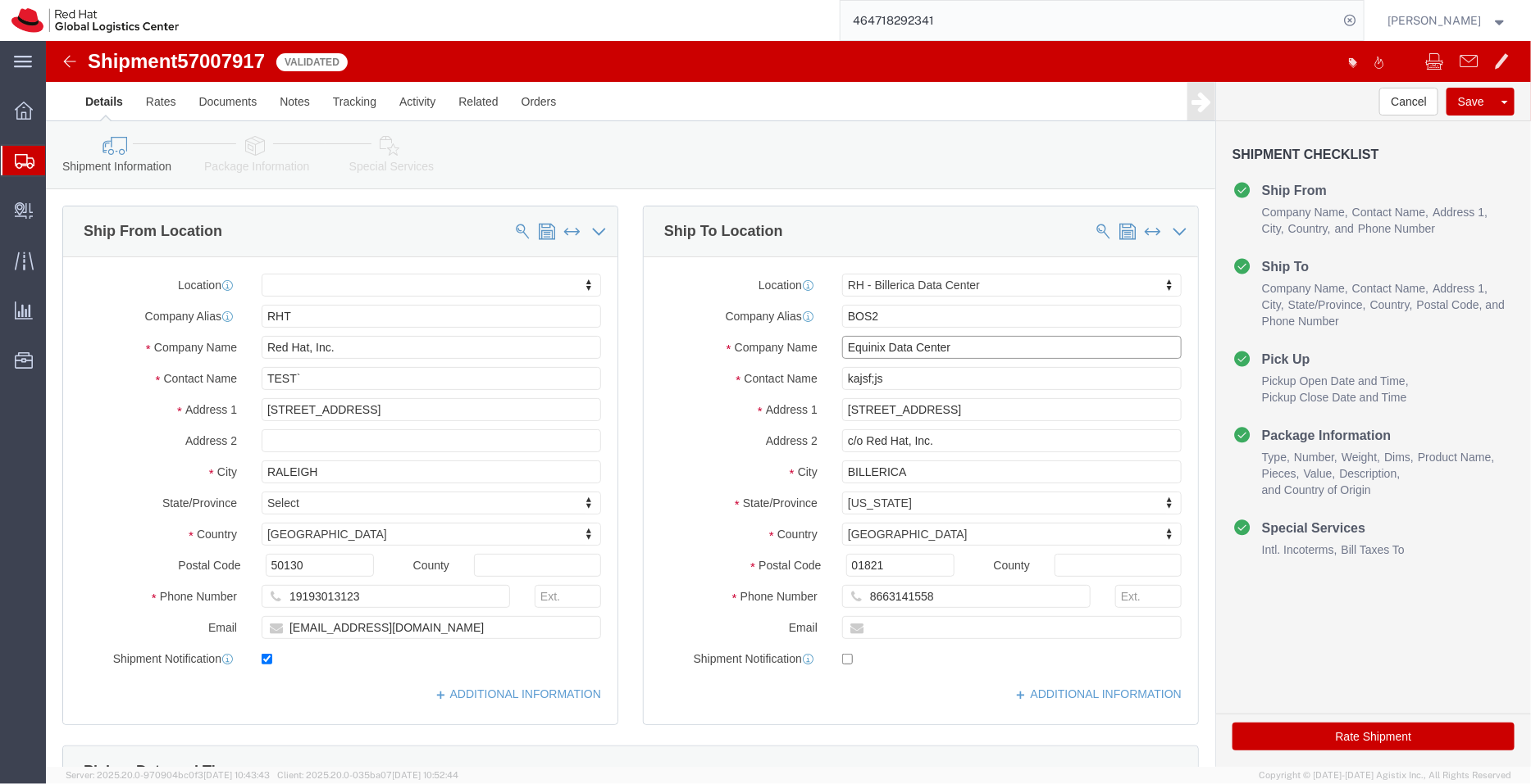
drag, startPoint x: 914, startPoint y: 305, endPoint x: 740, endPoint y: 317, distance: 174.4
click div "Company Name Equinix Data Center"
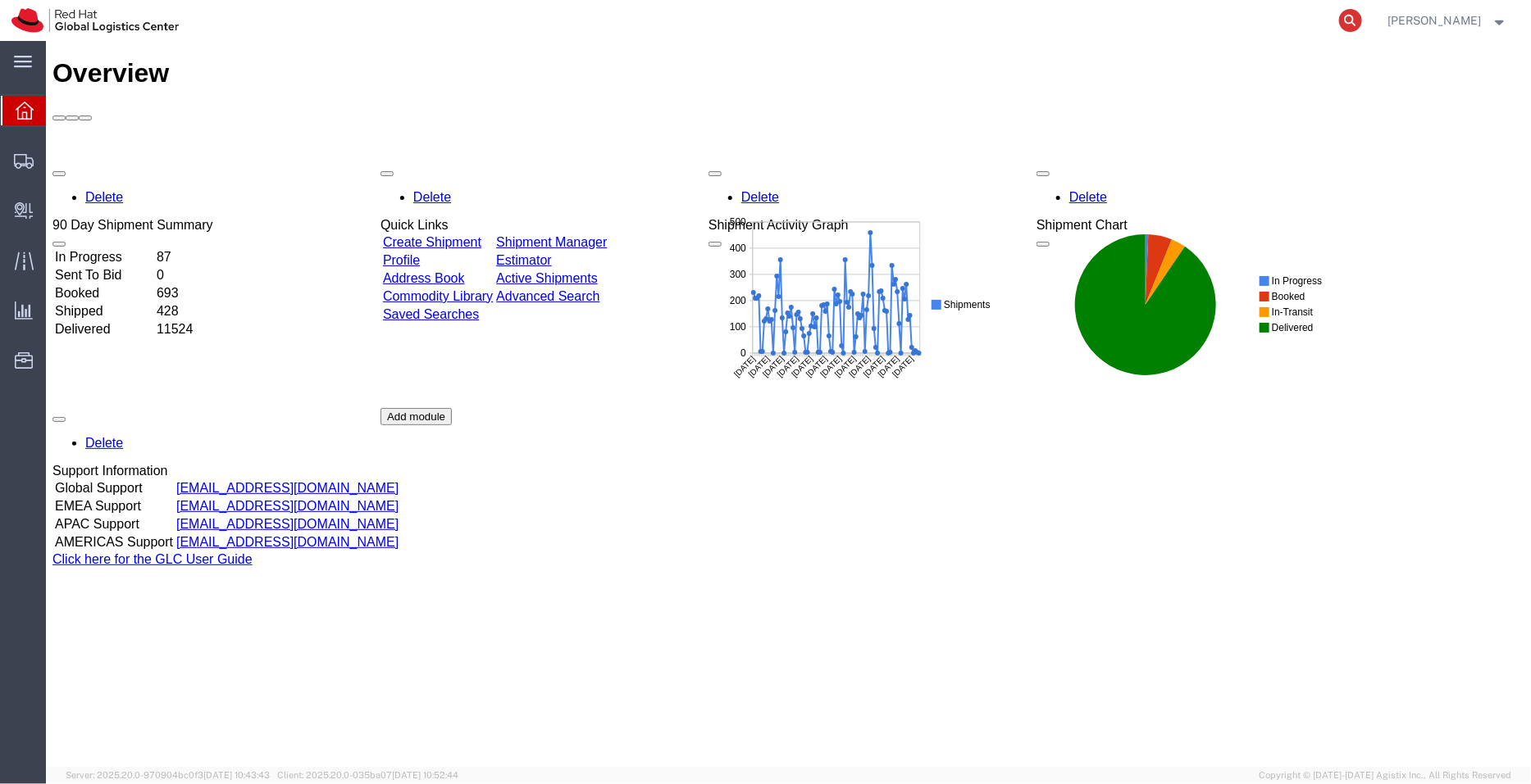
click at [1353, 31] on icon at bounding box center [1350, 20] width 23 height 23
paste input "393194328529"
type input "393194328529"
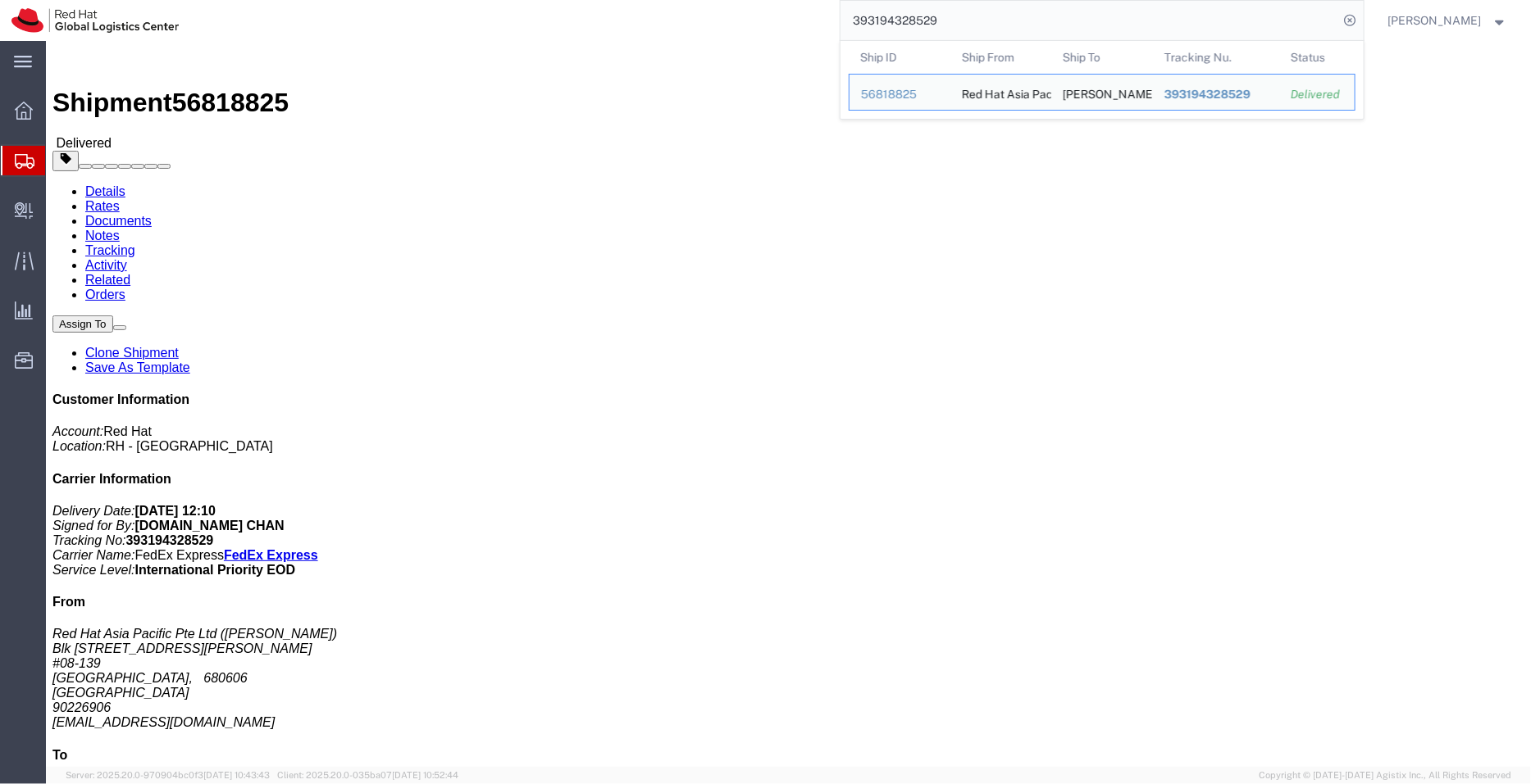
drag, startPoint x: 118, startPoint y: 303, endPoint x: 49, endPoint y: 309, distance: 69.3
click address "Red Hat Asia Pacific Pte Ltd (Linda Tan) Blk 606 Choa Chu Kang St 62 #08-139 SI…"
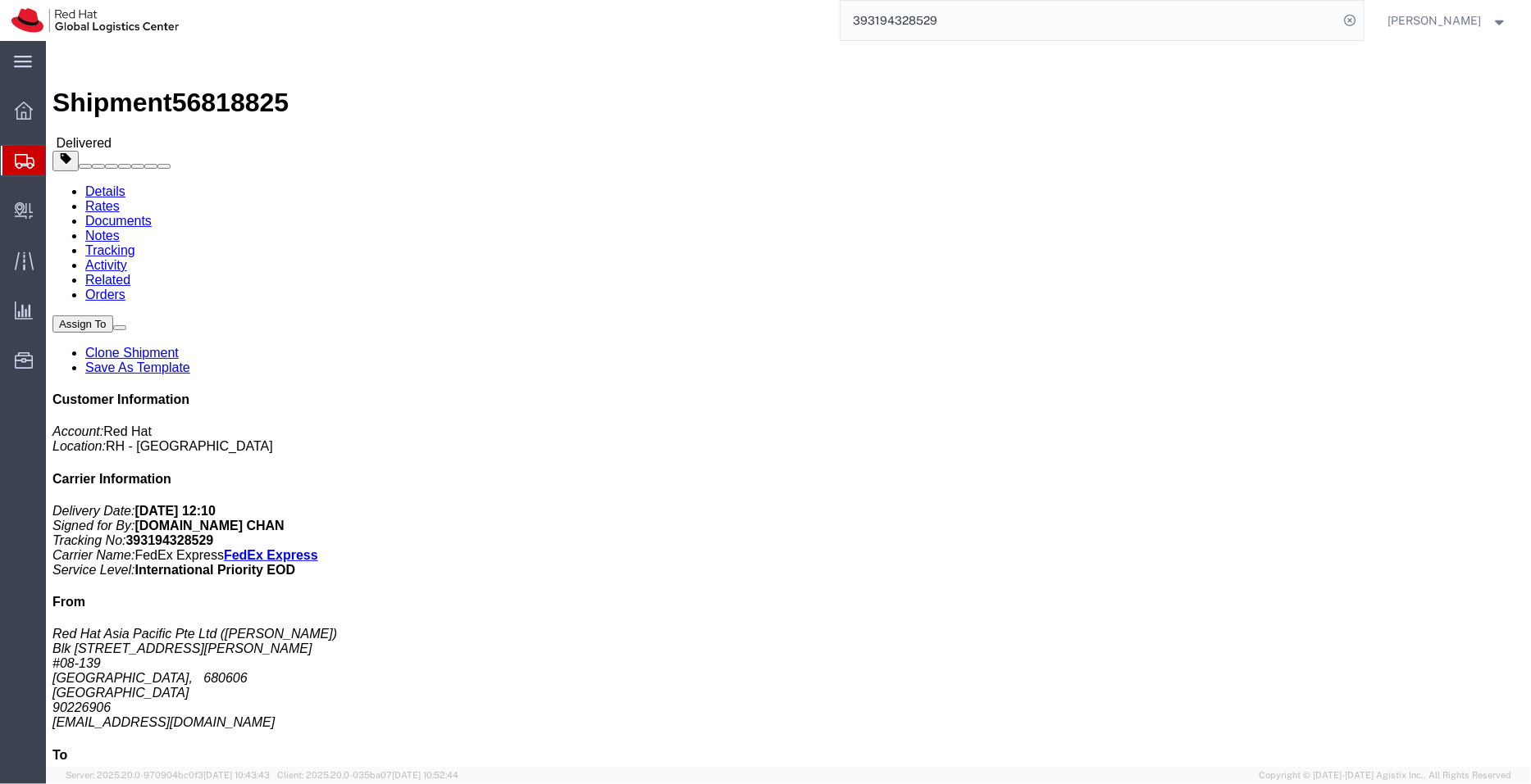
copy address "200004388R"
click at [0, 0] on span "Shipment Manager" at bounding box center [0, 0] width 0 height 0
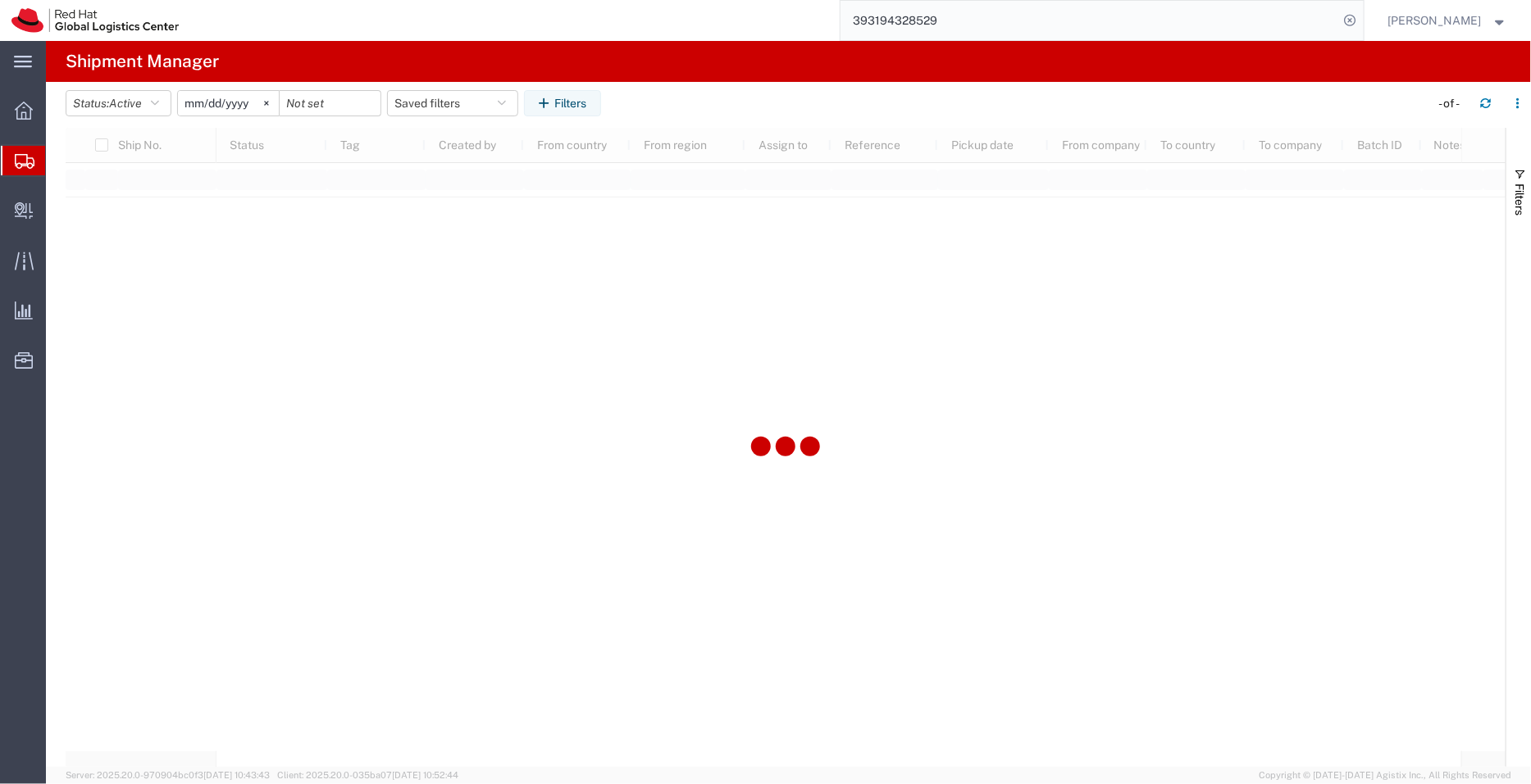
type input "[DATE]"
